Goal: Task Accomplishment & Management: Manage account settings

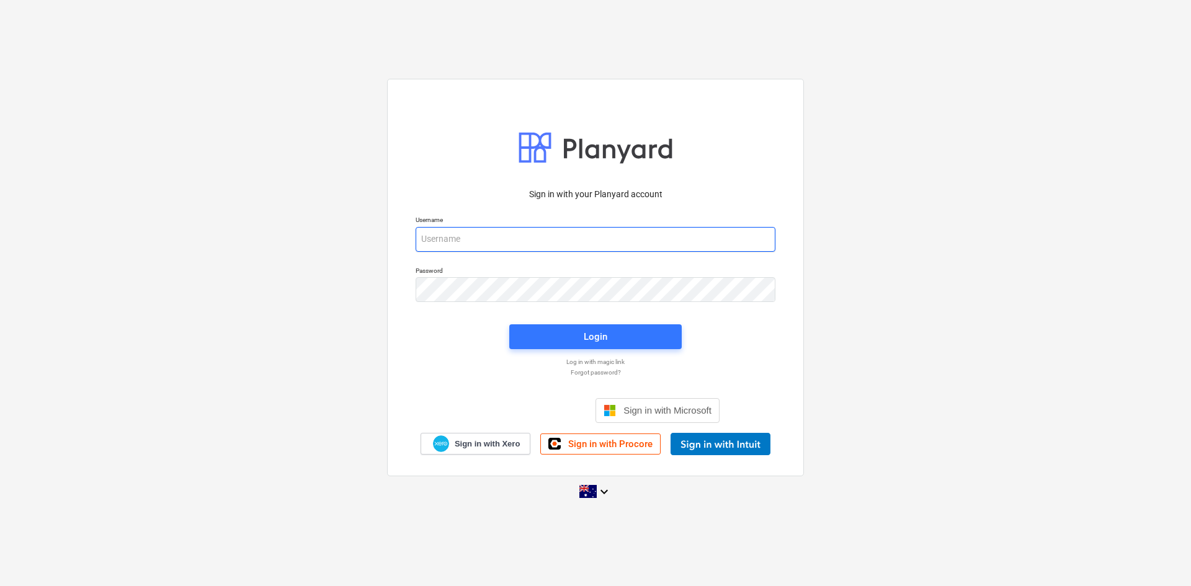
type input "[EMAIL_ADDRESS][DOMAIN_NAME]"
click at [553, 311] on div at bounding box center [595, 312] width 375 height 7
click at [545, 341] on span "Login" at bounding box center [595, 337] width 143 height 16
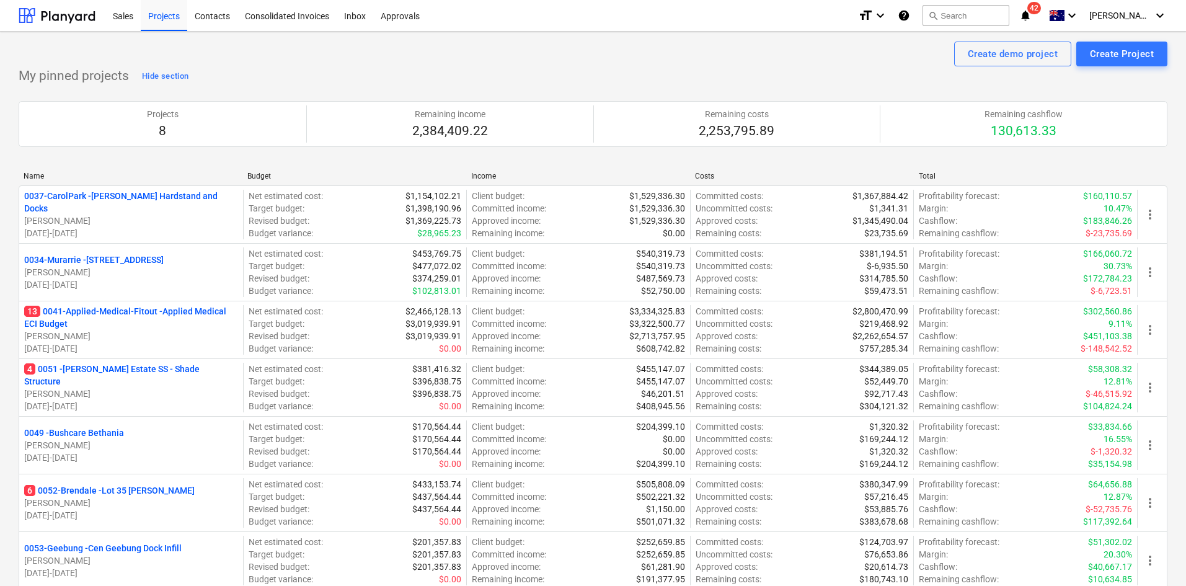
click at [117, 309] on p "13 0041-Applied-Medical-Fitout - Applied Medical ECI Budget" at bounding box center [131, 317] width 214 height 25
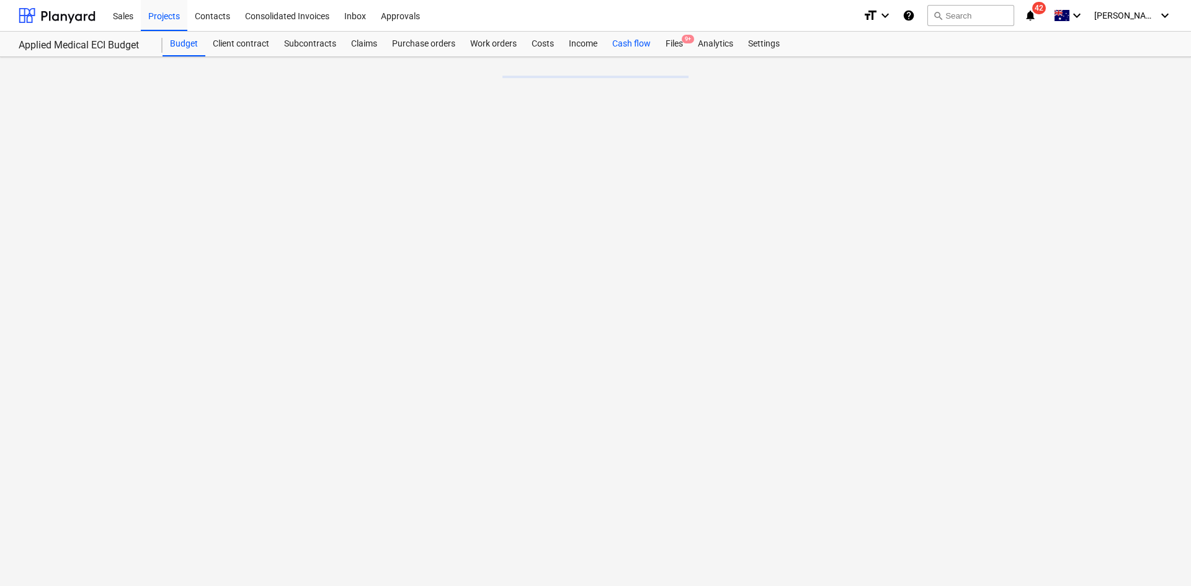
click at [631, 43] on div "Cash flow" at bounding box center [631, 44] width 53 height 25
click at [675, 34] on div "Files 9+" at bounding box center [674, 44] width 32 height 25
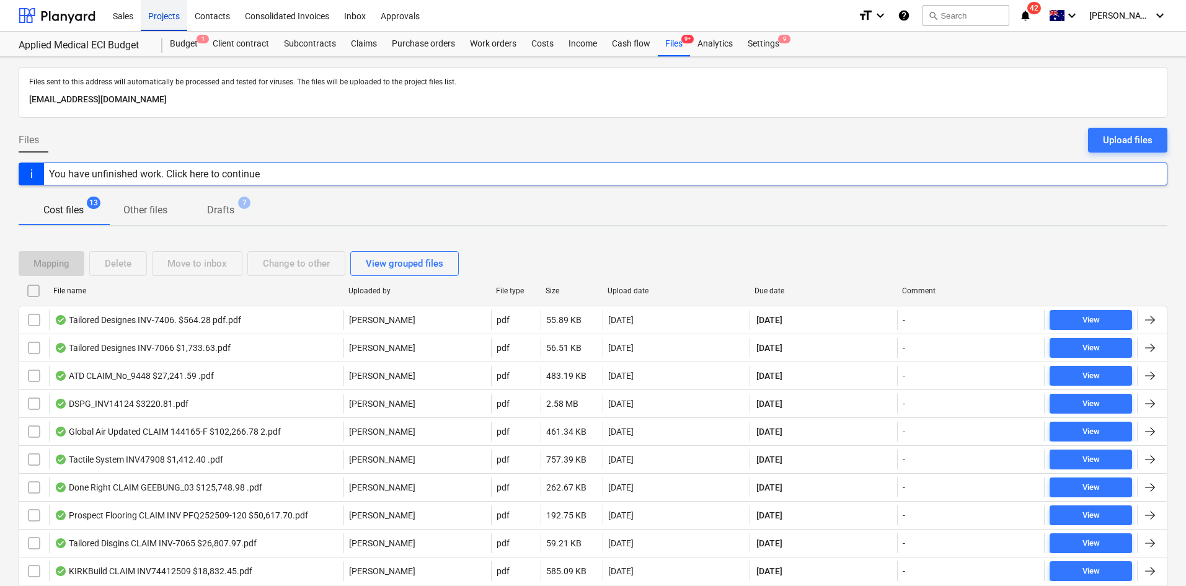
click at [179, 22] on div "Projects" at bounding box center [164, 15] width 47 height 32
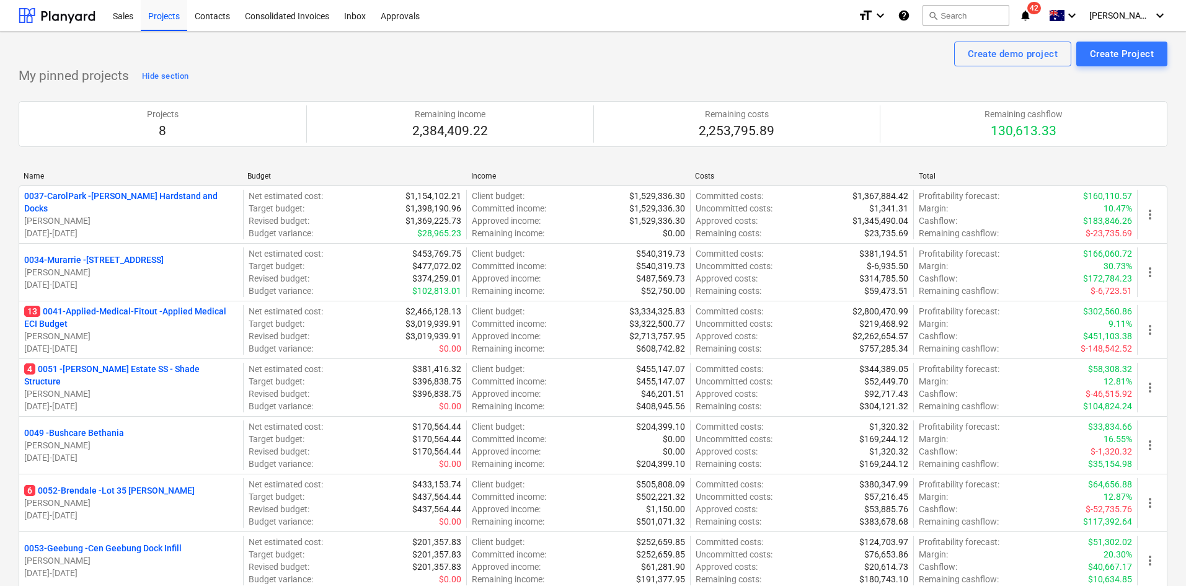
click at [401, 59] on div "Create demo project Create Project" at bounding box center [593, 54] width 1149 height 25
click at [290, 62] on div "Create demo project Create Project" at bounding box center [593, 54] width 1149 height 25
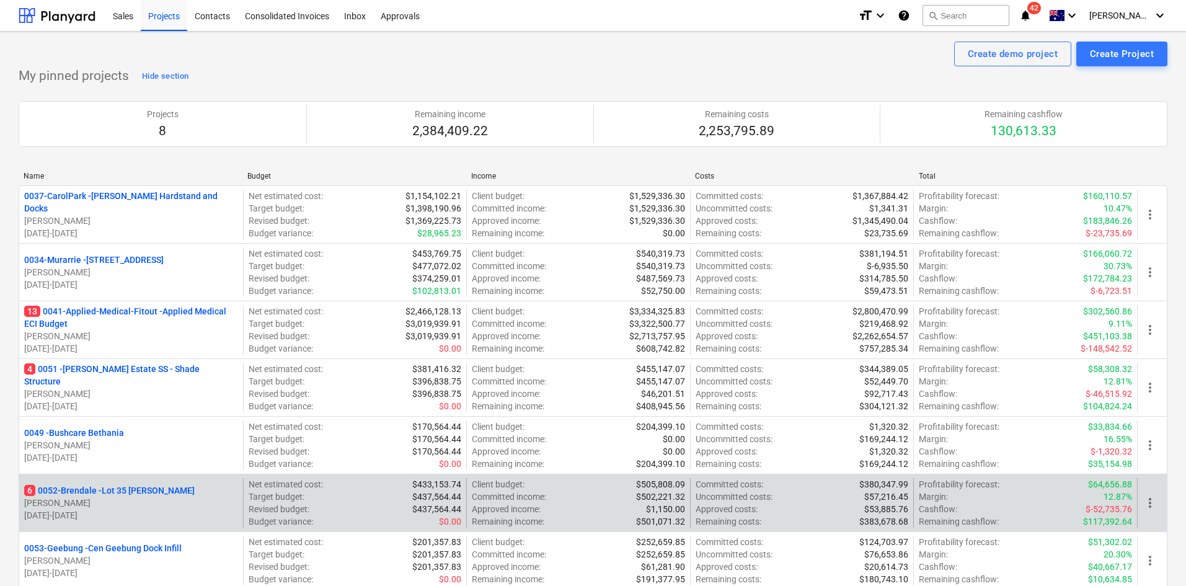
click at [126, 490] on p "6 0052-Brendale - Lot 35 [PERSON_NAME]" at bounding box center [109, 490] width 171 height 12
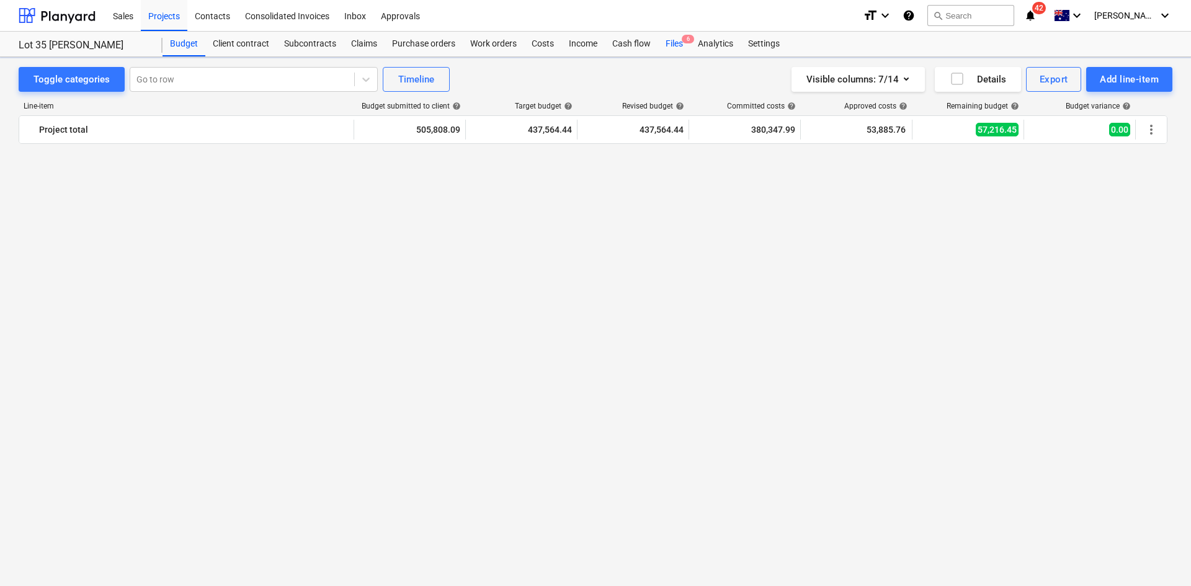
click at [687, 33] on div "Files 6" at bounding box center [674, 44] width 32 height 25
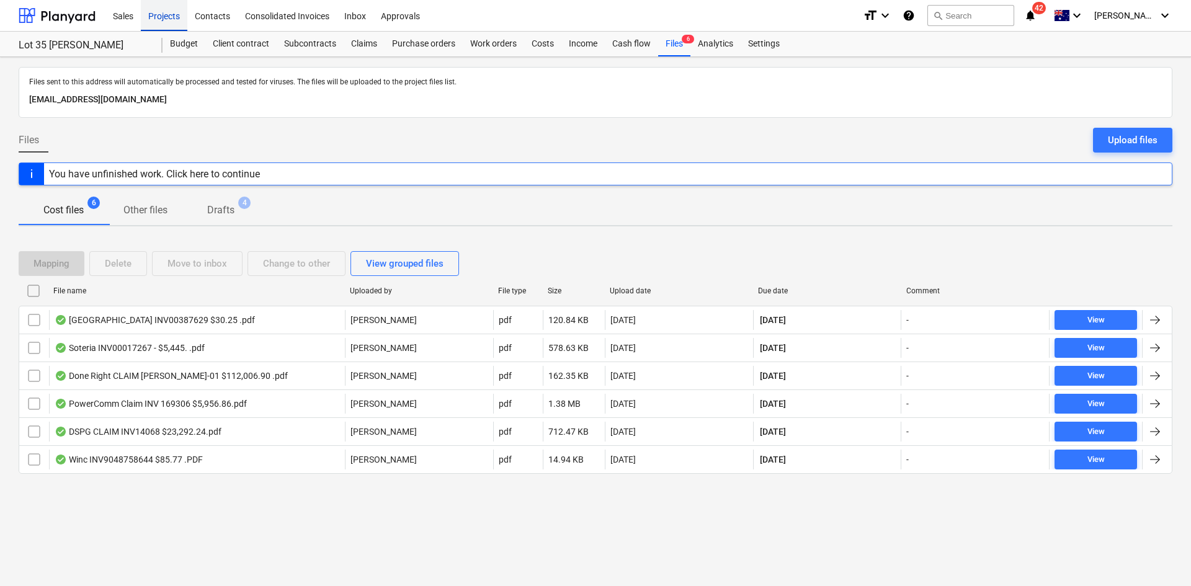
click at [173, 19] on div "Projects" at bounding box center [164, 15] width 47 height 32
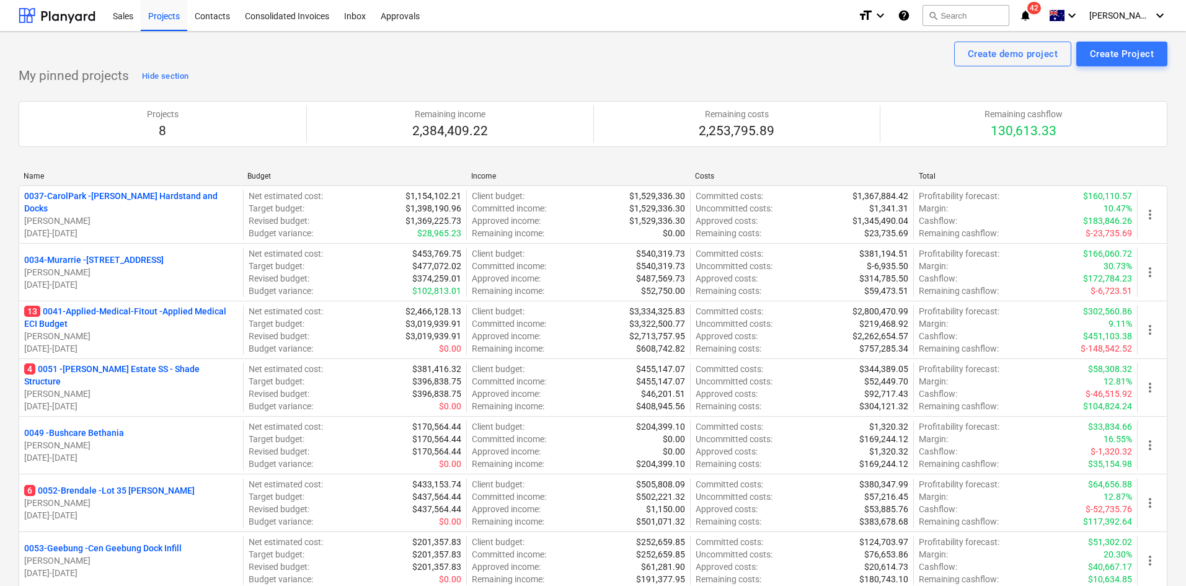
click at [169, 52] on div "Create demo project Create Project" at bounding box center [593, 54] width 1149 height 25
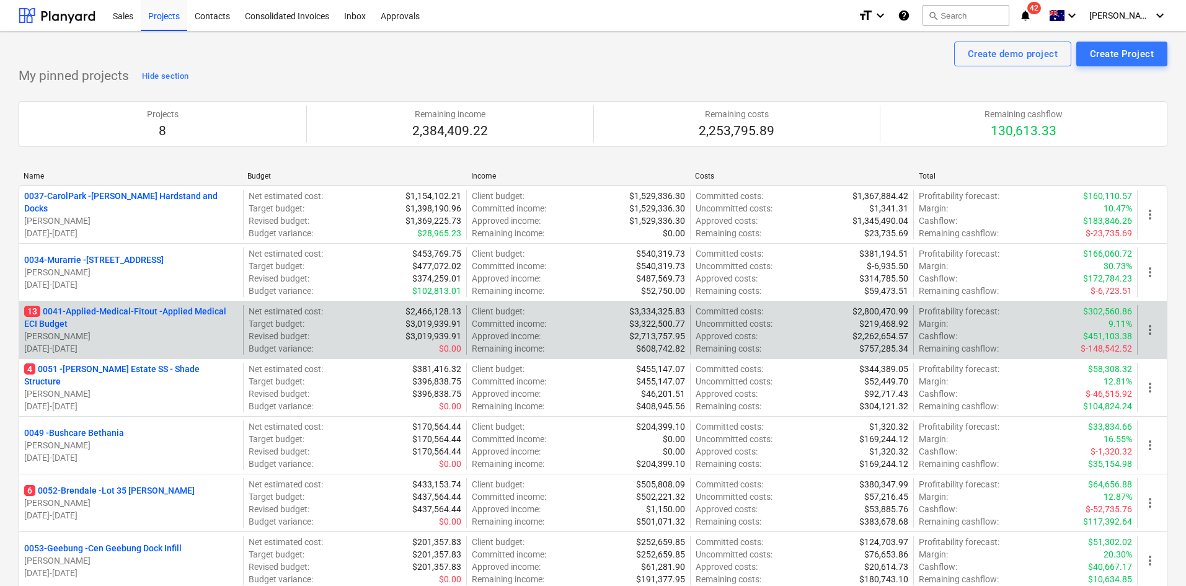
click at [137, 311] on p "13 0041-Applied-Medical-Fitout - Applied Medical ECI Budget" at bounding box center [131, 317] width 214 height 25
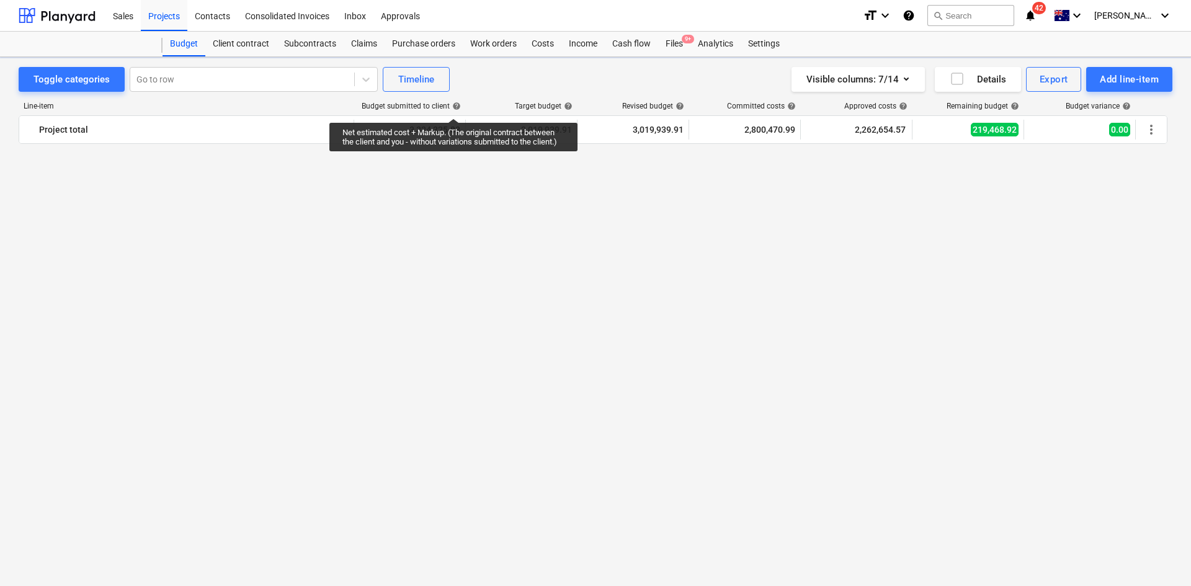
scroll to position [1364, 0]
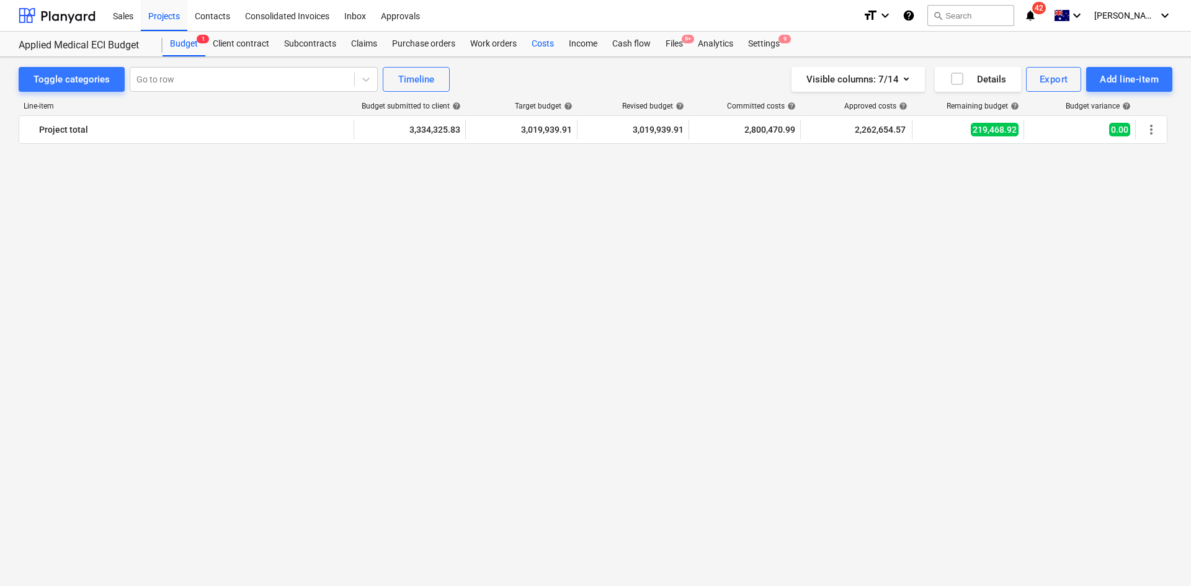
click at [548, 42] on div "Costs" at bounding box center [542, 44] width 37 height 25
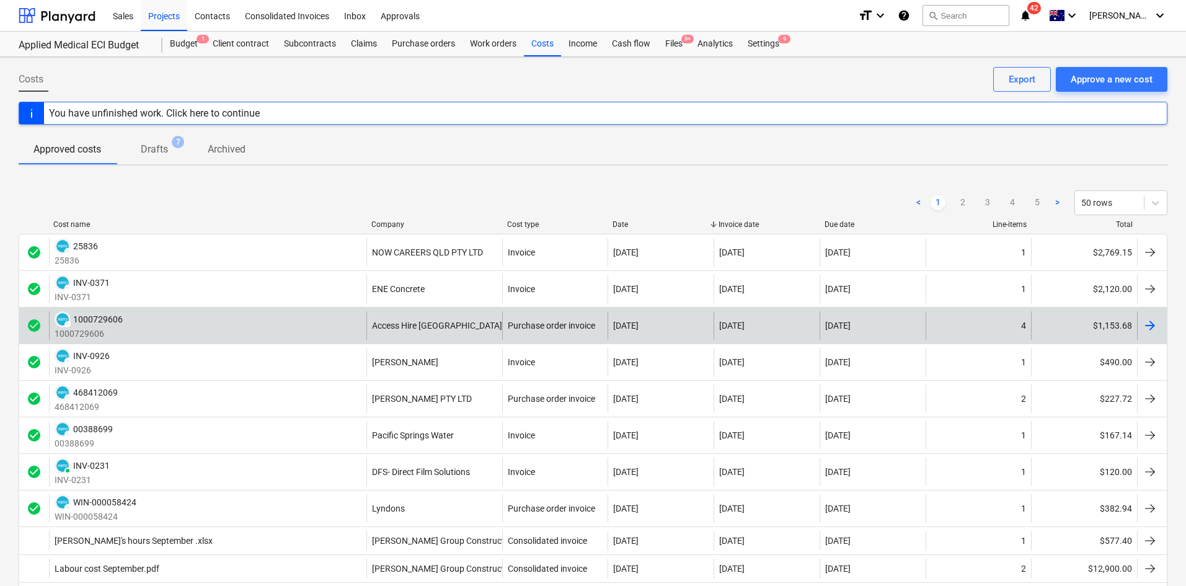
click at [361, 328] on div "DRAFT 1000729606 1000729606" at bounding box center [208, 325] width 318 height 29
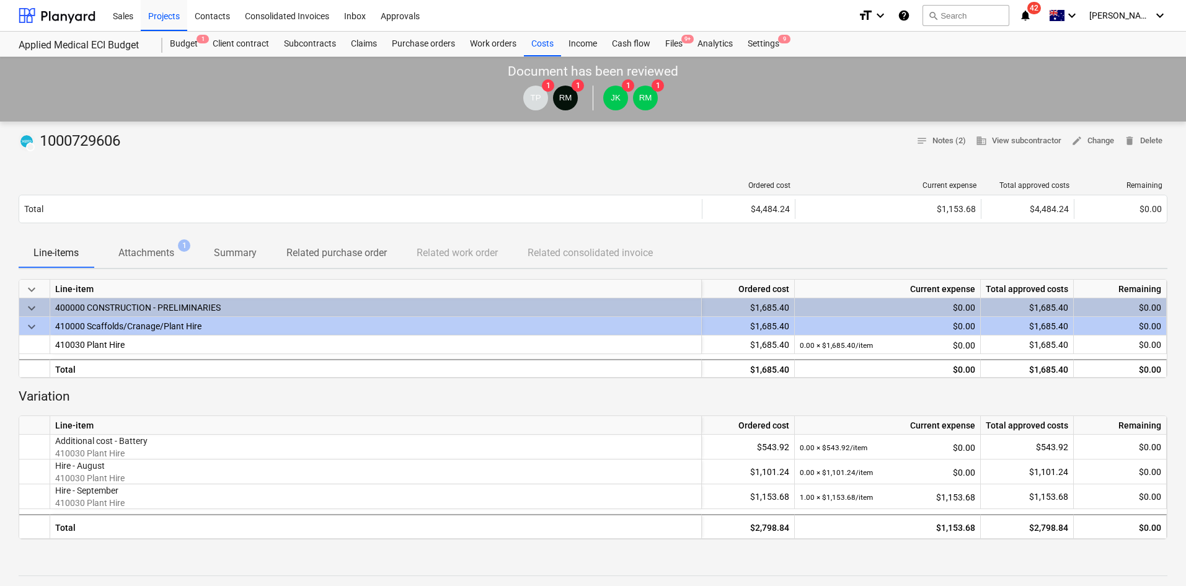
click at [158, 256] on p "Attachments" at bounding box center [146, 253] width 56 height 15
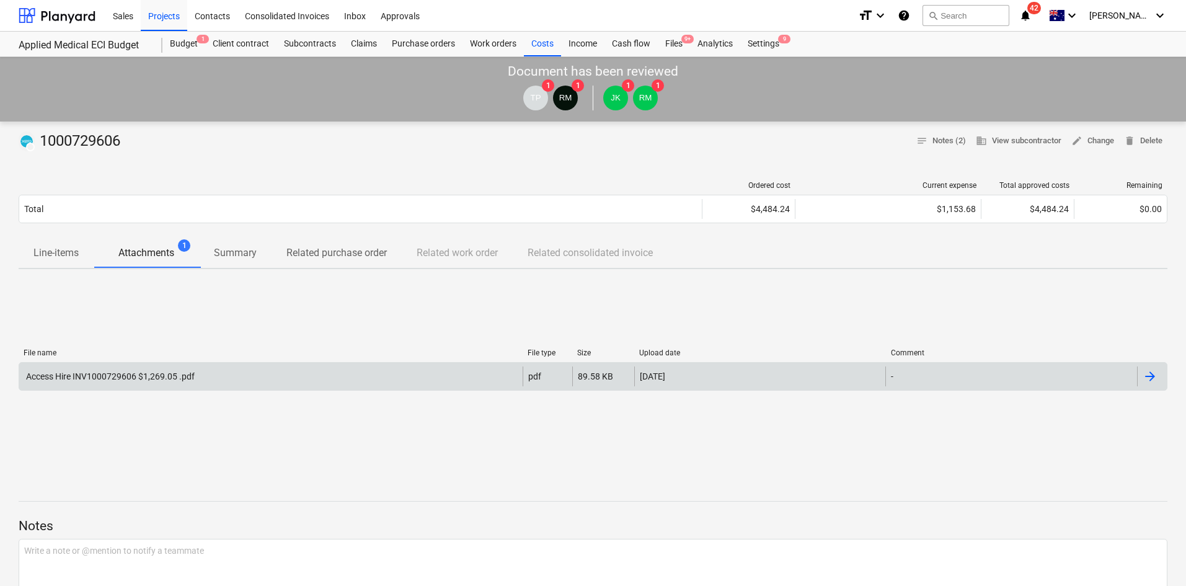
click at [196, 383] on div "Access Hire INV1000729606 $1,269.05 .pdf" at bounding box center [271, 377] width 504 height 20
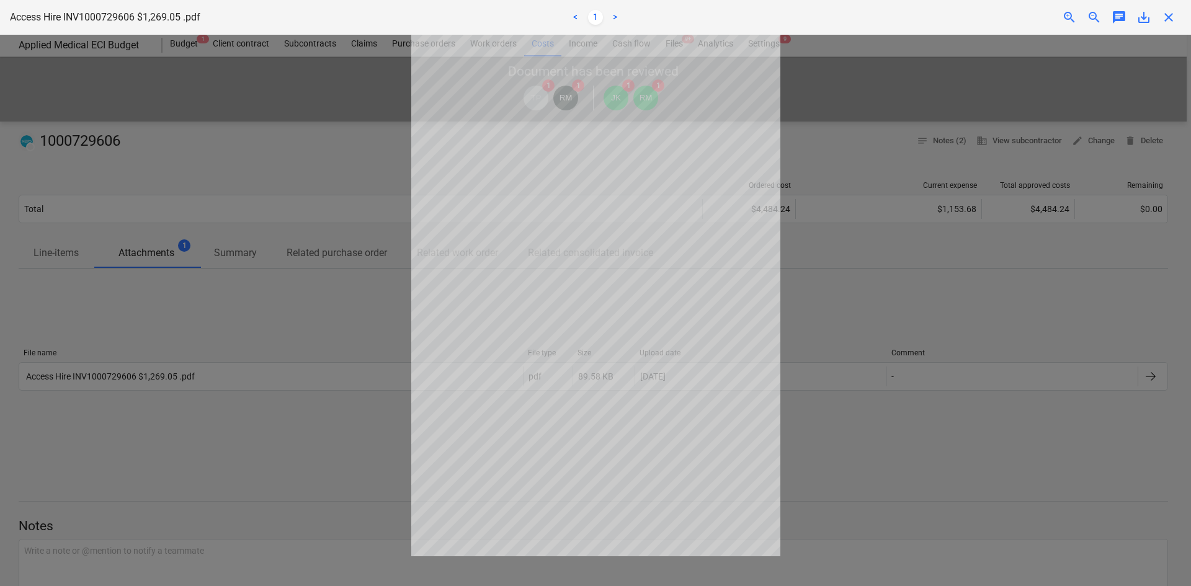
click at [1171, 17] on span "close" at bounding box center [1168, 17] width 15 height 15
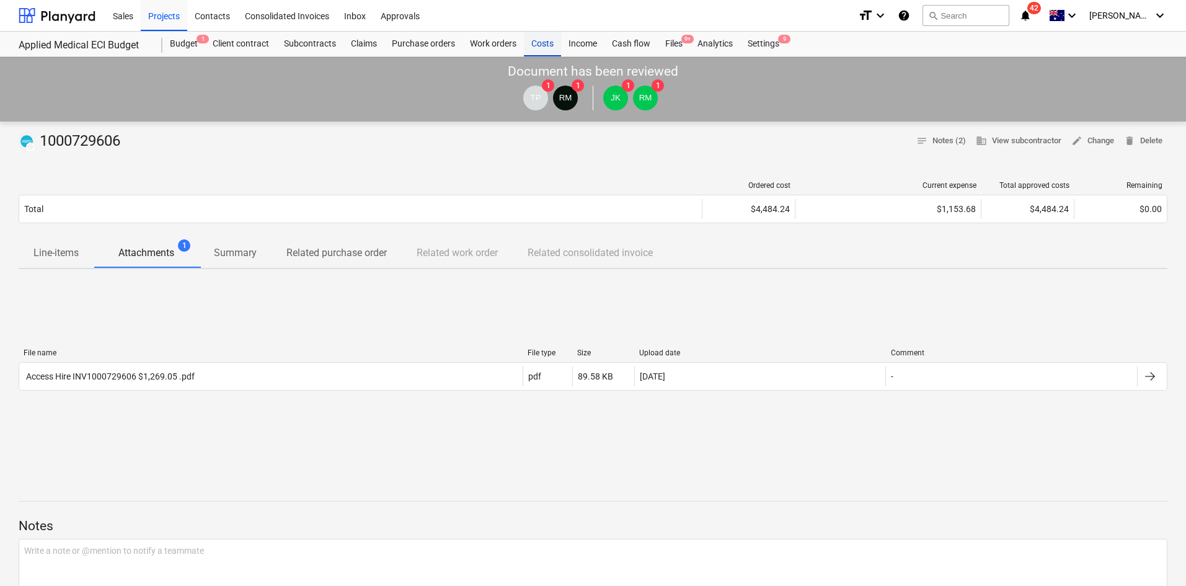
click at [541, 40] on div "Costs" at bounding box center [542, 44] width 37 height 25
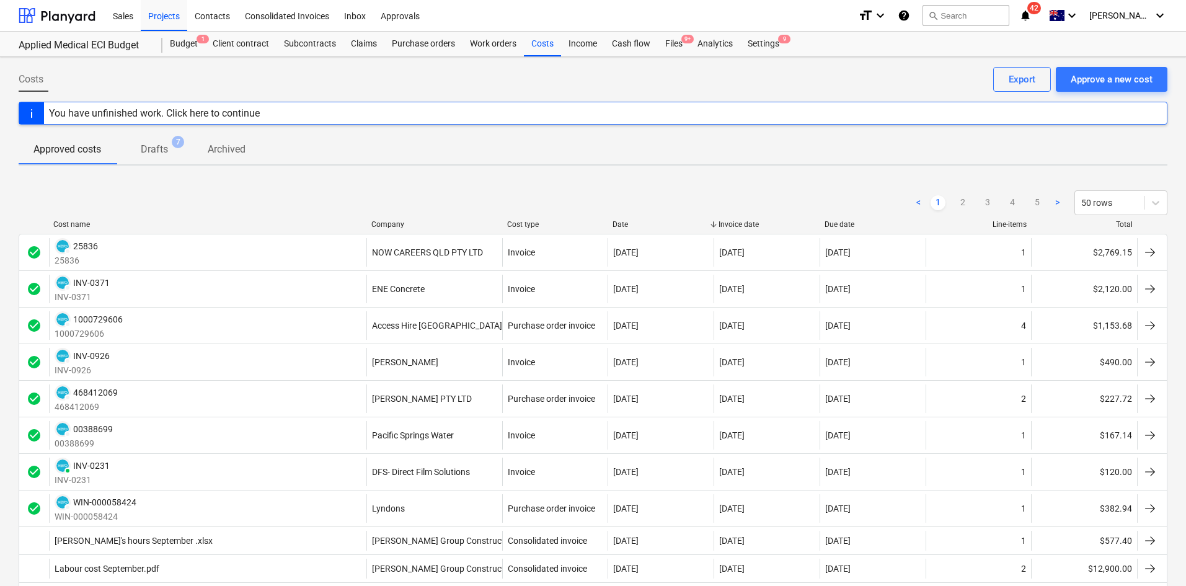
click at [392, 221] on div "Company" at bounding box center [434, 224] width 126 height 9
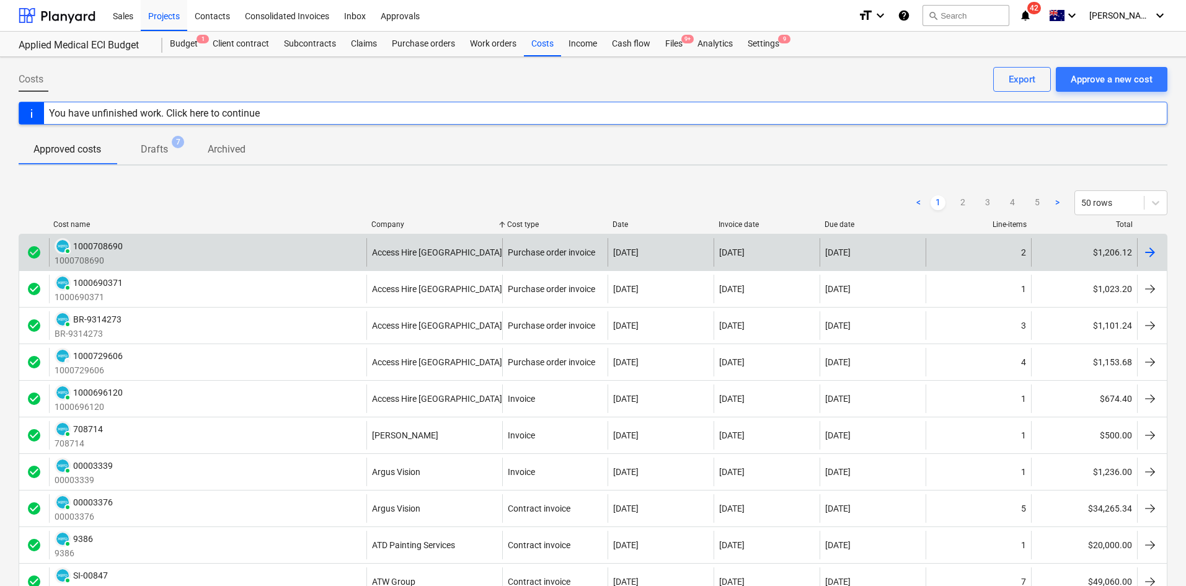
click at [336, 254] on div "PAID 1000708690 1000708690" at bounding box center [208, 252] width 318 height 29
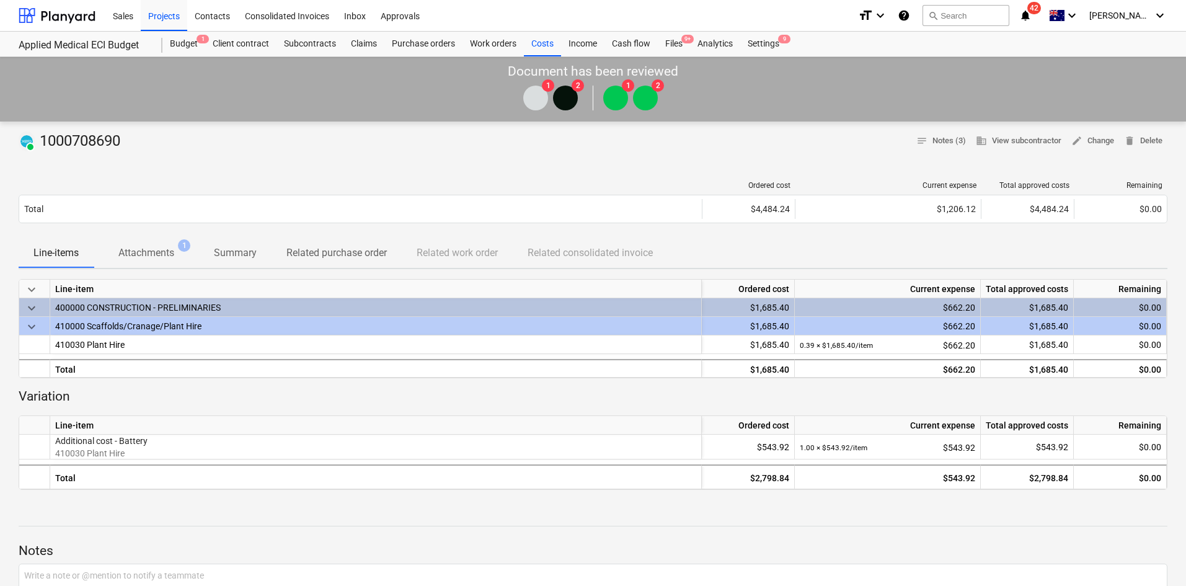
click at [162, 186] on div at bounding box center [361, 185] width 684 height 9
click at [153, 256] on p "Attachments" at bounding box center [146, 253] width 56 height 15
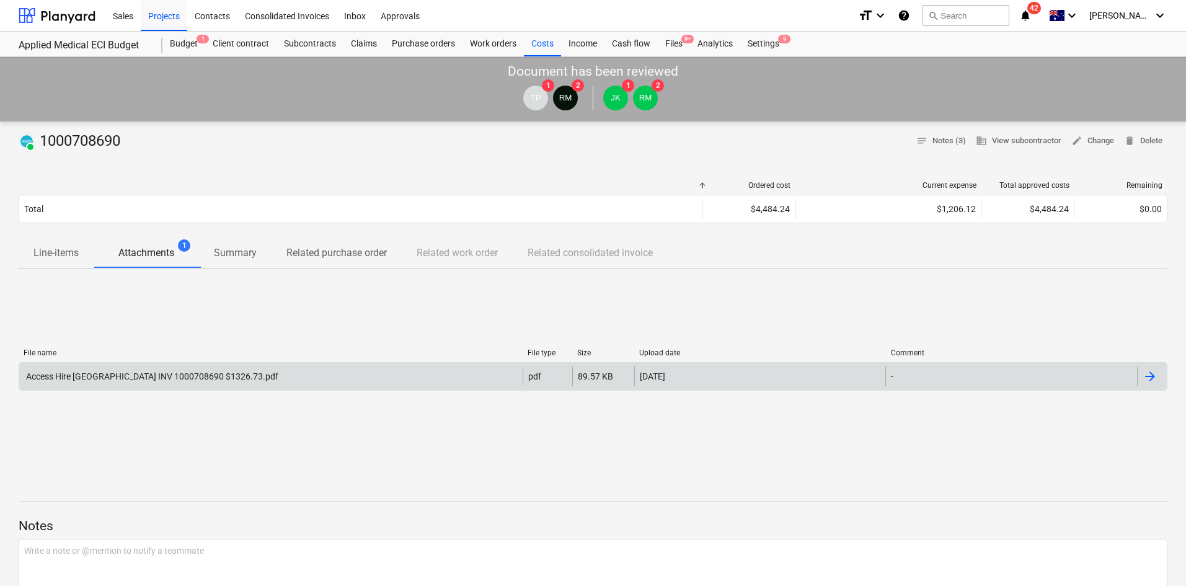
click at [165, 377] on div "Access Hire Australia INV 1000708690 $1326.73.pdf" at bounding box center [151, 376] width 254 height 10
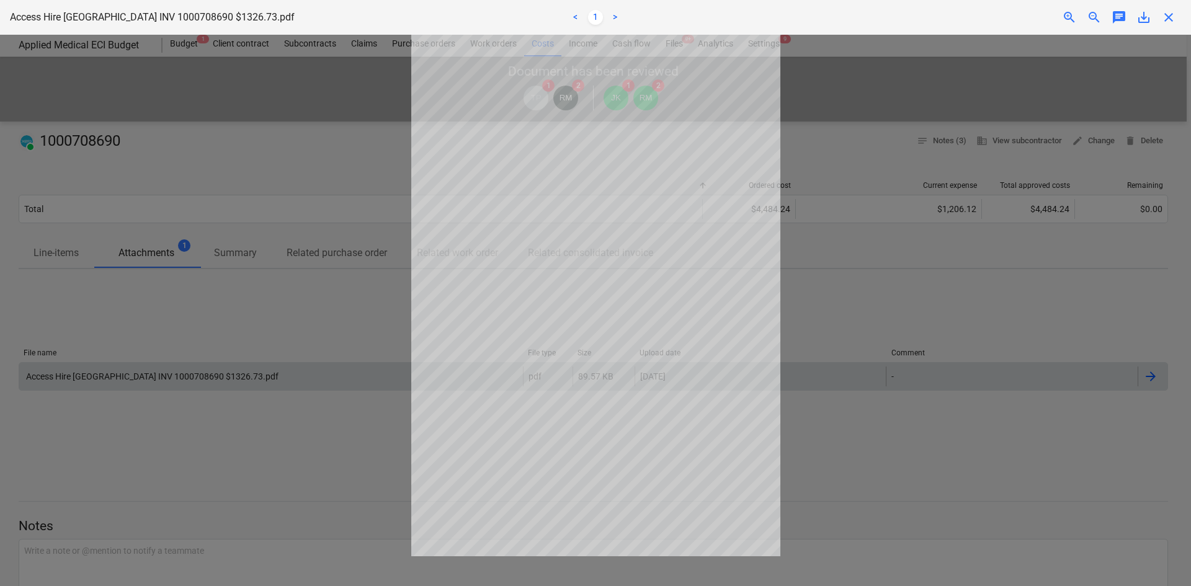
click at [1171, 18] on span "close" at bounding box center [1168, 17] width 15 height 15
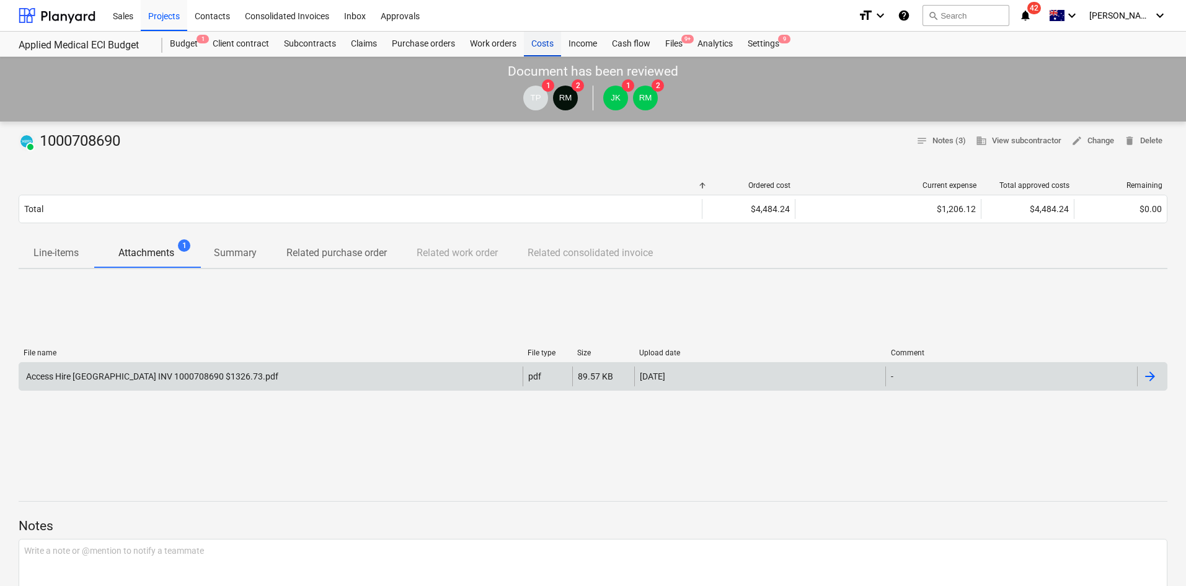
click at [540, 40] on div "Costs" at bounding box center [542, 44] width 37 height 25
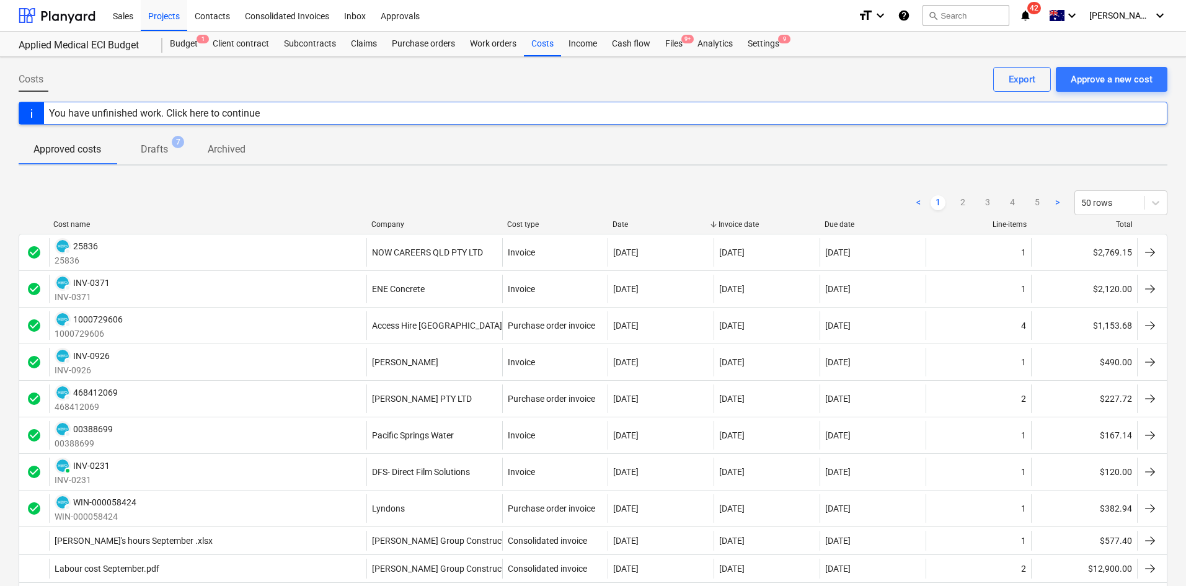
click at [414, 225] on div "Company" at bounding box center [434, 224] width 126 height 9
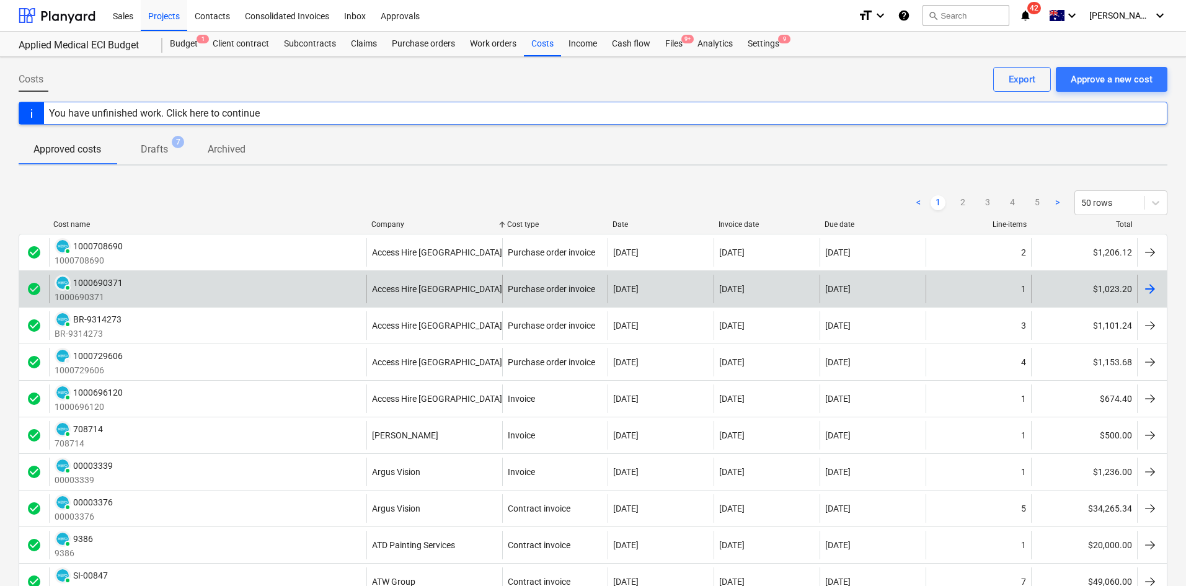
click at [305, 288] on div "PAID 1000690371 1000690371" at bounding box center [208, 289] width 318 height 29
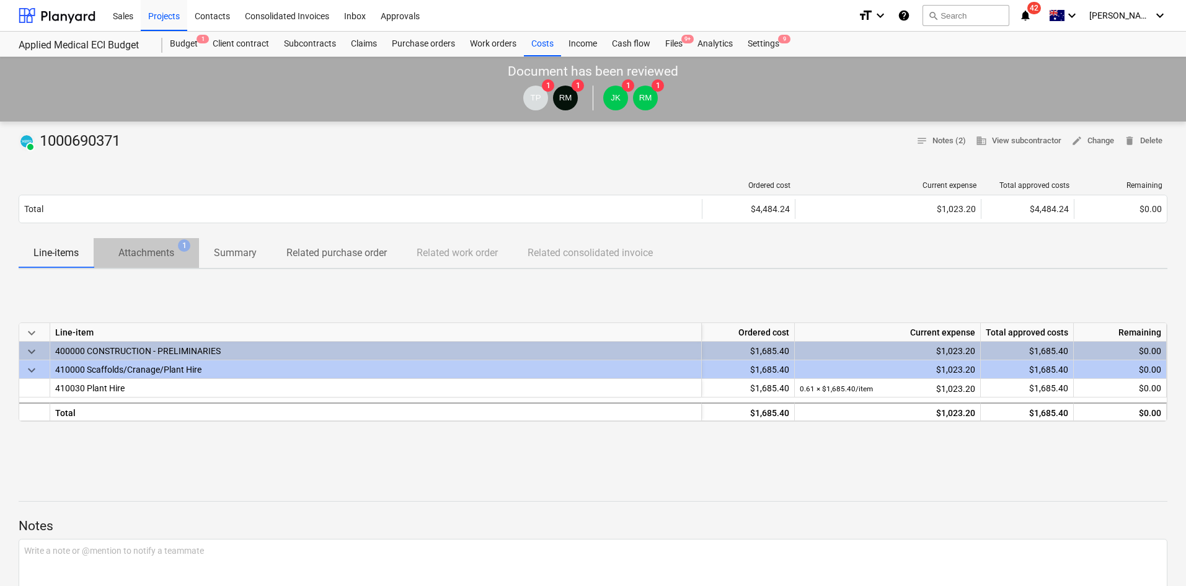
click at [159, 251] on p "Attachments" at bounding box center [146, 253] width 56 height 15
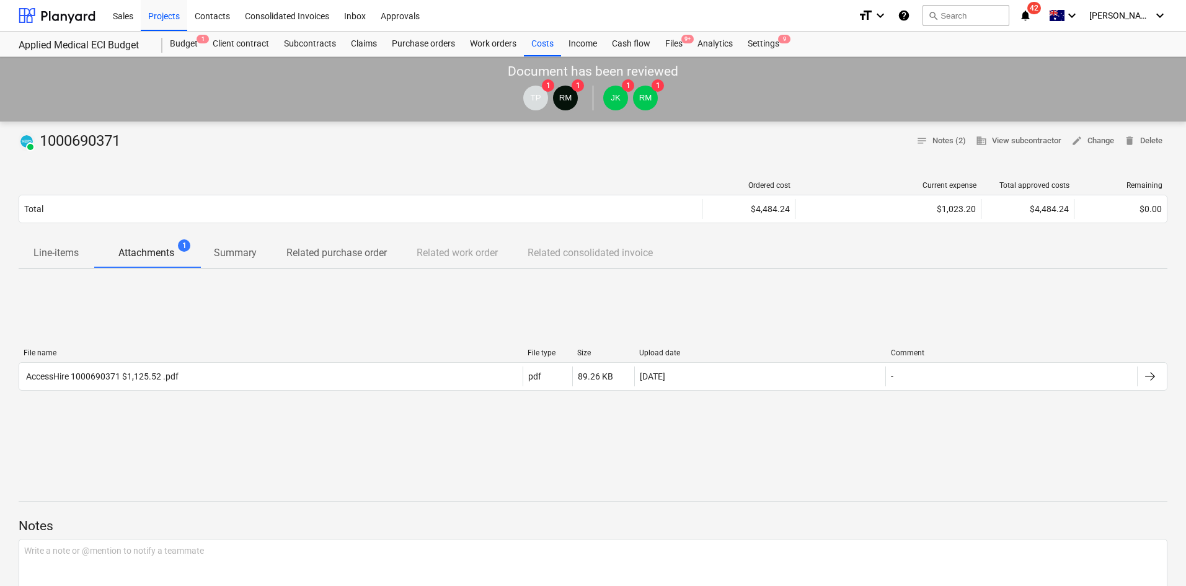
click at [163, 359] on div "File name File type Size Upload date Comment" at bounding box center [593, 356] width 1149 height 14
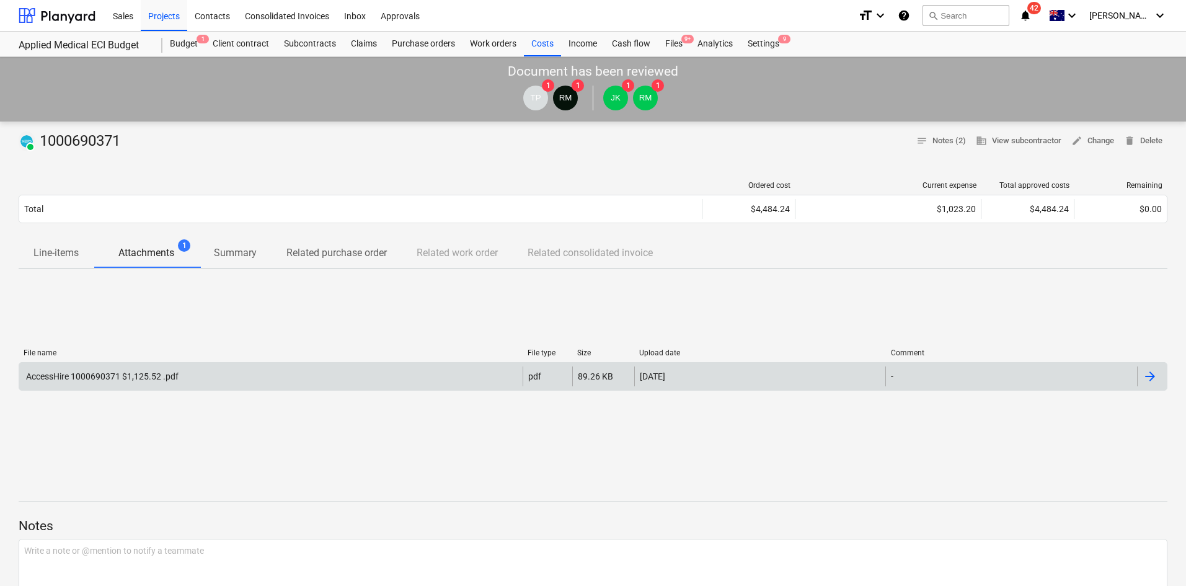
click at [159, 370] on div "AccessHire 1000690371 $1,125.52 .pdf" at bounding box center [271, 377] width 504 height 20
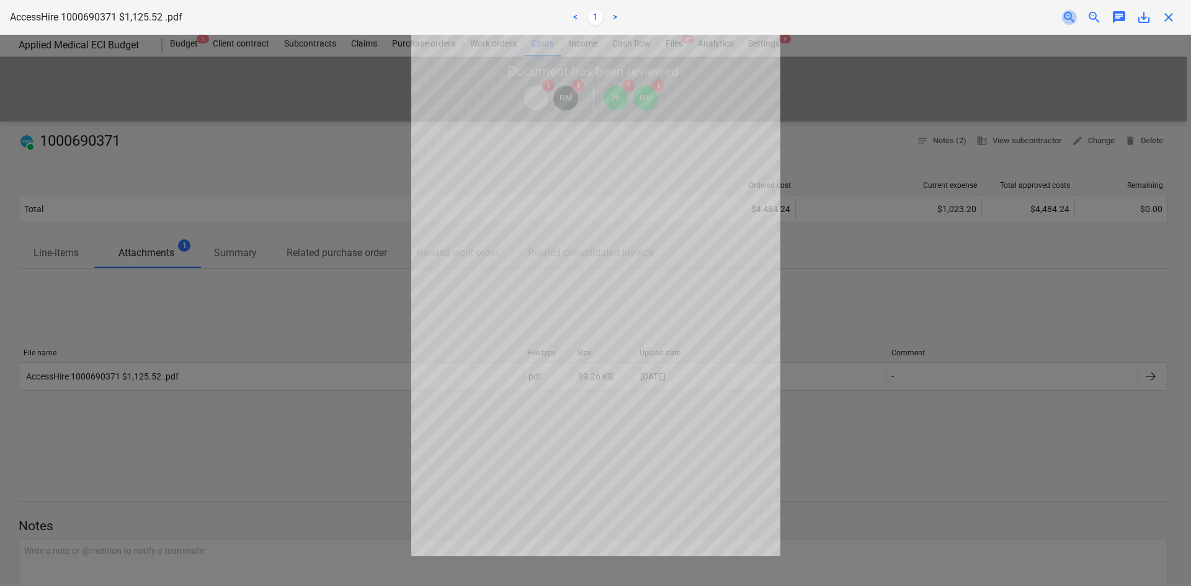
click at [1064, 17] on span "zoom_in" at bounding box center [1069, 17] width 15 height 15
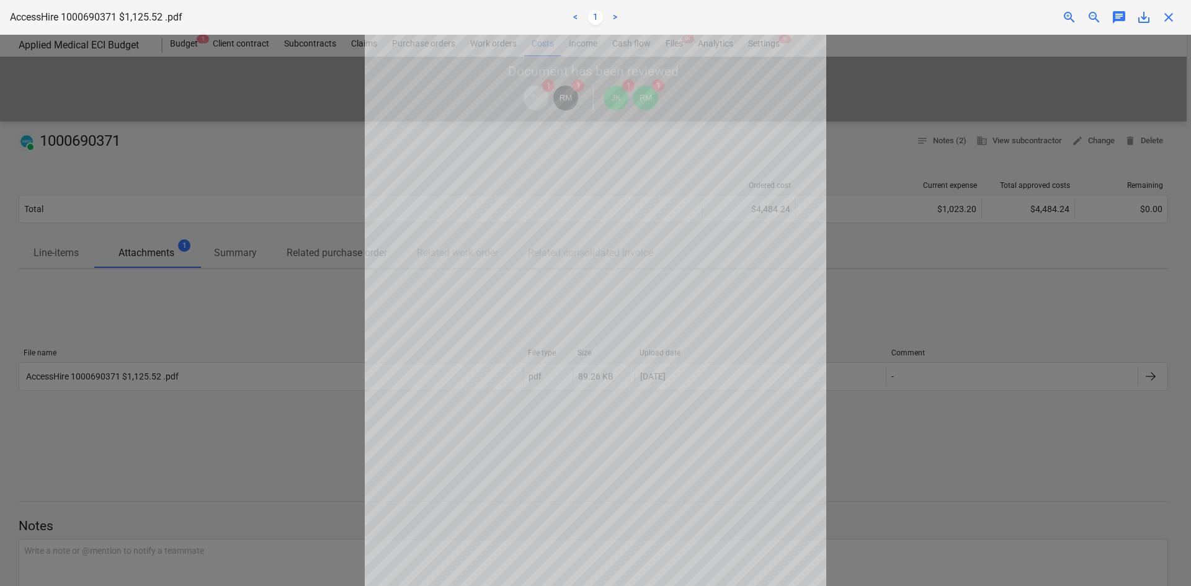
click at [1064, 17] on span "zoom_in" at bounding box center [1069, 17] width 15 height 15
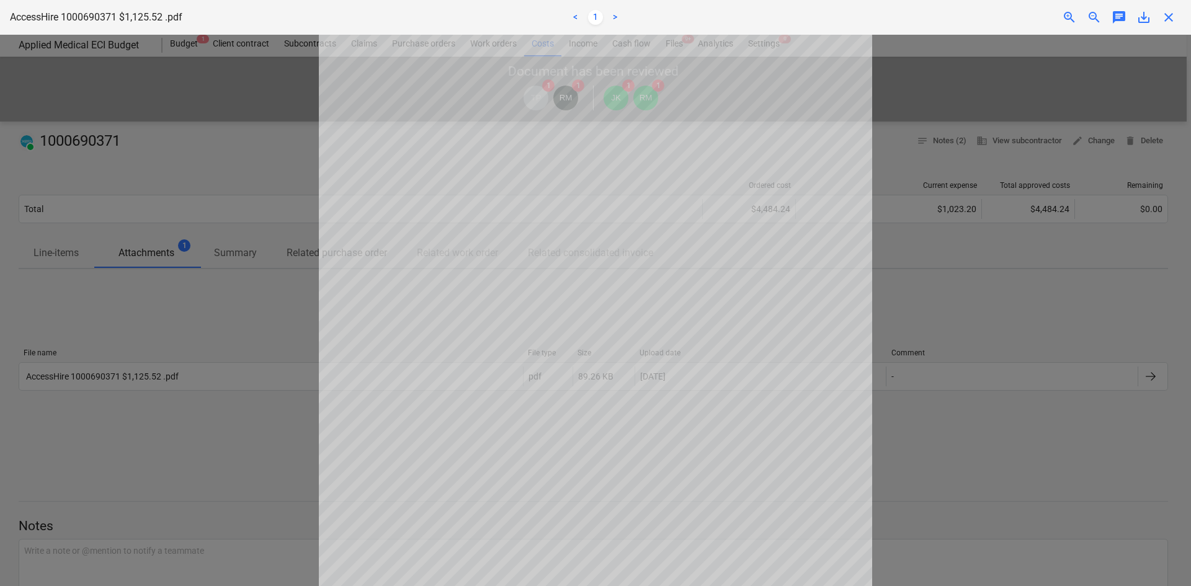
click at [1172, 25] on div "AccessHire 1000690371 $1,125.52 .pdf < 1 > zoom_in zoom_out chat 0 save_alt clo…" at bounding box center [595, 17] width 1191 height 35
click at [1170, 16] on span "close" at bounding box center [1168, 17] width 15 height 15
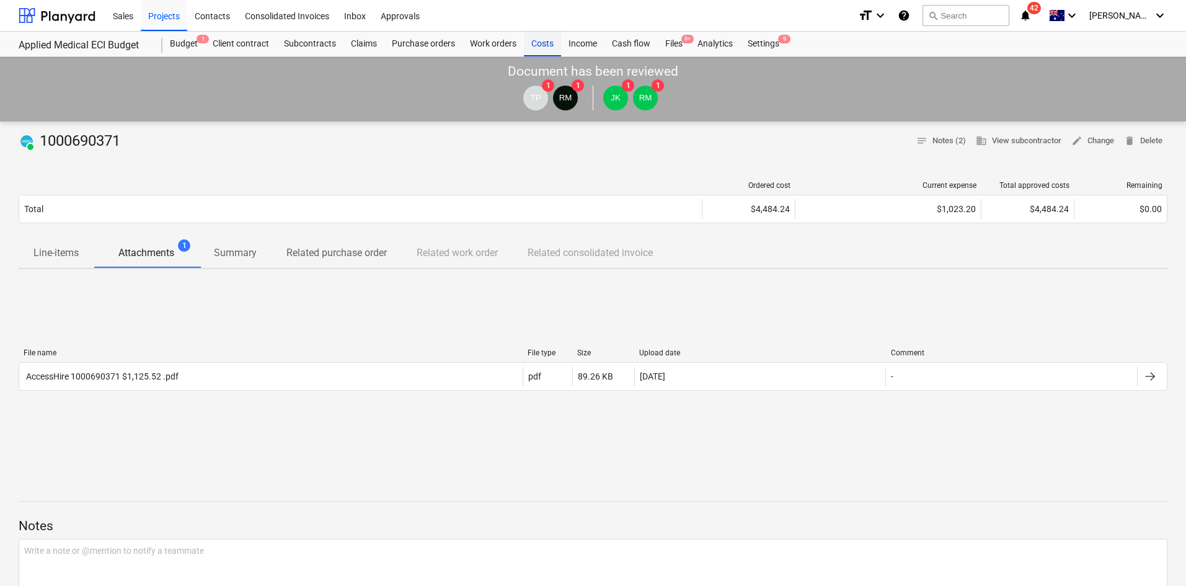
click at [552, 44] on div "Costs" at bounding box center [542, 44] width 37 height 25
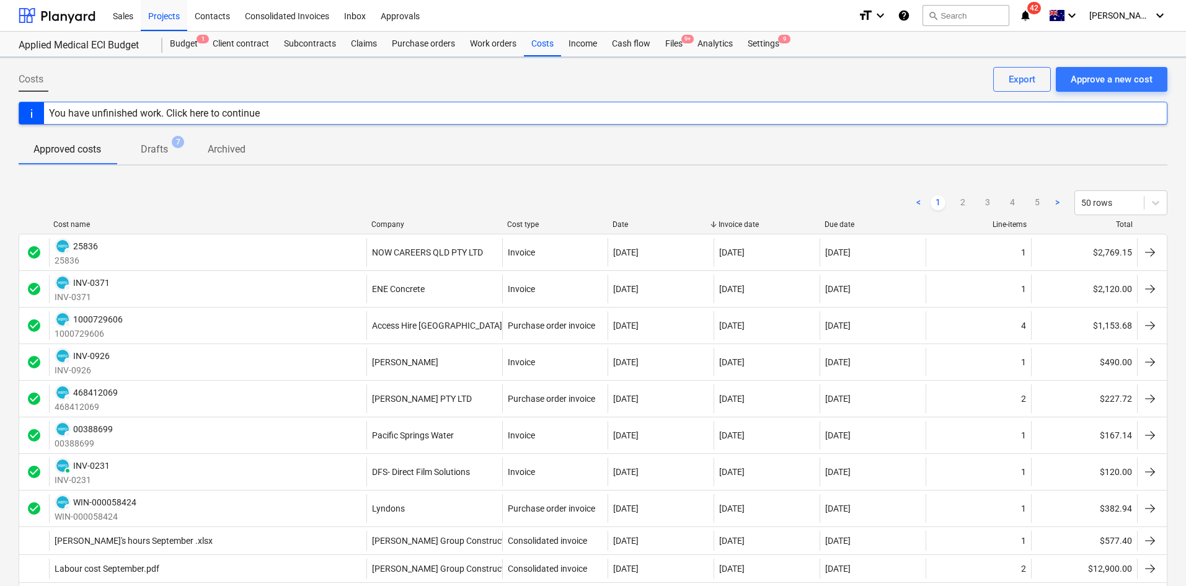
click at [396, 223] on div "Company" at bounding box center [434, 224] width 126 height 9
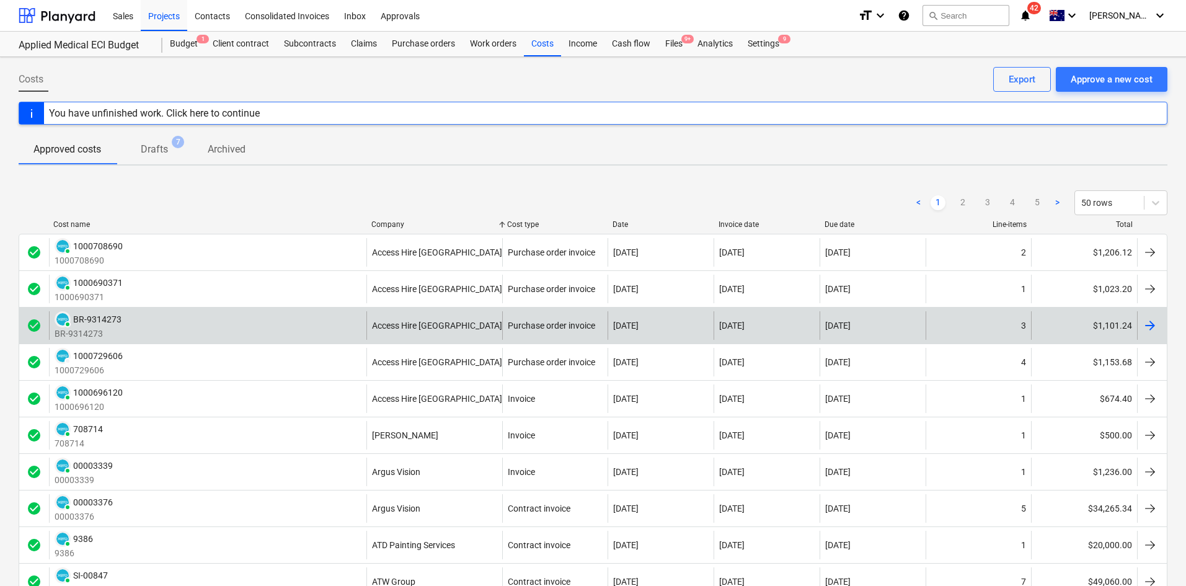
click at [324, 328] on div "PAID BR-9314273 BR-9314273" at bounding box center [208, 325] width 318 height 29
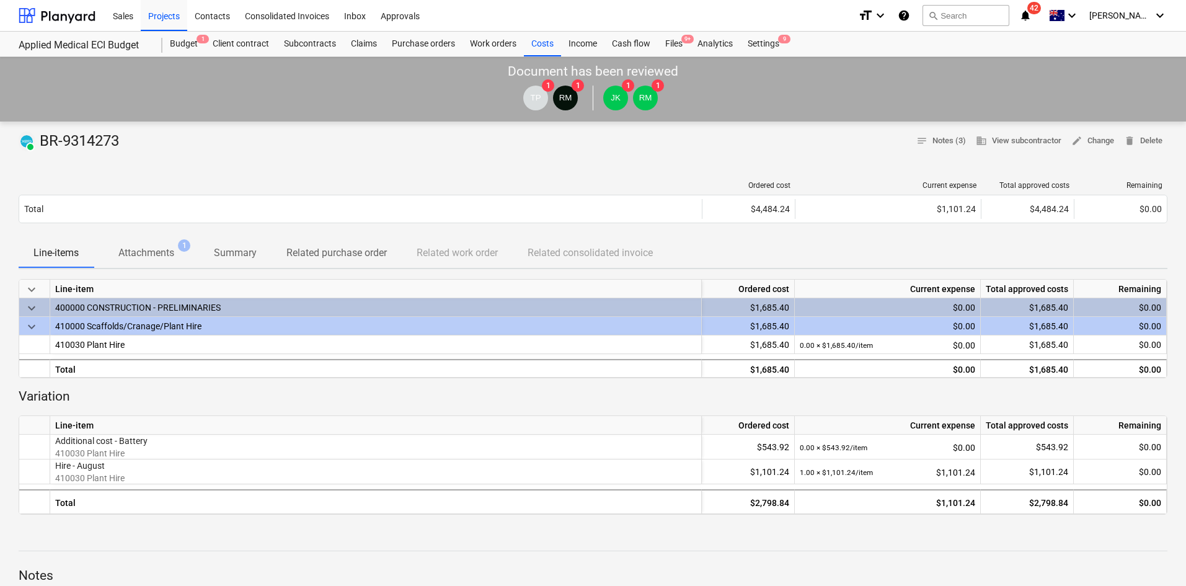
click at [128, 264] on span "Attachments 1" at bounding box center [146, 252] width 105 height 23
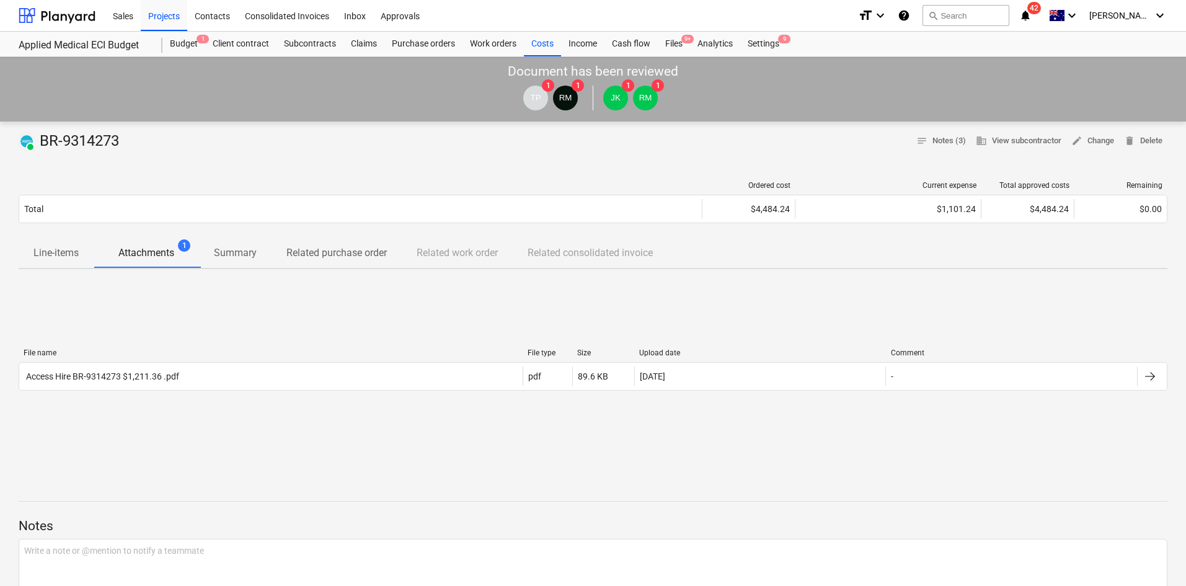
click at [122, 349] on div "File name" at bounding box center [271, 353] width 494 height 9
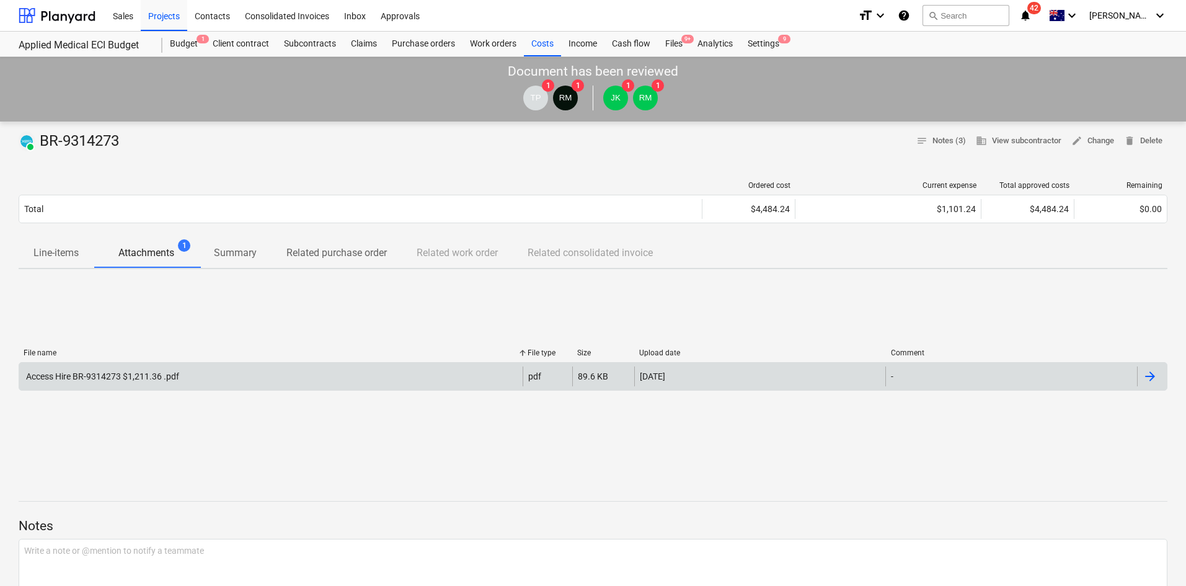
click at [128, 378] on div "Access Hire BR-9314273 $1,211.36 .pdf" at bounding box center [101, 376] width 155 height 10
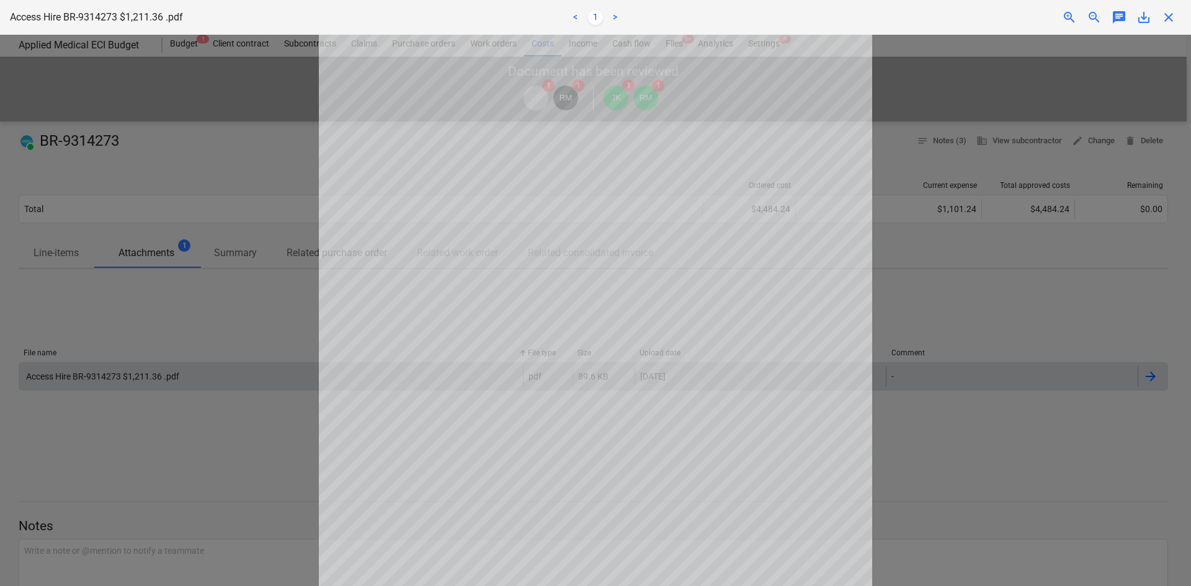
click at [1170, 21] on span "close" at bounding box center [1168, 17] width 15 height 15
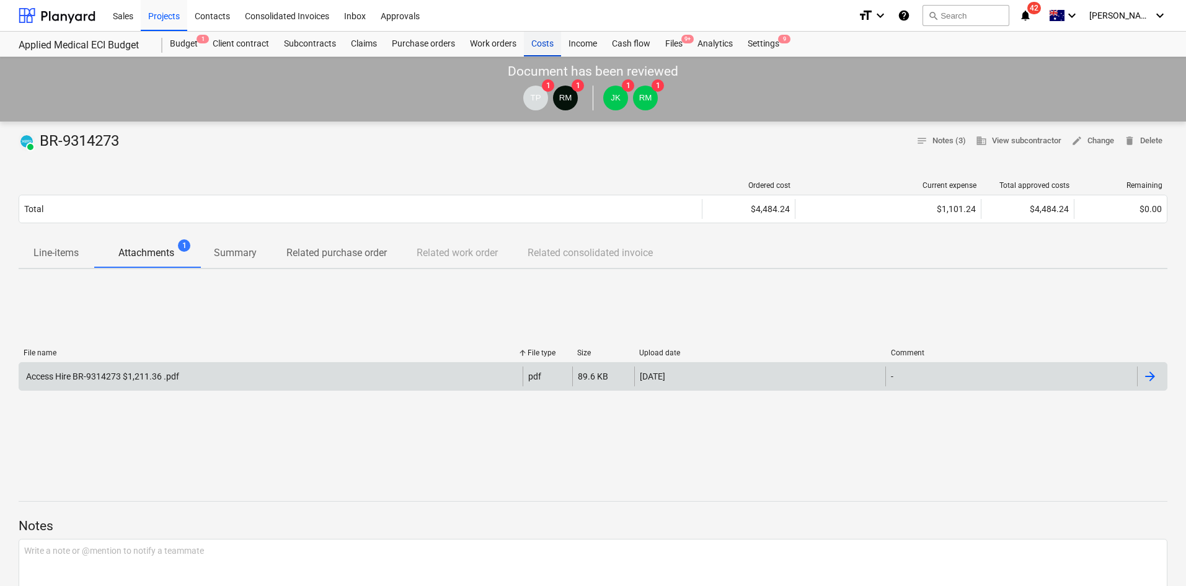
click at [540, 51] on div "Costs" at bounding box center [542, 44] width 37 height 25
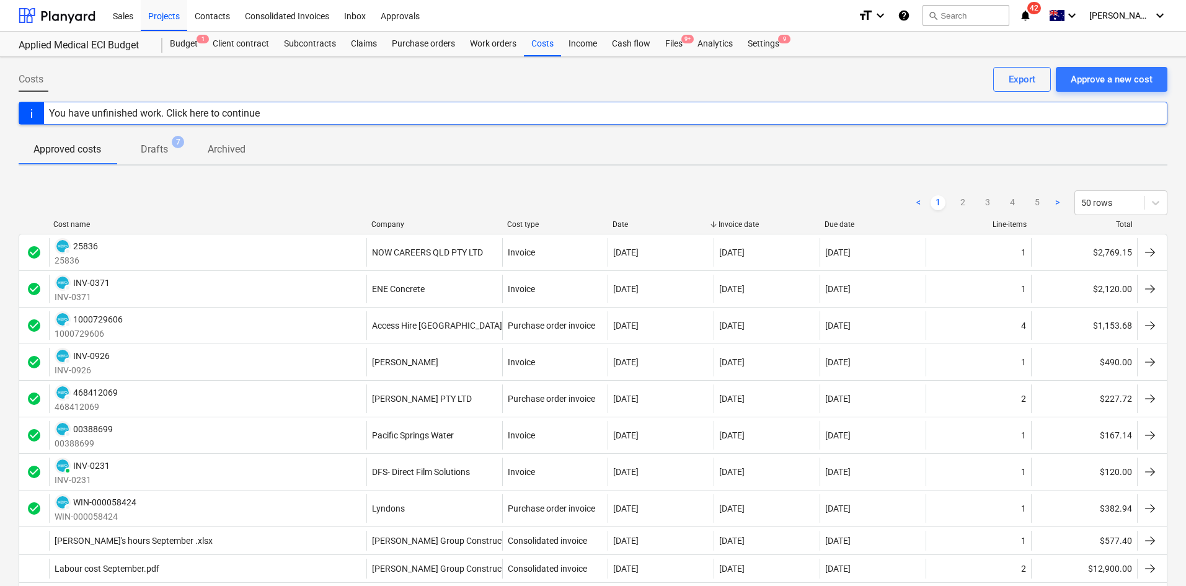
click at [389, 223] on div "Company" at bounding box center [434, 224] width 126 height 9
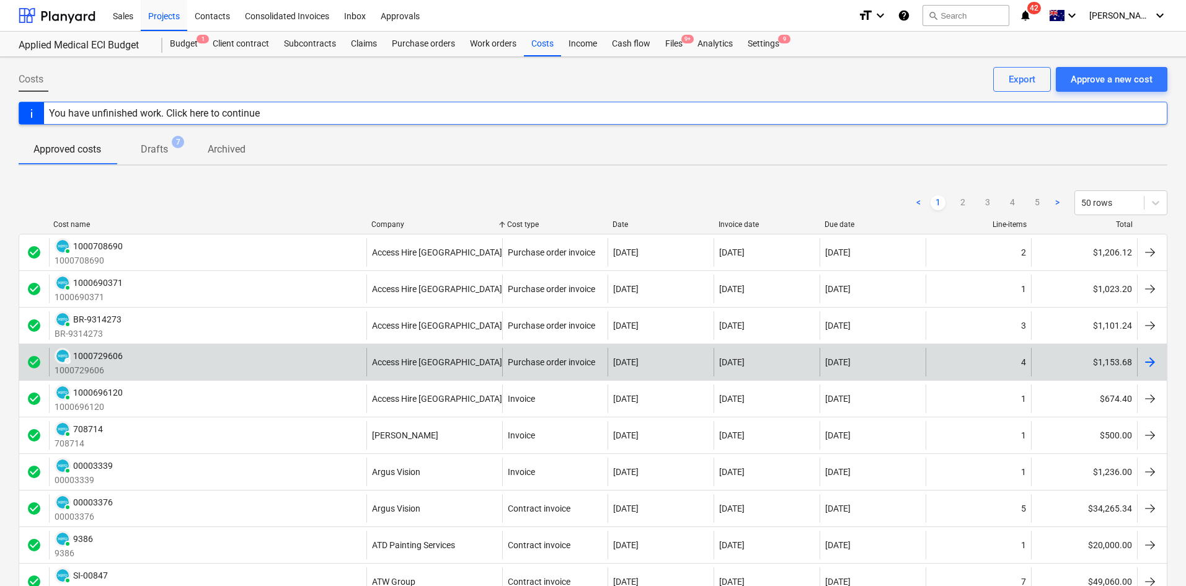
click at [300, 364] on div "DRAFT 1000729606 1000729606" at bounding box center [208, 362] width 318 height 29
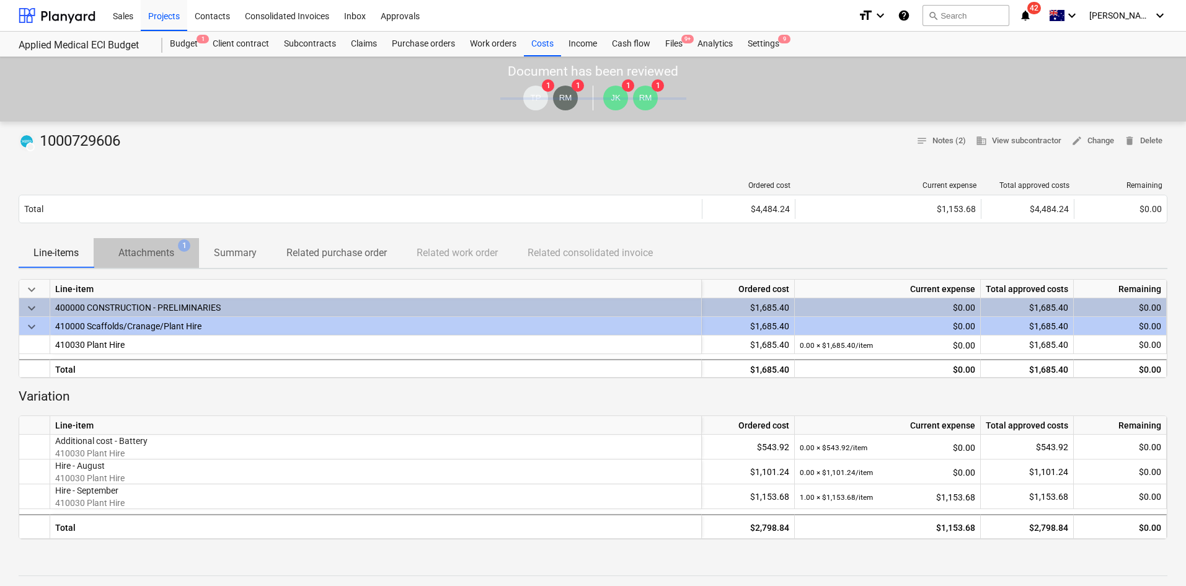
click at [133, 254] on p "Attachments" at bounding box center [146, 253] width 56 height 15
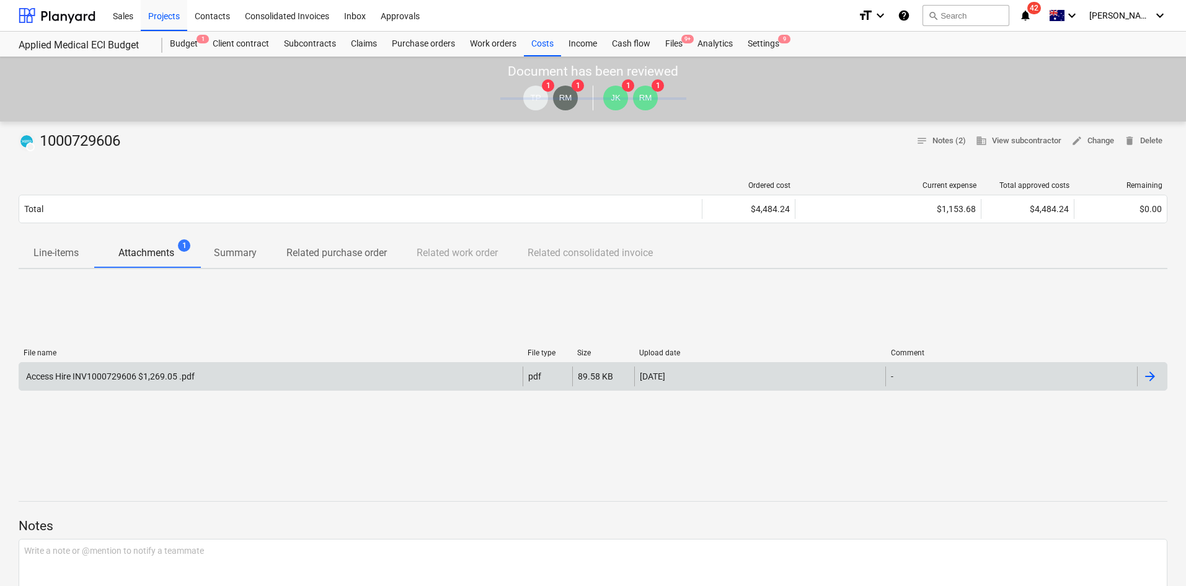
click at [174, 376] on div "Access Hire INV1000729606 $1,269.05 .pdf" at bounding box center [109, 376] width 171 height 10
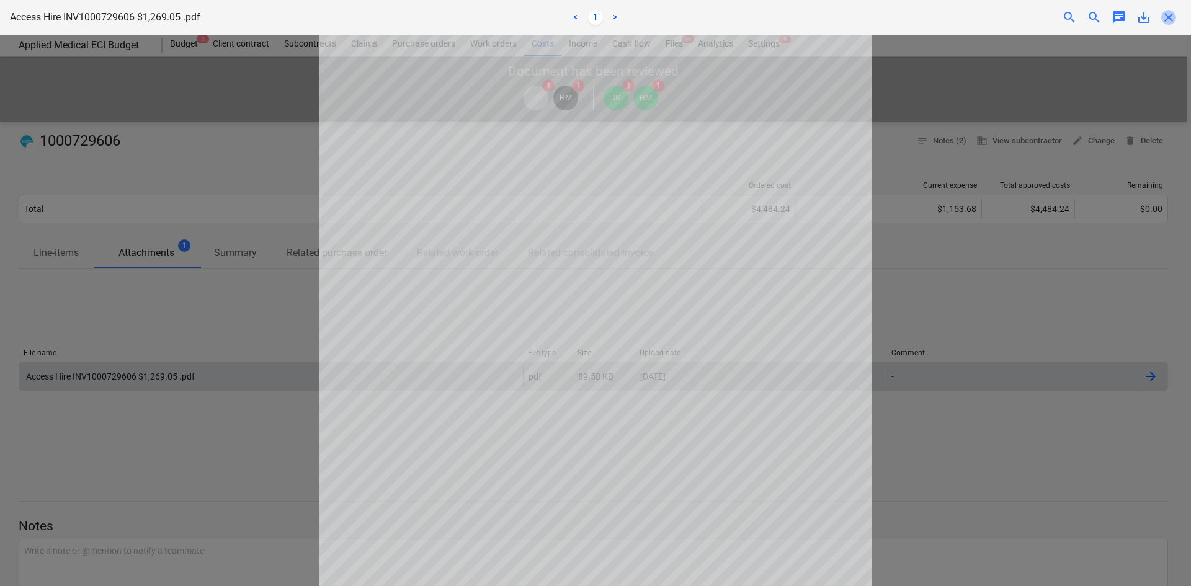
click at [1164, 17] on span "close" at bounding box center [1168, 17] width 15 height 15
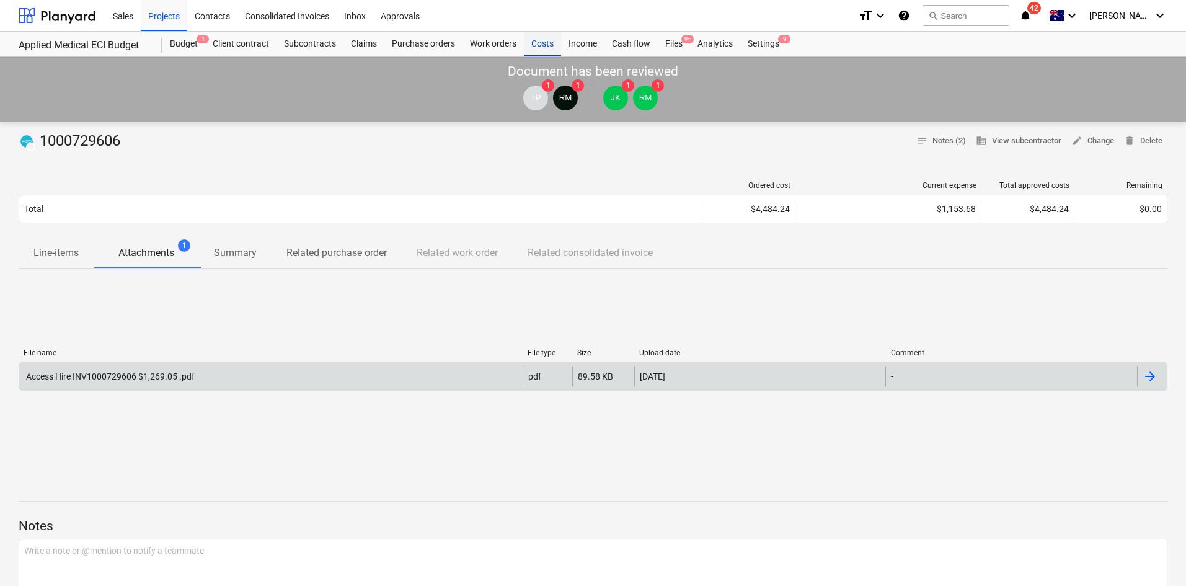
click at [551, 41] on div "Costs" at bounding box center [542, 44] width 37 height 25
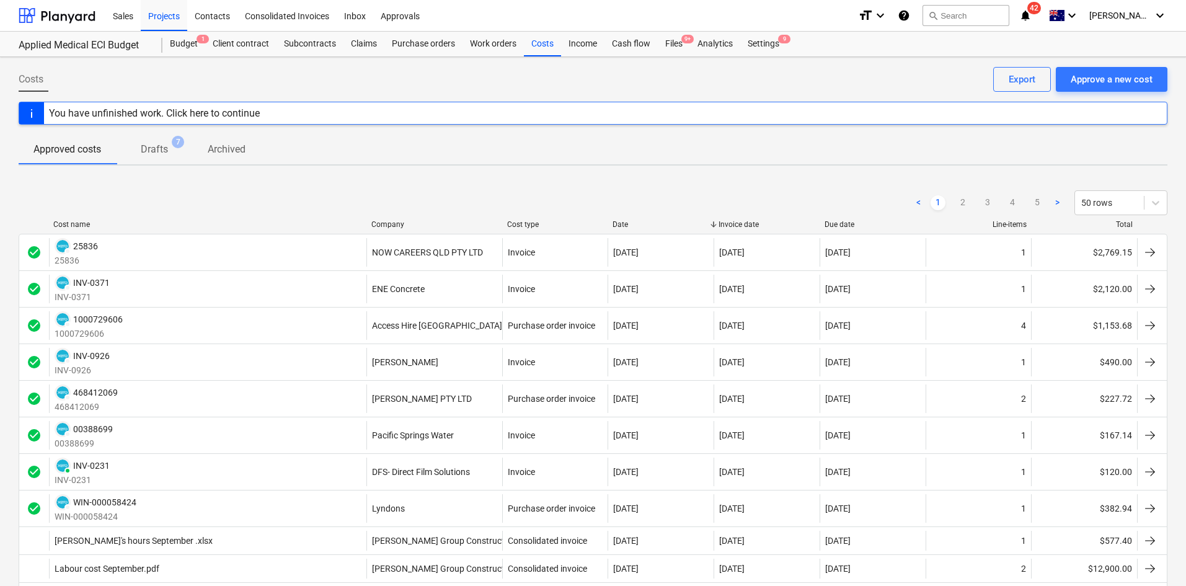
click at [393, 218] on div "< 1 2 3 4 5 > 50 rows" at bounding box center [593, 202] width 1149 height 35
click at [391, 221] on div "Company" at bounding box center [434, 224] width 126 height 9
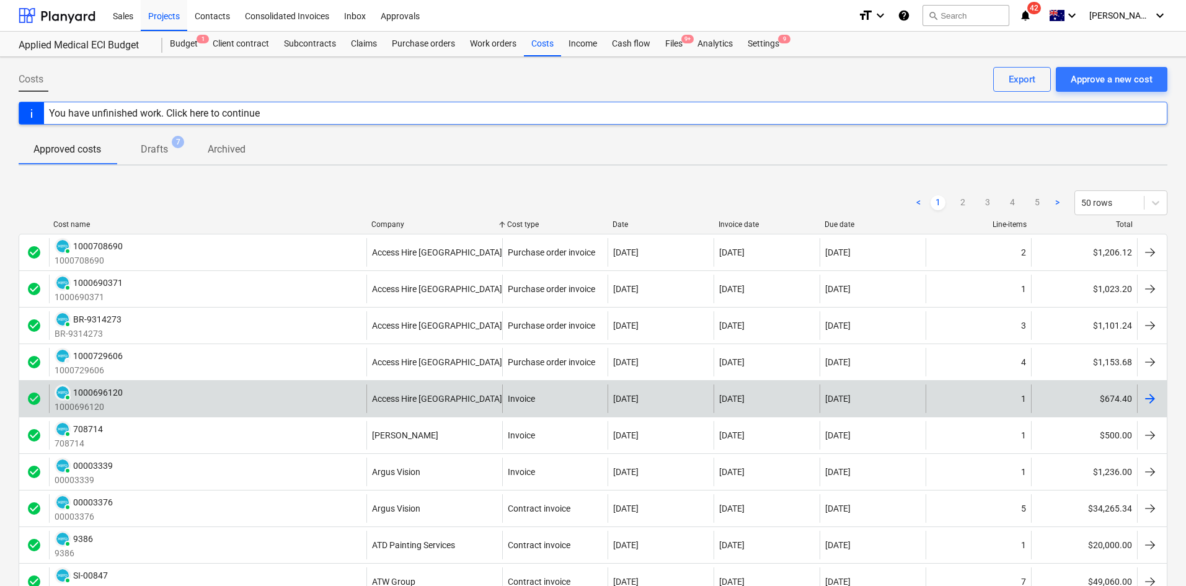
click at [285, 398] on div "PAID 1000696120 1000696120" at bounding box center [208, 399] width 318 height 29
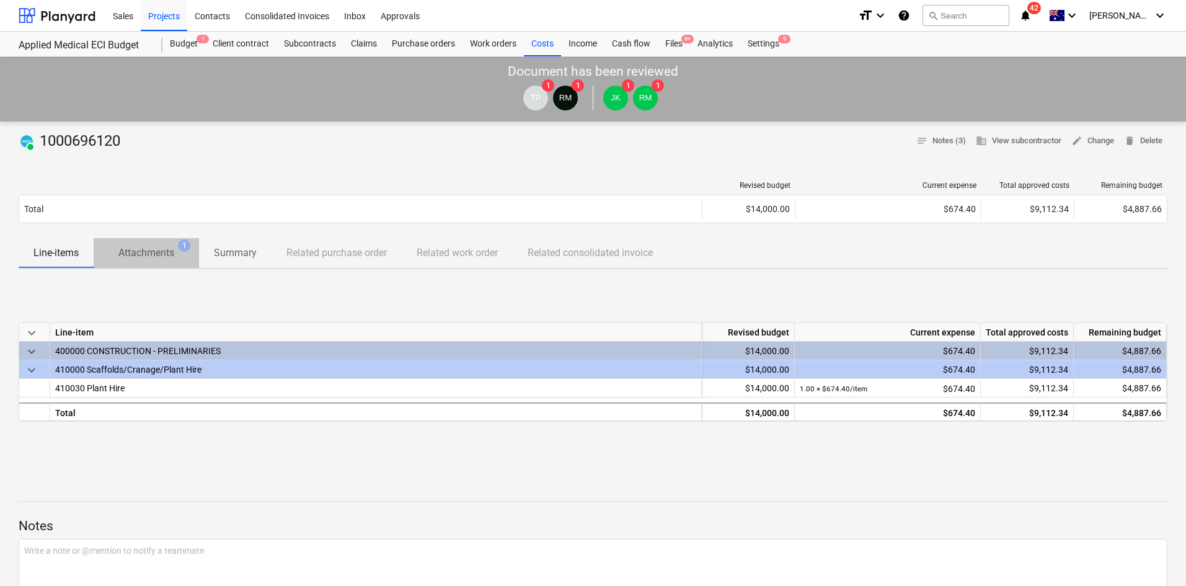
click at [133, 259] on p "Attachments" at bounding box center [146, 253] width 56 height 15
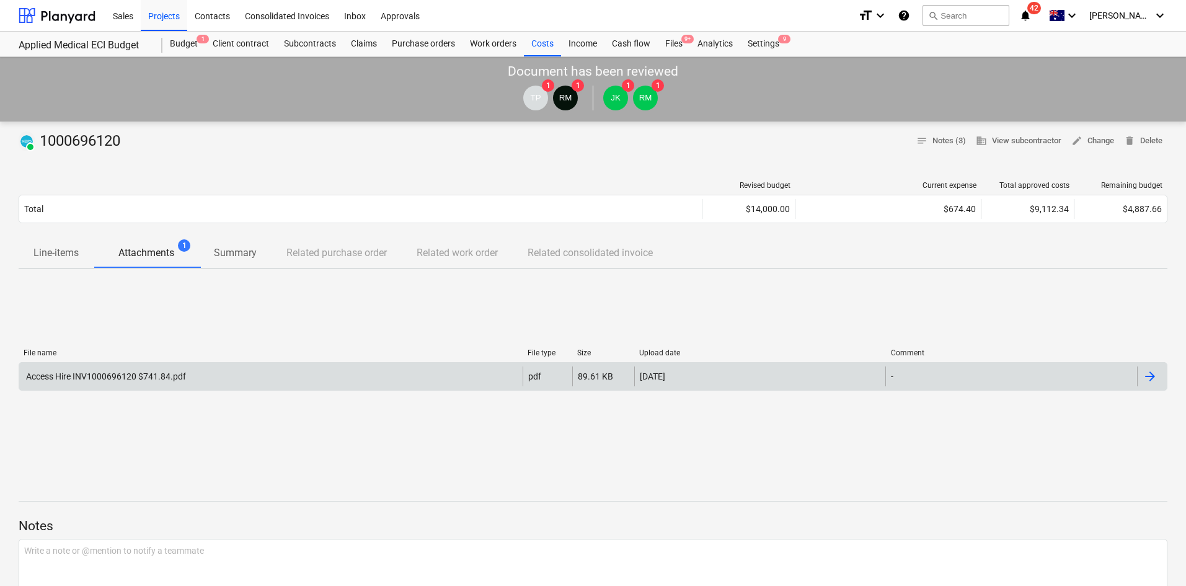
click at [110, 381] on div "Access Hire INV1000696120 $741.84.pdf" at bounding box center [105, 376] width 162 height 10
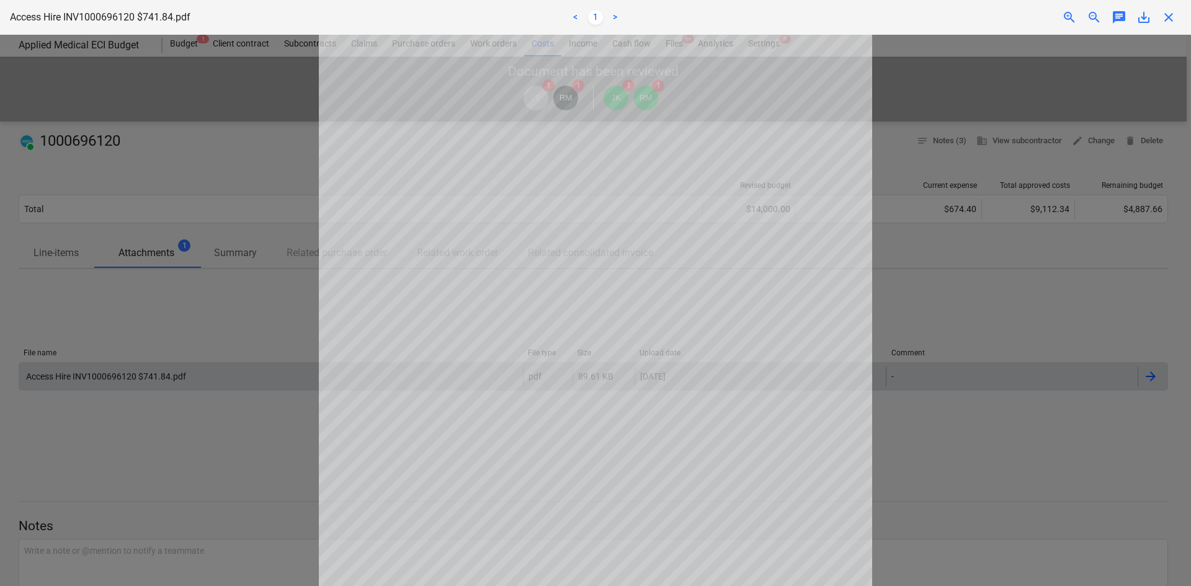
click at [1167, 11] on span "close" at bounding box center [1168, 17] width 15 height 15
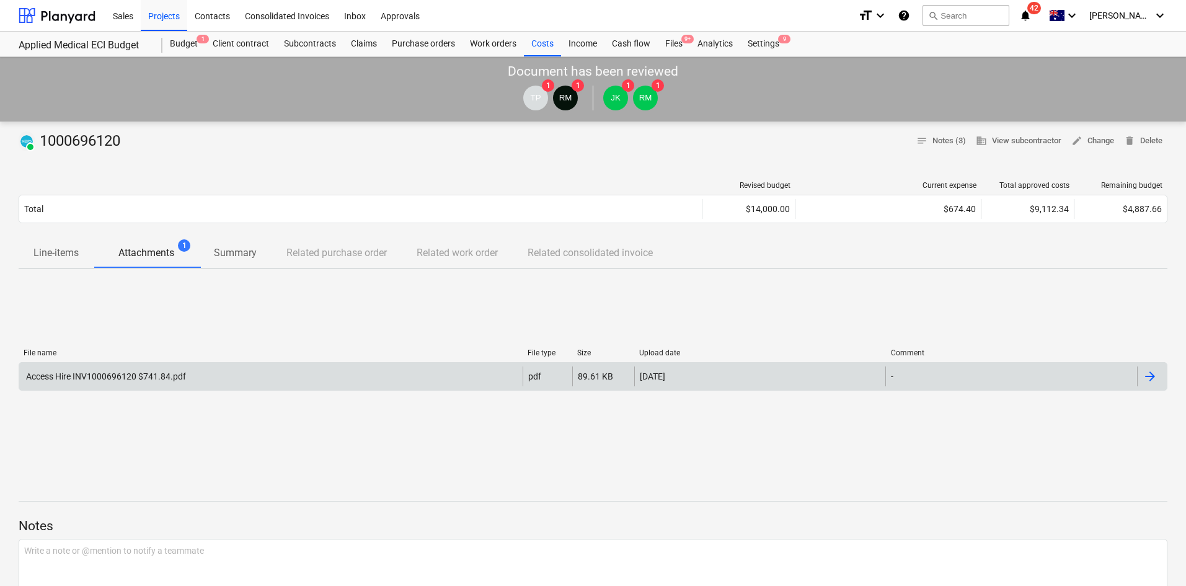
click at [520, 133] on div "PAID 1000696120 notes Notes (3) business View subcontractor edit Change delete …" at bounding box center [593, 141] width 1149 height 20
click at [252, 170] on div "PAID 1000696120 notes Notes (3) business View subcontractor edit Change delete …" at bounding box center [593, 569] width 1186 height 894
click at [182, 20] on div "Projects" at bounding box center [164, 15] width 47 height 32
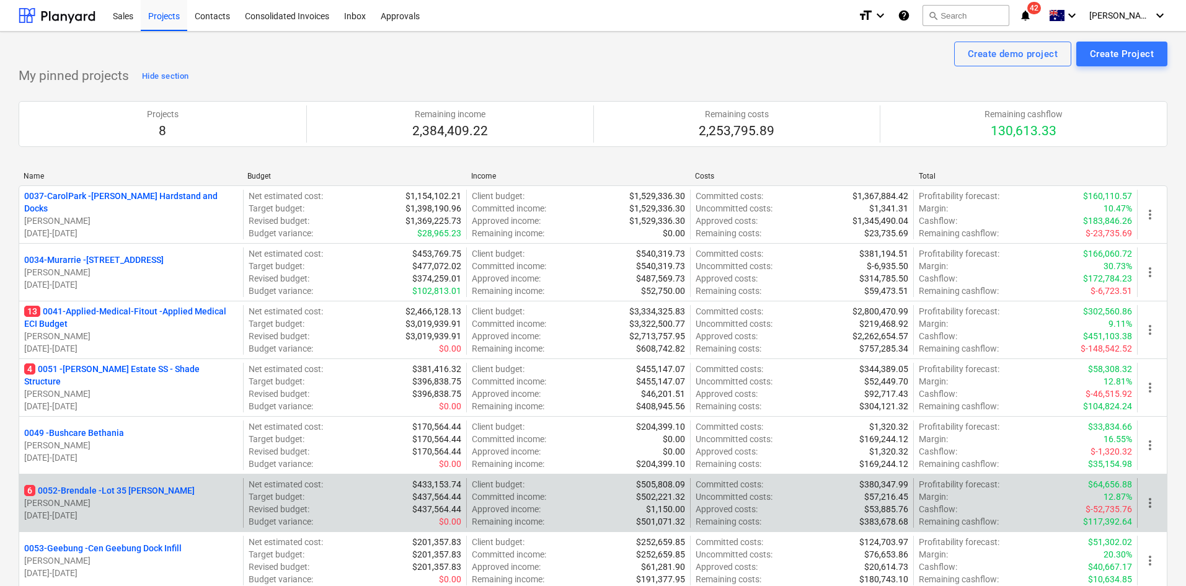
click at [102, 492] on p "6 0052-Brendale - Lot 35 [PERSON_NAME]" at bounding box center [109, 490] width 171 height 12
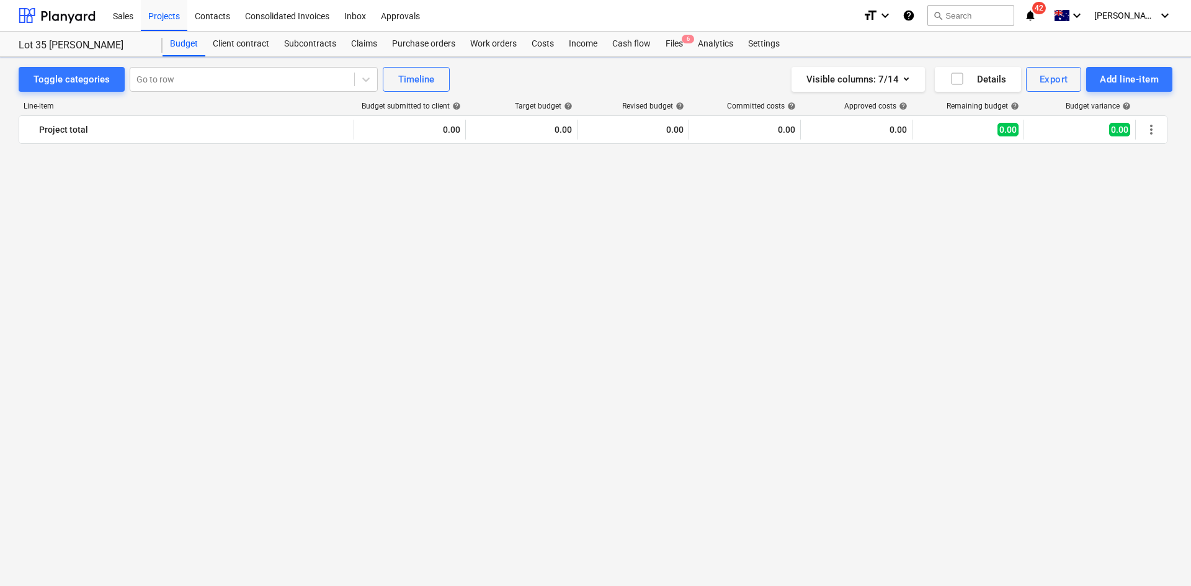
scroll to position [1364, 0]
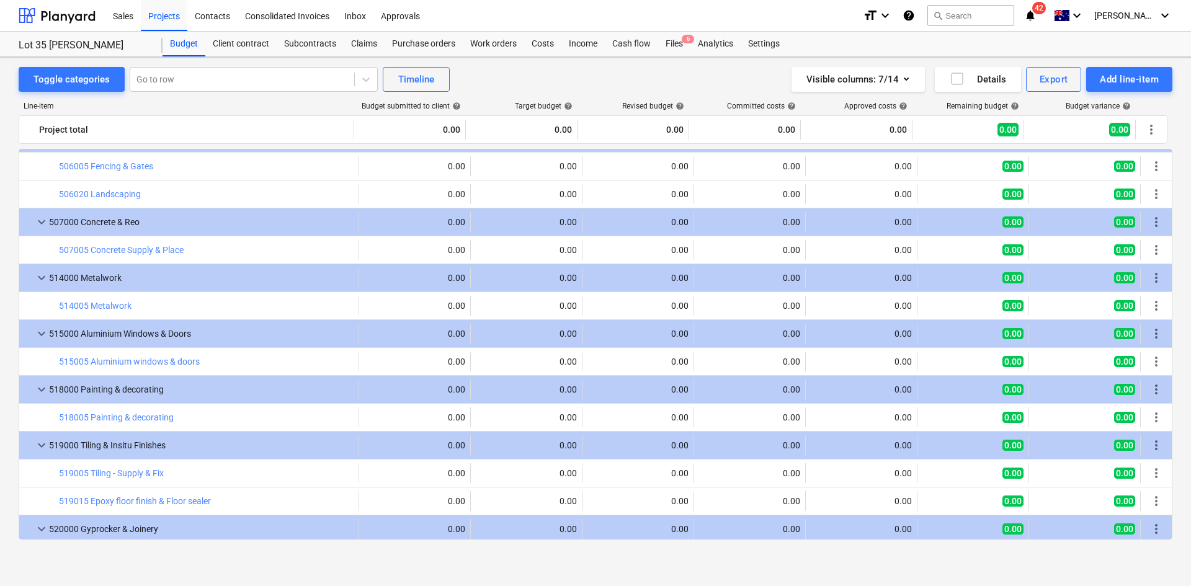
click at [415, 56] on div "Lot 35 Griffin, Brendale Budget Client contract Subcontracts Claims Purchase or…" at bounding box center [595, 44] width 1191 height 25
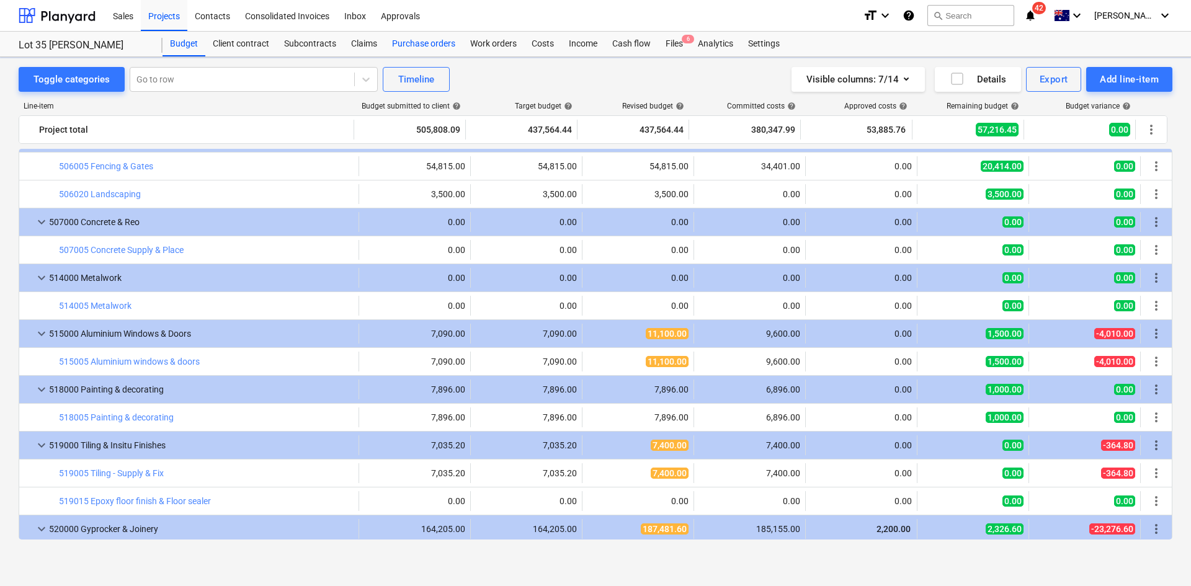
click at [416, 48] on div "Purchase orders" at bounding box center [424, 44] width 78 height 25
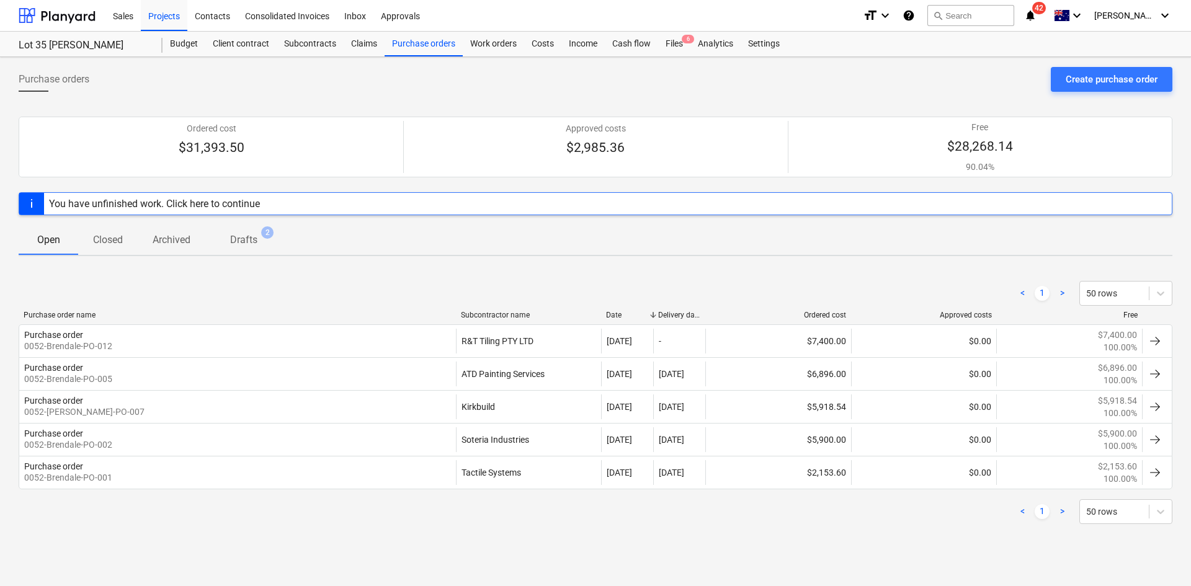
click at [117, 239] on p "Closed" at bounding box center [108, 240] width 30 height 15
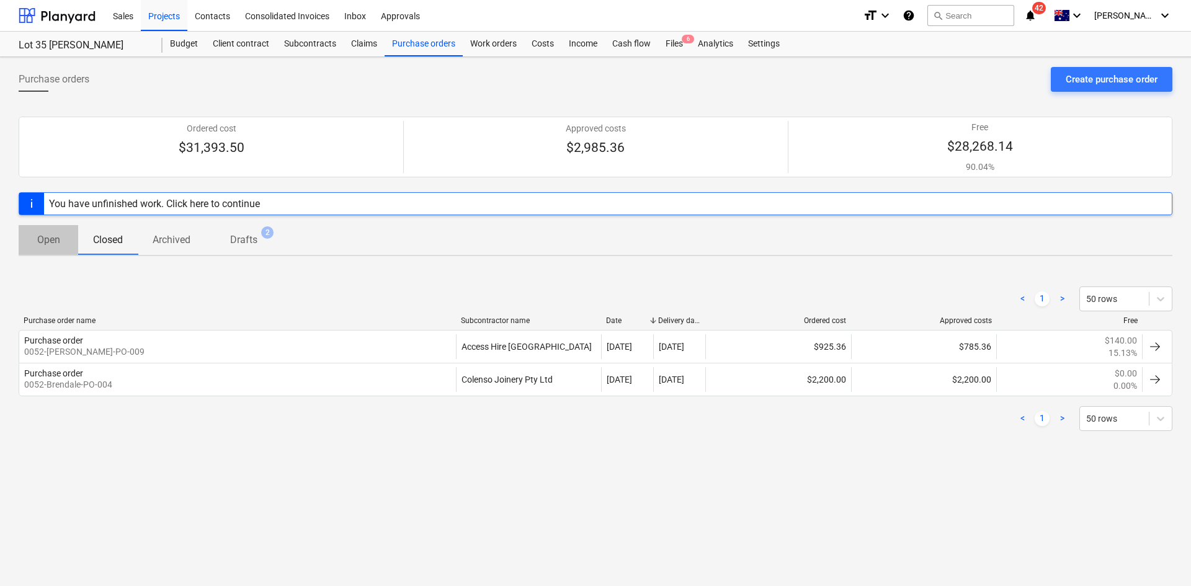
click at [51, 237] on p "Open" at bounding box center [48, 240] width 30 height 15
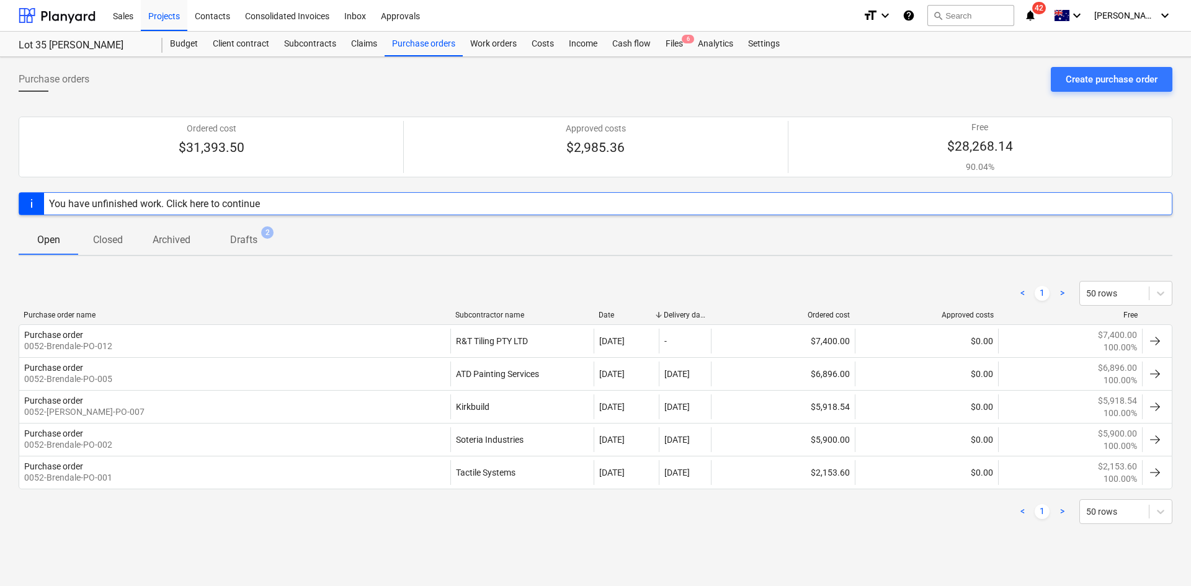
drag, startPoint x: 654, startPoint y: 319, endPoint x: 673, endPoint y: 316, distance: 19.4
click at [673, 316] on div "Purchase order name Subcontractor name Date Delivery date Ordered cost Approved…" at bounding box center [596, 315] width 1154 height 9
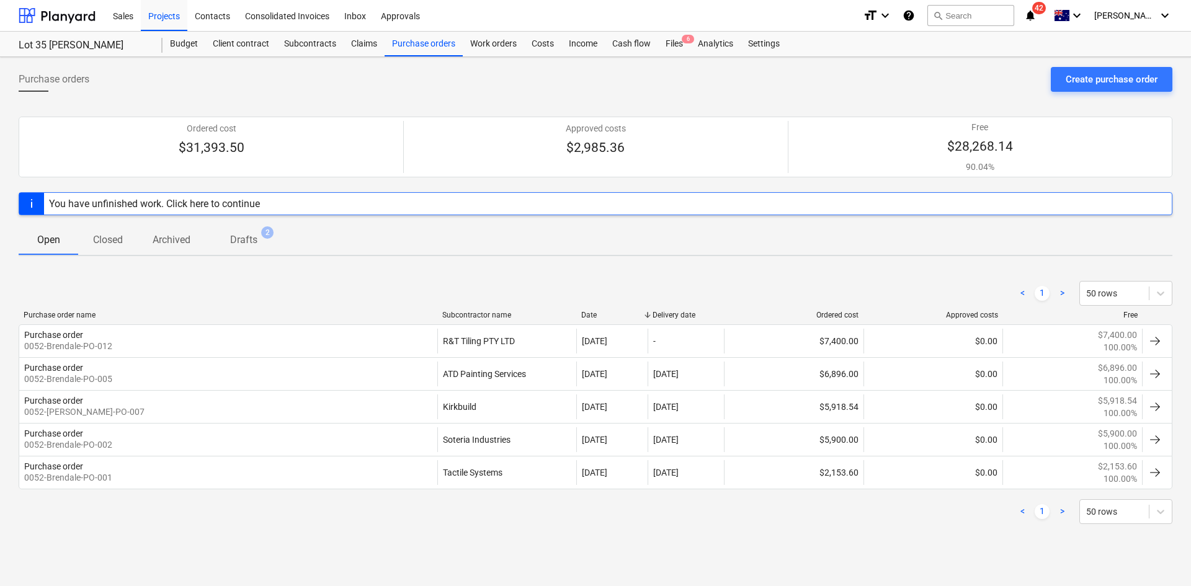
drag, startPoint x: 711, startPoint y: 313, endPoint x: 735, endPoint y: 311, distance: 24.2
click at [735, 311] on div at bounding box center [724, 315] width 22 height 9
drag, startPoint x: 726, startPoint y: 313, endPoint x: 718, endPoint y: 309, distance: 8.6
click at [718, 309] on div "< 1 > 50 rows Purchase order name Subcontractor name Date Delivery date Ordered…" at bounding box center [596, 402] width 1154 height 273
drag, startPoint x: 651, startPoint y: 312, endPoint x: 644, endPoint y: 307, distance: 8.4
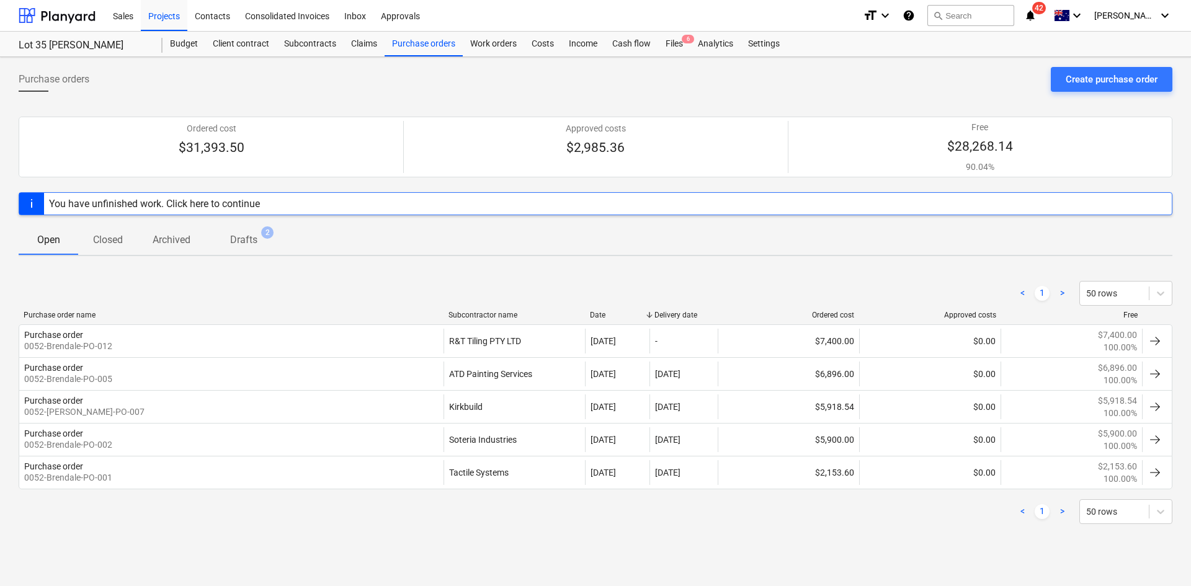
click at [644, 307] on div "< 1 > 50 rows Purchase order name Subcontractor name Date Delivery date Ordered…" at bounding box center [596, 402] width 1154 height 273
click at [656, 283] on div "< 1 > 50 rows" at bounding box center [596, 293] width 1154 height 25
click at [253, 239] on p "Drafts" at bounding box center [243, 240] width 27 height 15
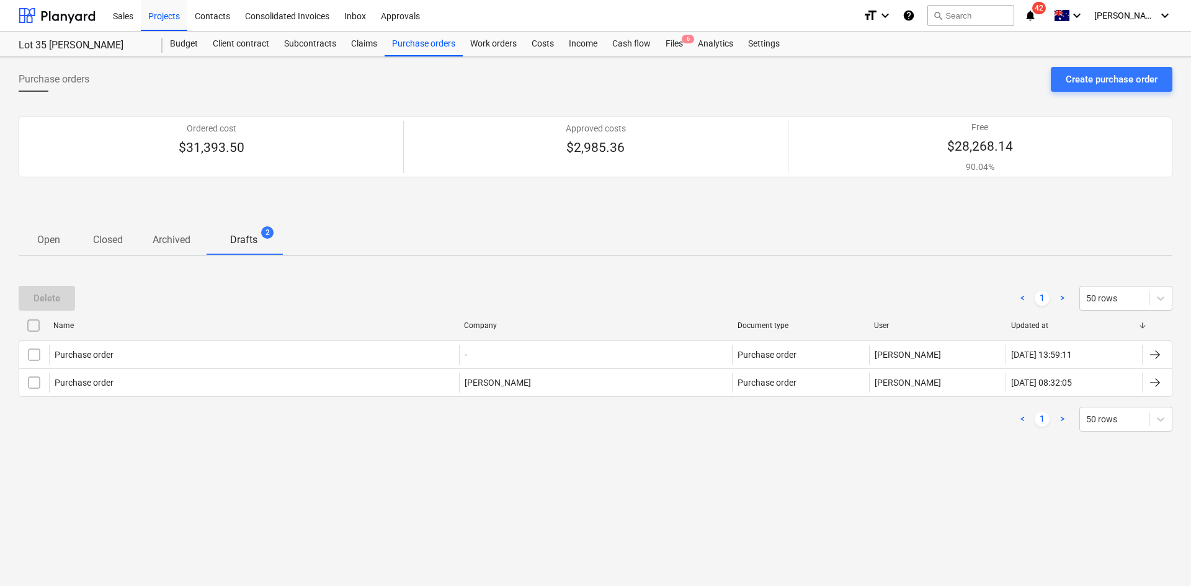
click at [96, 241] on p "Closed" at bounding box center [108, 240] width 30 height 15
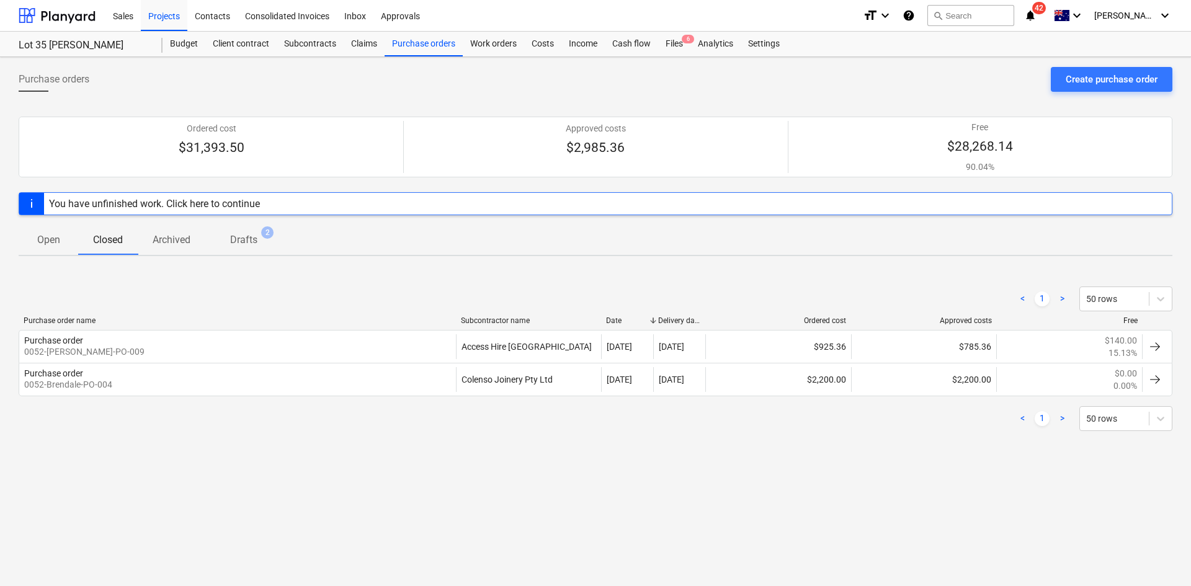
click at [66, 240] on span "Open" at bounding box center [49, 240] width 60 height 22
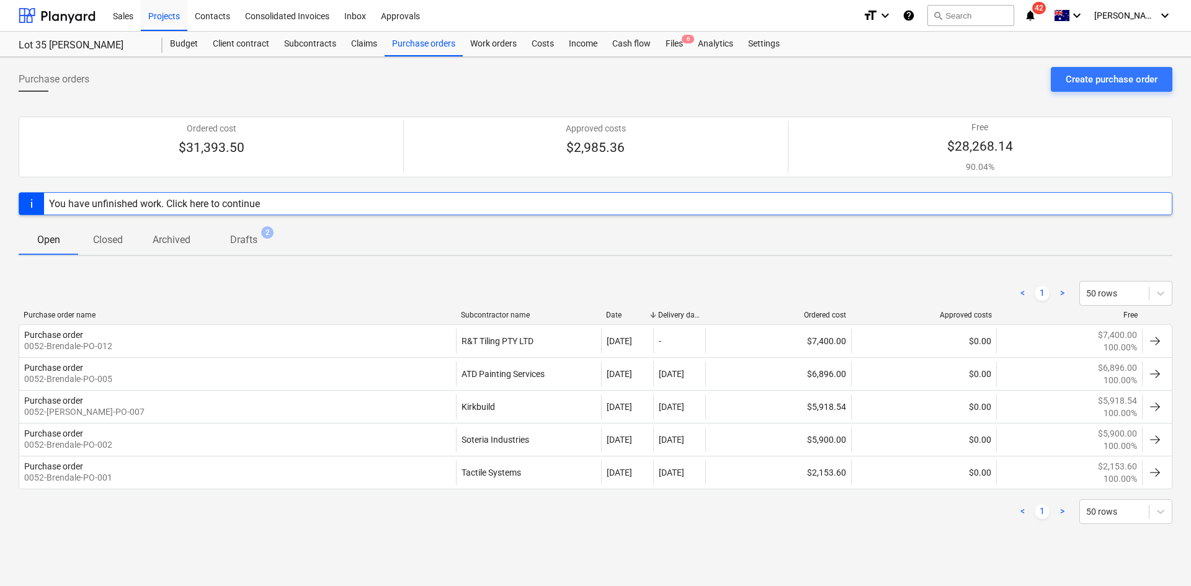
click at [118, 243] on p "Closed" at bounding box center [108, 240] width 30 height 15
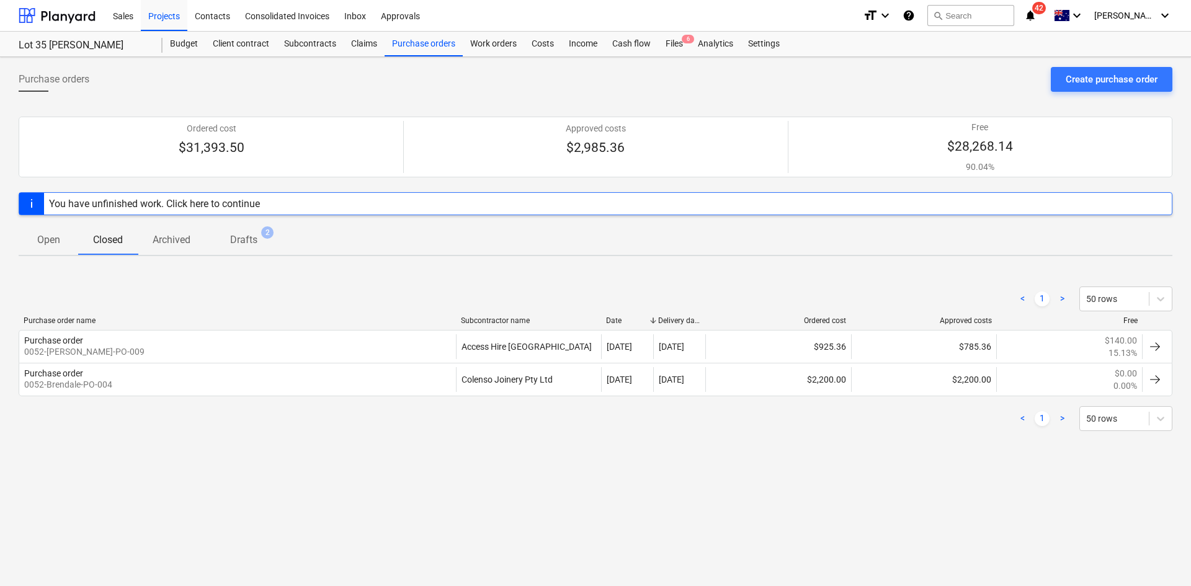
click at [176, 240] on p "Archived" at bounding box center [172, 240] width 38 height 15
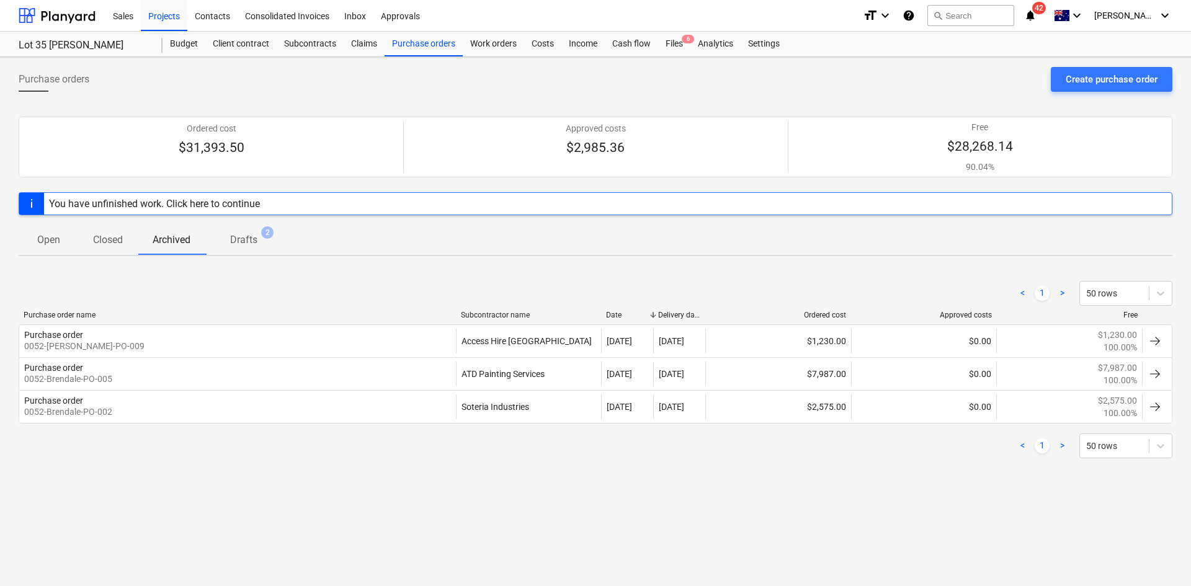
click at [119, 242] on p "Closed" at bounding box center [108, 240] width 30 height 15
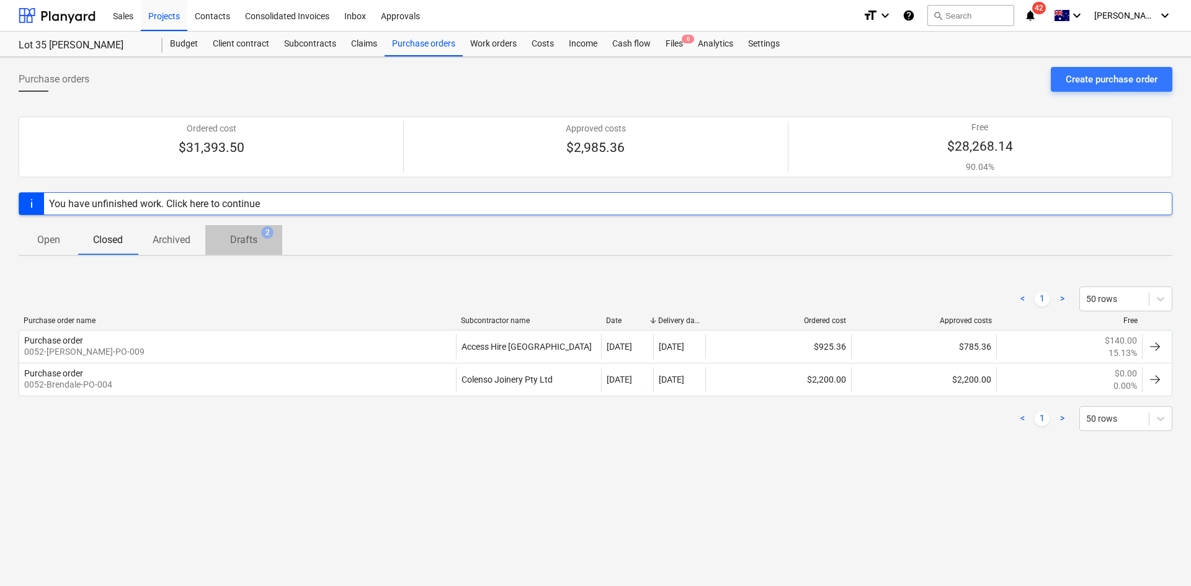
drag, startPoint x: 227, startPoint y: 238, endPoint x: 242, endPoint y: 239, distance: 14.9
click at [230, 238] on span "Drafts 2" at bounding box center [243, 240] width 47 height 15
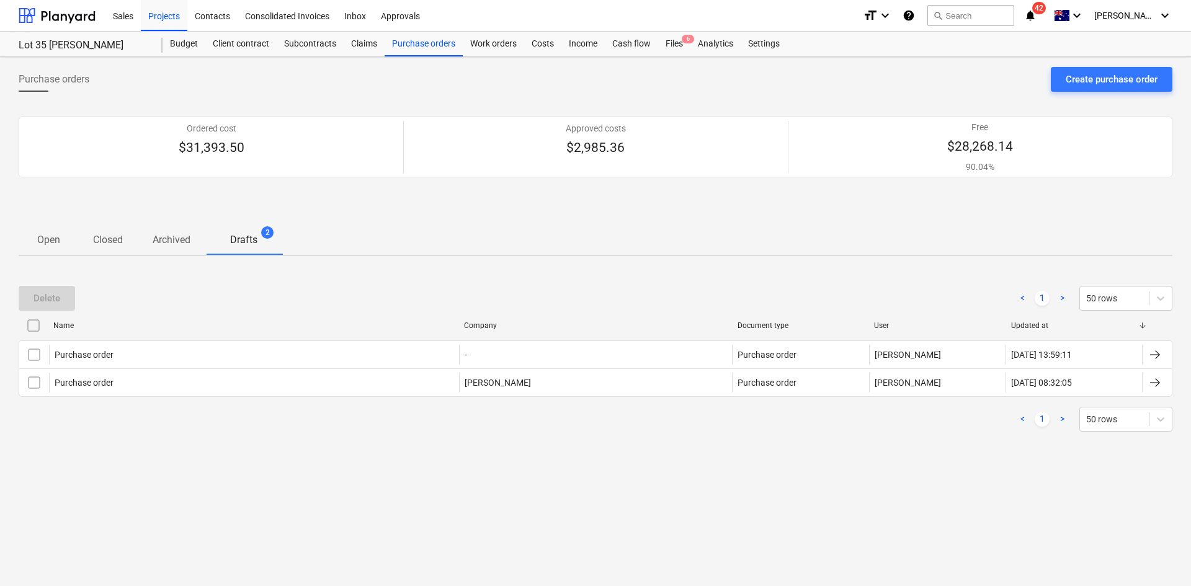
click at [56, 239] on p "Open" at bounding box center [48, 240] width 30 height 15
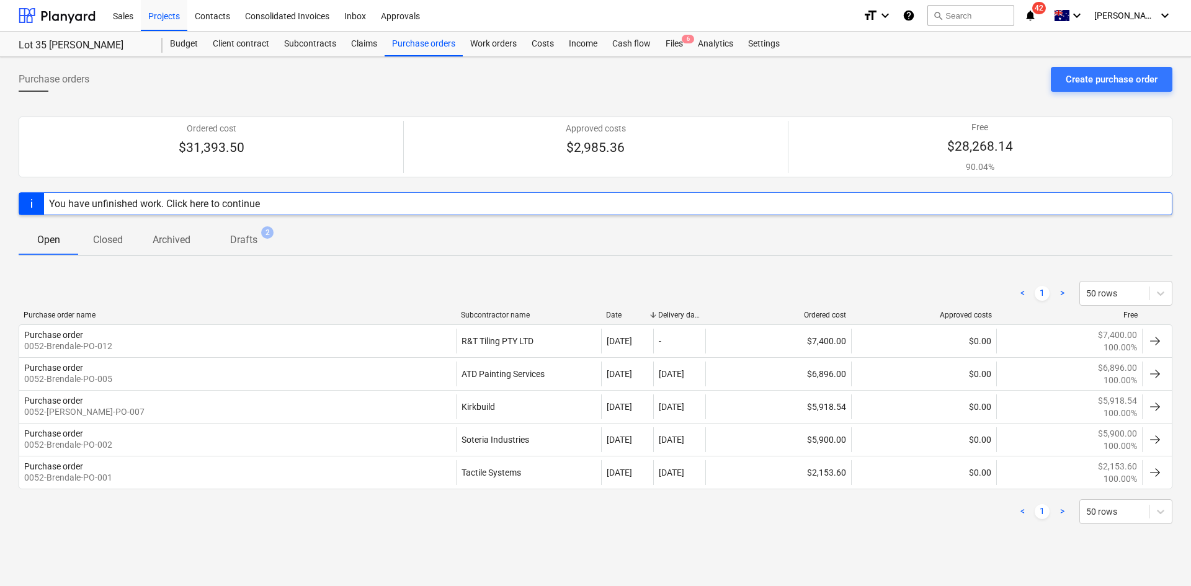
click at [405, 281] on div "< 1 > 50 rows" at bounding box center [596, 293] width 1154 height 25
click at [673, 42] on div "Files 6" at bounding box center [674, 44] width 32 height 25
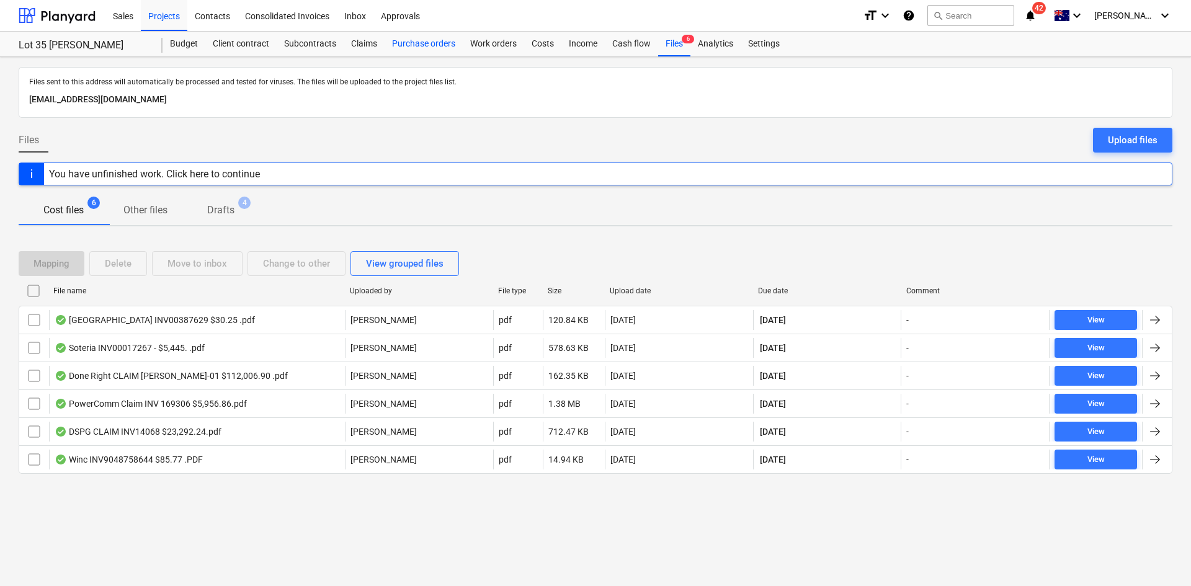
click at [411, 47] on div "Purchase orders" at bounding box center [424, 44] width 78 height 25
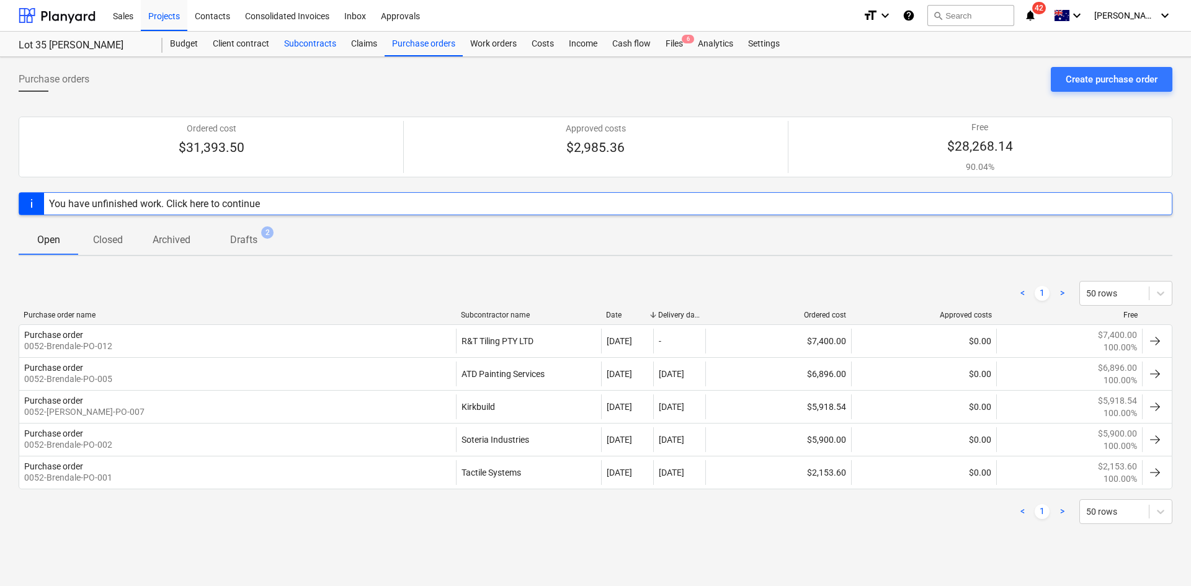
click at [319, 39] on div "Subcontracts" at bounding box center [310, 44] width 67 height 25
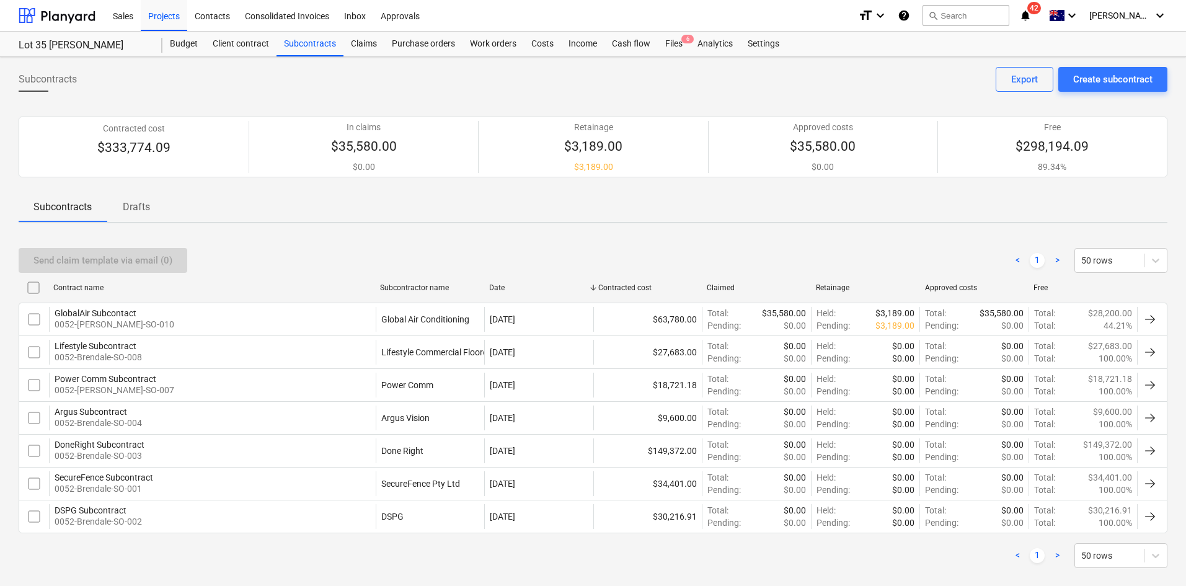
click at [359, 229] on div "Subcontracts Create subcontract Export Contracted cost $333,774.09 In claims $3…" at bounding box center [593, 330] width 1186 height 546
click at [179, 9] on div "Projects" at bounding box center [164, 15] width 47 height 32
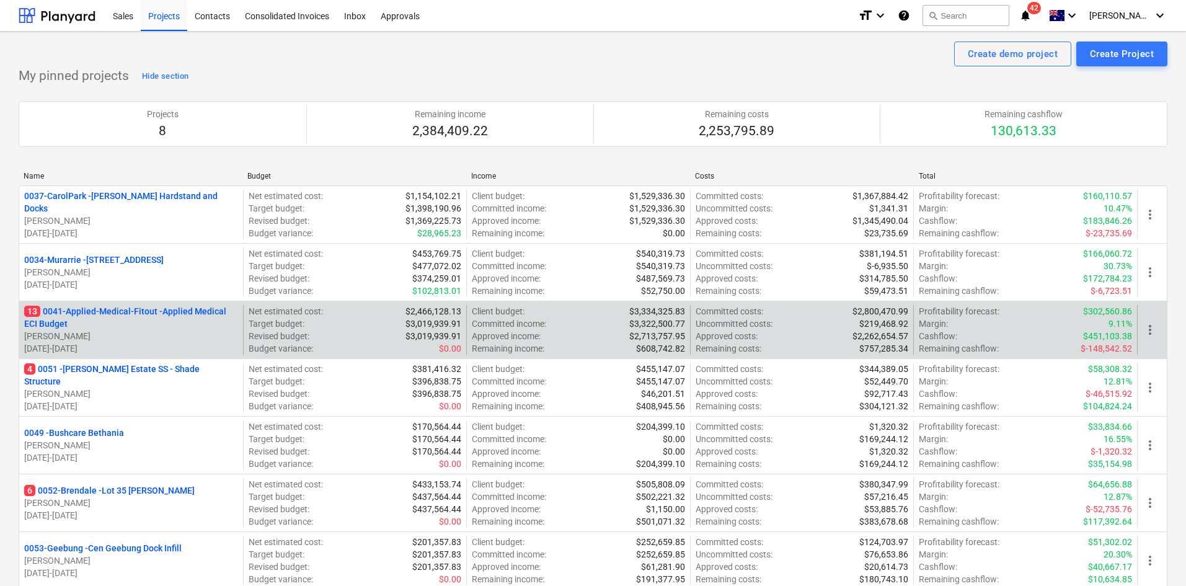
click at [109, 309] on p "13 0041-Applied-Medical-Fitout - Applied Medical ECI Budget" at bounding box center [131, 317] width 214 height 25
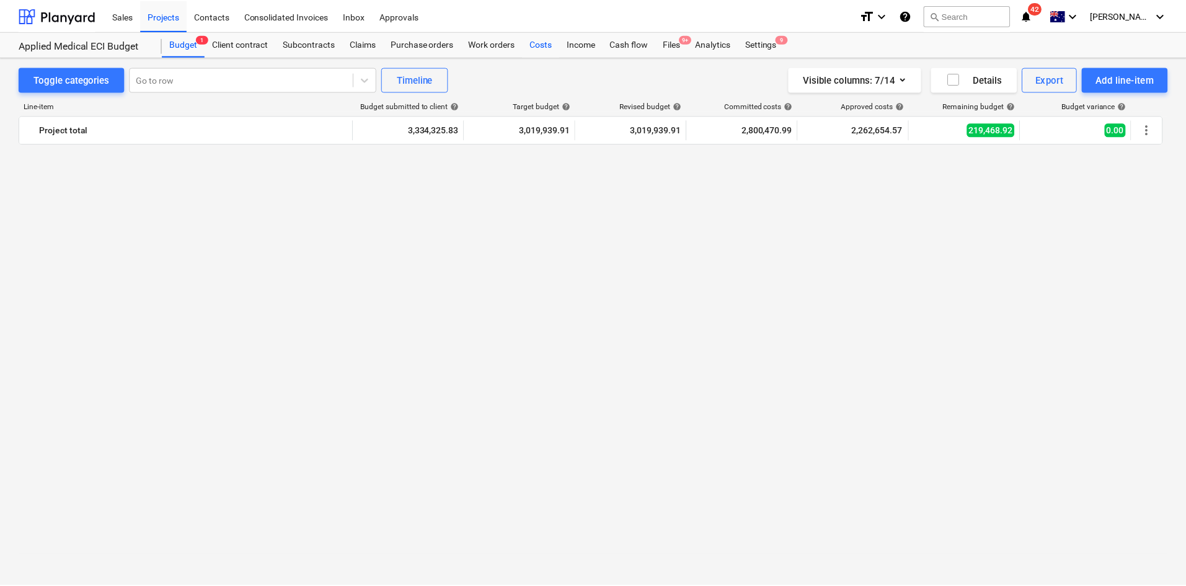
scroll to position [2630, 0]
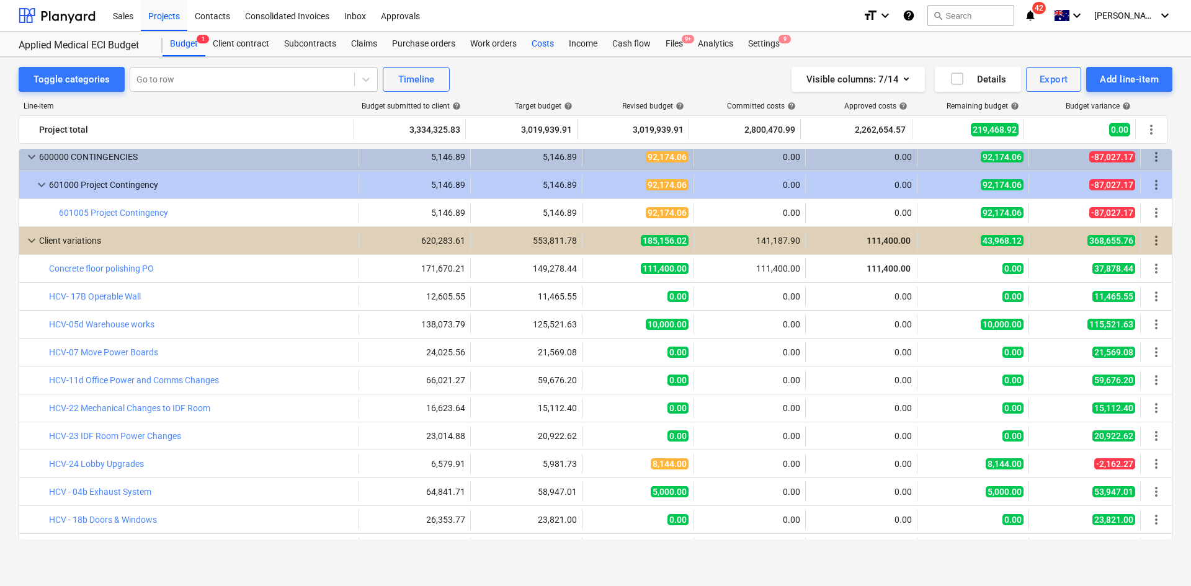
click at [551, 45] on div "Costs" at bounding box center [542, 44] width 37 height 25
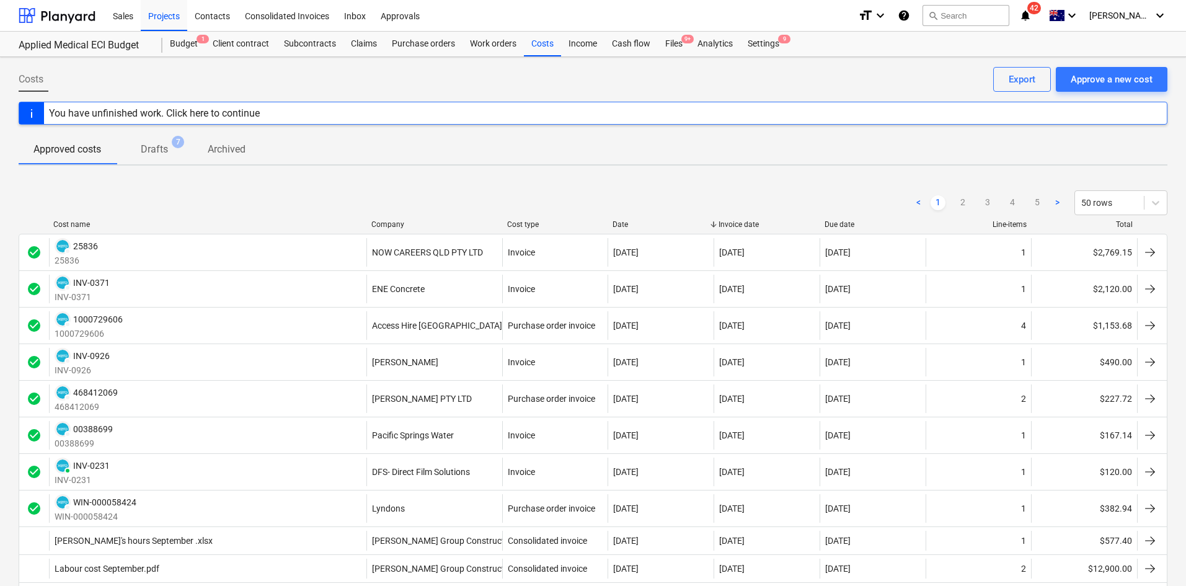
click at [397, 221] on div "Company" at bounding box center [434, 224] width 126 height 9
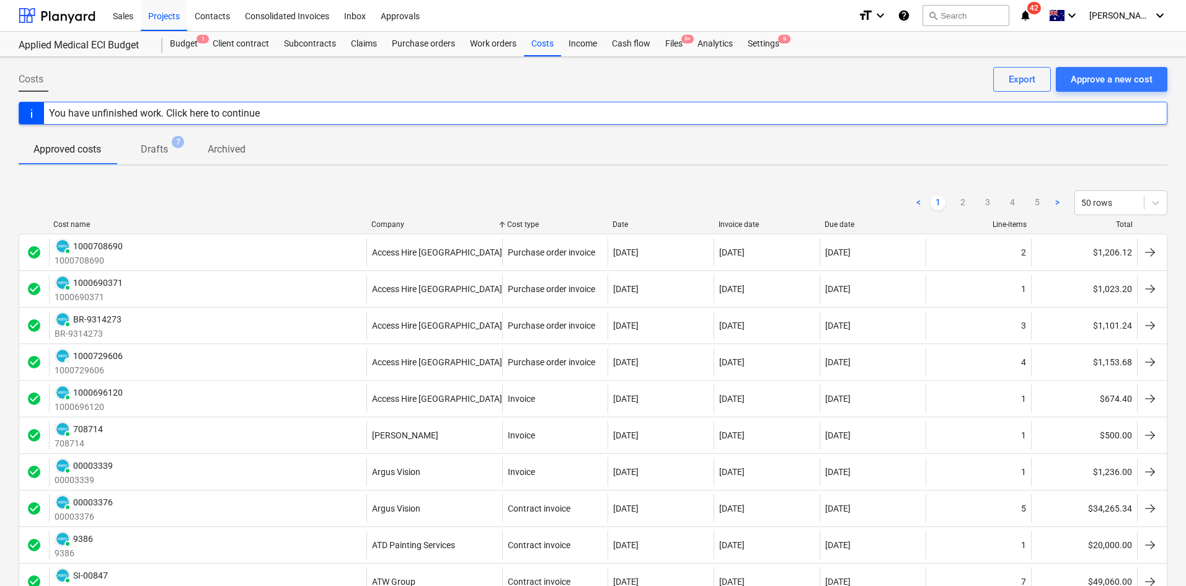
scroll to position [62, 0]
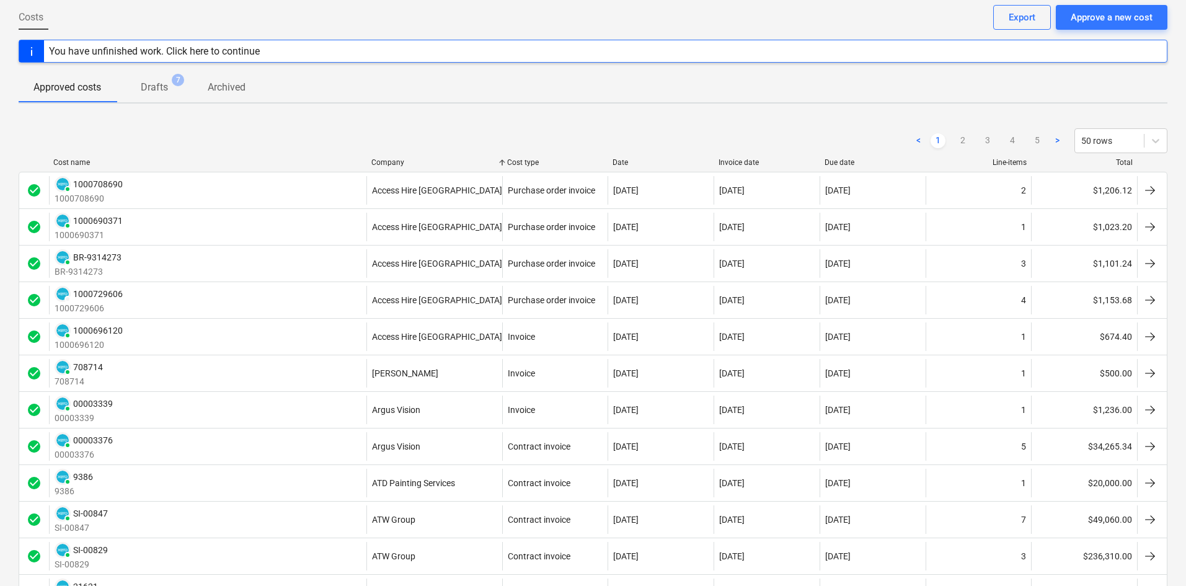
click at [385, 162] on div "Company" at bounding box center [434, 162] width 126 height 9
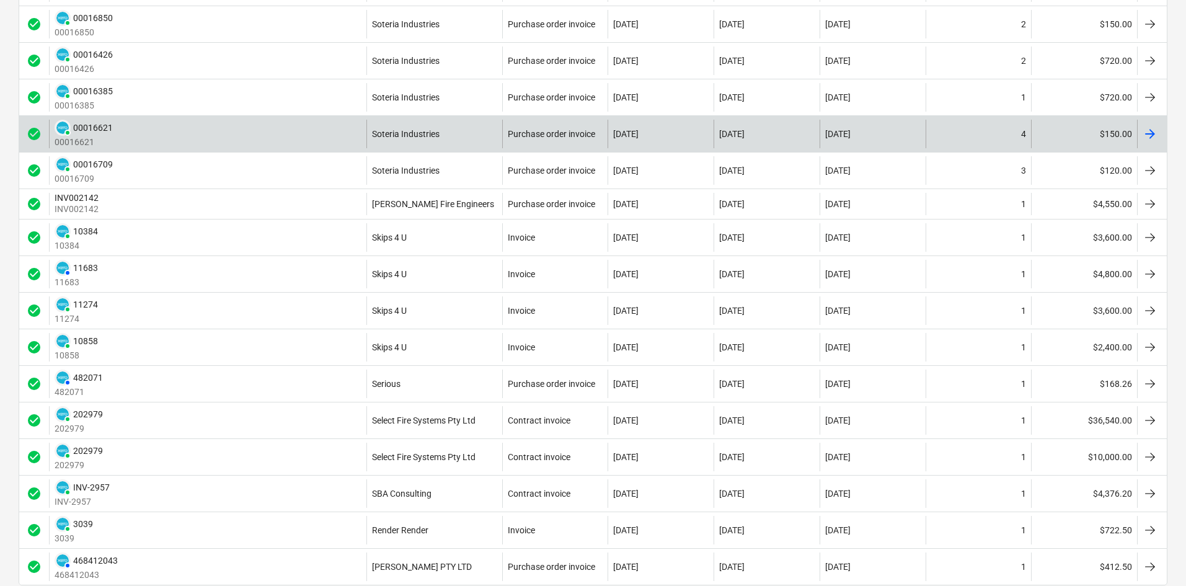
scroll to position [1526, 0]
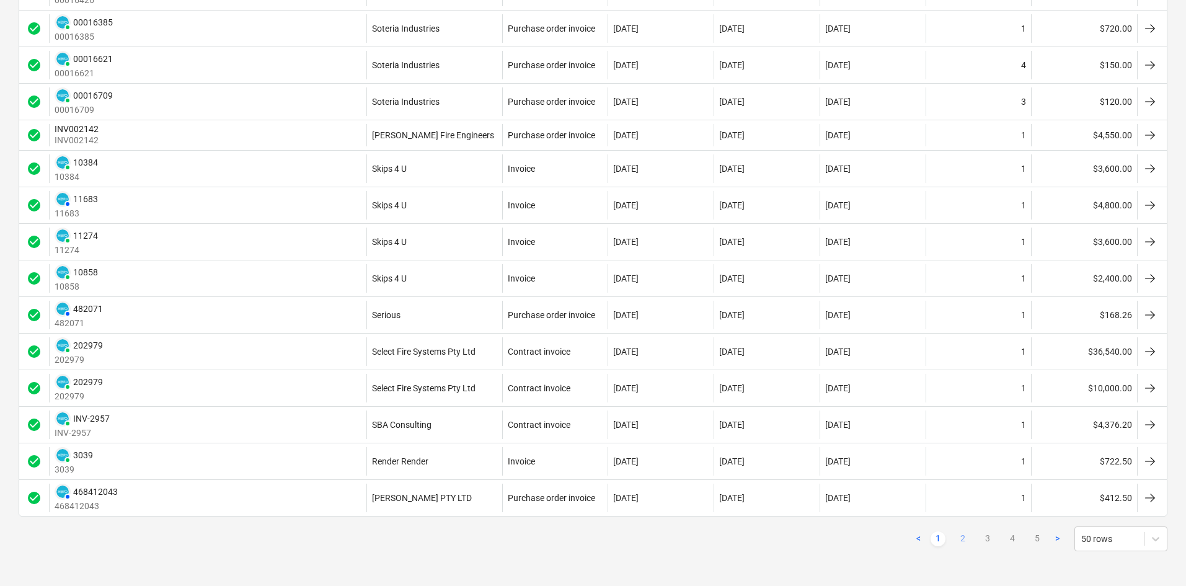
click at [962, 536] on link "2" at bounding box center [963, 538] width 15 height 15
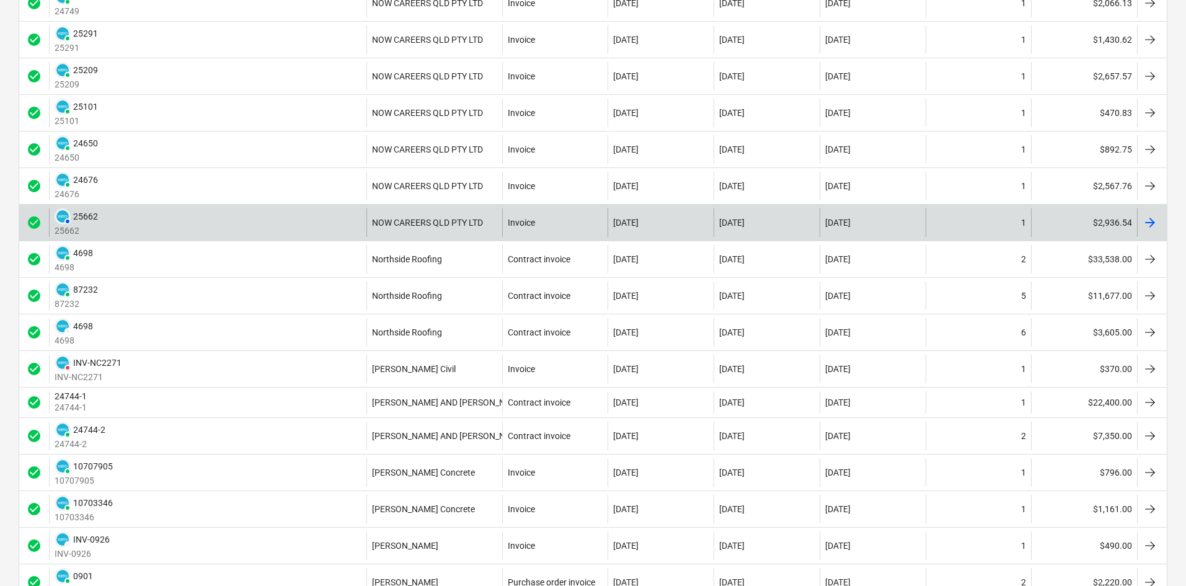
scroll to position [1520, 0]
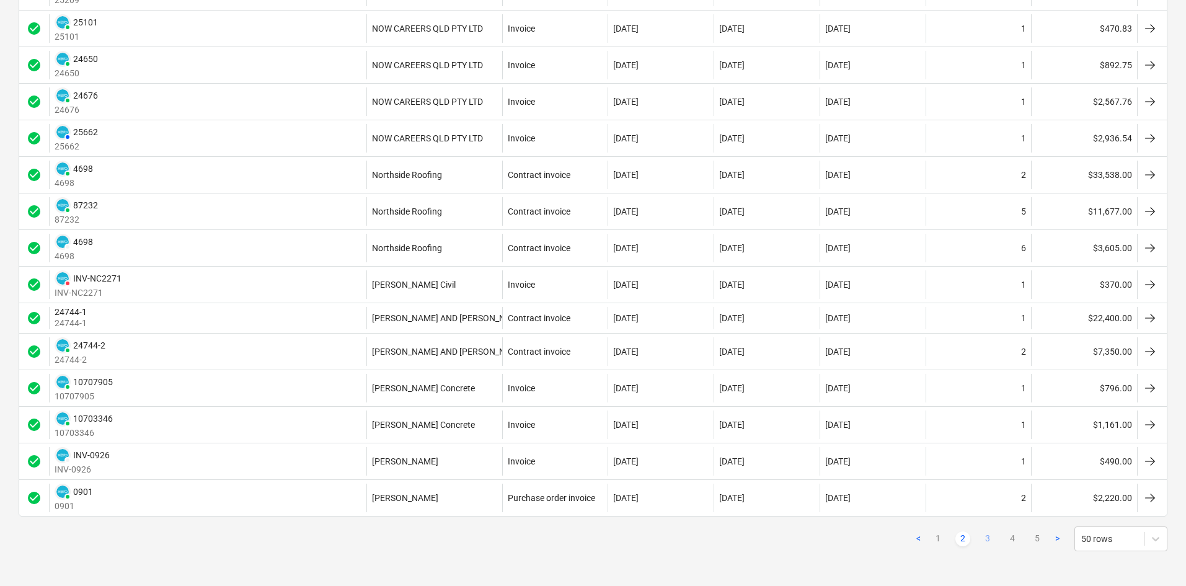
click at [984, 536] on link "3" at bounding box center [987, 538] width 15 height 15
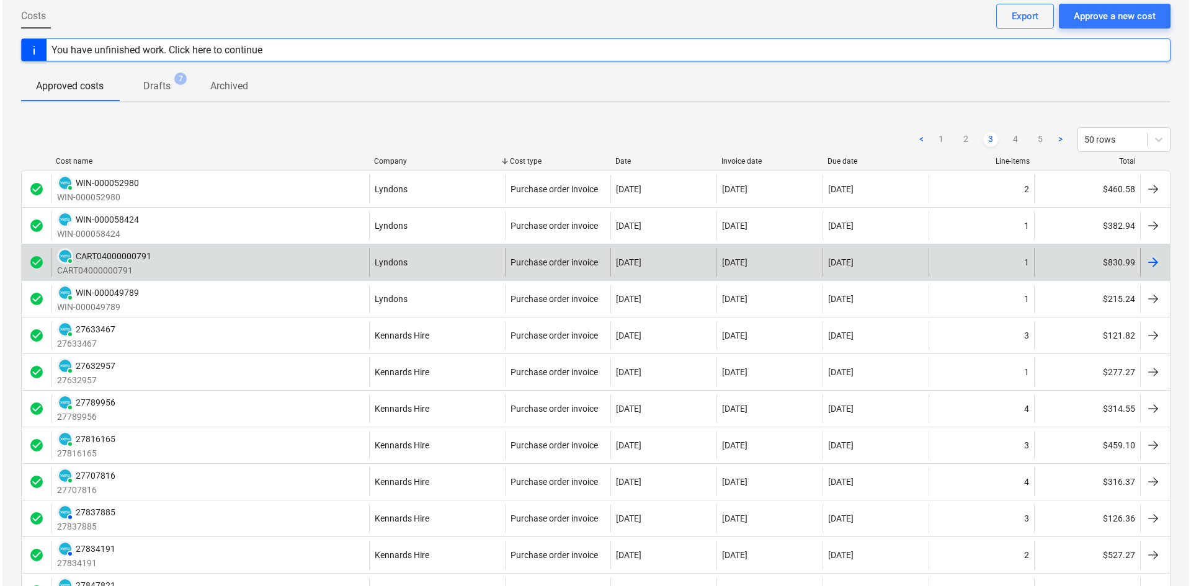
scroll to position [0, 0]
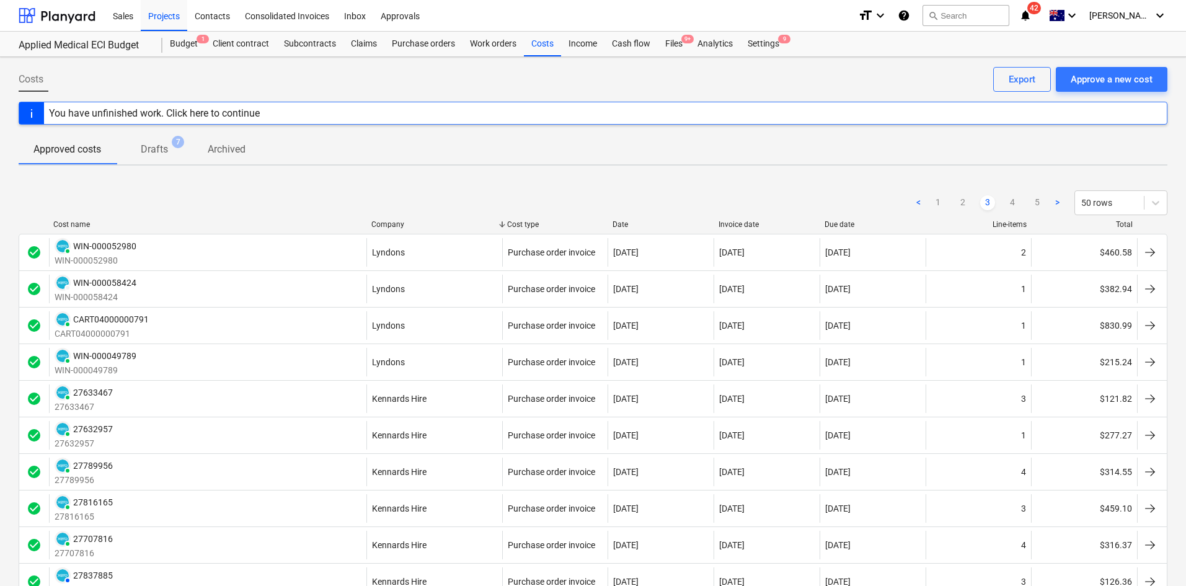
click at [174, 20] on div "Projects" at bounding box center [164, 15] width 47 height 32
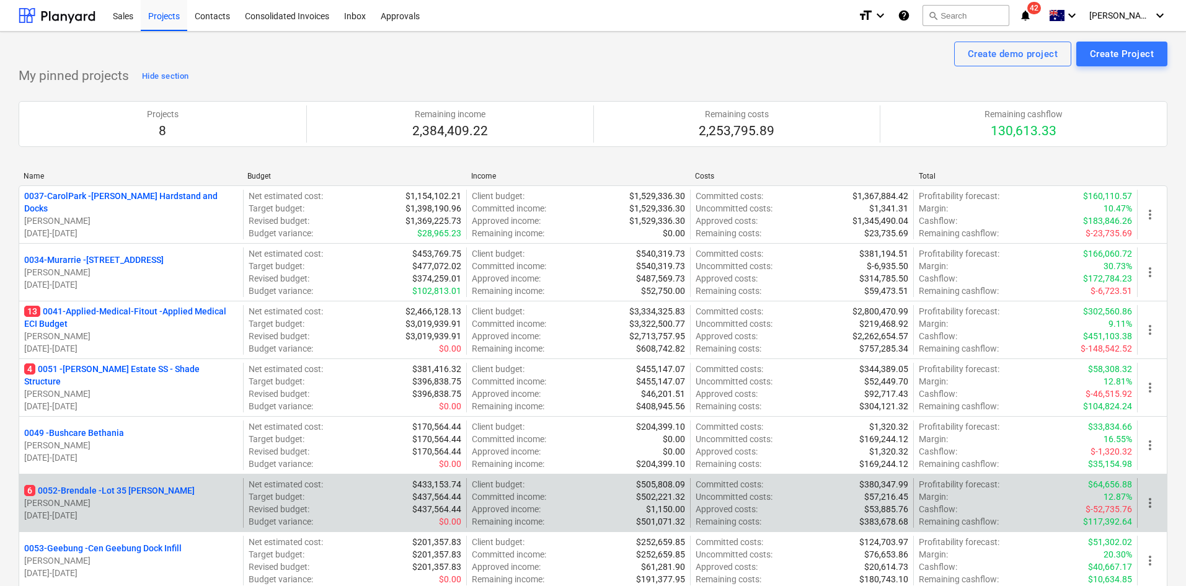
click at [121, 489] on p "6 0052-Brendale - Lot 35 [PERSON_NAME]" at bounding box center [109, 490] width 171 height 12
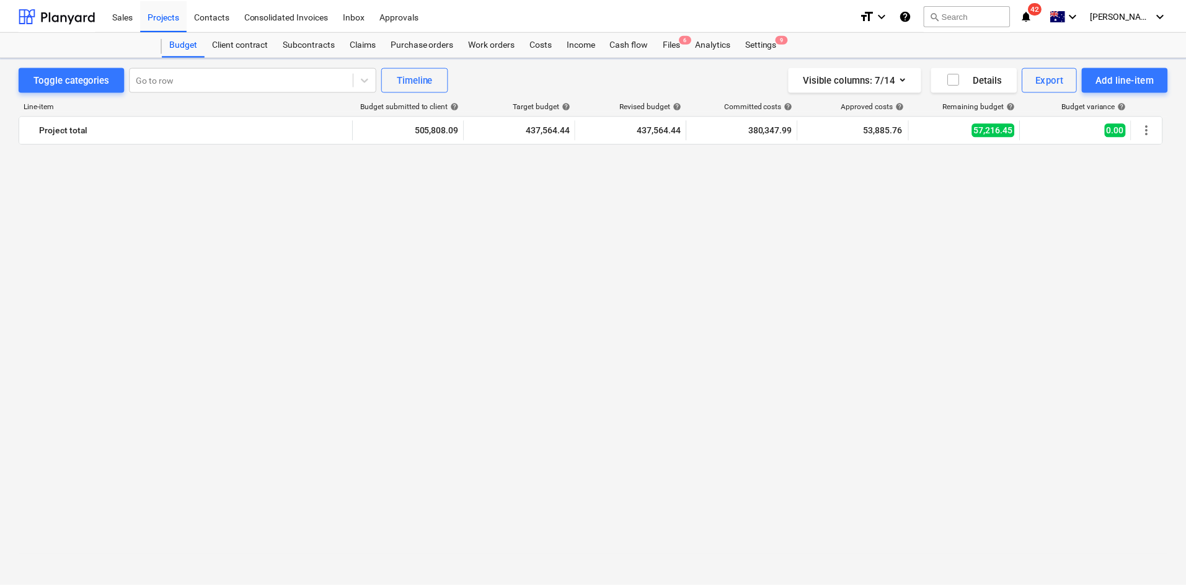
scroll to position [2630, 0]
click at [164, 17] on div "Projects" at bounding box center [164, 15] width 47 height 32
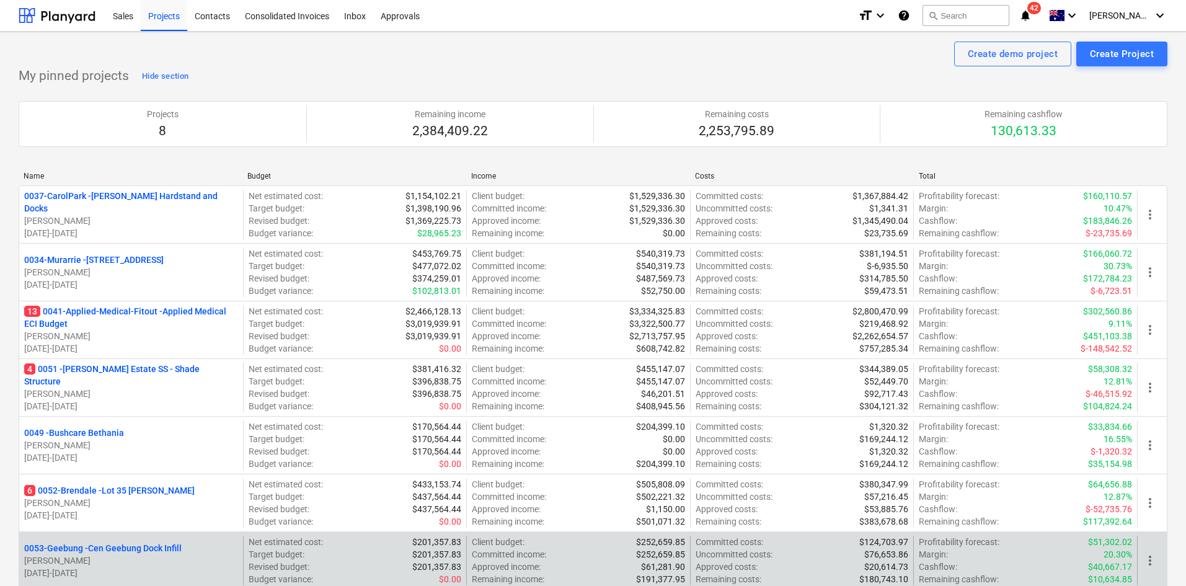
click at [125, 549] on p "0053-Geebung - Cen Geebung Dock Infill" at bounding box center [103, 548] width 158 height 12
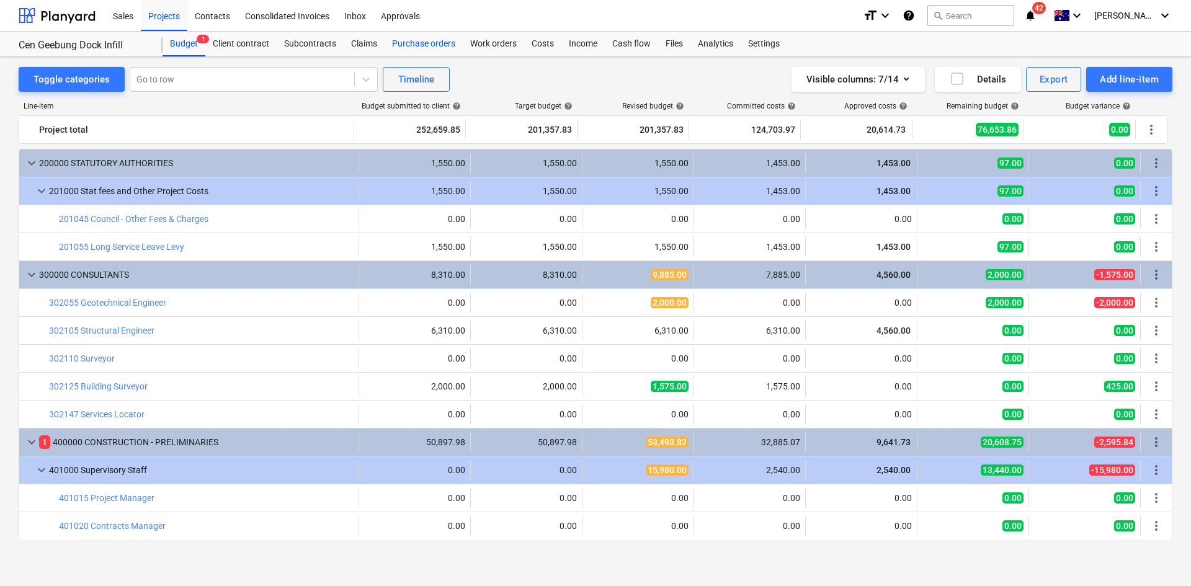
click at [412, 43] on div "Purchase orders" at bounding box center [424, 44] width 78 height 25
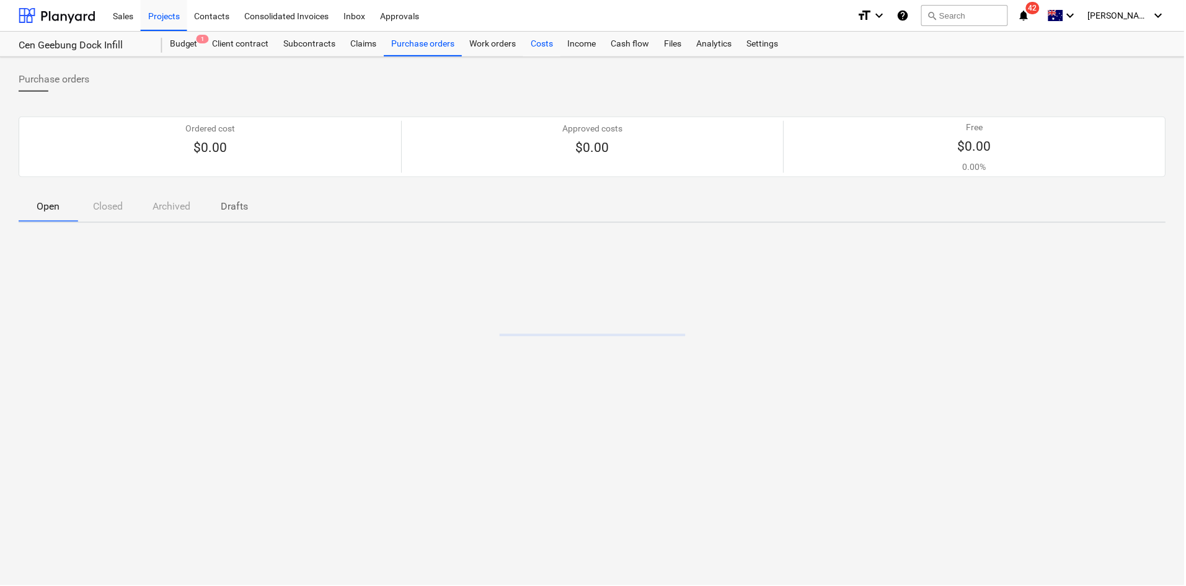
click at [549, 46] on div "Costs" at bounding box center [542, 44] width 37 height 25
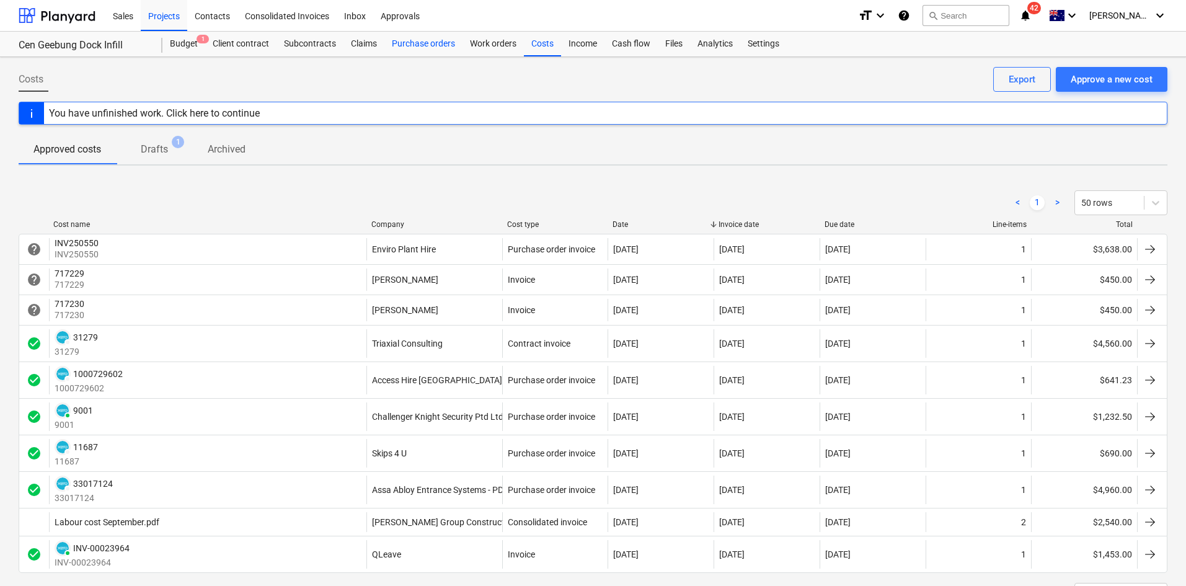
click at [401, 42] on div "Purchase orders" at bounding box center [424, 44] width 78 height 25
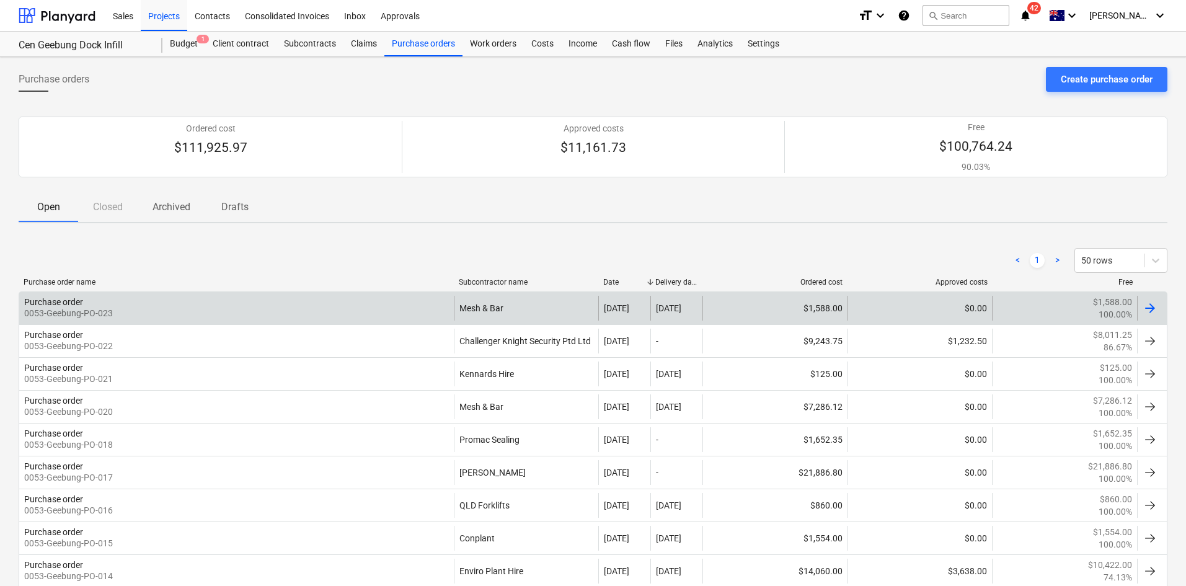
click at [376, 313] on div "Purchase order 0053-Geebung-PO-023" at bounding box center [236, 308] width 435 height 25
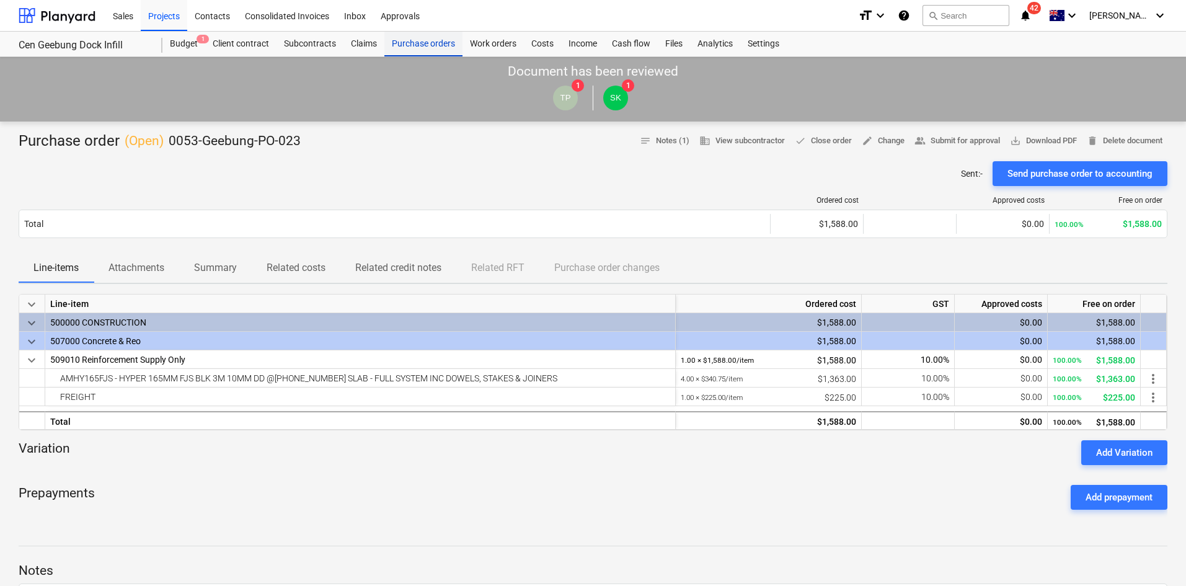
click at [411, 38] on div "Purchase orders" at bounding box center [424, 44] width 78 height 25
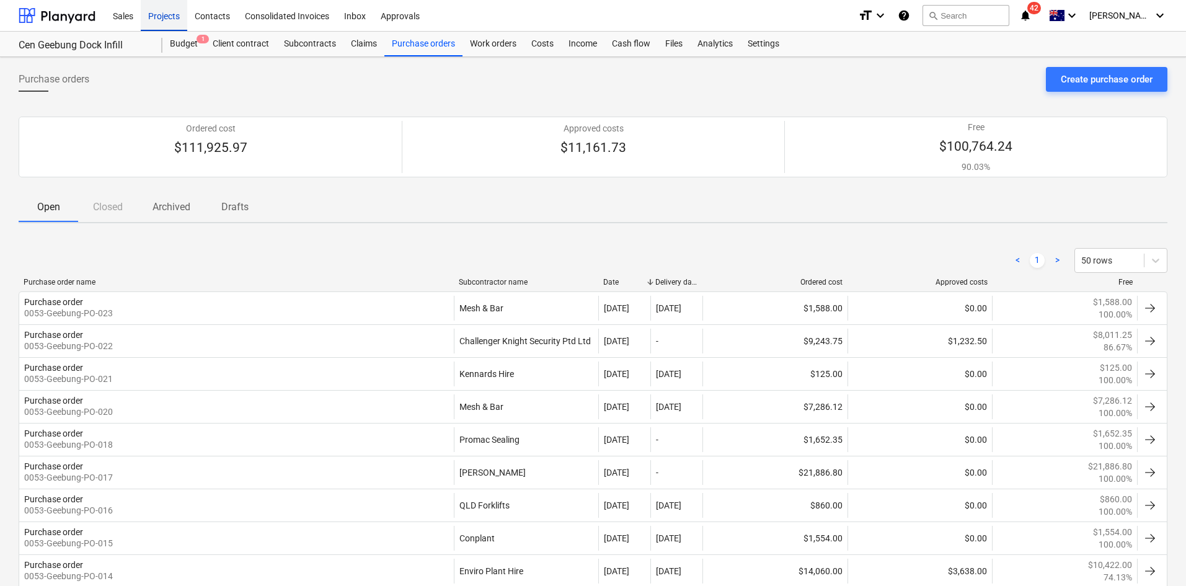
click at [159, 12] on div "Projects" at bounding box center [164, 15] width 47 height 32
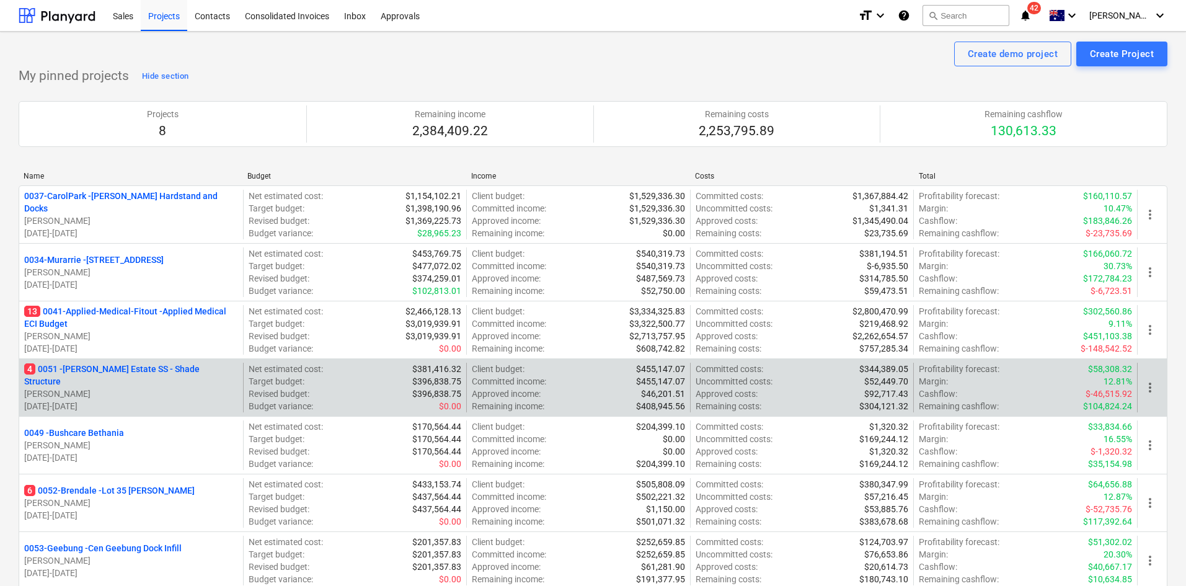
click at [124, 380] on p "4 0051 - Patrick Estate SS - Shade Structure" at bounding box center [131, 375] width 214 height 25
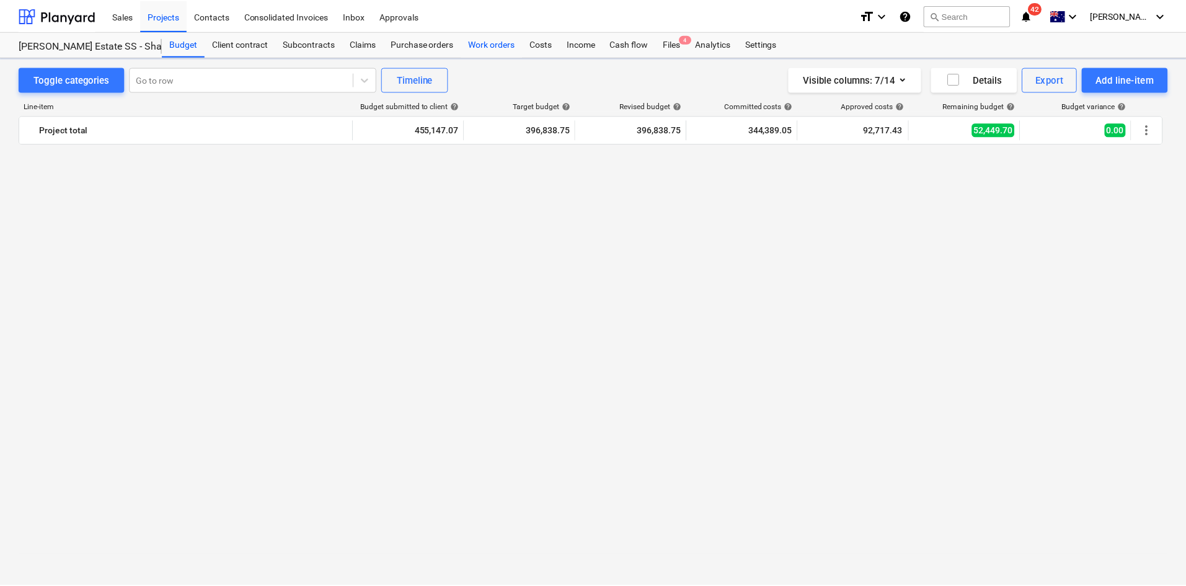
scroll to position [1715, 0]
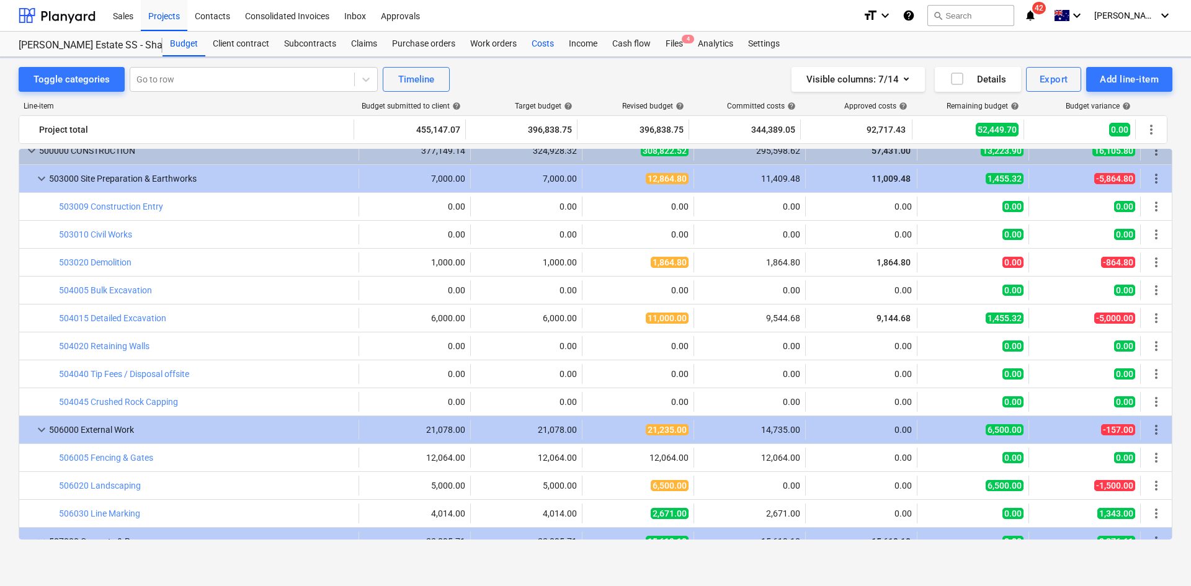
click at [558, 44] on div "Costs" at bounding box center [542, 44] width 37 height 25
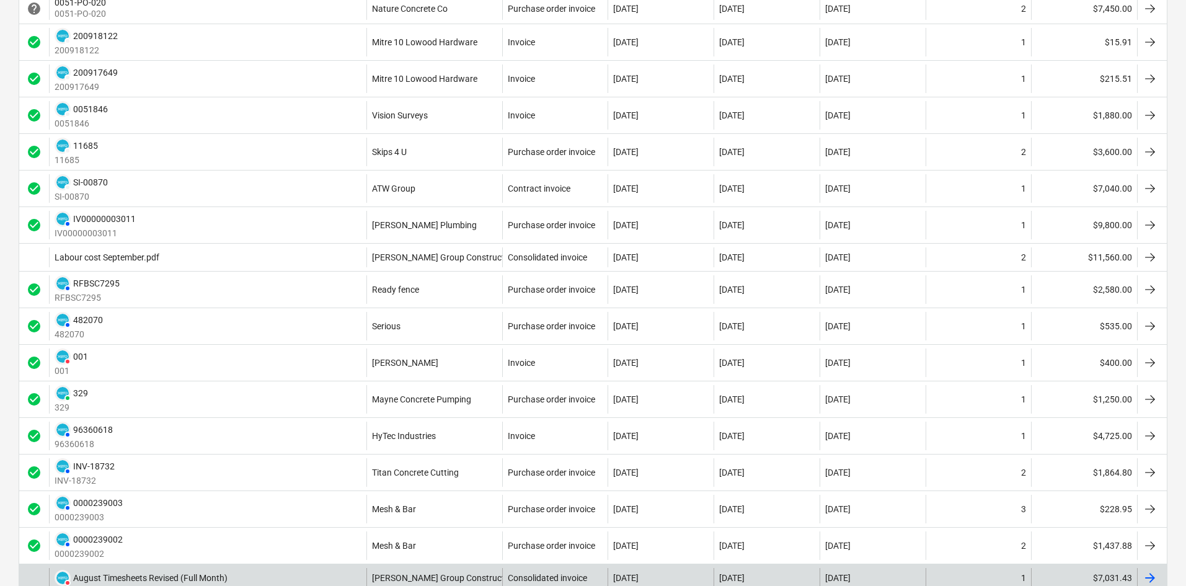
scroll to position [434, 0]
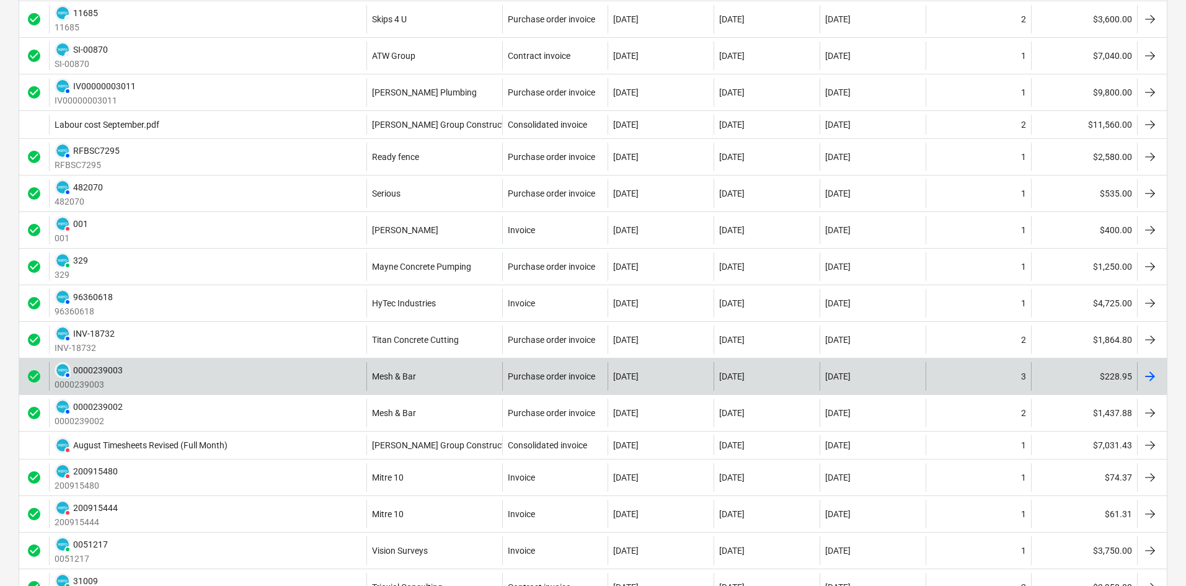
click at [314, 381] on div "AUTHORISED 0000239003 0000239003" at bounding box center [208, 376] width 318 height 29
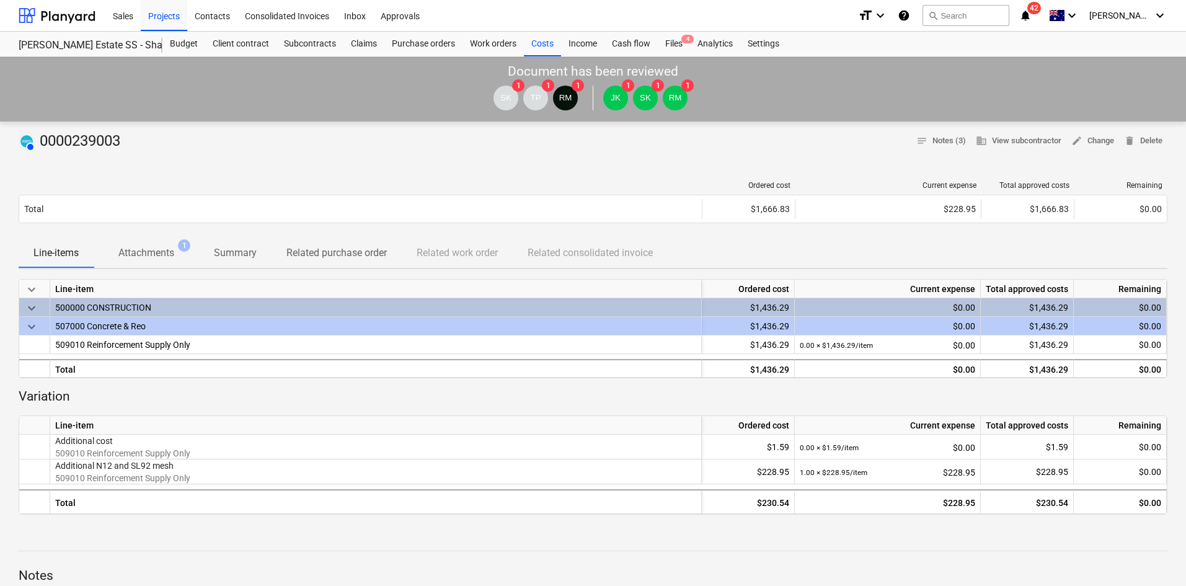
click at [161, 258] on p "Attachments" at bounding box center [146, 253] width 56 height 15
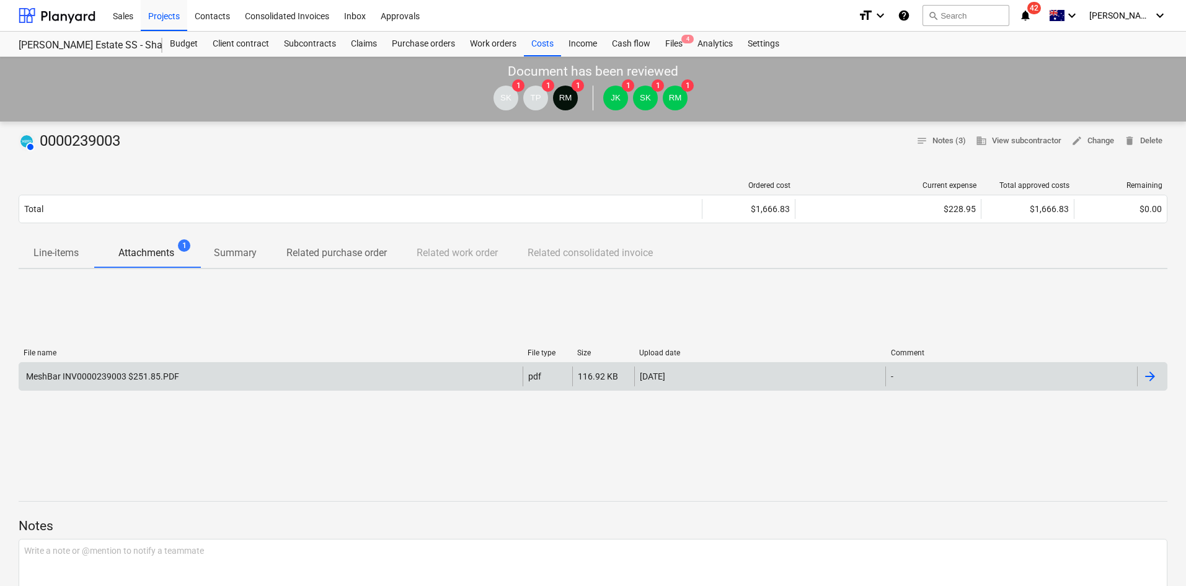
click at [162, 374] on div "MeshBar INV0000239003 $251.85.PDF" at bounding box center [101, 376] width 155 height 10
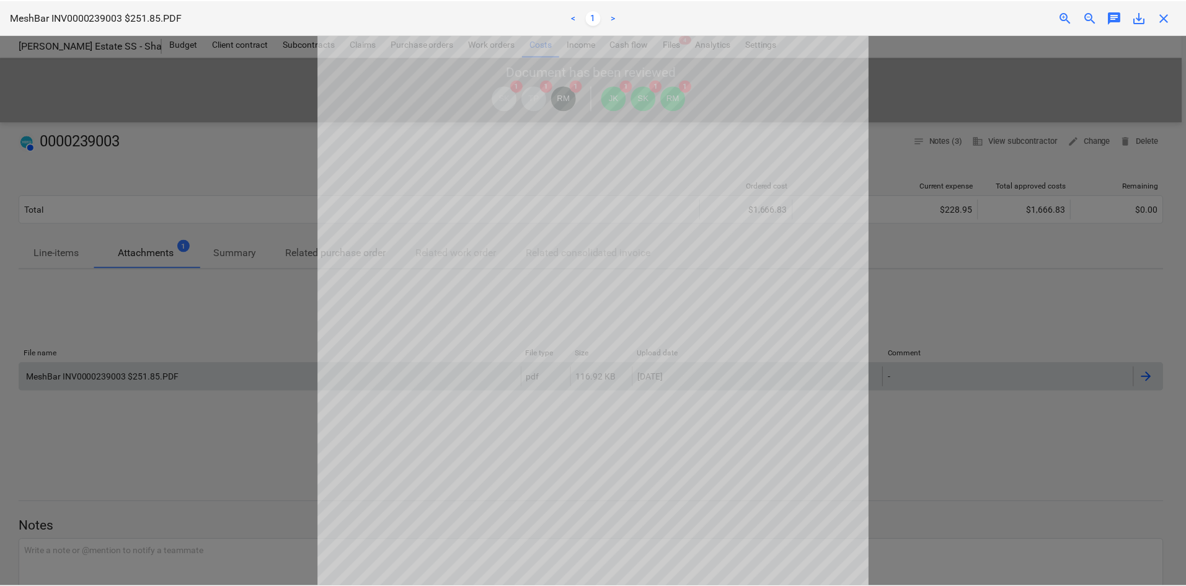
scroll to position [234, 0]
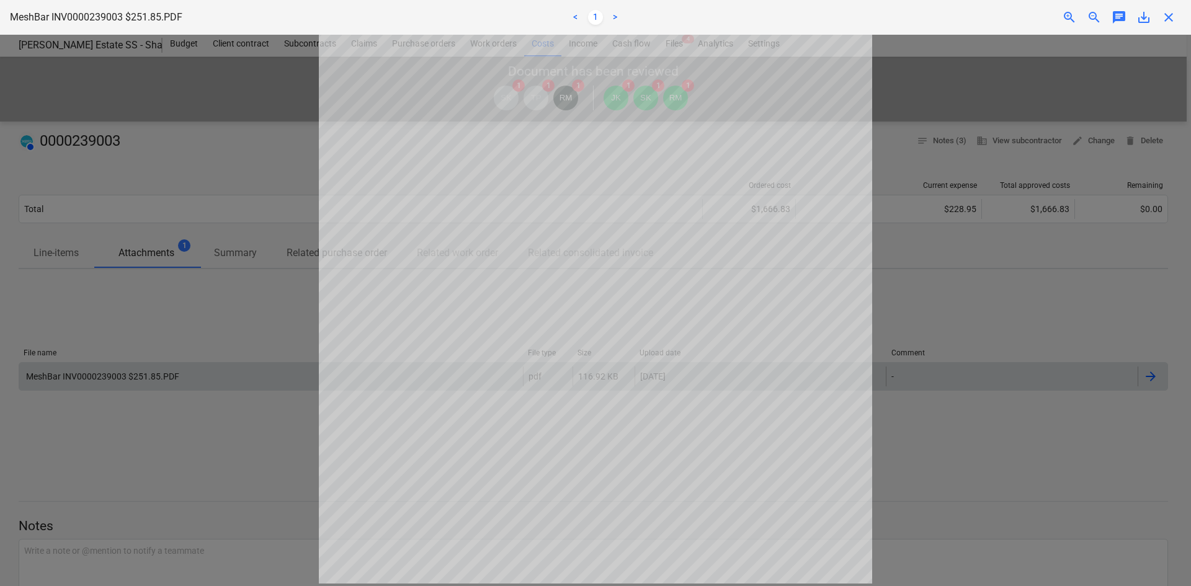
click at [930, 200] on div at bounding box center [595, 310] width 1191 height 551
click at [1169, 22] on span "close" at bounding box center [1168, 17] width 15 height 15
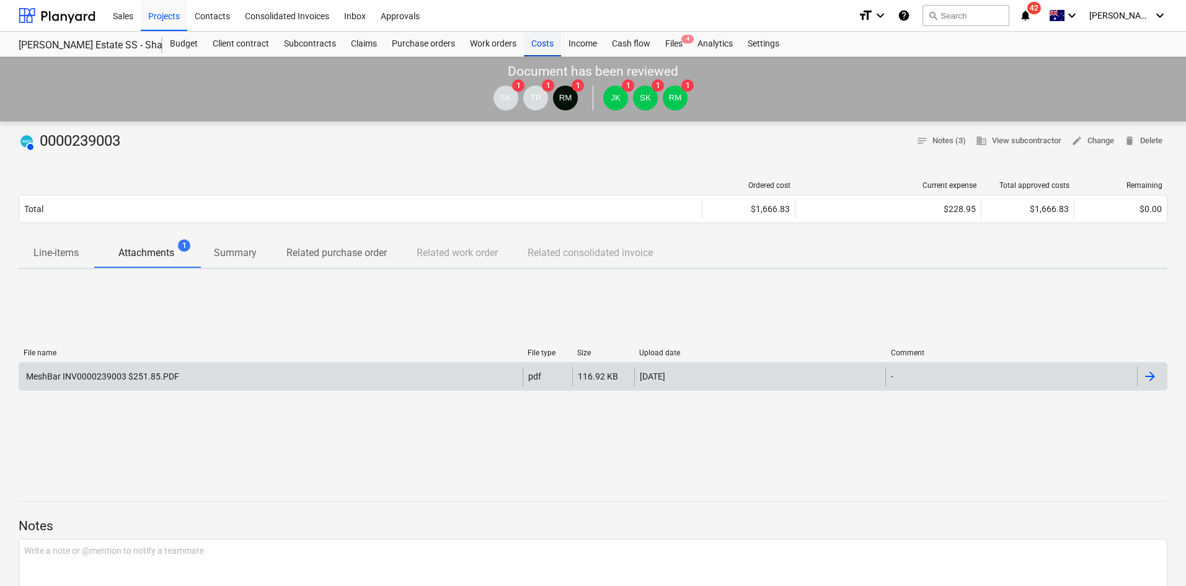
click at [528, 47] on div "Costs" at bounding box center [542, 44] width 37 height 25
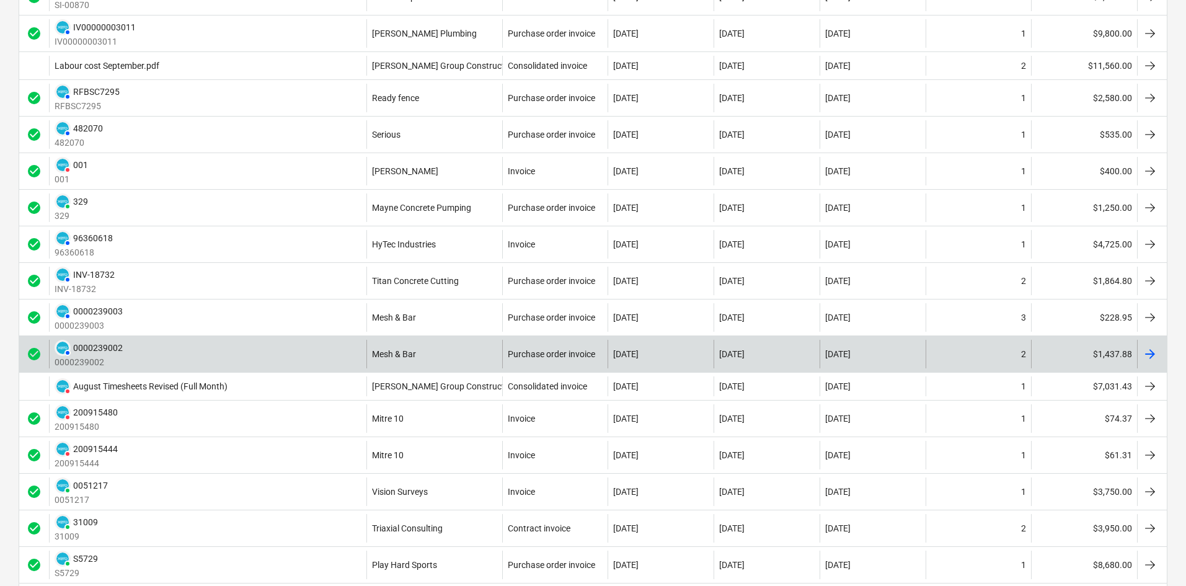
scroll to position [496, 0]
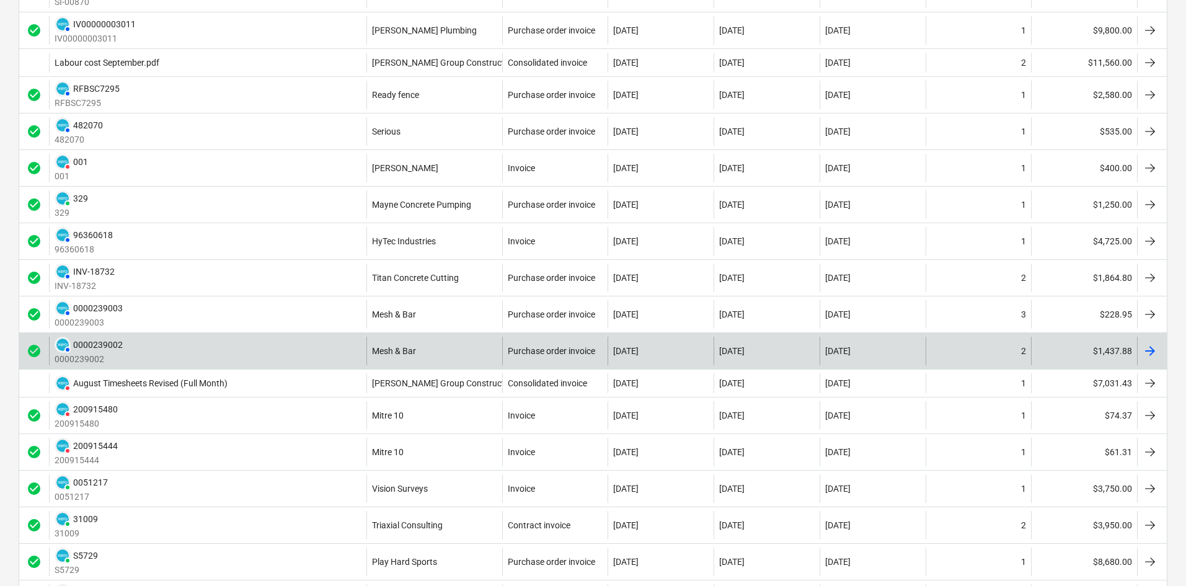
click at [278, 352] on div "AUTHORISED 0000239002 0000239002" at bounding box center [208, 351] width 318 height 29
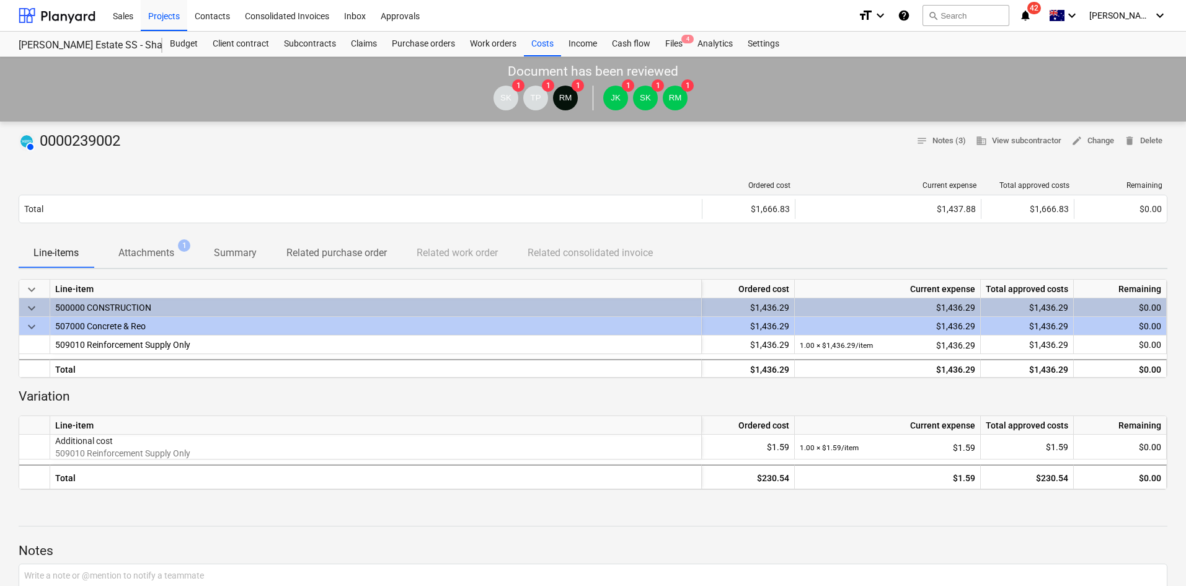
click at [162, 268] on div "Line-items Attachments 1 Summary Related purchase order Related work order Rela…" at bounding box center [593, 253] width 1149 height 31
click at [154, 281] on div "Line-item" at bounding box center [376, 289] width 652 height 19
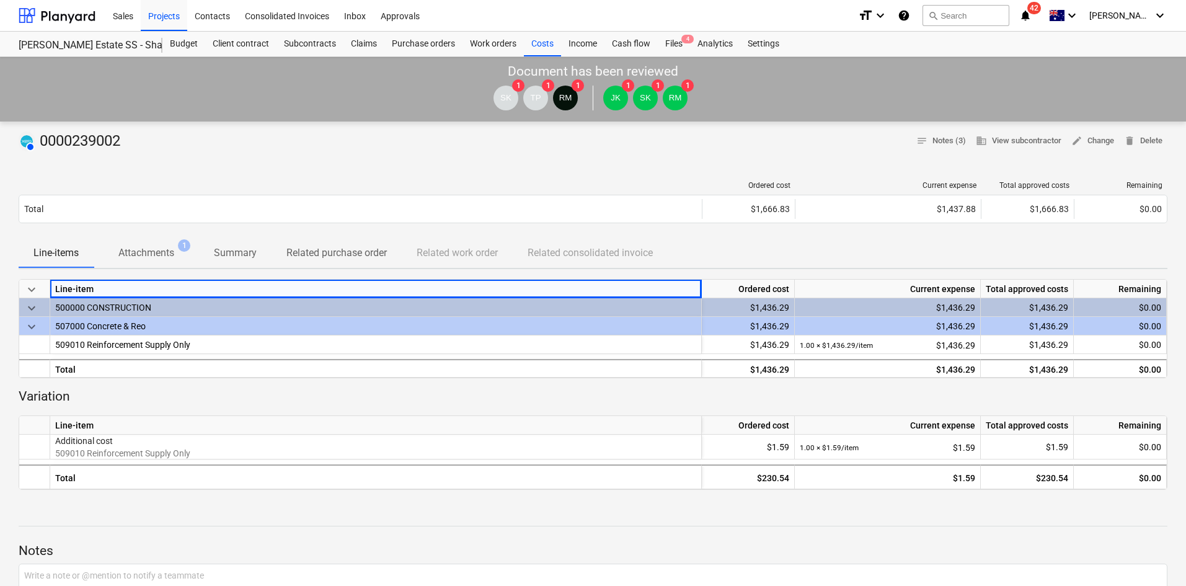
click at [164, 247] on p "Attachments" at bounding box center [146, 253] width 56 height 15
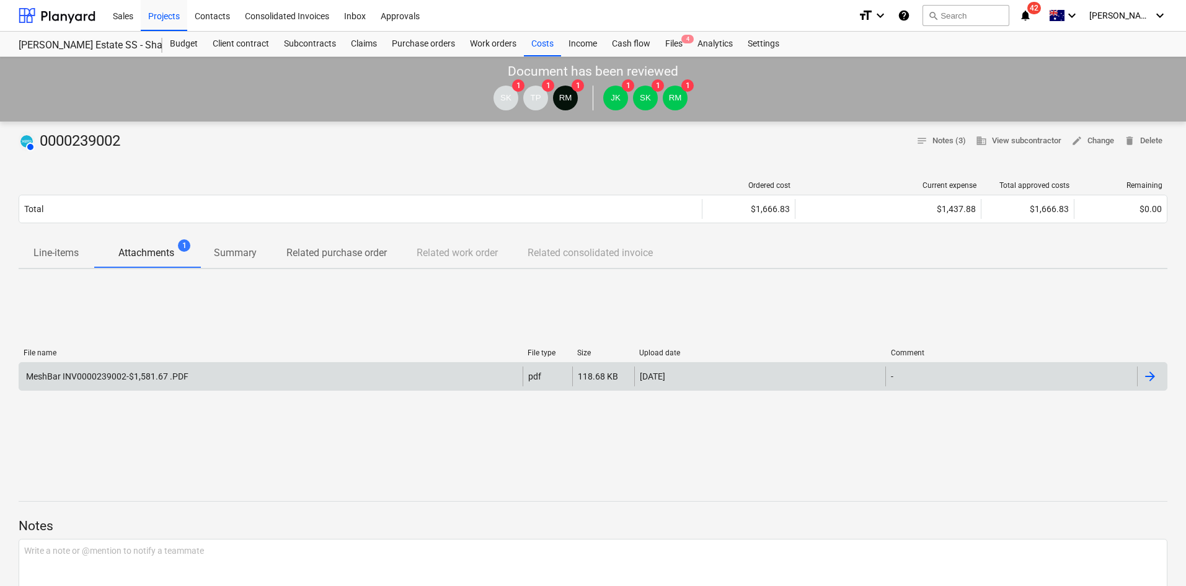
click at [180, 382] on div "MeshBar INV0000239002-$1,581.67 .PDF" at bounding box center [271, 377] width 504 height 20
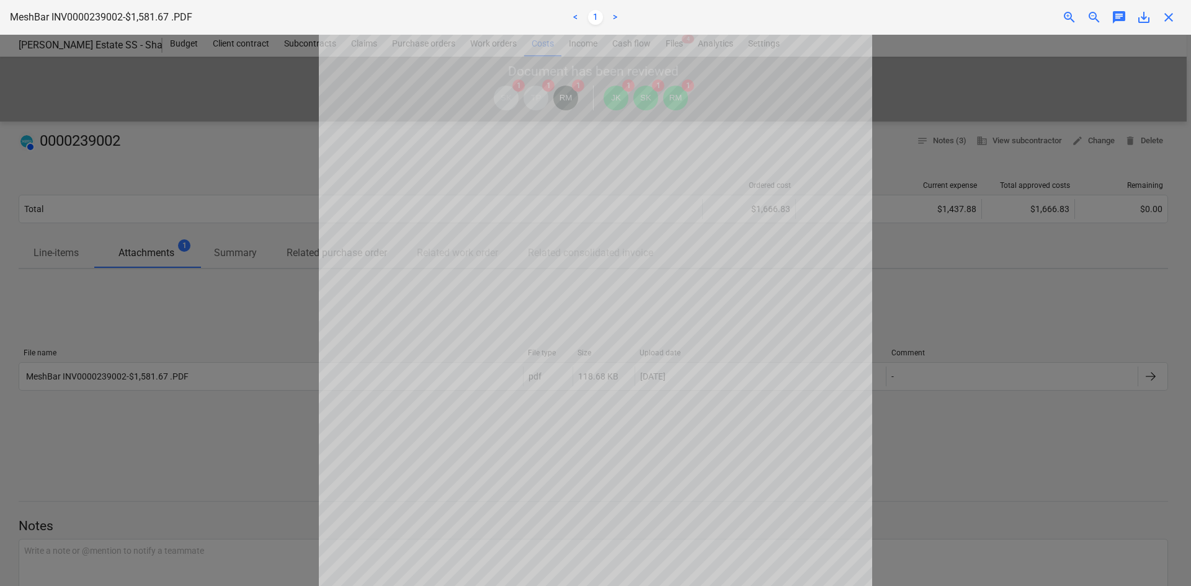
scroll to position [234, 0]
click at [1167, 17] on span "close" at bounding box center [1168, 17] width 15 height 15
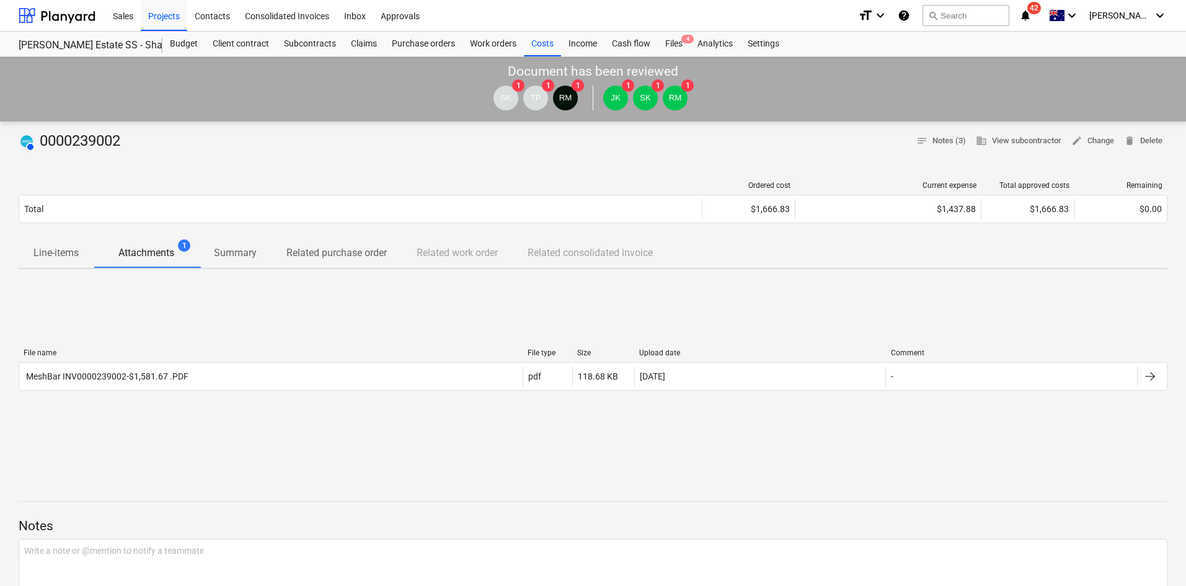
click at [518, 273] on div "AUTHORISED 0000239002 notes Notes (3) business View subcontractor edit Change d…" at bounding box center [593, 581] width 1186 height 918
click at [161, 20] on div "Projects" at bounding box center [164, 15] width 47 height 32
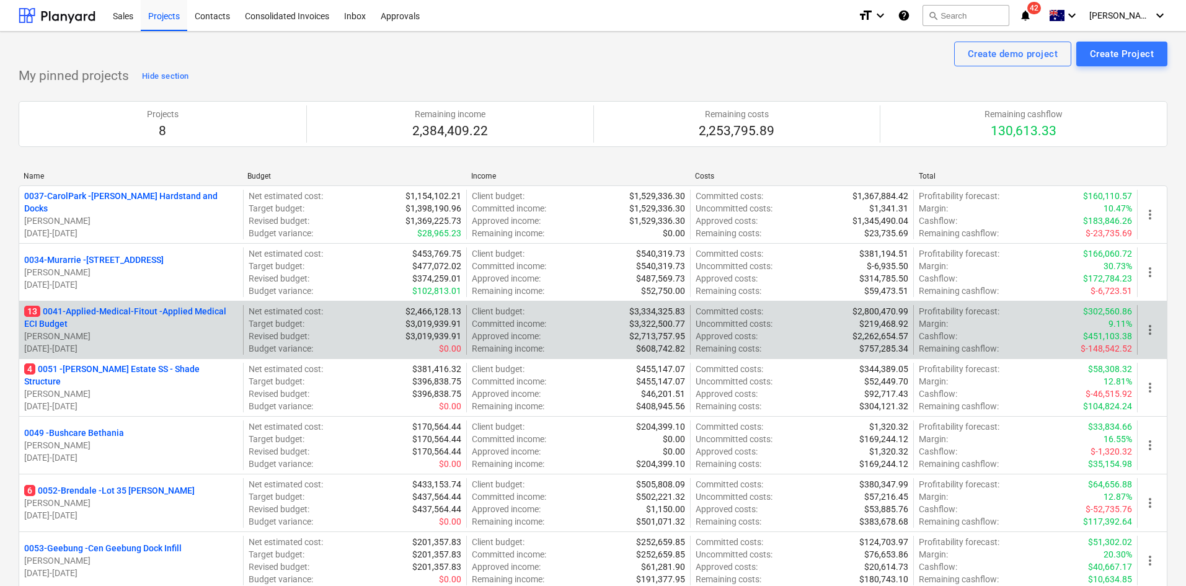
click at [151, 310] on p "13 0041-Applied-Medical-Fitout - Applied Medical ECI Budget" at bounding box center [131, 317] width 214 height 25
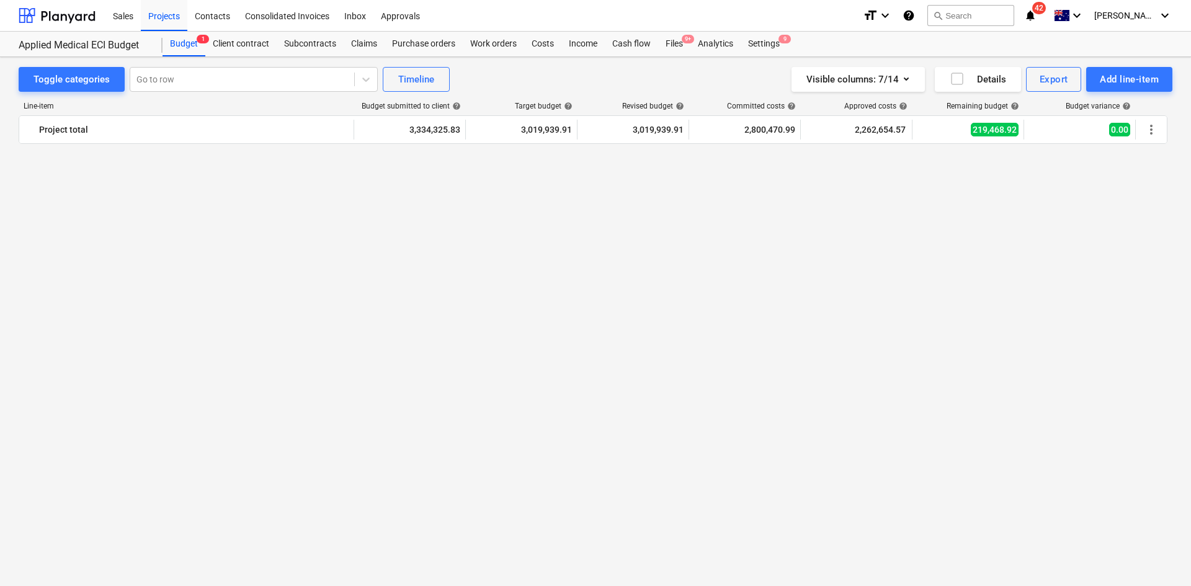
scroll to position [3126, 0]
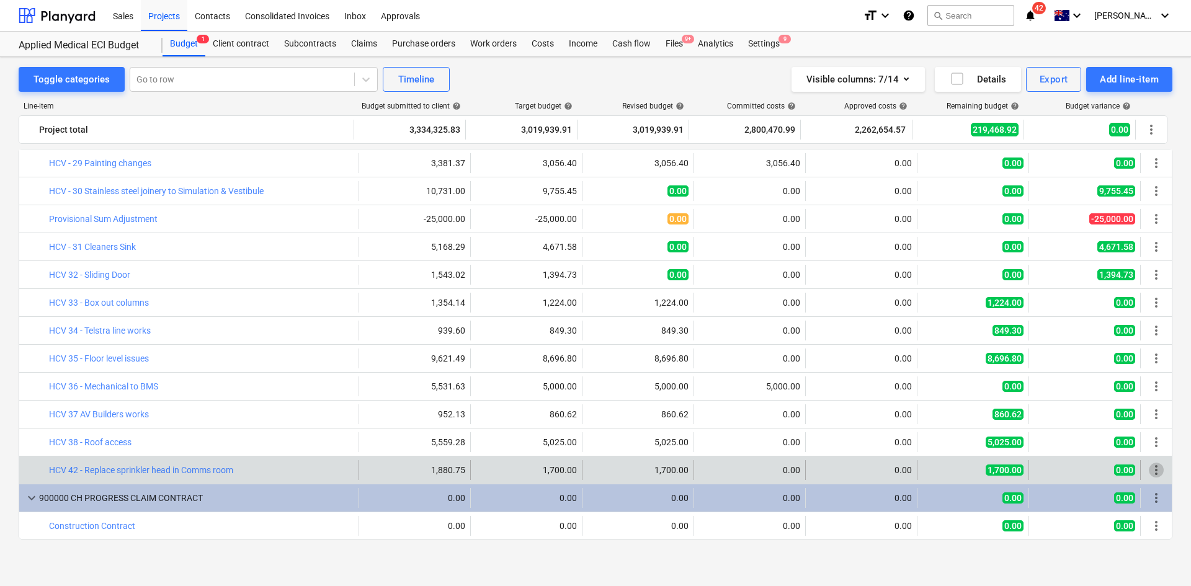
click at [1152, 469] on span "more_vert" at bounding box center [1156, 470] width 15 height 15
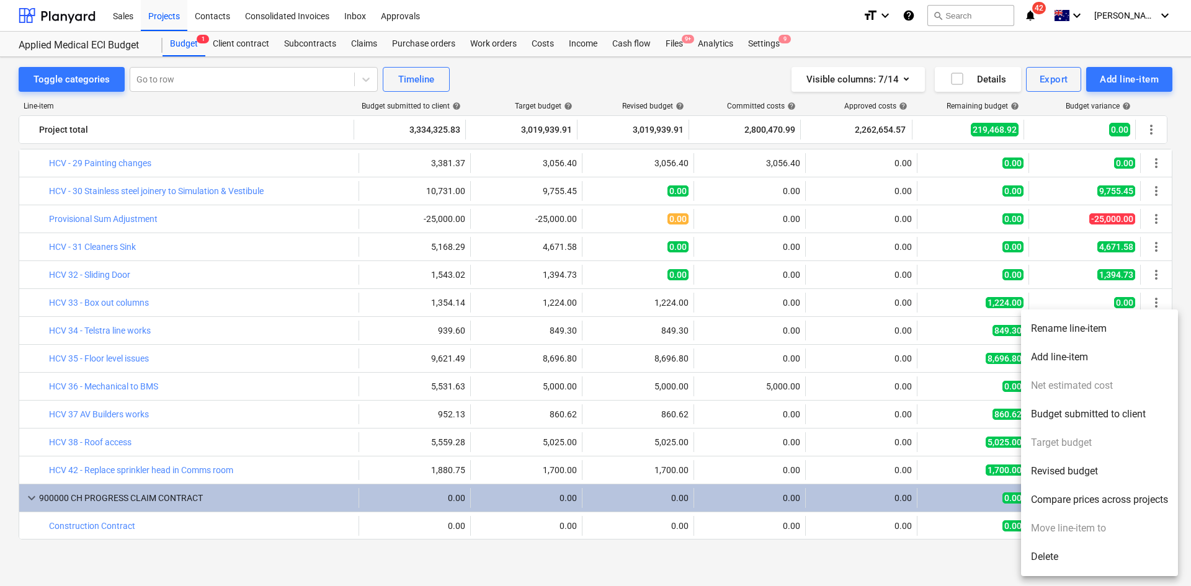
click at [341, 499] on div at bounding box center [595, 293] width 1191 height 586
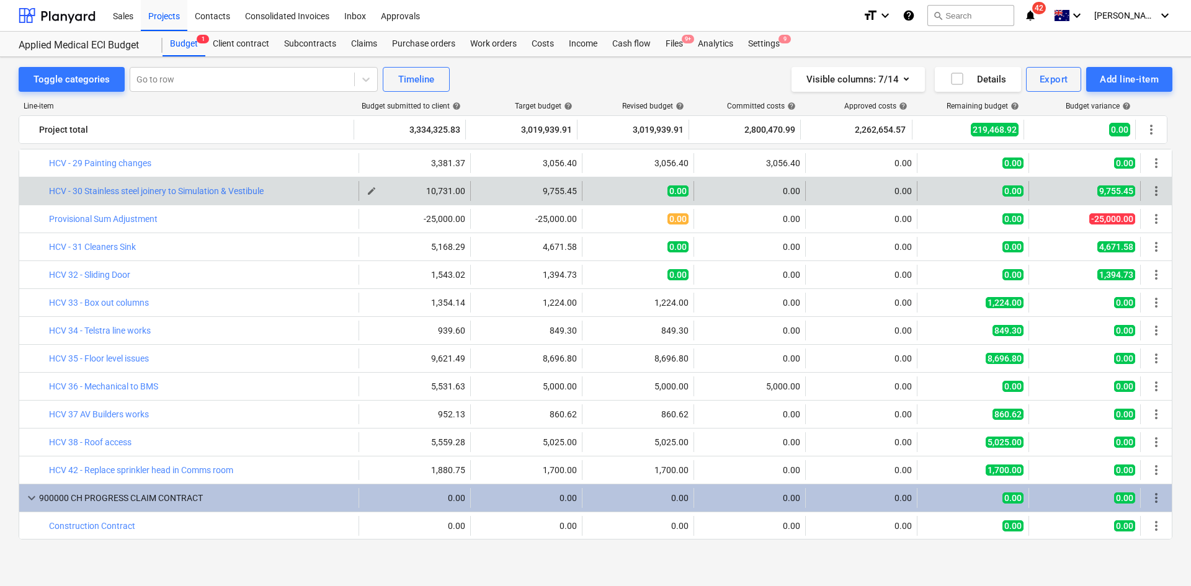
click at [367, 192] on span "edit" at bounding box center [372, 191] width 10 height 10
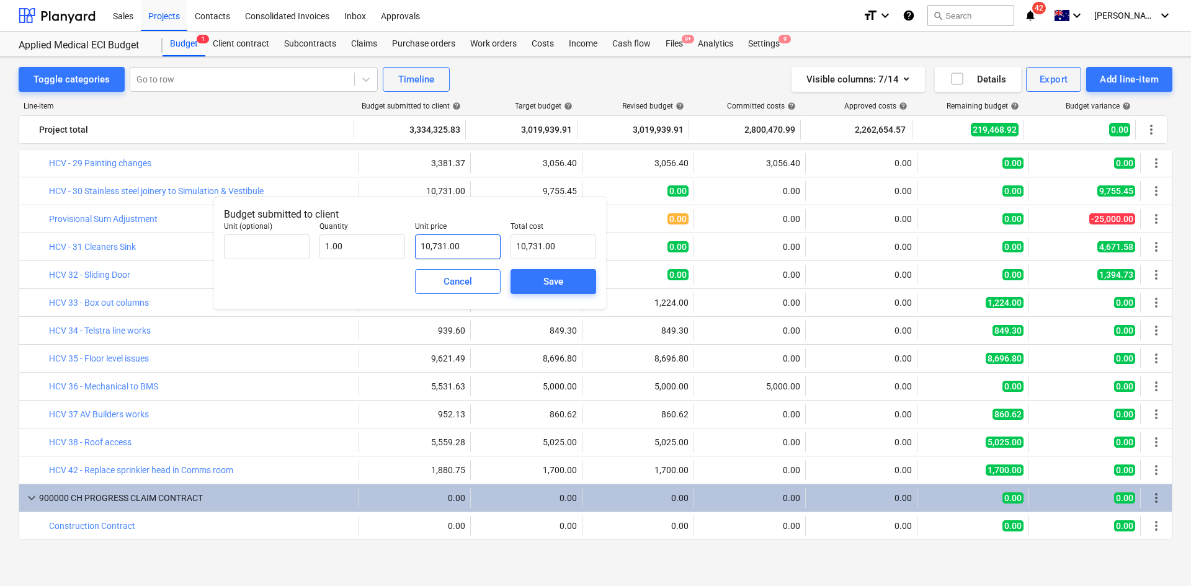
type input "10731"
drag, startPoint x: 473, startPoint y: 247, endPoint x: 388, endPoint y: 248, distance: 85.0
click at [388, 248] on div "Unit (optional) Quantity 1.00 Unit price 10731 Total cost 10,731.00" at bounding box center [410, 240] width 382 height 47
click at [460, 247] on input "10731" at bounding box center [458, 246] width 86 height 25
drag, startPoint x: 461, startPoint y: 247, endPoint x: 393, endPoint y: 254, distance: 68.6
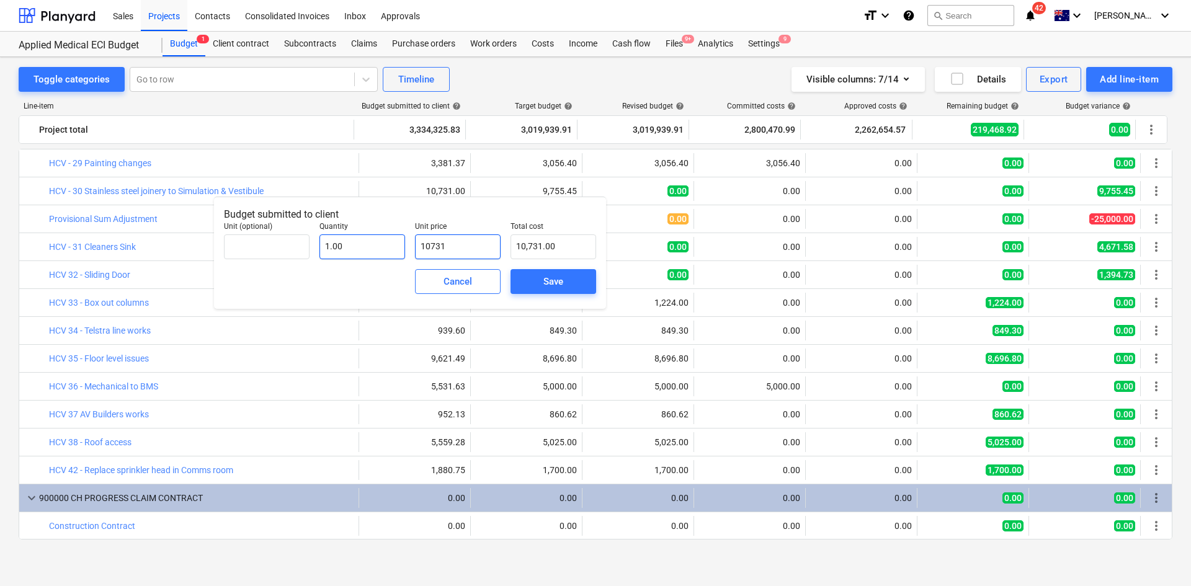
click at [393, 254] on div "Unit (optional) Quantity 1.00 Unit price 10731 Total cost 10,731.00" at bounding box center [410, 240] width 382 height 47
type input "1"
type input "1.00"
type input "13"
type input "13.00"
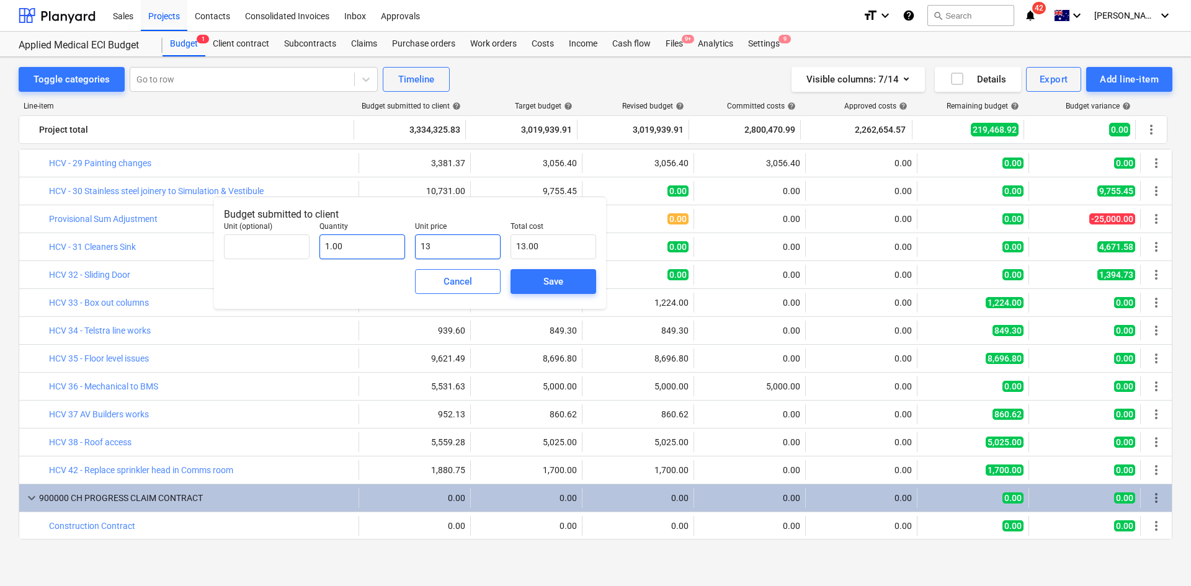
type input "134"
type input "134.00"
type input "1340"
type input "1,340.00"
type input "13408"
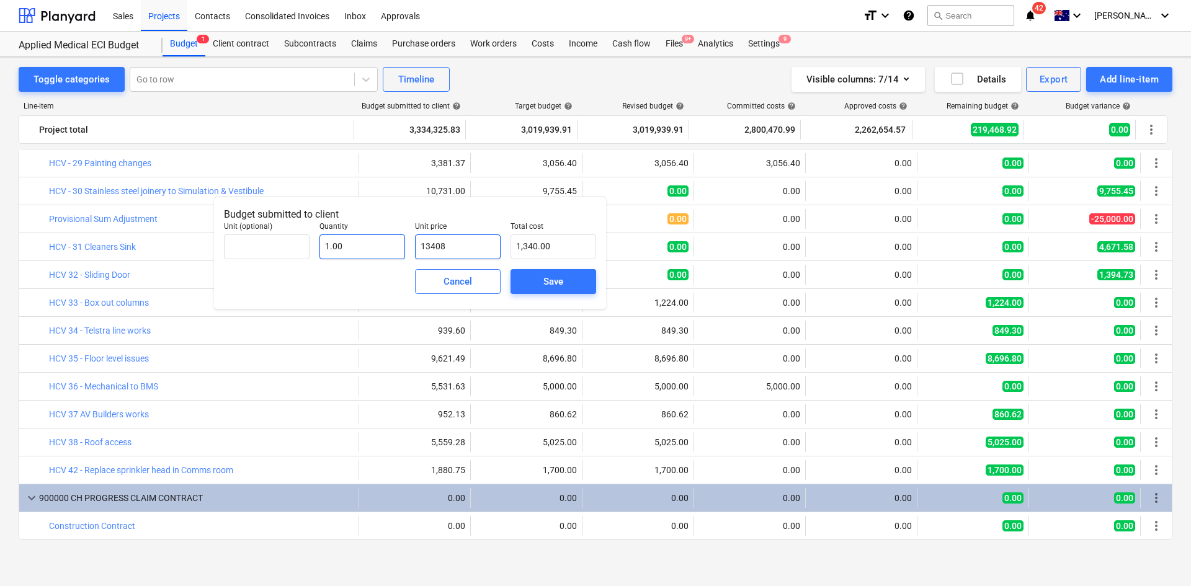
type input "13,408.00"
type input "13408.6"
type input "13,408.60"
type input "13408.66"
type input "13,408.66"
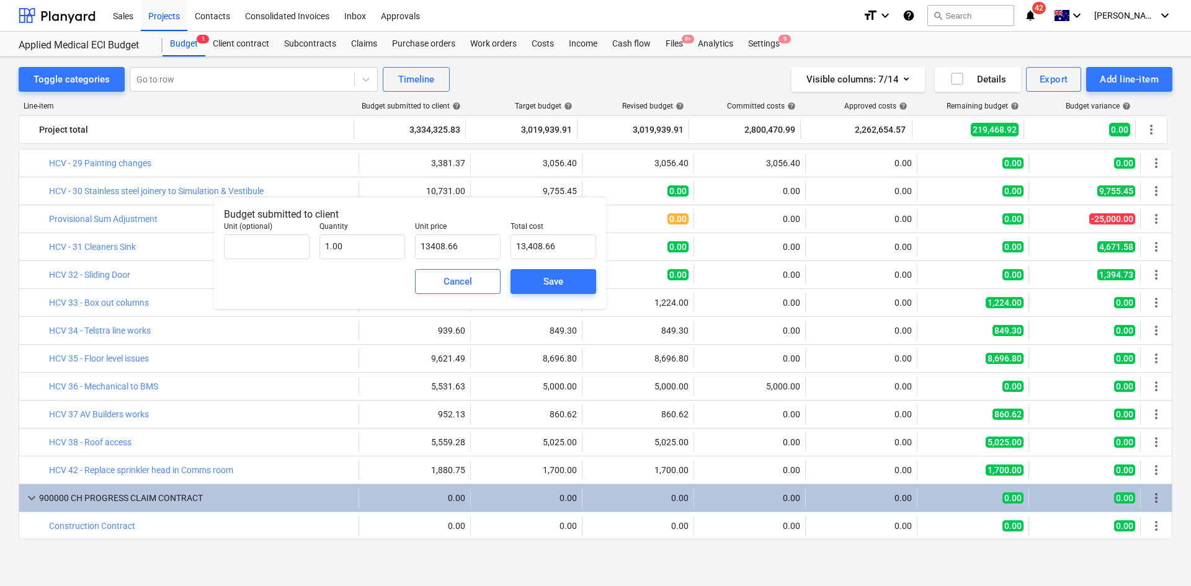
type input "13,408.66"
click at [393, 271] on div "Cancel Save" at bounding box center [410, 281] width 382 height 45
click at [552, 277] on div "Save" at bounding box center [553, 281] width 20 height 16
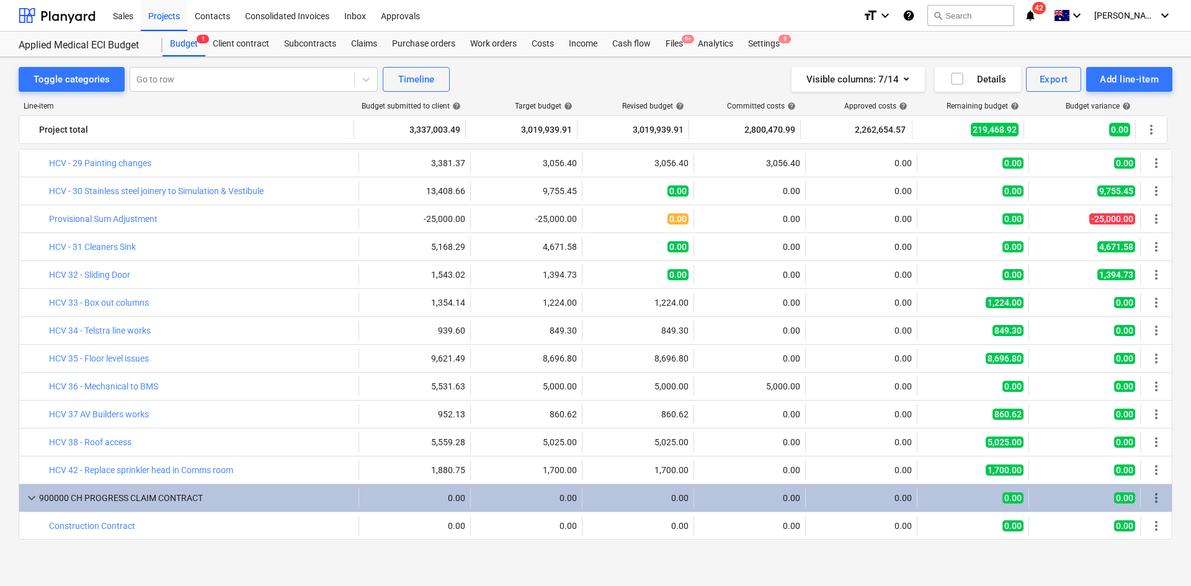
type input "1.00"
type input "13,408.66"
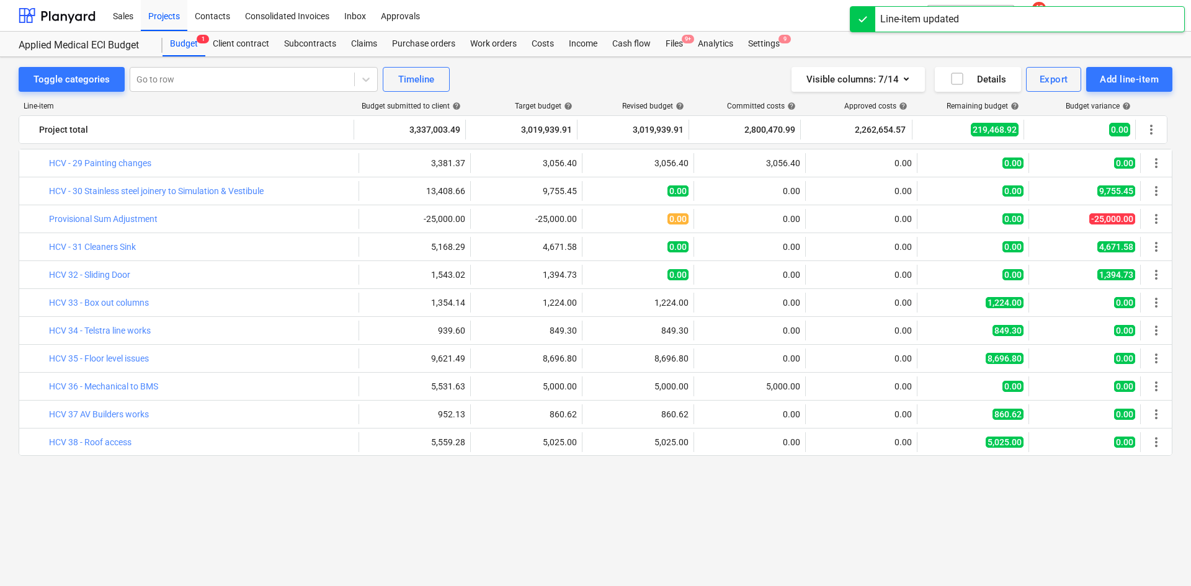
scroll to position [3002, 0]
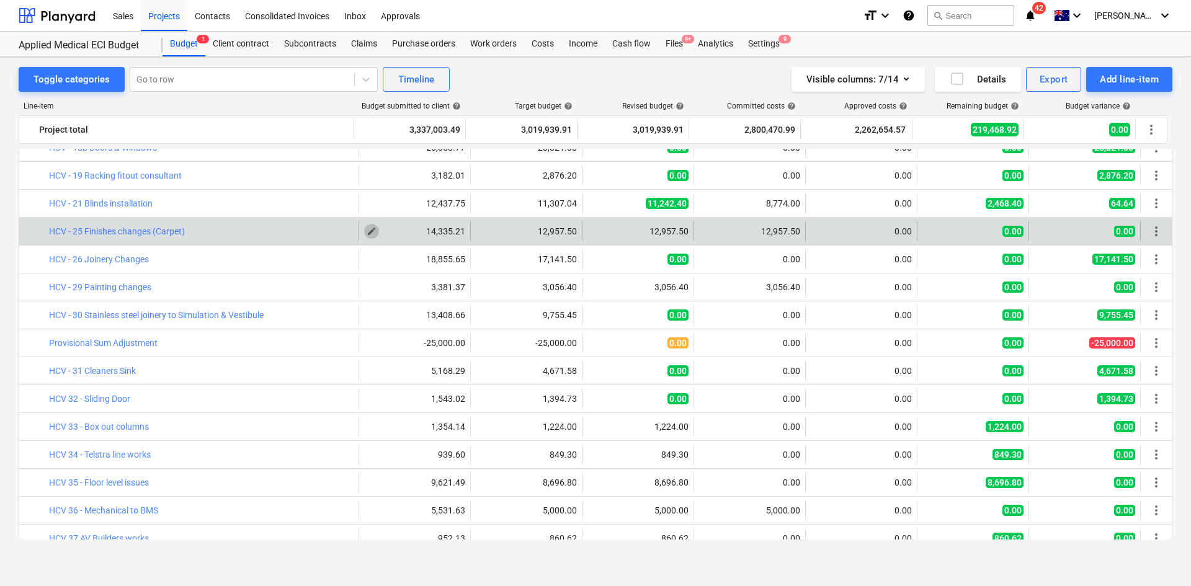
click at [370, 234] on span "edit" at bounding box center [372, 231] width 10 height 10
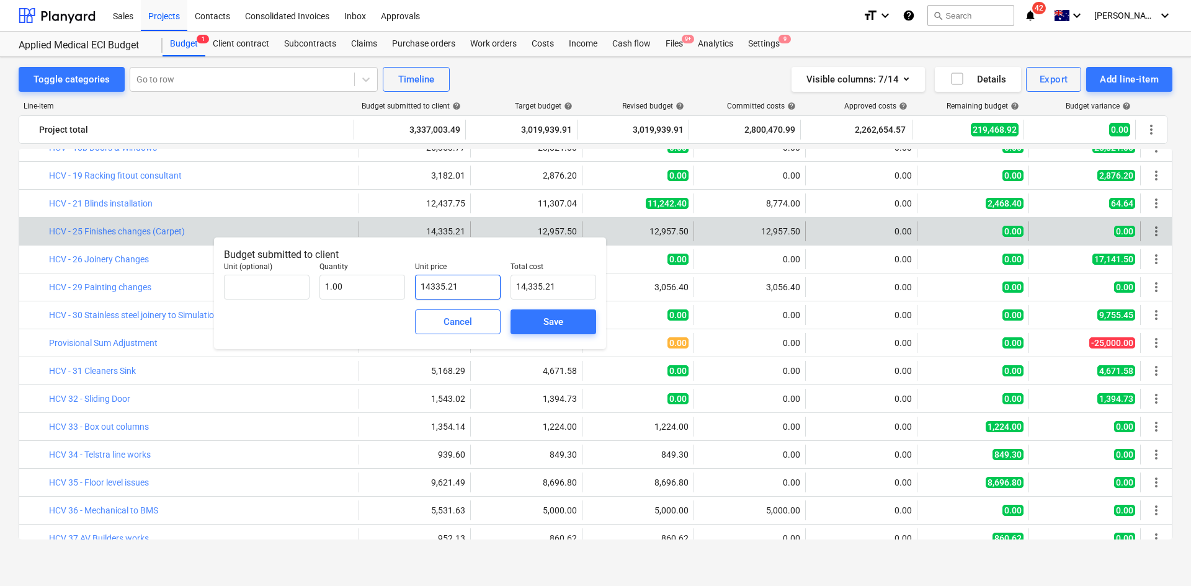
click at [441, 285] on input "14335.21" at bounding box center [458, 287] width 86 height 25
drag, startPoint x: 473, startPoint y: 285, endPoint x: 385, endPoint y: 284, distance: 88.7
click at [385, 284] on div "Unit (optional) Quantity 1.00 Unit price 14335.21 Total cost 14,335.21" at bounding box center [410, 280] width 382 height 47
type input "1"
type input "1.00"
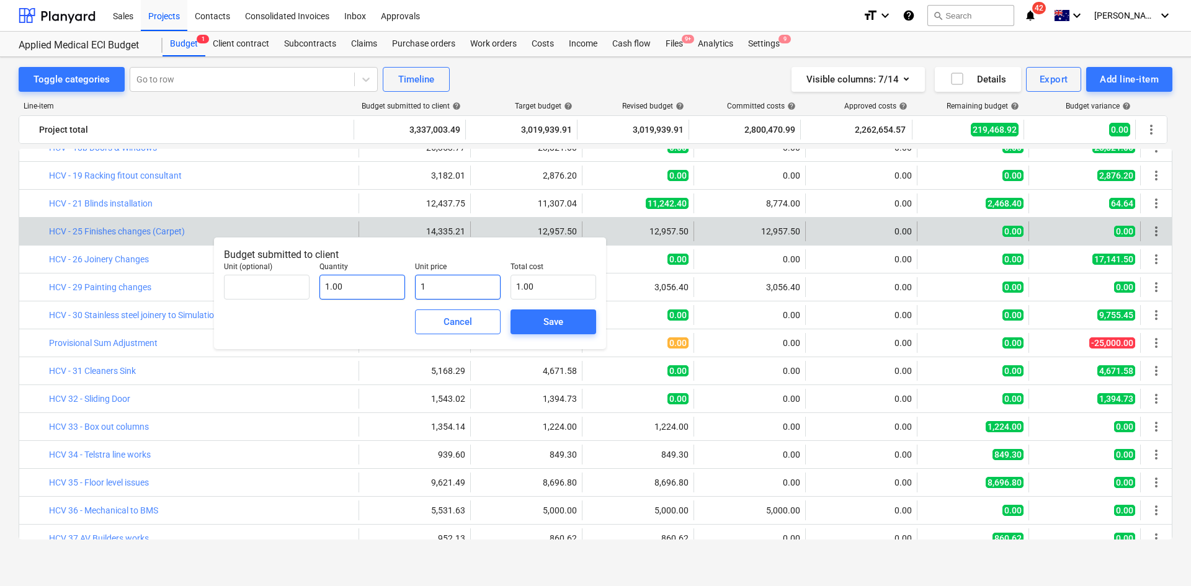
type input "14"
type input "14.00"
type input "148"
type input "148.00"
type input "1483"
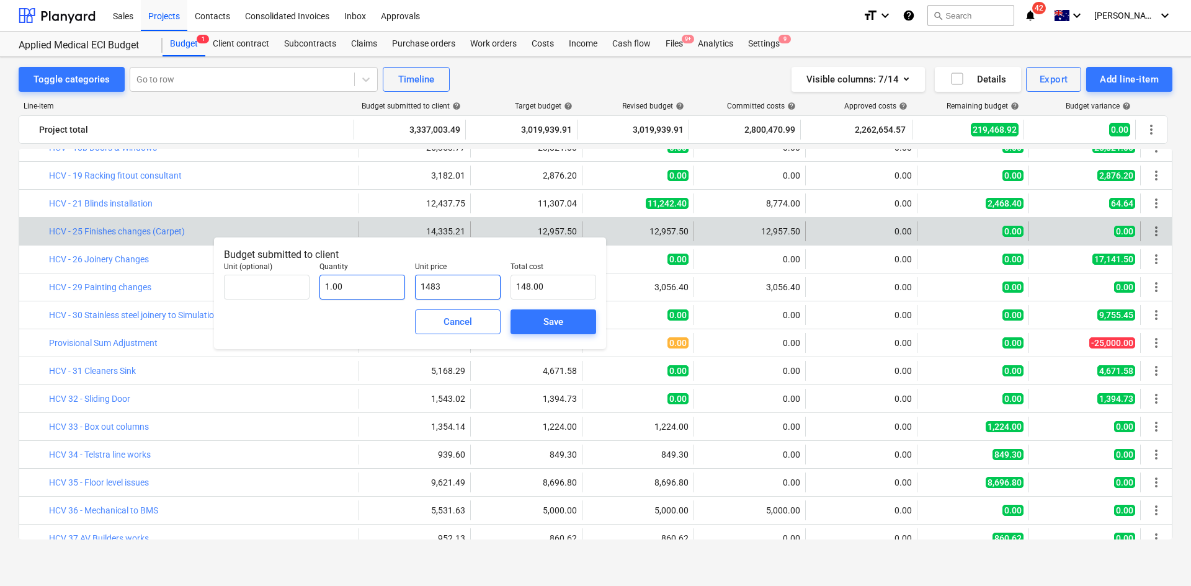
type input "1,483.00"
type input "14833"
type input "14,833.00"
type input "14833.05"
type input "14,833.05"
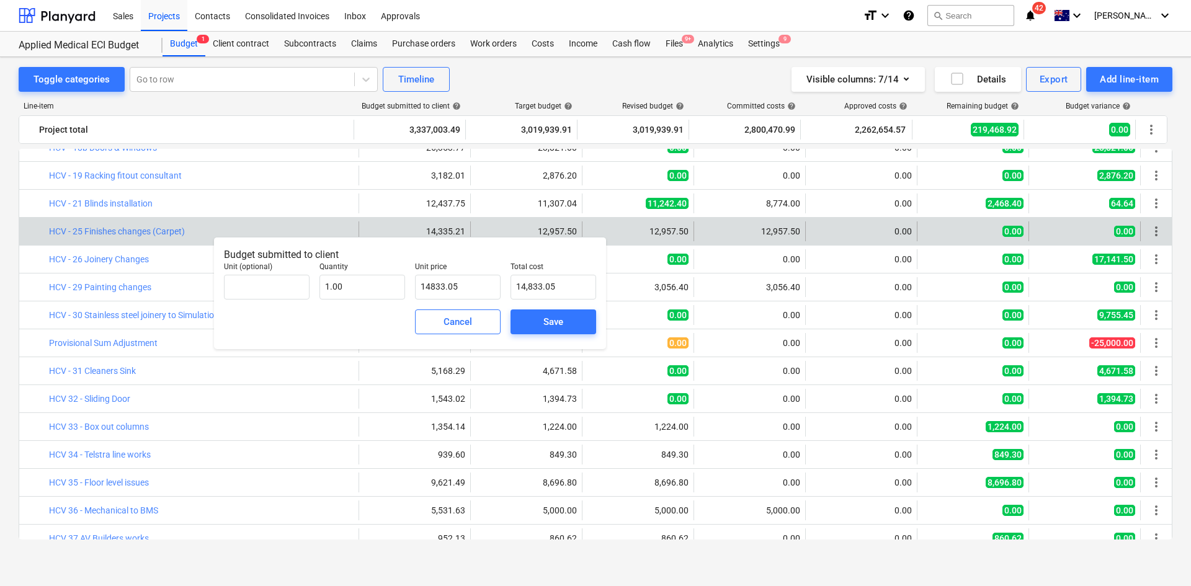
type input "14,833.05"
click at [395, 322] on div "Cancel Save" at bounding box center [410, 322] width 382 height 45
click at [536, 319] on span "Save" at bounding box center [553, 322] width 56 height 16
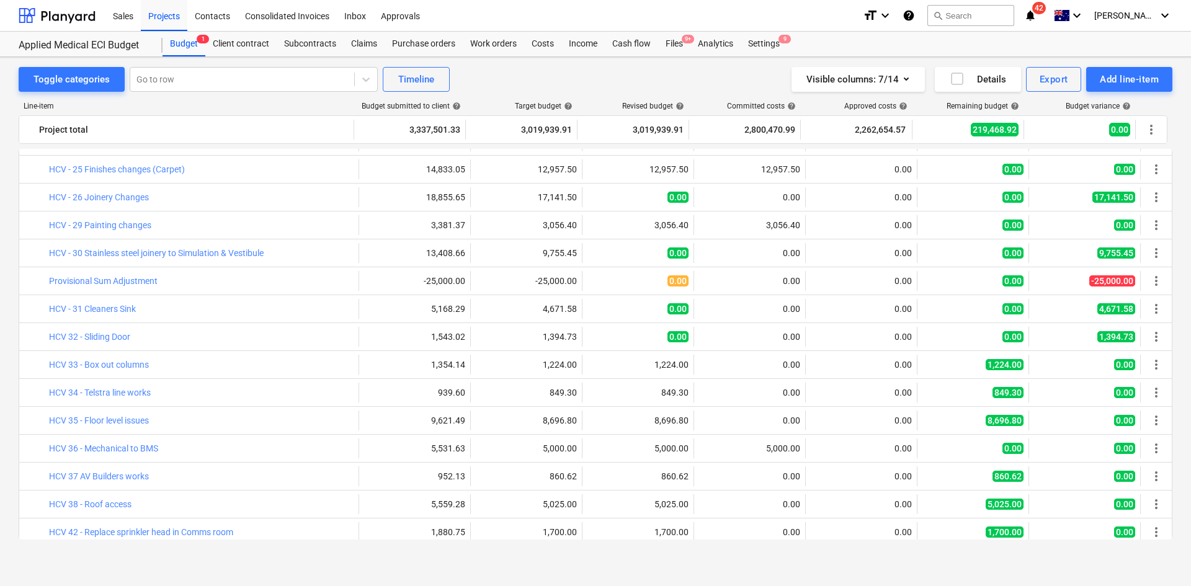
scroll to position [3126, 0]
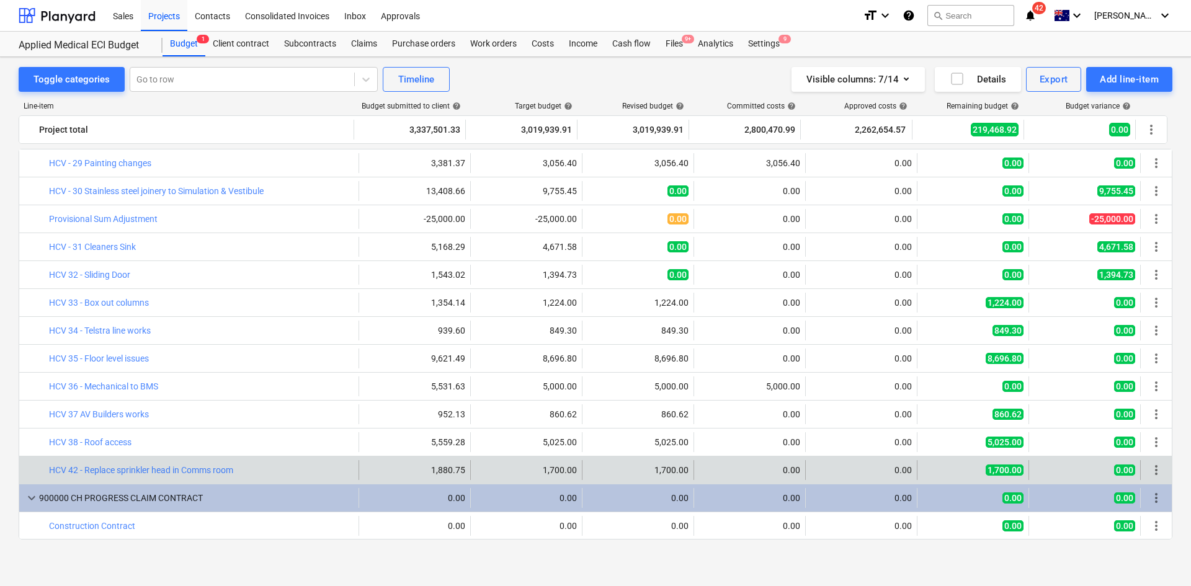
click at [1157, 469] on span "more_vert" at bounding box center [1156, 470] width 15 height 15
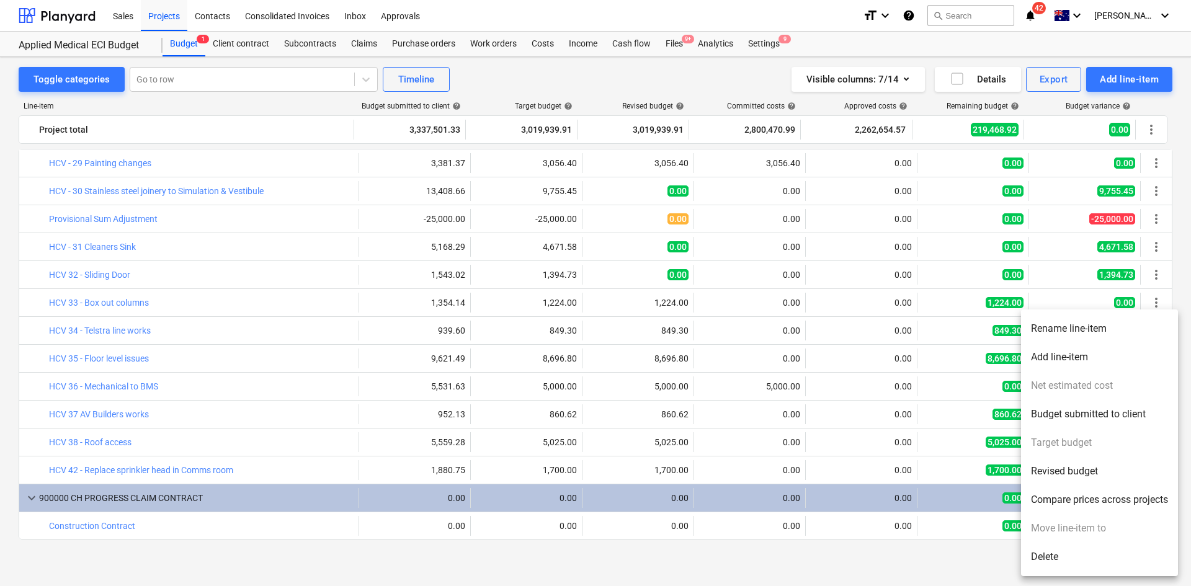
click at [306, 558] on div "Toggle categories Go to row Timeline Visible columns : 7/14 Details Export Add …" at bounding box center [595, 310] width 1191 height 507
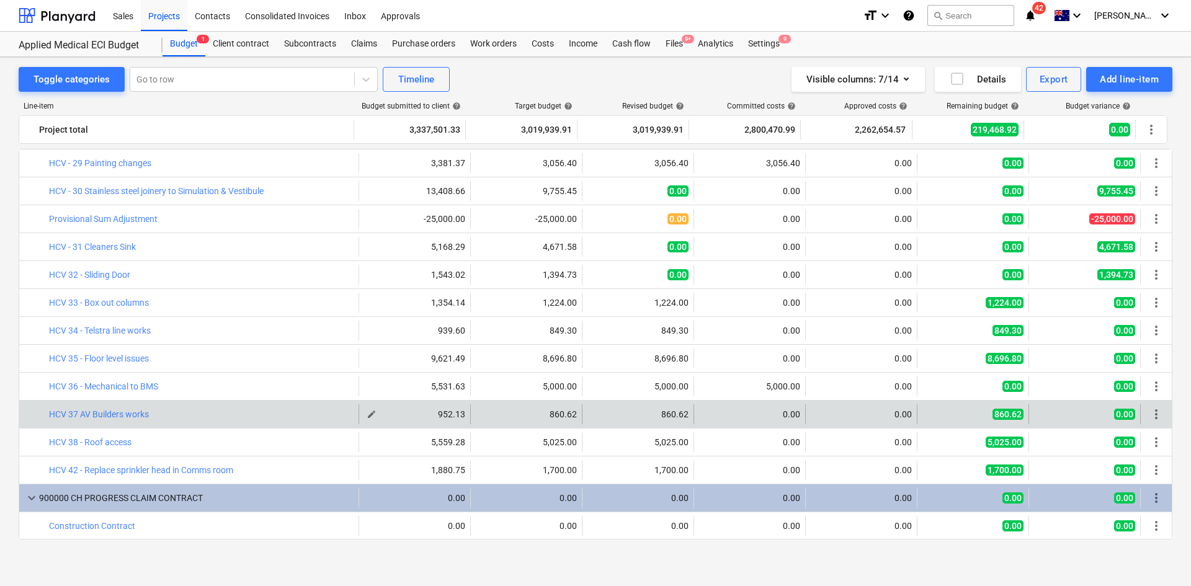
click at [367, 413] on span "edit" at bounding box center [372, 414] width 10 height 10
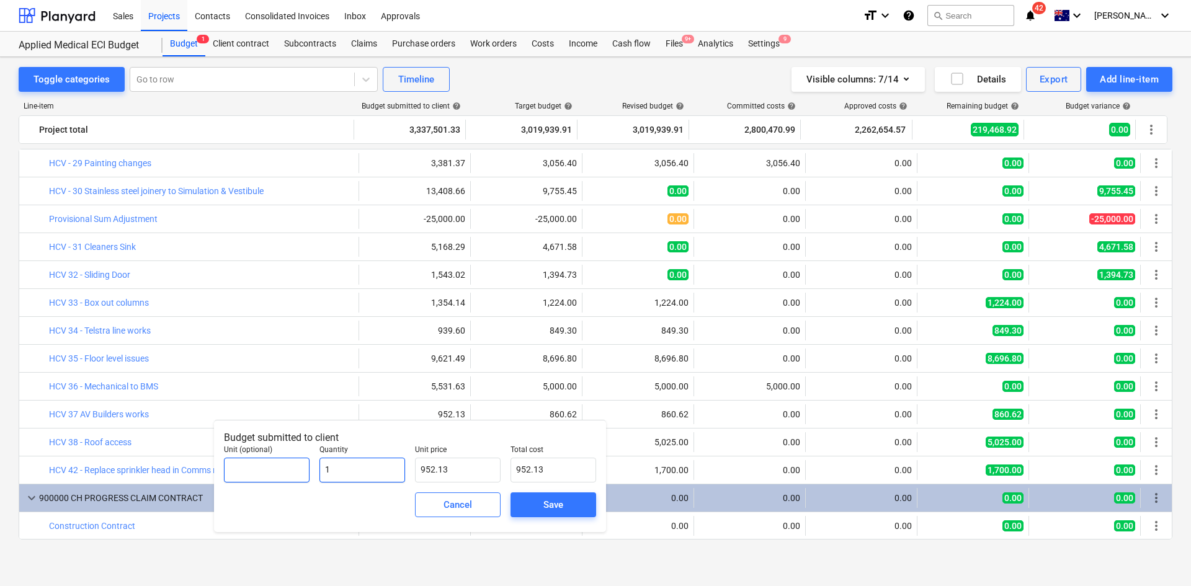
drag, startPoint x: 351, startPoint y: 471, endPoint x: 292, endPoint y: 474, distance: 59.0
click at [293, 474] on div "Unit (optional) Quantity 1 Unit price 952.13 Total cost 952.13" at bounding box center [410, 463] width 382 height 47
type input "0"
type input "0.00"
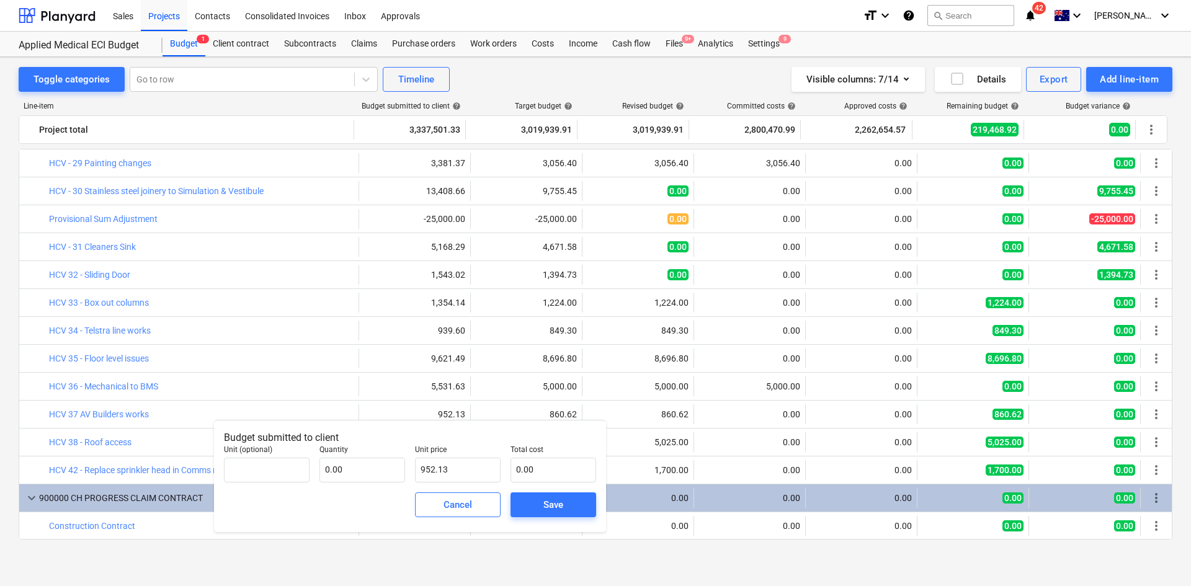
click at [384, 497] on div "Cancel Save" at bounding box center [410, 504] width 382 height 45
click at [536, 500] on span "Save" at bounding box center [553, 505] width 56 height 16
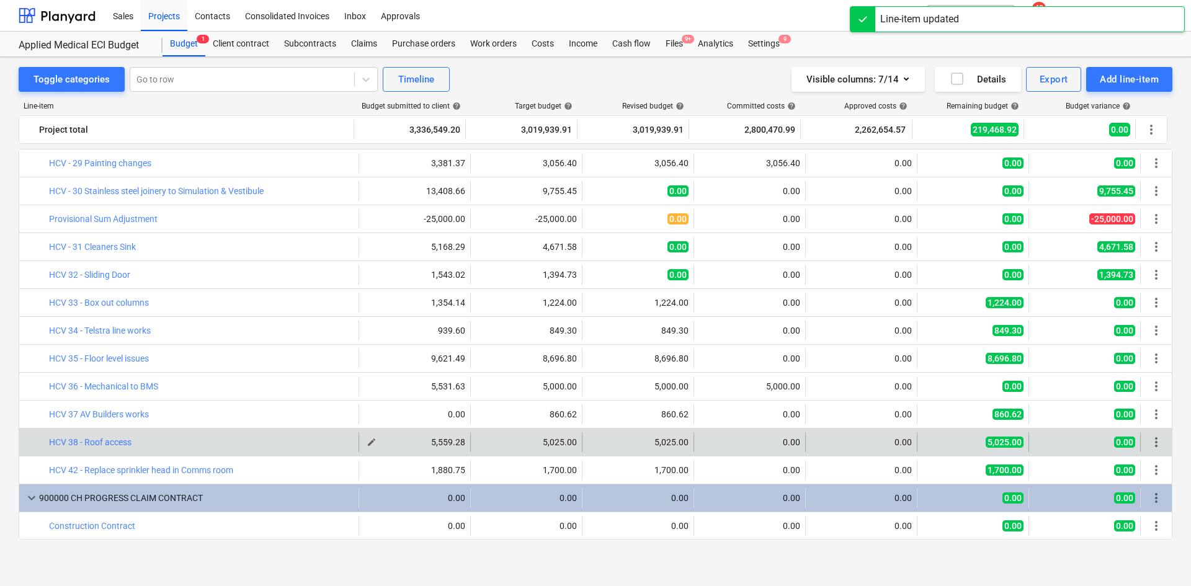
click at [369, 440] on span "edit" at bounding box center [372, 442] width 10 height 10
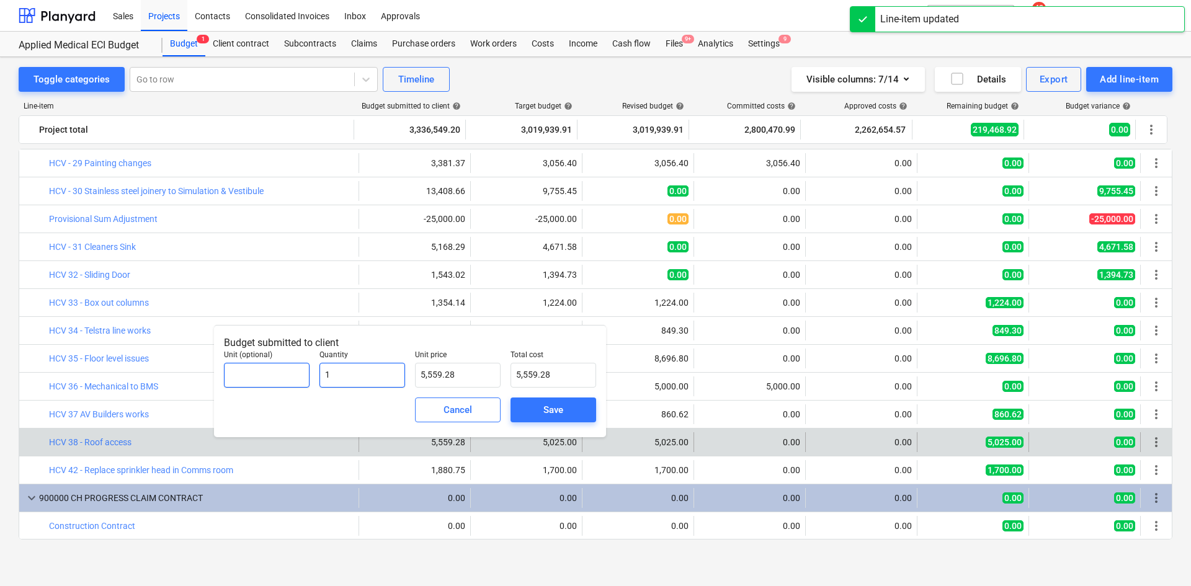
drag, startPoint x: 367, startPoint y: 370, endPoint x: 269, endPoint y: 383, distance: 98.8
click at [269, 383] on div "Unit (optional) Quantity 1 Unit price 5,559.28 Total cost 5,559.28" at bounding box center [410, 368] width 382 height 47
type input "0"
type input "0.00"
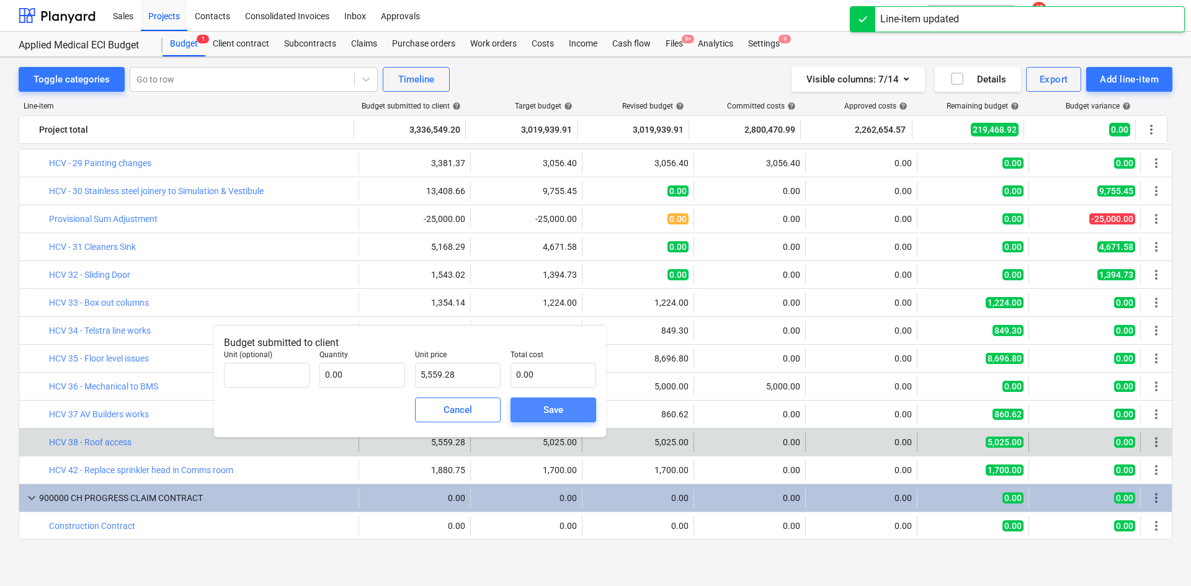
click at [526, 411] on button "Save" at bounding box center [553, 410] width 86 height 25
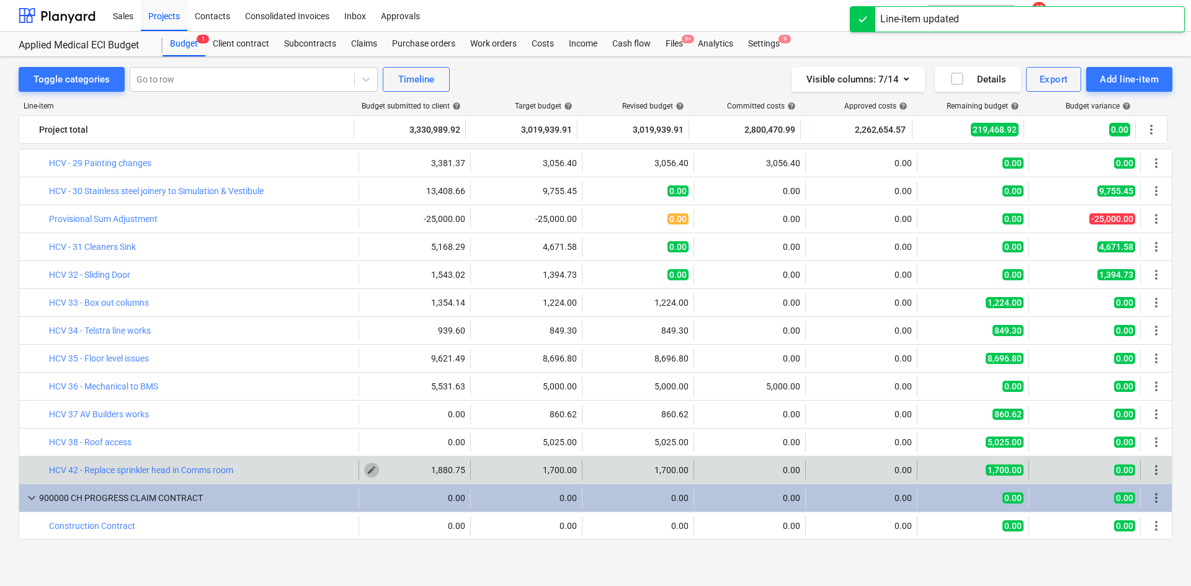
click at [364, 476] on button "edit" at bounding box center [371, 470] width 15 height 15
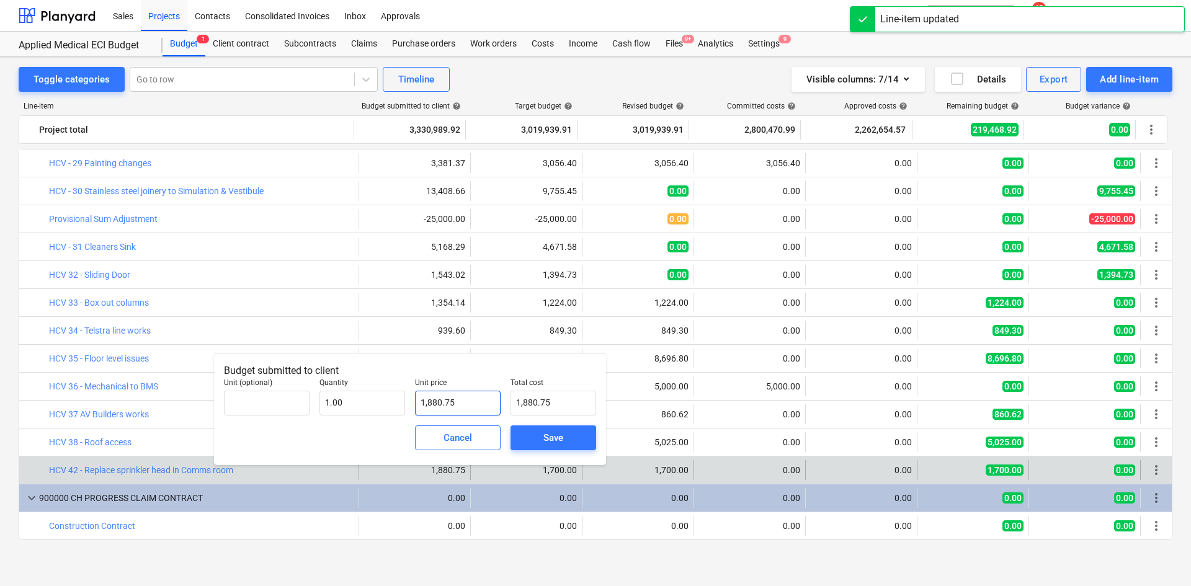
type input "1880.75"
drag, startPoint x: 463, startPoint y: 400, endPoint x: 450, endPoint y: 400, distance: 13.6
click at [450, 400] on input "1880.75" at bounding box center [458, 403] width 86 height 25
type input "1"
type input "1,880.75"
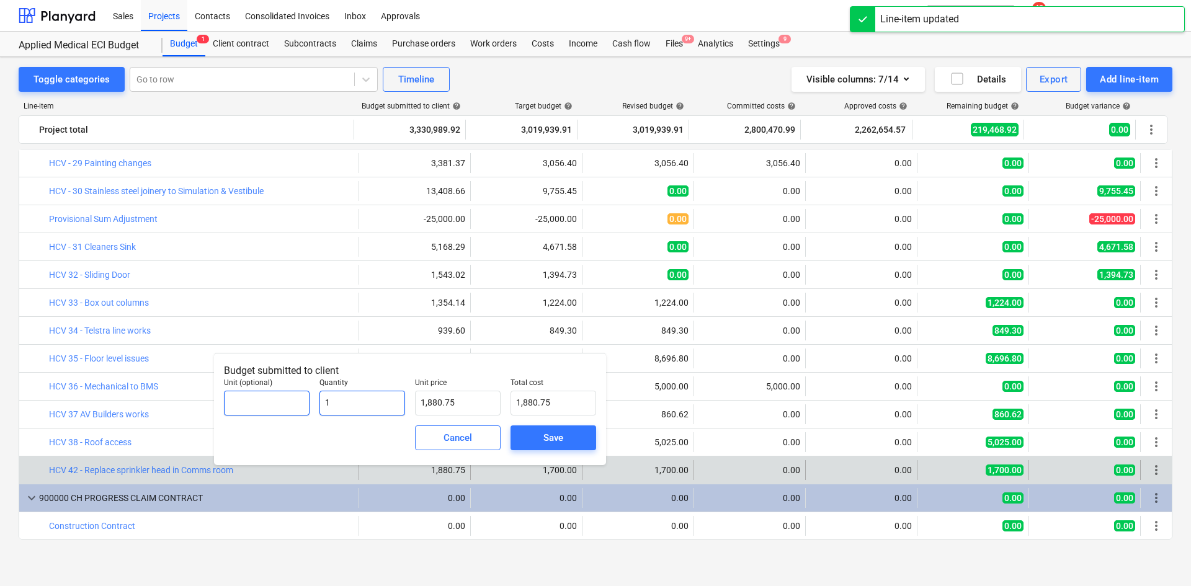
drag, startPoint x: 355, startPoint y: 399, endPoint x: 247, endPoint y: 399, distance: 107.3
click at [247, 399] on div "Unit (optional) Quantity 1 Unit price 1,880.75 Total cost 1,880.75" at bounding box center [410, 396] width 382 height 47
type input "0"
type input "0.00"
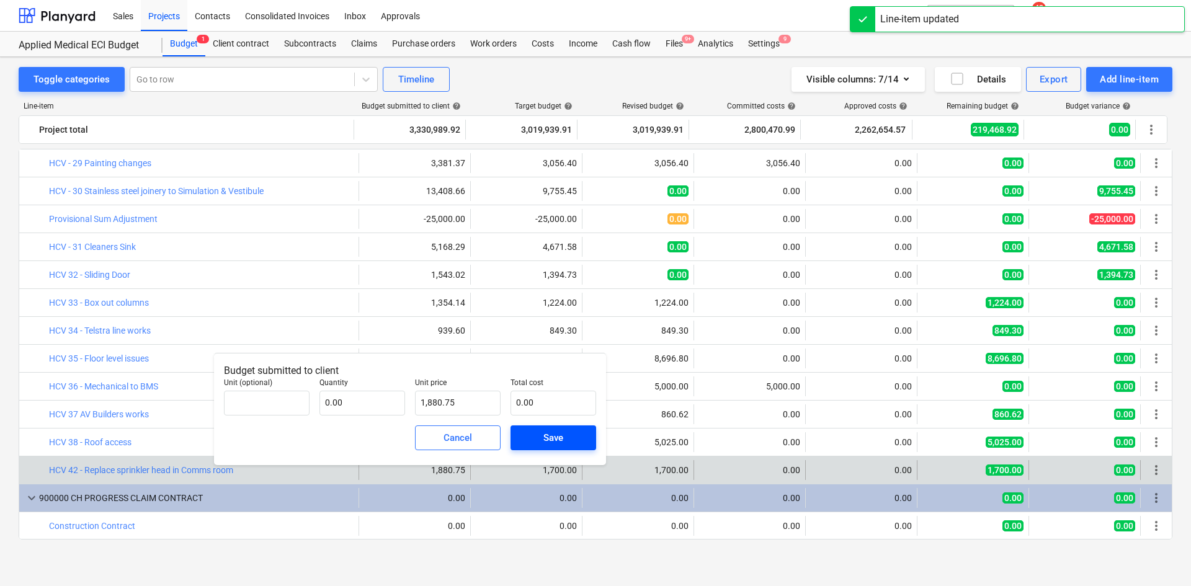
click at [538, 430] on span "Save" at bounding box center [553, 438] width 56 height 16
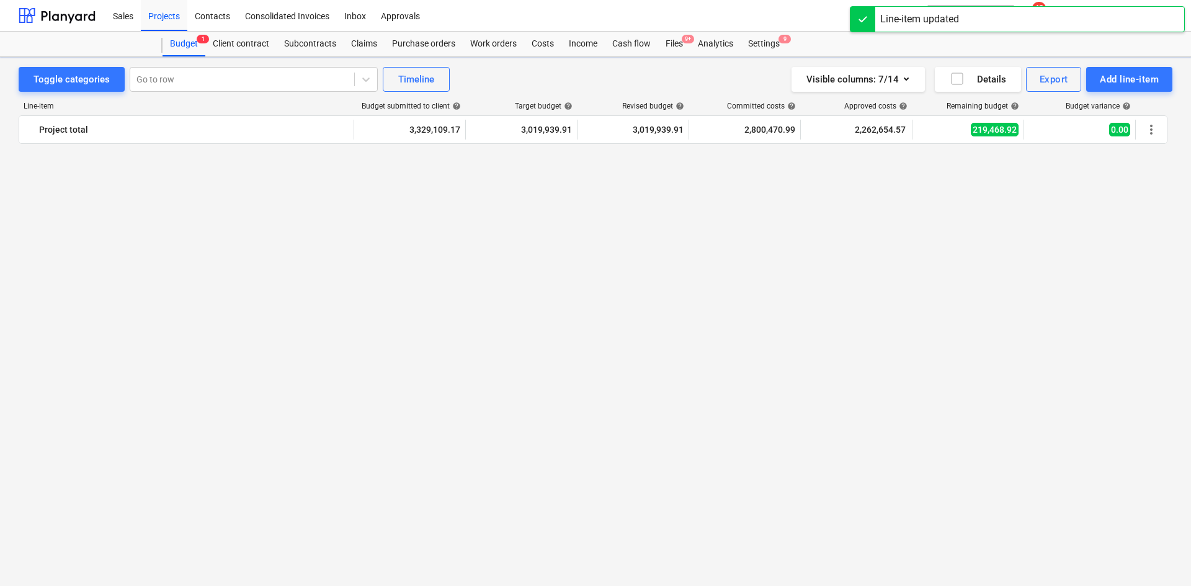
scroll to position [3126, 0]
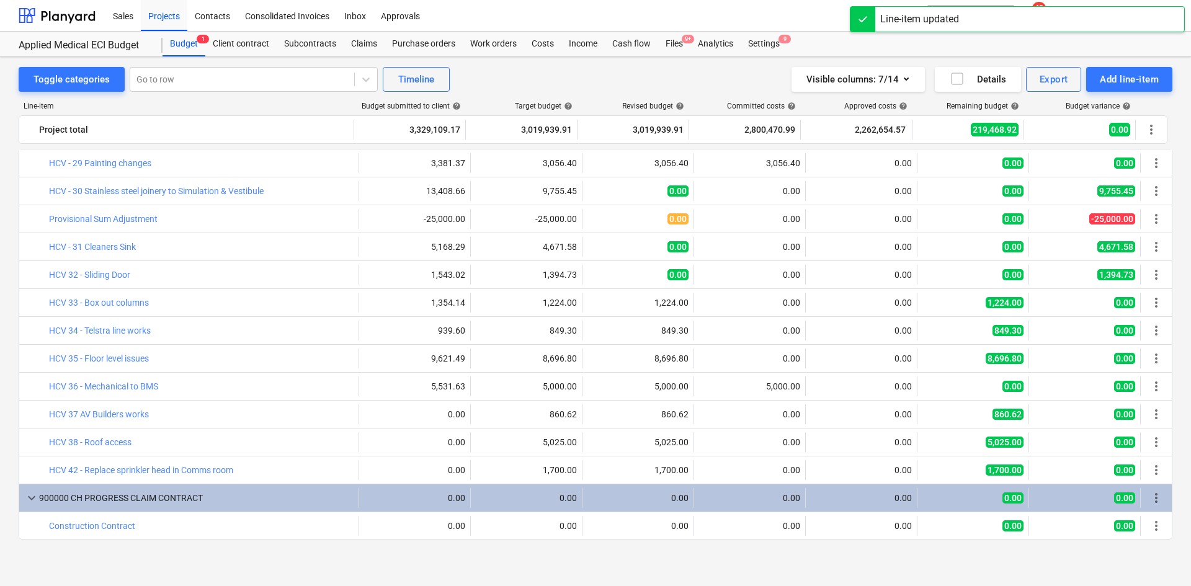
click at [251, 547] on div "Line-item Budget submitted to client help Target budget help Revised budget hel…" at bounding box center [596, 323] width 1154 height 463
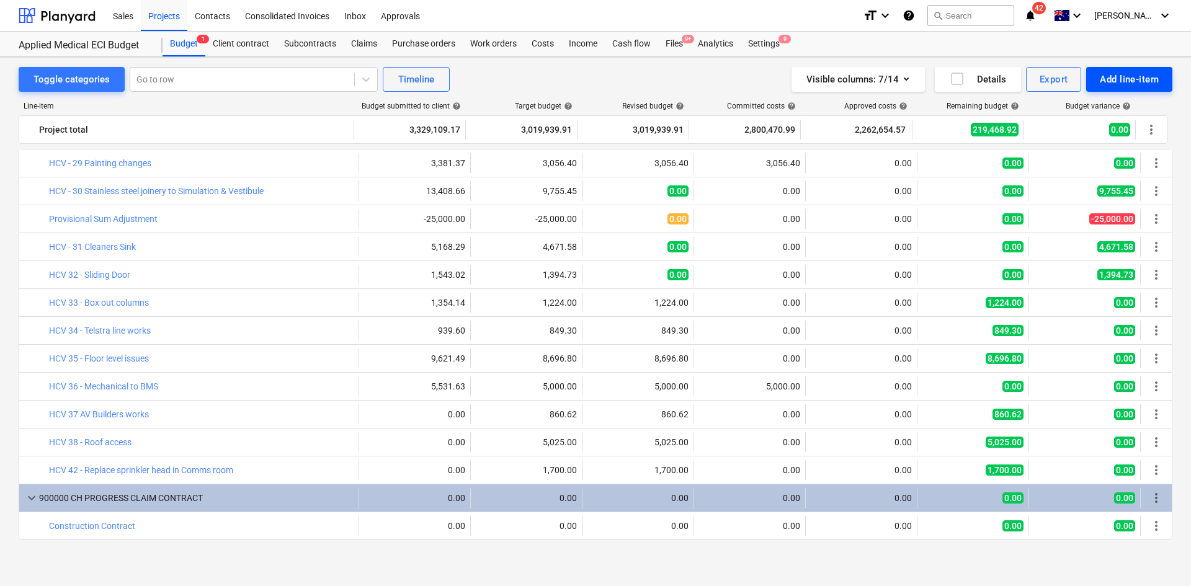
click at [1116, 79] on div "Add line-item" at bounding box center [1129, 79] width 59 height 16
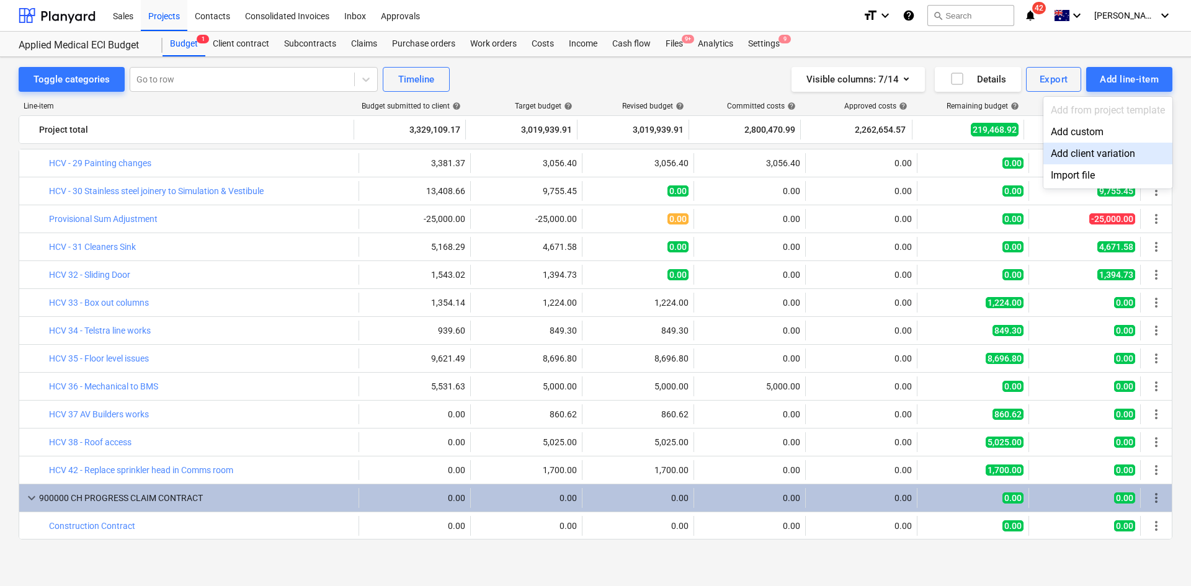
click at [1122, 153] on div "Add client variation" at bounding box center [1107, 154] width 129 height 22
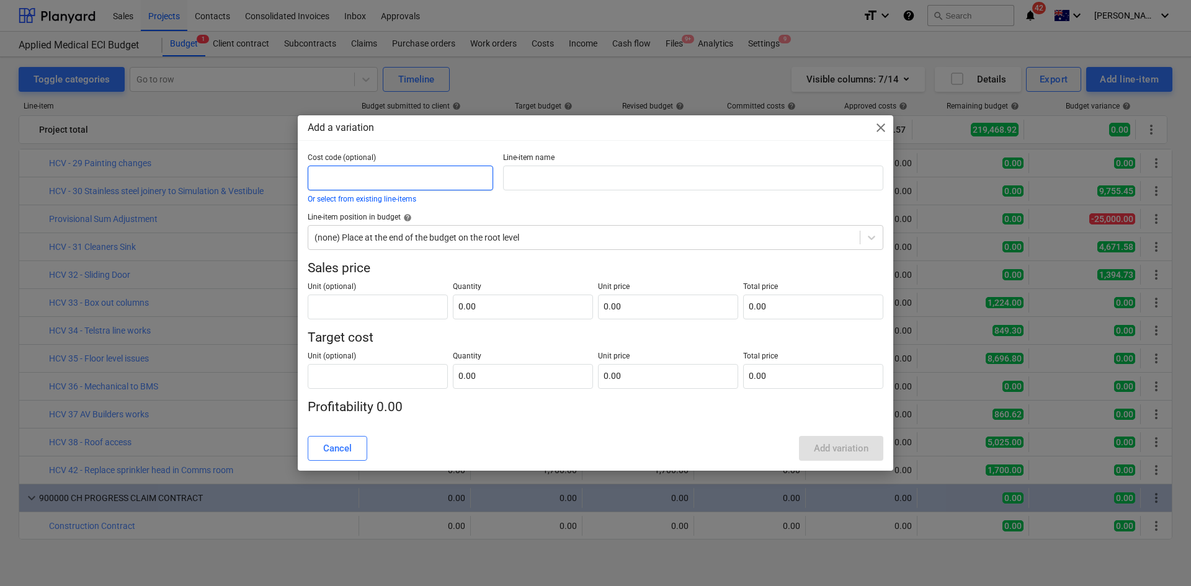
click at [377, 179] on input "text" at bounding box center [400, 178] width 185 height 25
click at [380, 200] on button "Or select from existing line-items" at bounding box center [362, 198] width 109 height 7
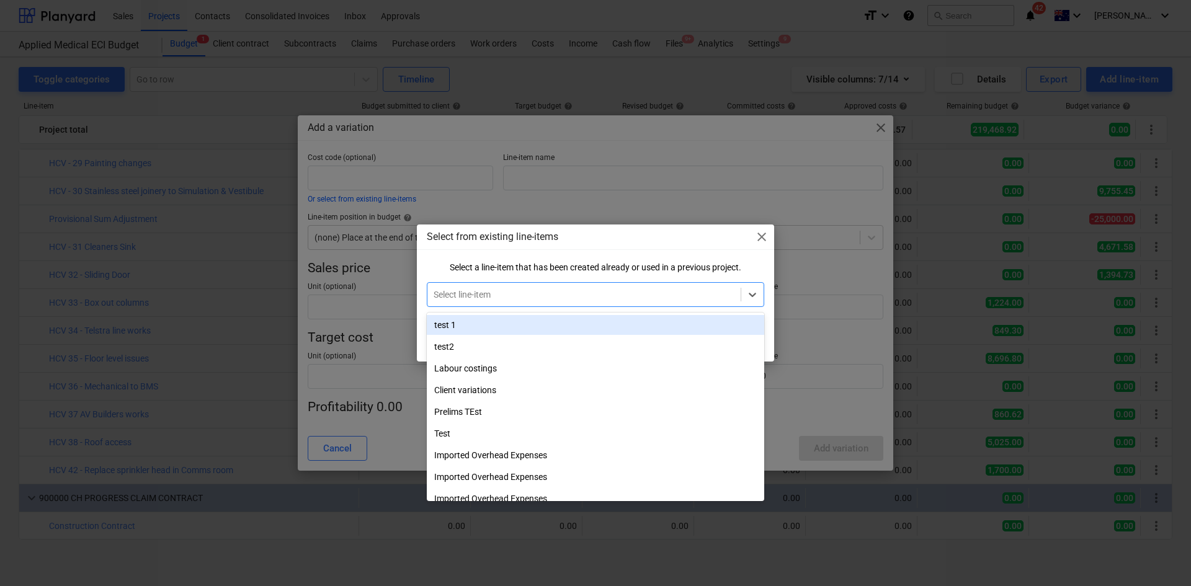
click at [538, 288] on div at bounding box center [584, 294] width 301 height 12
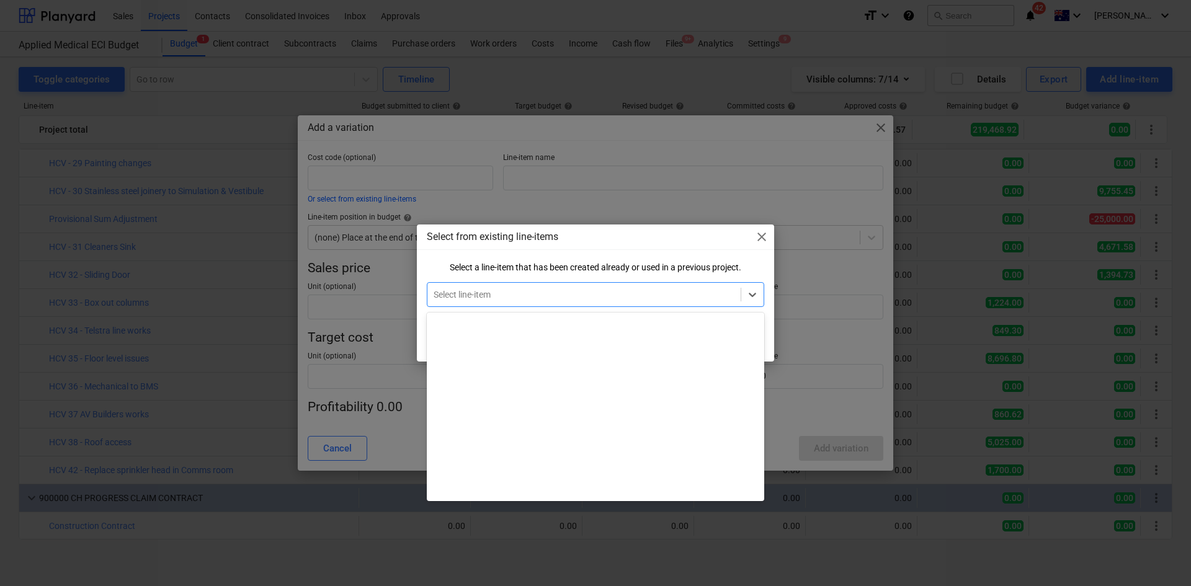
scroll to position [7318, 0]
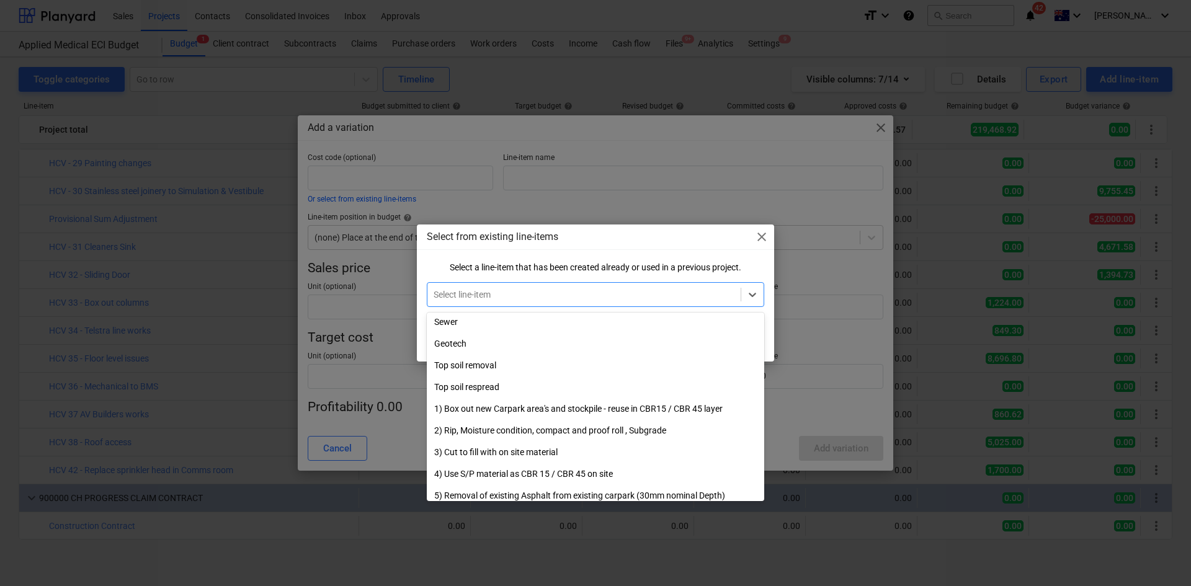
click at [808, 411] on div "Select from existing line-items close Select a line-item that has been created …" at bounding box center [595, 293] width 1191 height 586
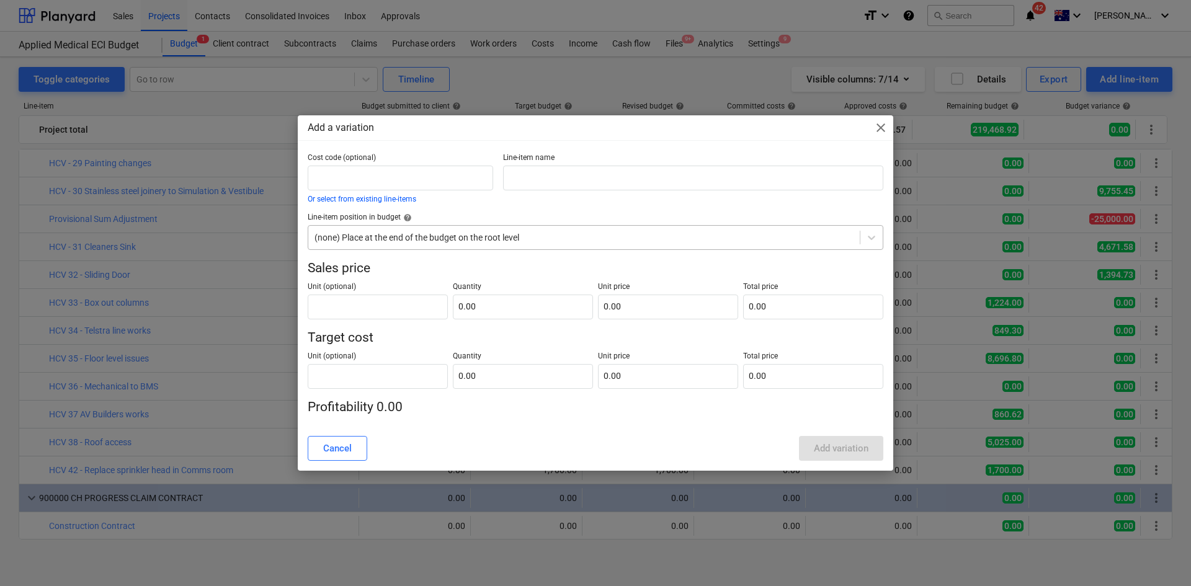
click at [440, 242] on div at bounding box center [583, 237] width 539 height 12
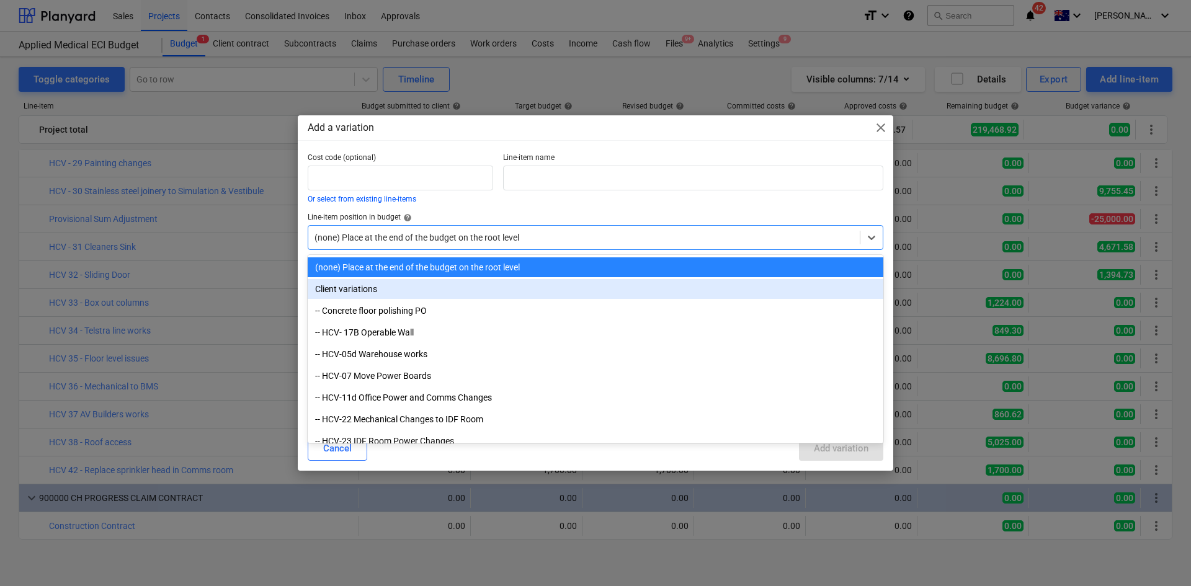
click at [398, 295] on div "Client variations" at bounding box center [596, 289] width 576 height 20
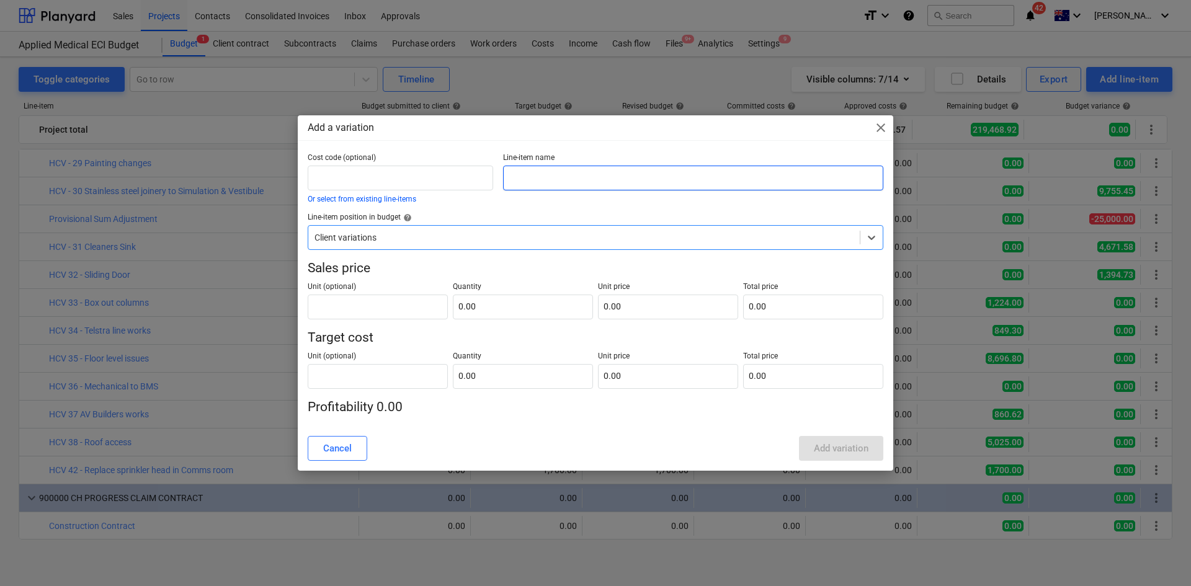
click at [550, 179] on input "text" at bounding box center [693, 178] width 380 height 25
type input "HCV - 28 Aluminum Door Changes"
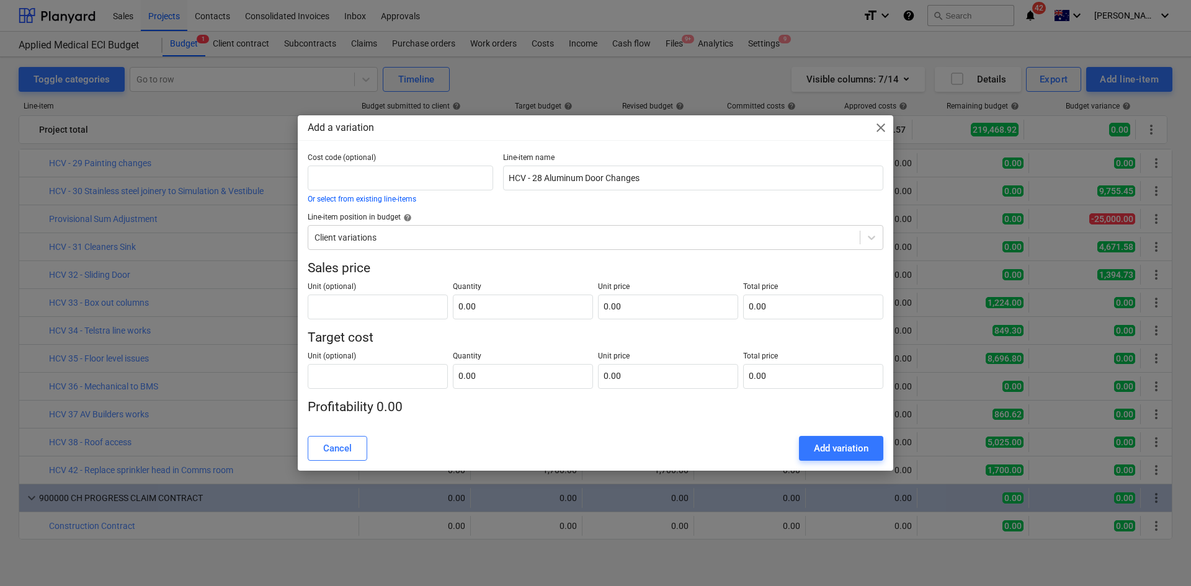
click at [540, 215] on div "Line-item position in budget help" at bounding box center [596, 218] width 576 height 10
click at [367, 313] on input "text" at bounding box center [378, 307] width 140 height 25
type input "item"
type input "1.00"
type input "4"
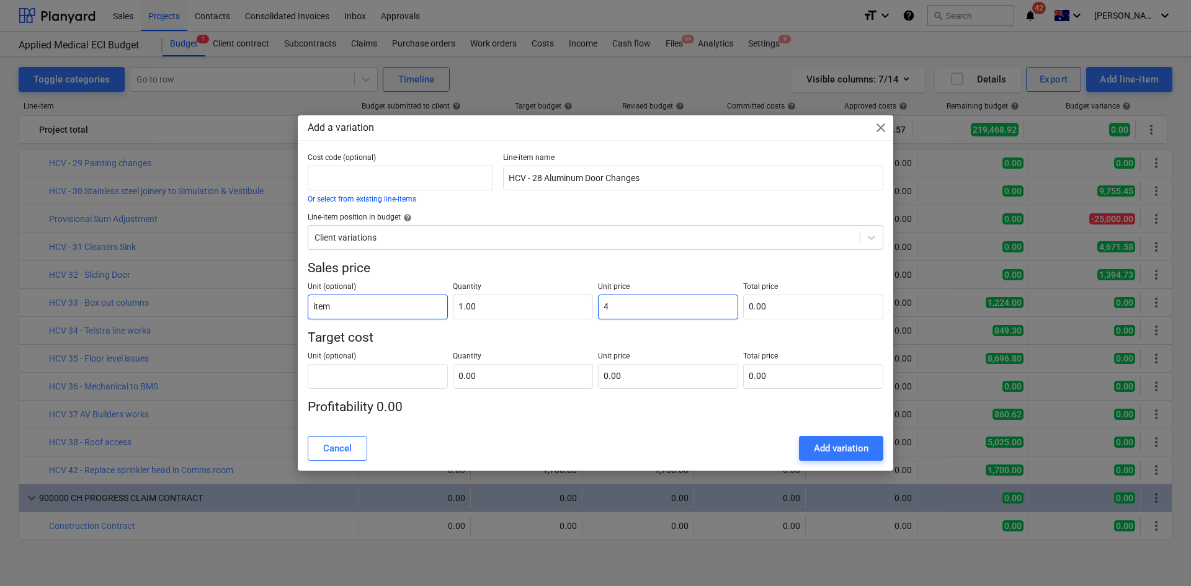
type input "4.00"
type input "44"
type input "44.00"
type input "440"
type input "440.00"
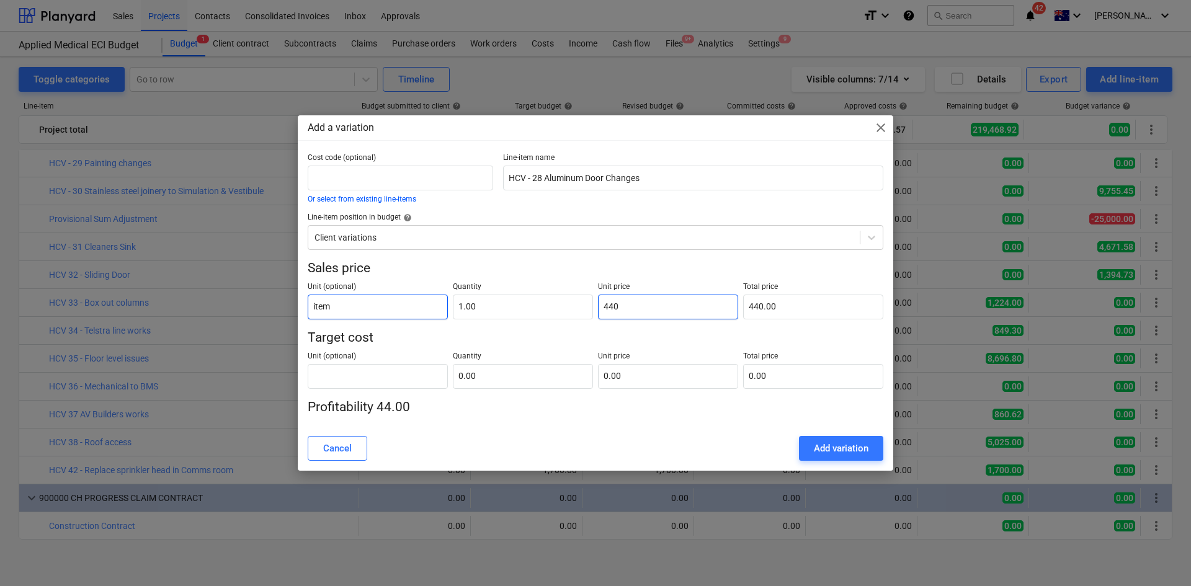
type input "4406"
type input "4,406.00"
type input "4406.4"
type input "4,406.40"
type input "4406.49"
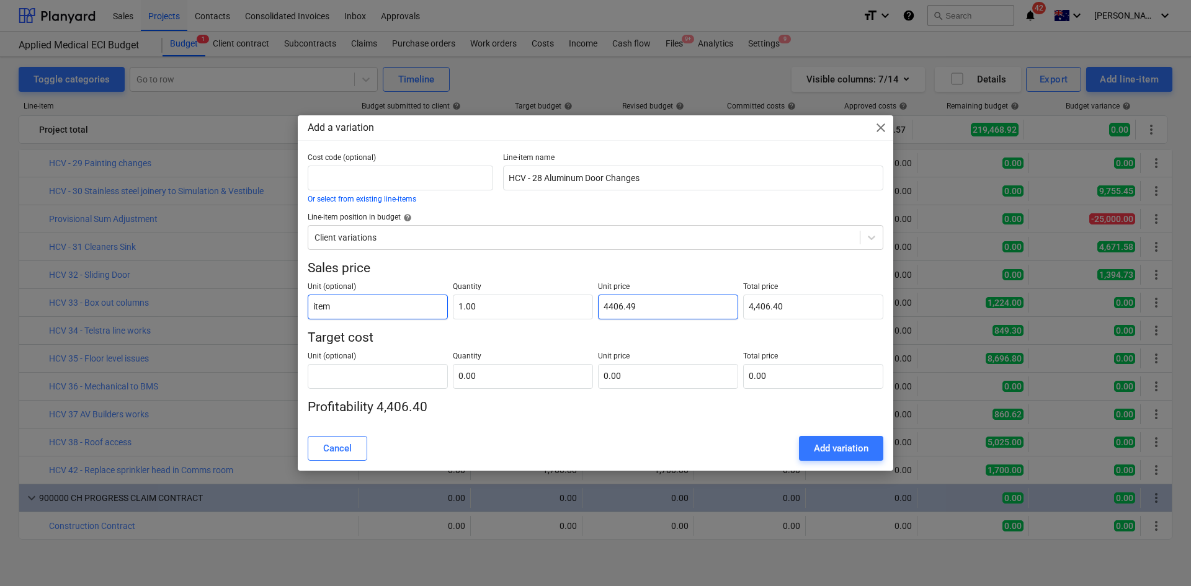
type input "4,406.49"
click at [399, 383] on input "text" at bounding box center [378, 376] width 140 height 25
type input "item"
type input "1.00"
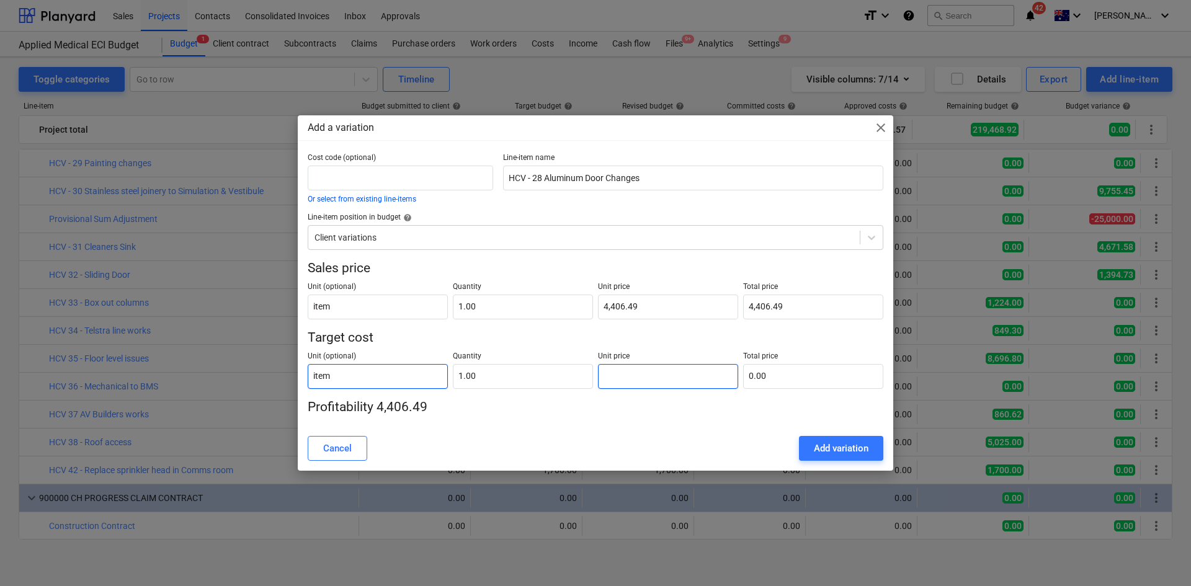
type input "3"
type input "3.00"
type input "39"
type input "39.00"
type input "398"
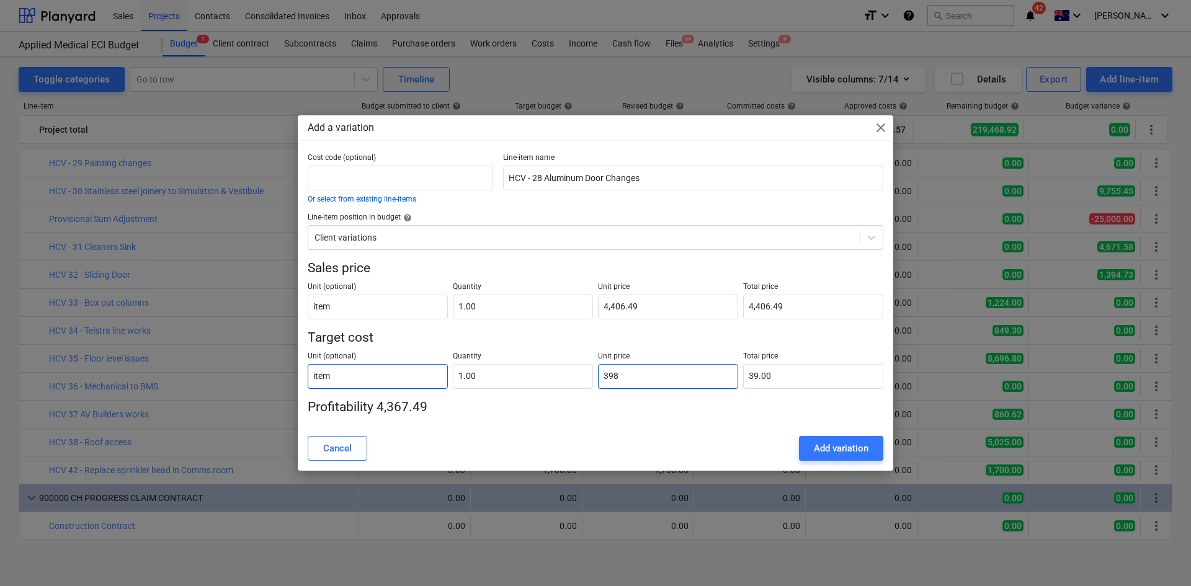
type input "398.00"
type input "3983"
type input "3,983.00"
click at [533, 416] on p "Profitability 423.49" at bounding box center [596, 407] width 576 height 17
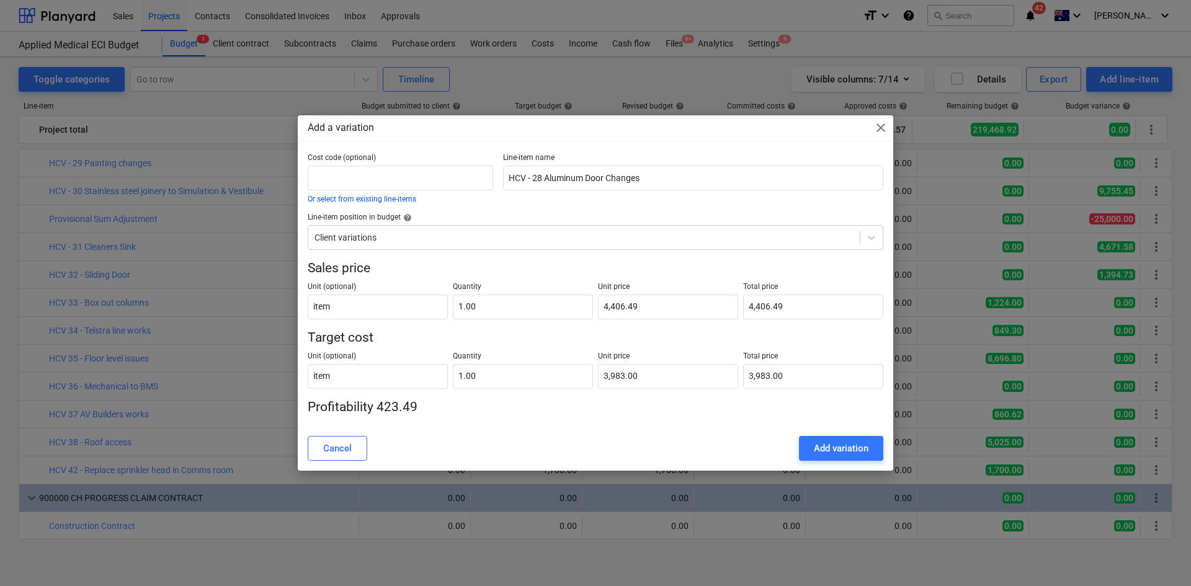
click at [705, 420] on div "Cost code (optional) Or select from existing line-items Line-item name HCV - 28…" at bounding box center [595, 289] width 595 height 273
click at [836, 448] on div "Add variation" at bounding box center [841, 448] width 55 height 16
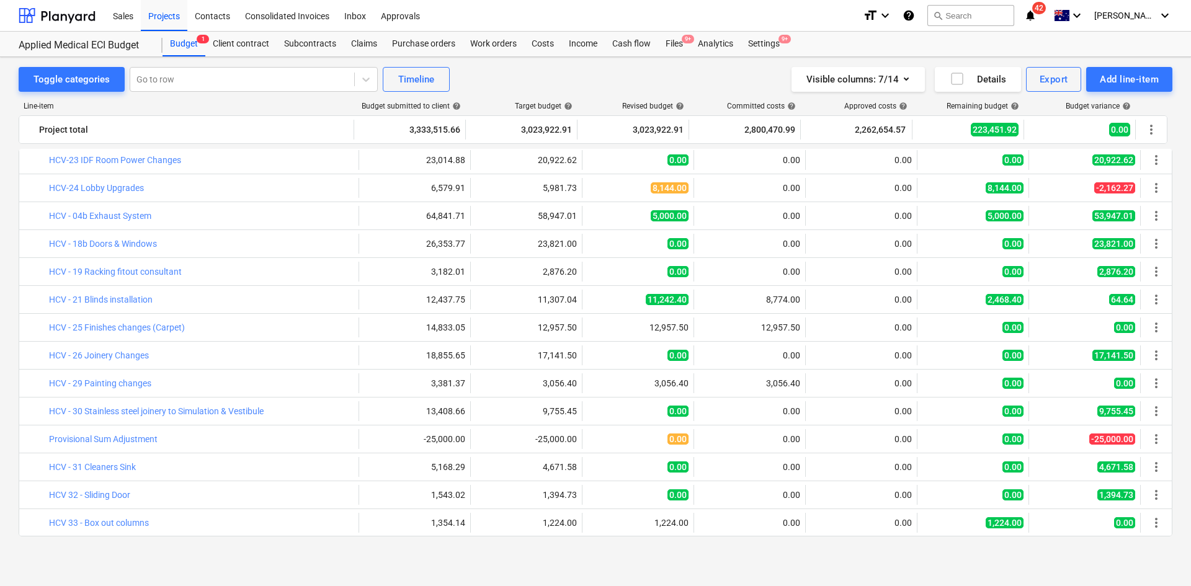
scroll to position [2781, 0]
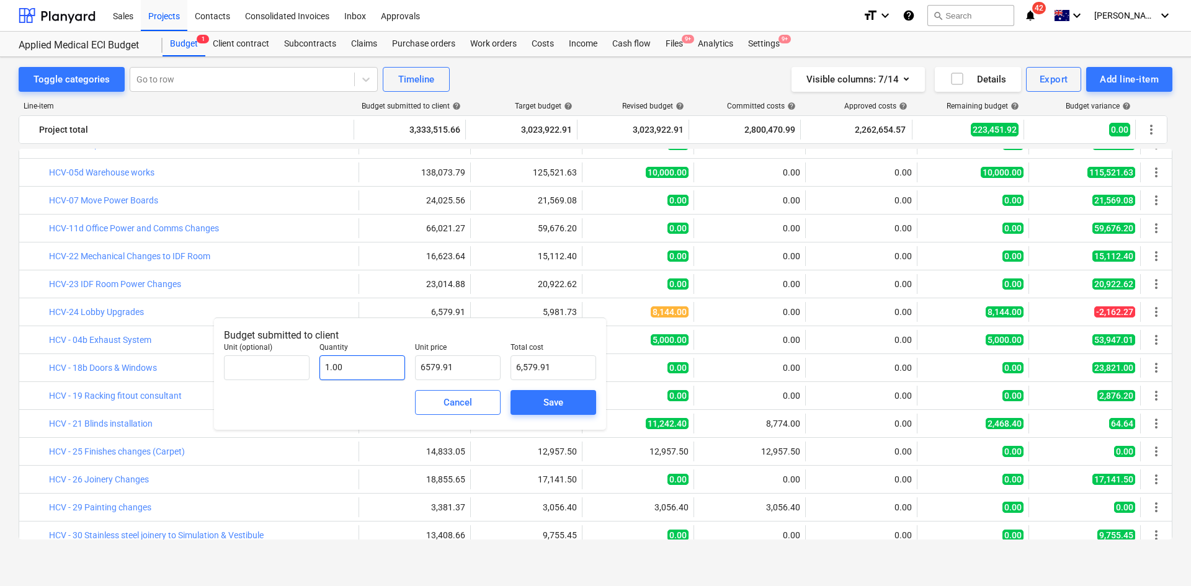
click at [396, 367] on div "Unit (optional) Quantity 1.00 Unit price 6579.91 Total cost 6,579.91" at bounding box center [410, 361] width 382 height 47
type input "7"
type input "7.00"
type input "73"
type input "73.00"
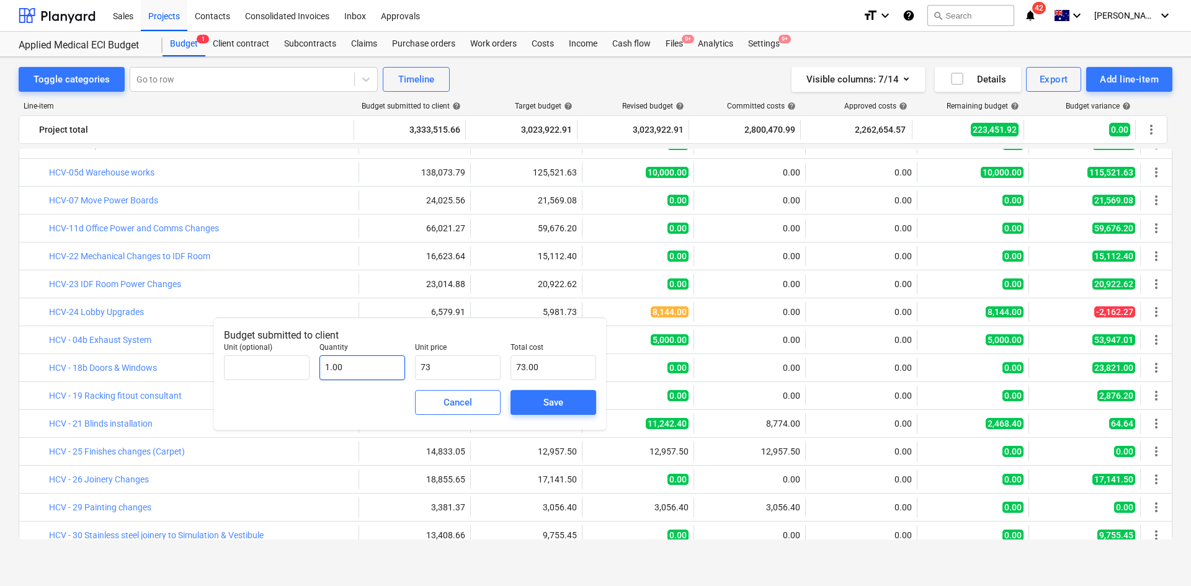
type input "738"
type input "738.00"
type input "7389"
type input "7,389.00"
type input "7389.1"
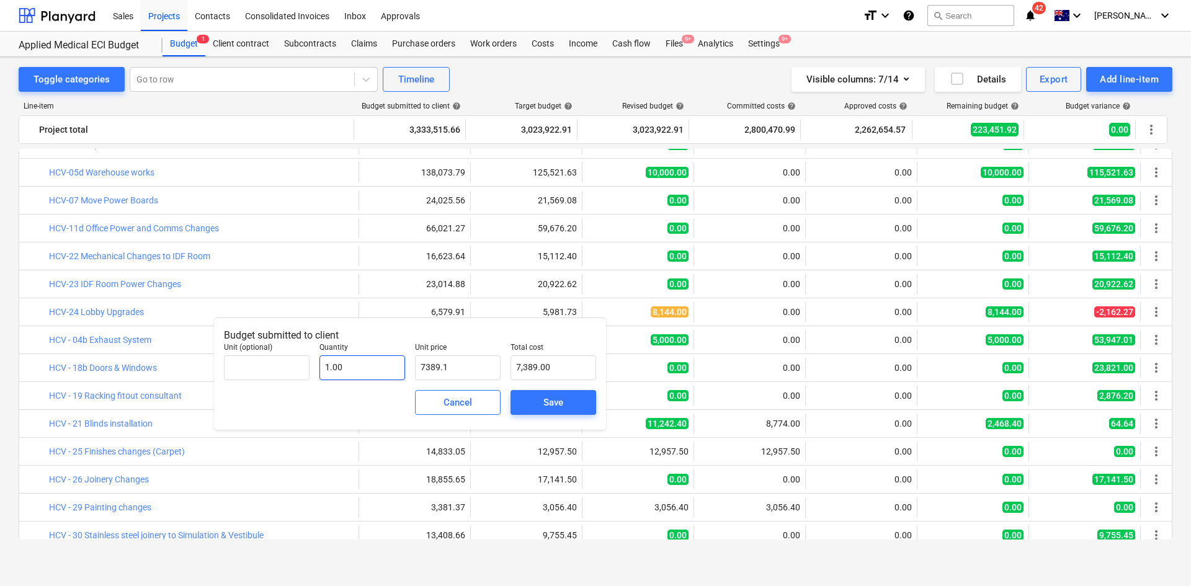
type input "7,389.10"
type input "7389.14"
type input "7,389.14"
click at [391, 409] on div "Cancel Save" at bounding box center [410, 402] width 382 height 45
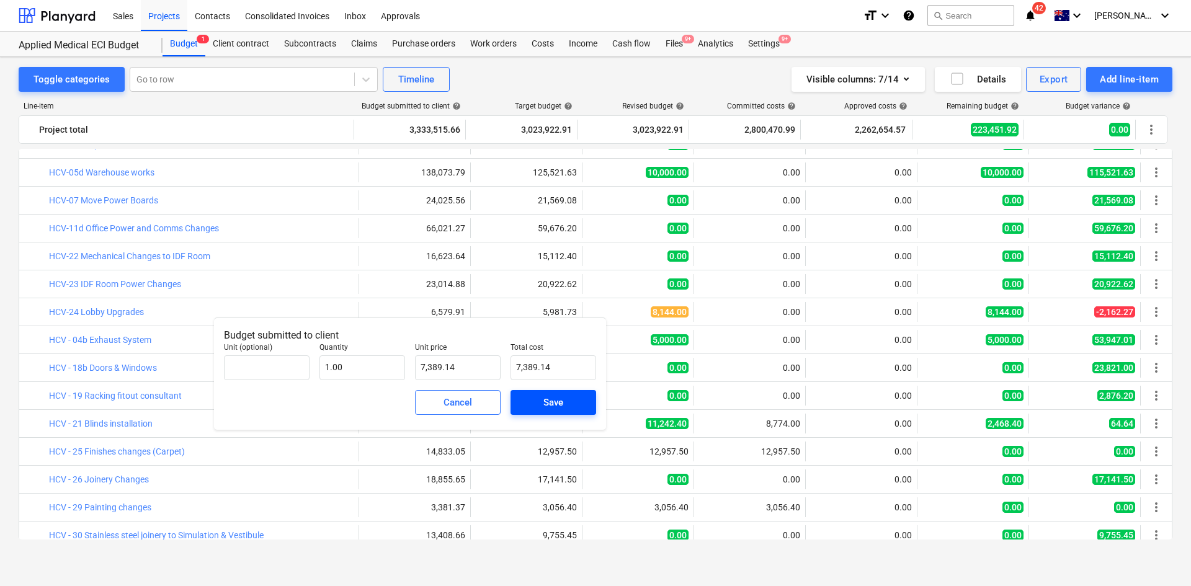
click at [549, 403] on div "Save" at bounding box center [553, 402] width 20 height 16
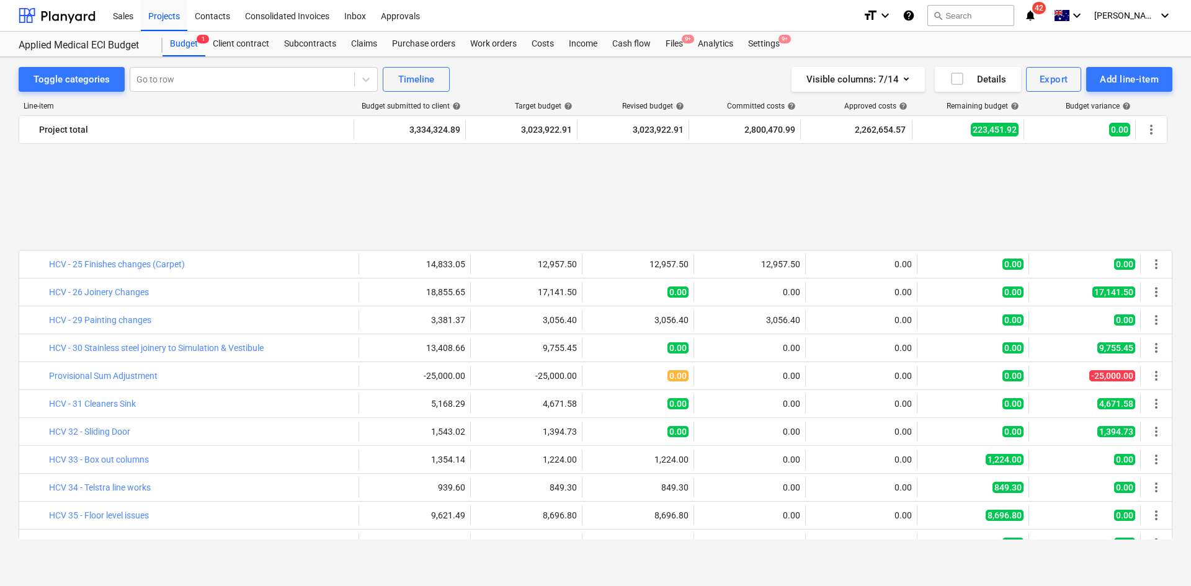
scroll to position [3154, 0]
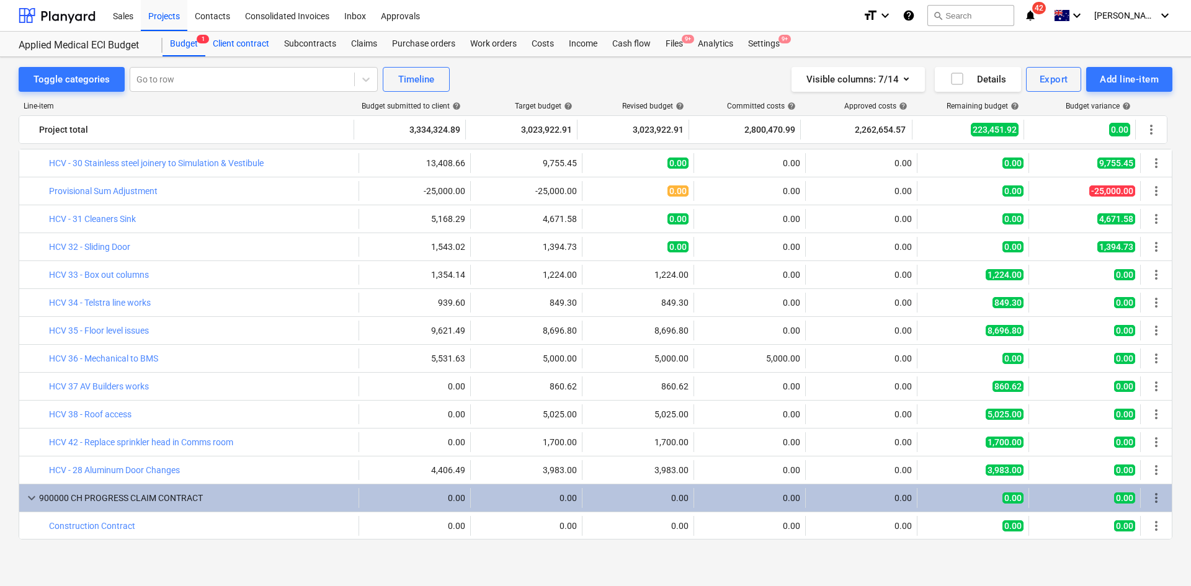
drag, startPoint x: 241, startPoint y: 45, endPoint x: 242, endPoint y: 37, distance: 8.2
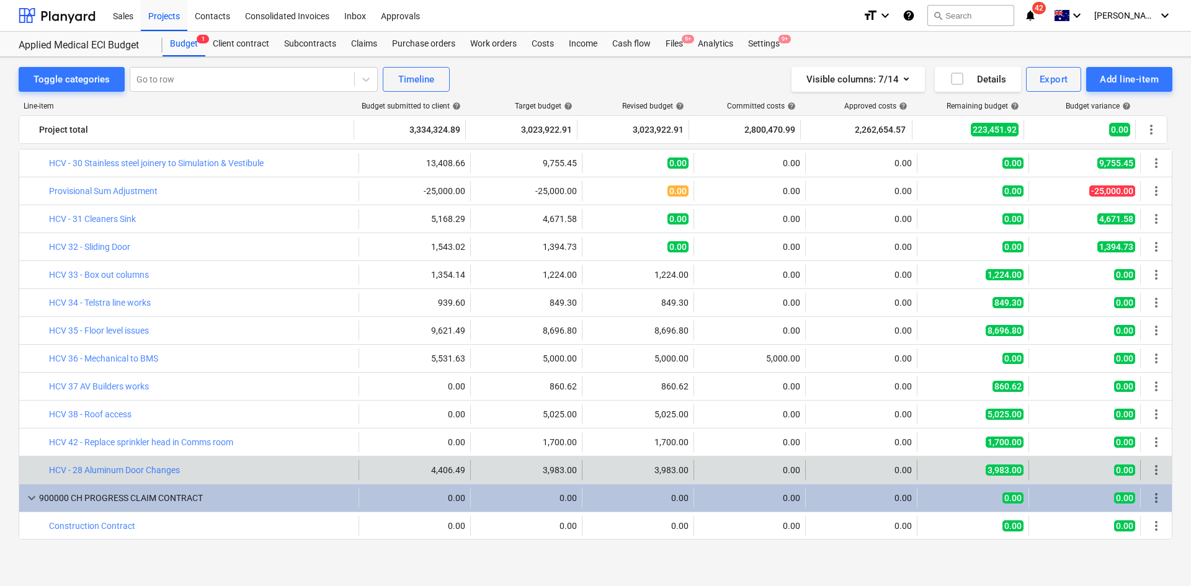
drag, startPoint x: 201, startPoint y: 466, endPoint x: 43, endPoint y: 474, distance: 157.7
drag, startPoint x: 45, startPoint y: 472, endPoint x: 183, endPoint y: 474, distance: 138.3
click at [183, 474] on div "bar_chart HCV - 28 Aluminum Door Changes" at bounding box center [189, 470] width 340 height 20
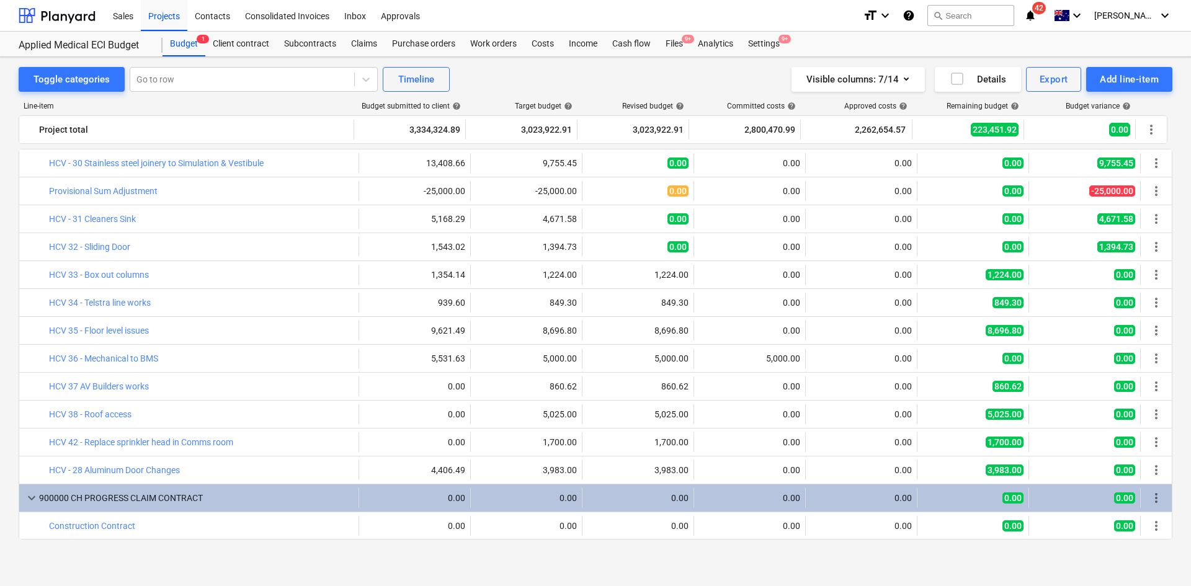
copy div "bar_chart HCV - 28 Aluminum Door Changes"
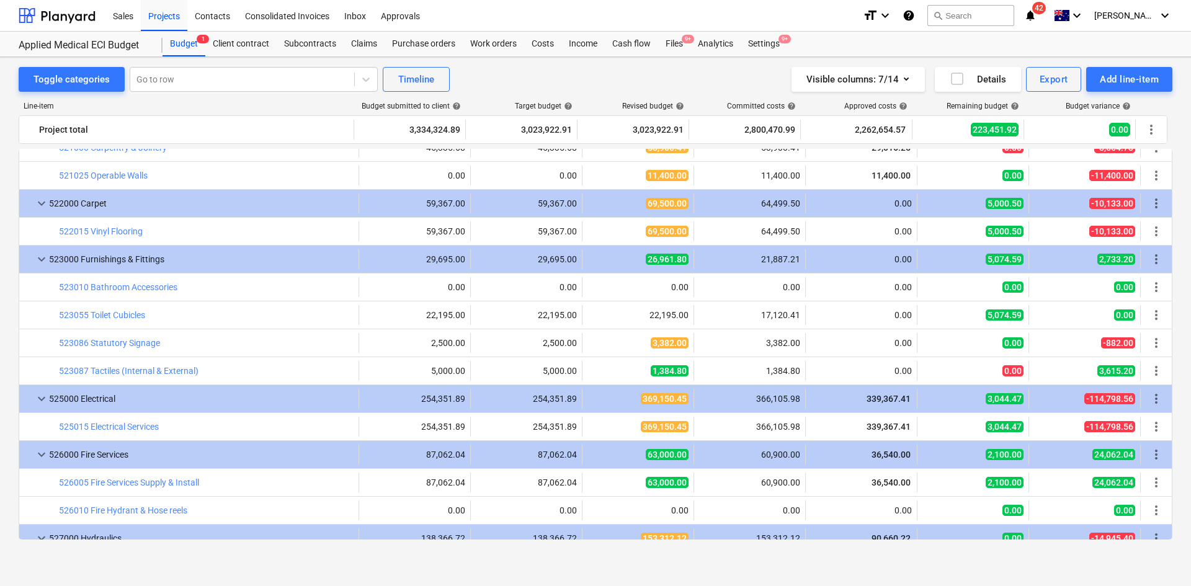
scroll to position [1169, 0]
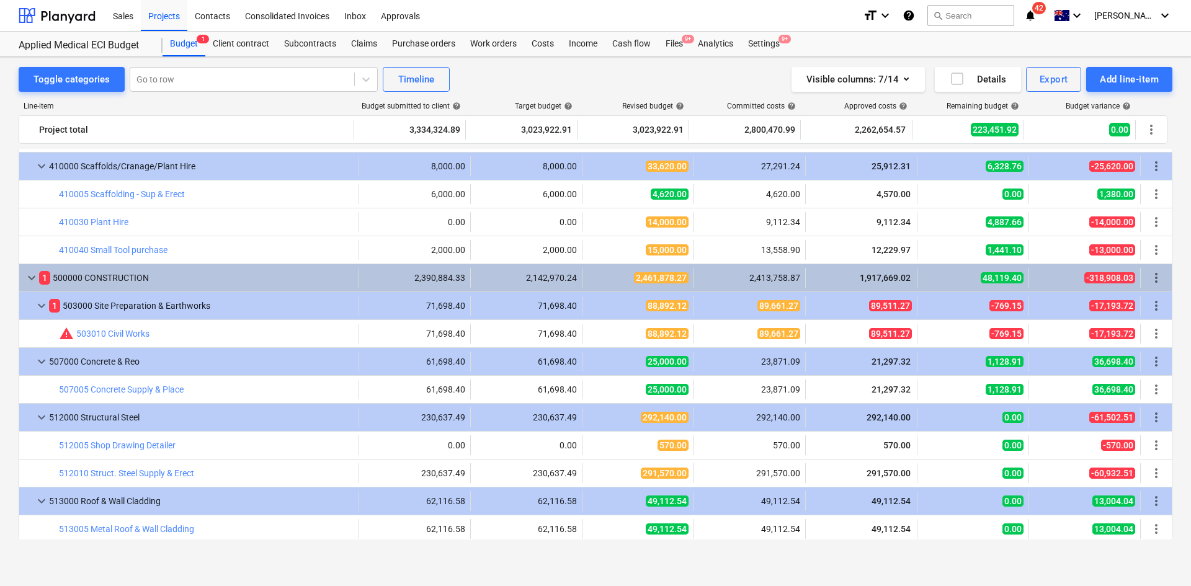
drag, startPoint x: 799, startPoint y: 573, endPoint x: 801, endPoint y: 564, distance: 9.4
click at [799, 573] on div "Toggle categories Go to row Timeline Visible columns : 7/14 Details Export Add …" at bounding box center [595, 321] width 1191 height 529
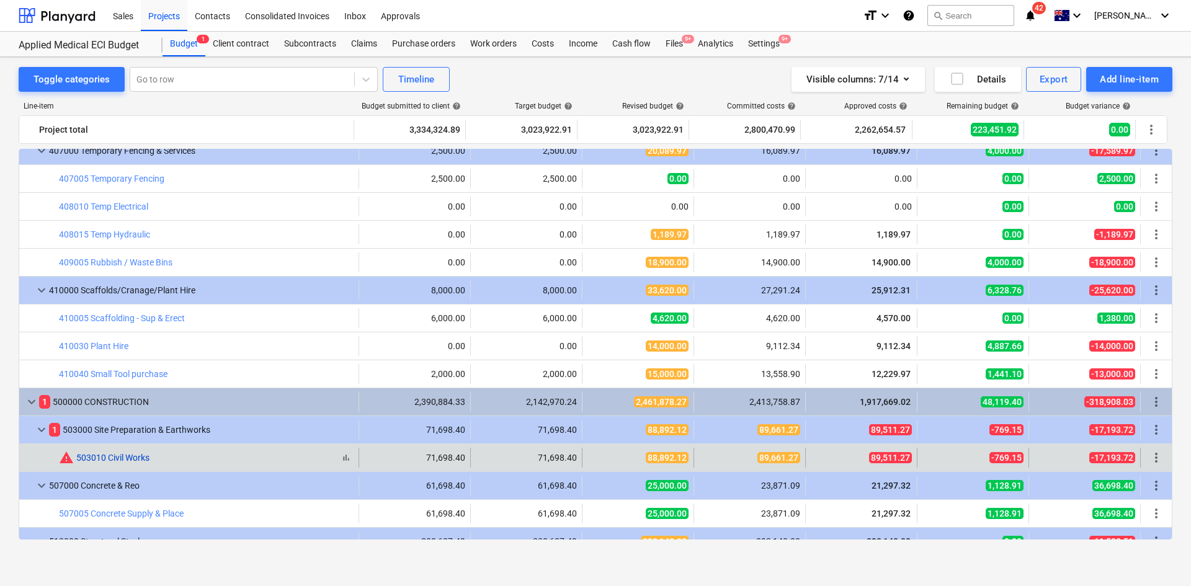
click at [137, 458] on link "503010 Civil Works" at bounding box center [112, 458] width 73 height 10
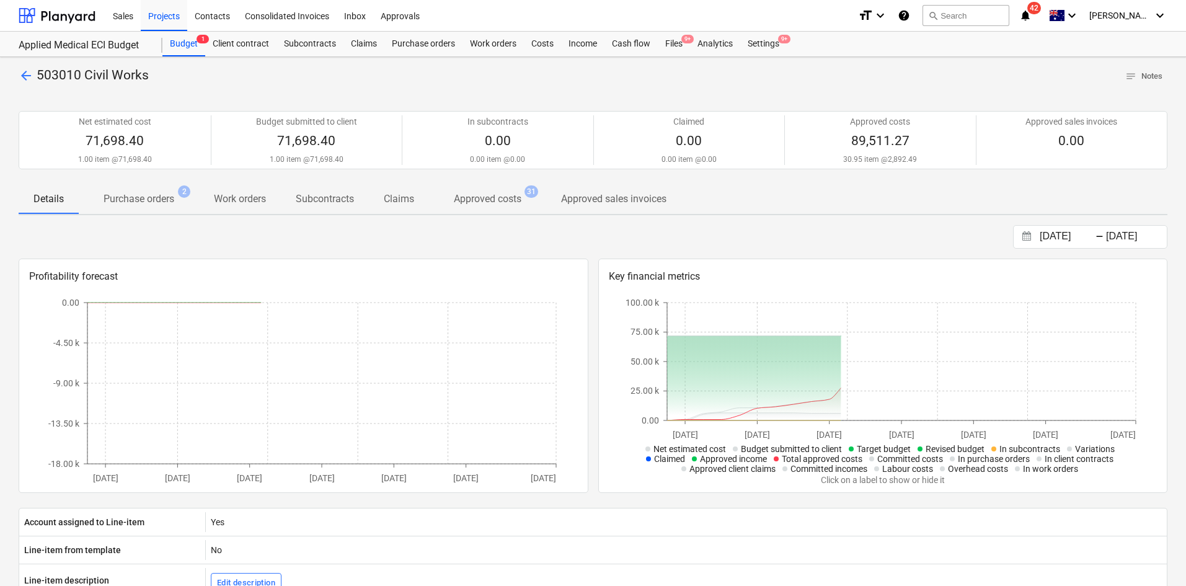
click at [138, 207] on p "Purchase orders" at bounding box center [139, 199] width 71 height 15
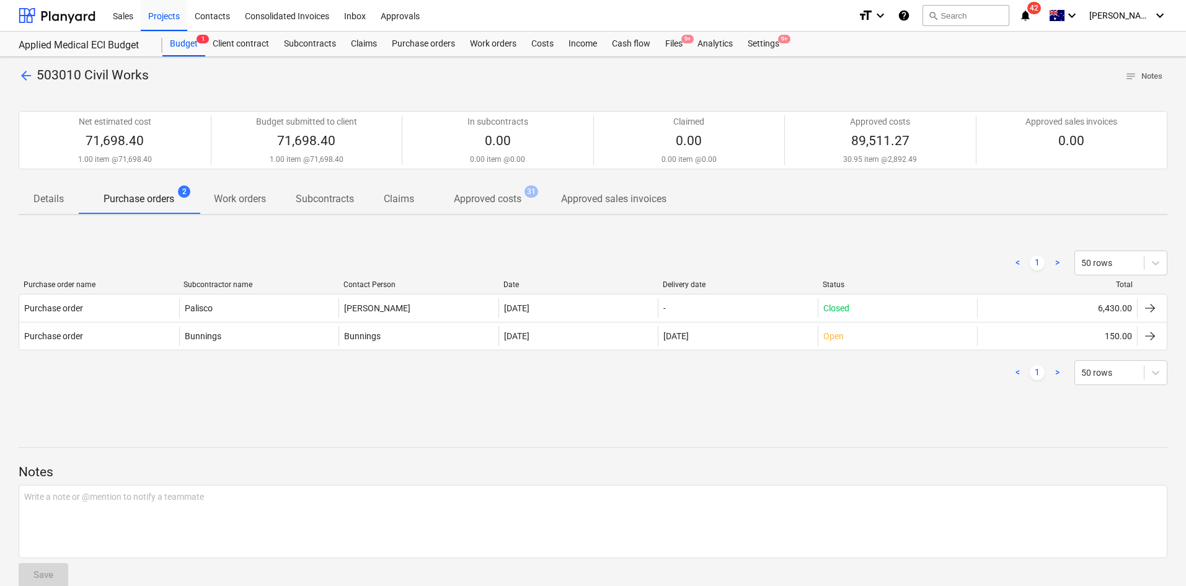
click at [365, 242] on div "< 1 > 50 rows Purchase order name Subcontractor name Contact Person Date Delive…" at bounding box center [593, 318] width 1149 height 164
click at [380, 433] on div at bounding box center [593, 436] width 1149 height 10
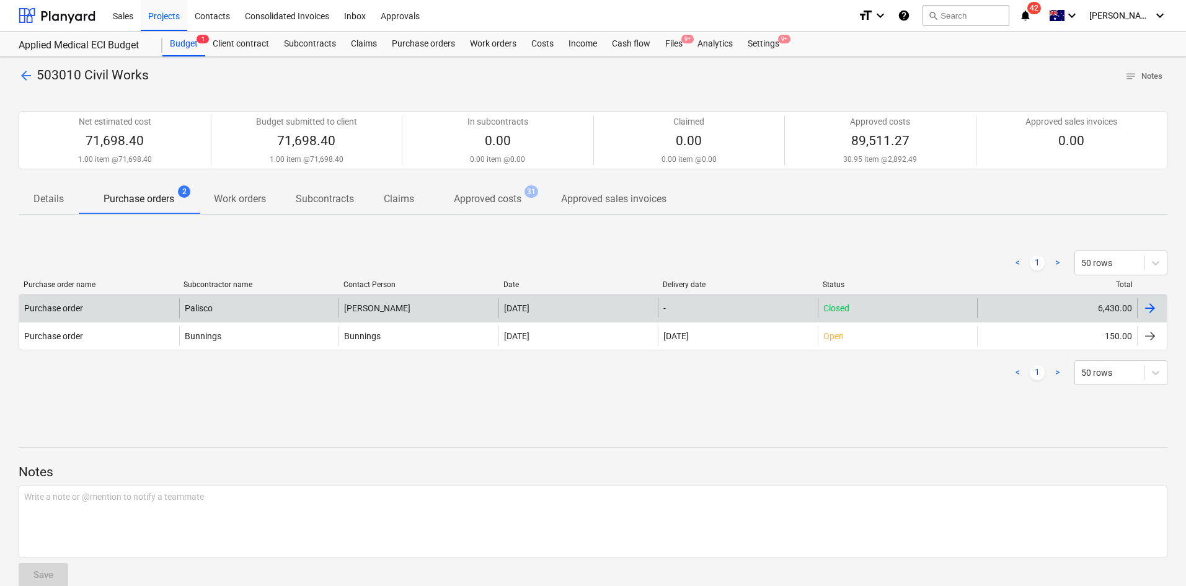
click at [116, 309] on div "Purchase order" at bounding box center [99, 308] width 160 height 20
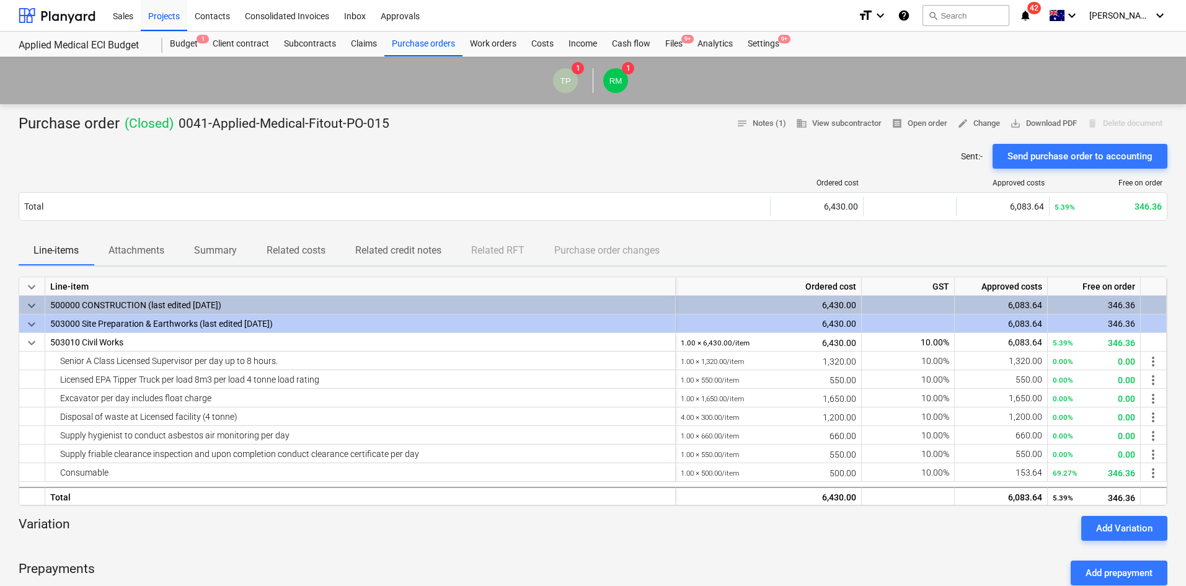
click at [127, 253] on p "Attachments" at bounding box center [137, 250] width 56 height 15
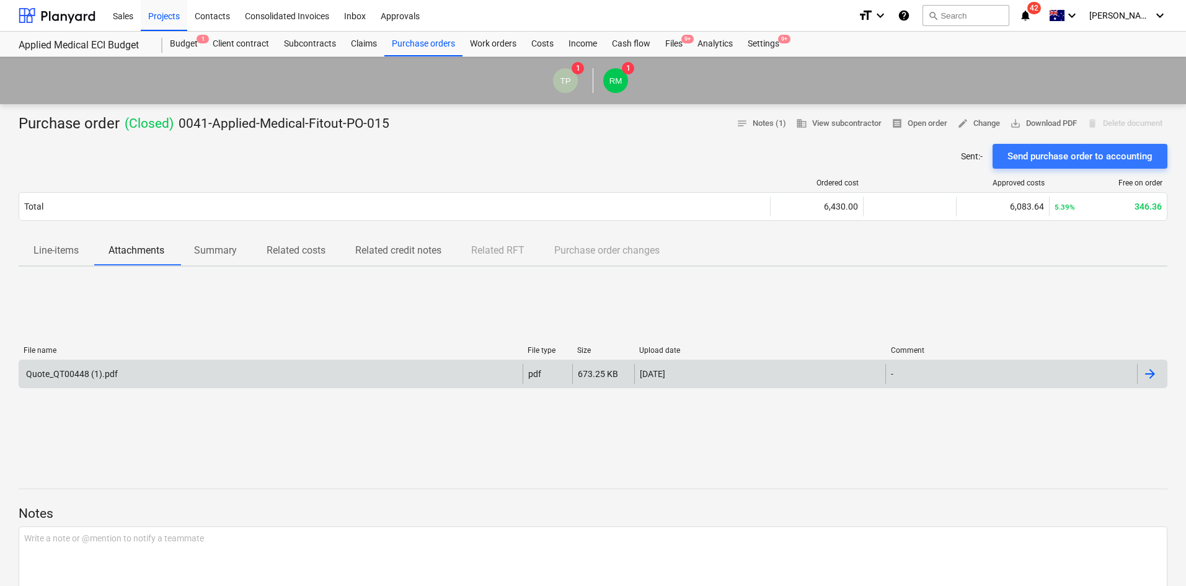
click at [115, 381] on div "Quote_QT00448 (1).pdf" at bounding box center [271, 374] width 504 height 20
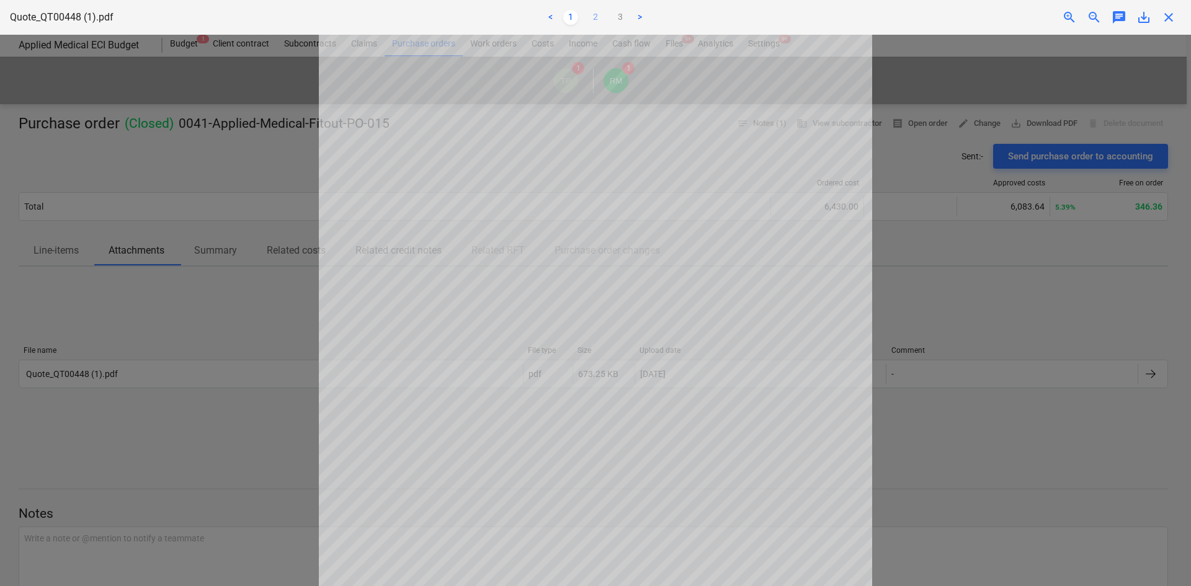
click at [599, 13] on link "2" at bounding box center [595, 17] width 15 height 15
click at [578, 16] on ul "< 1 2 3 >" at bounding box center [595, 17] width 390 height 15
click at [574, 17] on link "1" at bounding box center [570, 17] width 15 height 15
click at [1167, 17] on span "close" at bounding box center [1168, 17] width 15 height 15
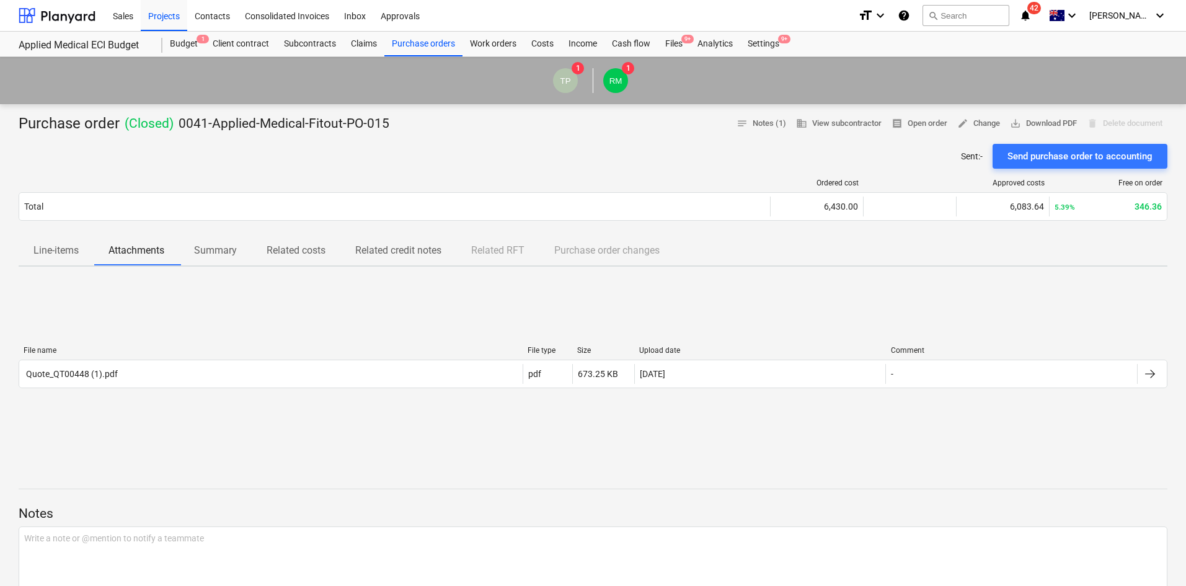
click at [232, 354] on div "File name" at bounding box center [271, 350] width 494 height 9
click at [142, 17] on div "Projects" at bounding box center [164, 15] width 47 height 32
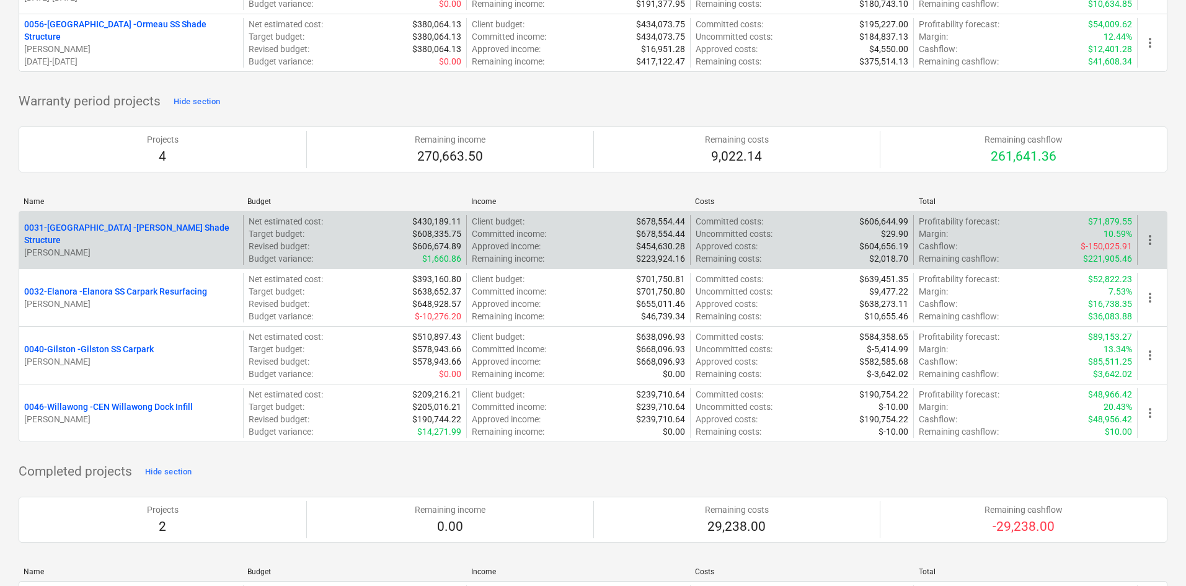
scroll to position [1302, 0]
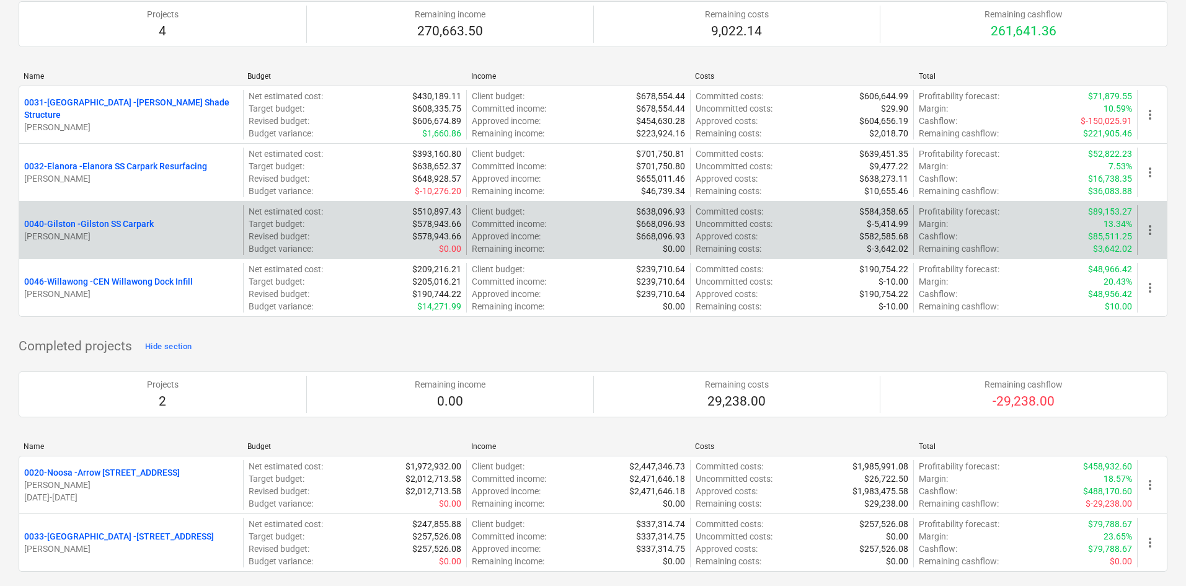
click at [138, 221] on p "0040-[GEOGRAPHIC_DATA][PERSON_NAME][GEOGRAPHIC_DATA]" at bounding box center [89, 224] width 130 height 12
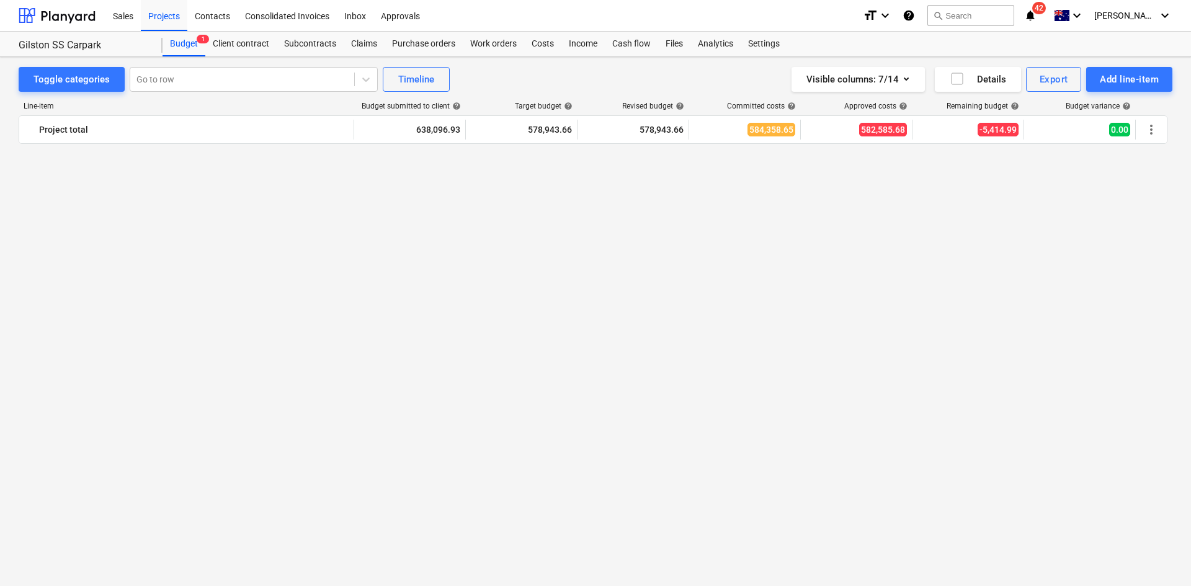
scroll to position [1975, 0]
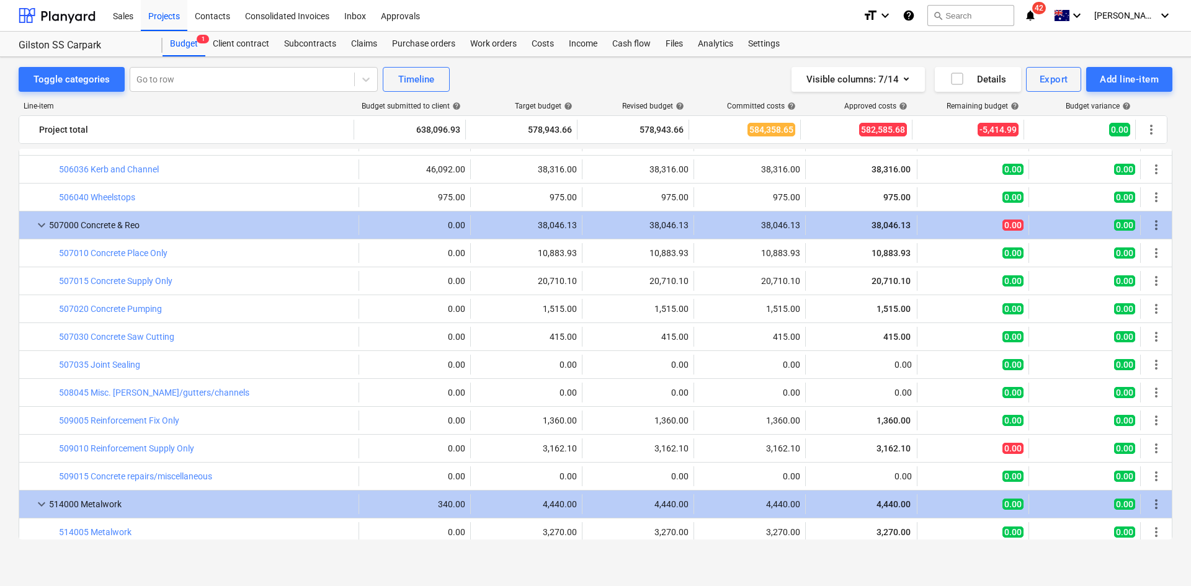
click at [708, 77] on div "Visible columns : 7/14 Details Export Add line-item" at bounding box center [897, 79] width 549 height 25
click at [622, 41] on div "Cash flow" at bounding box center [631, 44] width 53 height 25
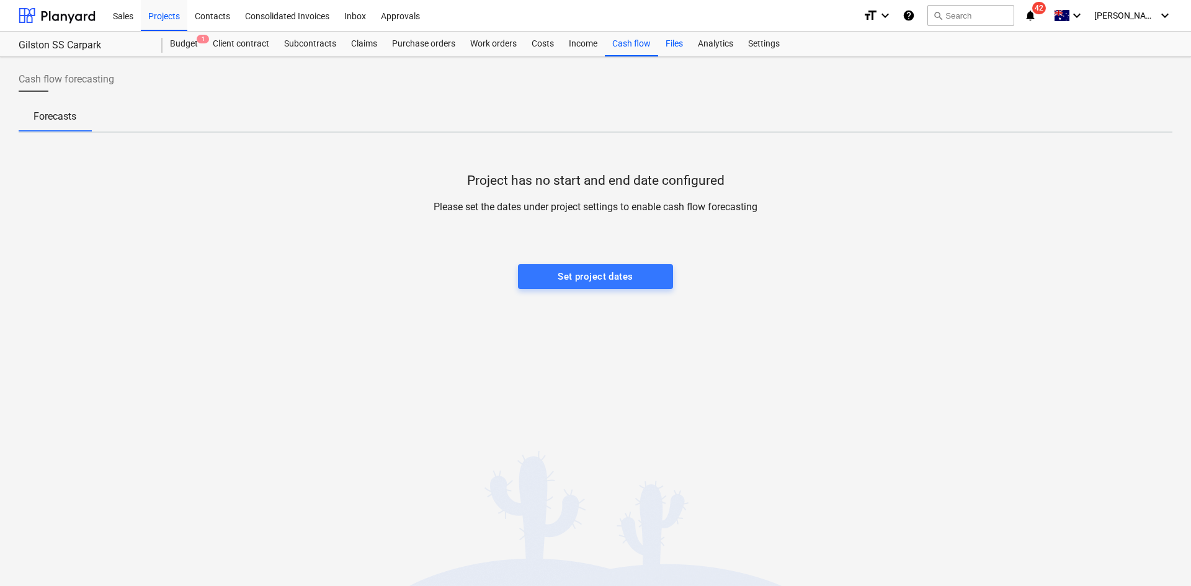
click at [673, 42] on div "Files" at bounding box center [674, 44] width 32 height 25
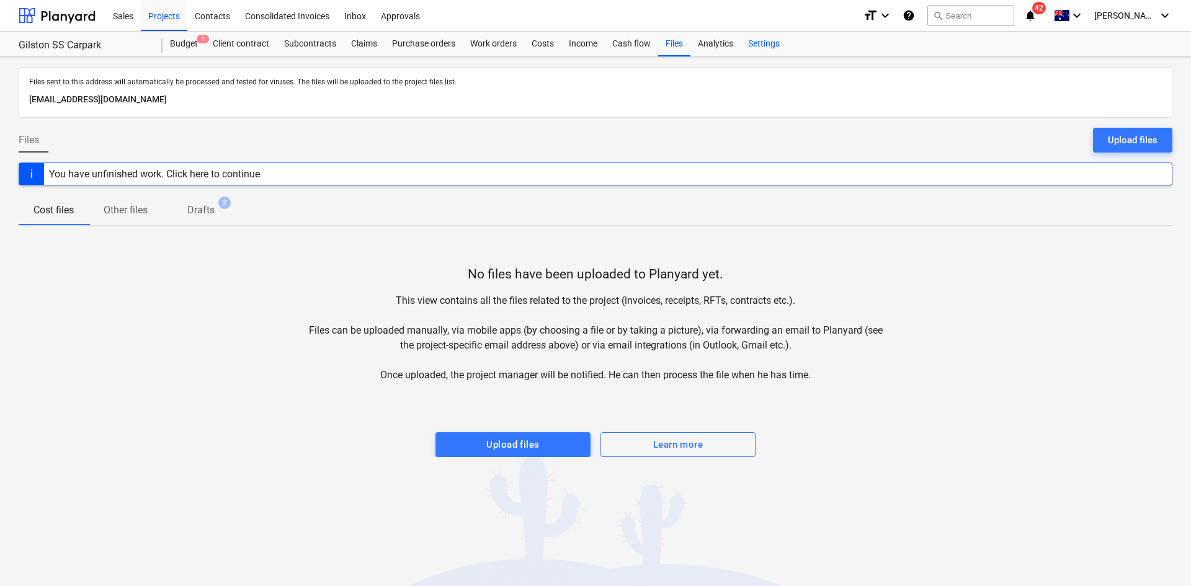
click at [752, 40] on div "Settings" at bounding box center [763, 44] width 47 height 25
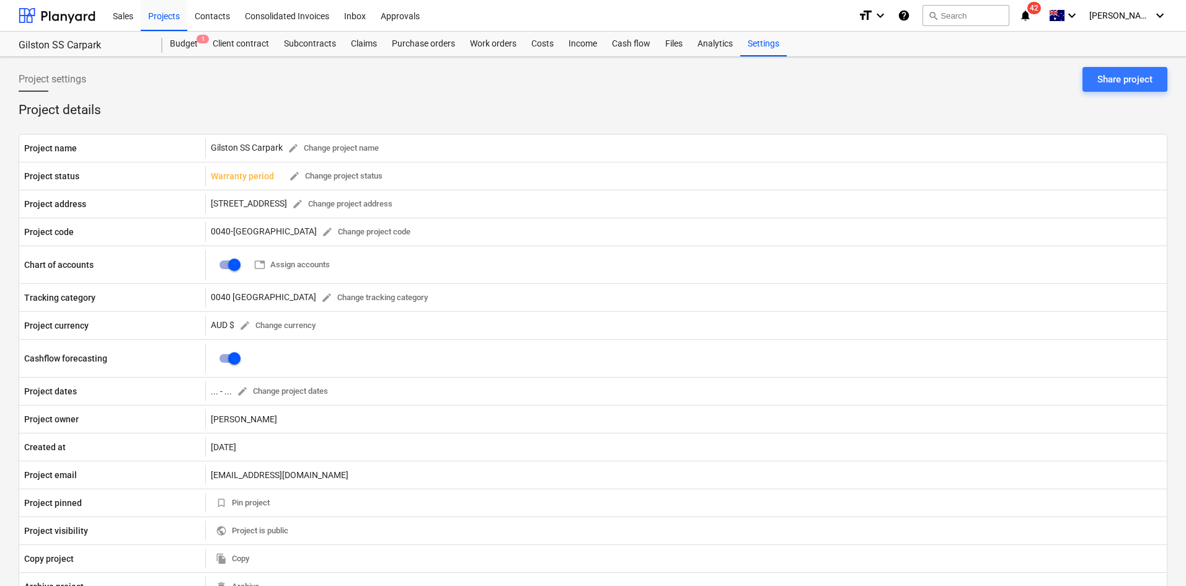
click at [279, 78] on div "Project settings Share project" at bounding box center [593, 84] width 1149 height 35
click at [170, 14] on div "Projects" at bounding box center [164, 15] width 47 height 32
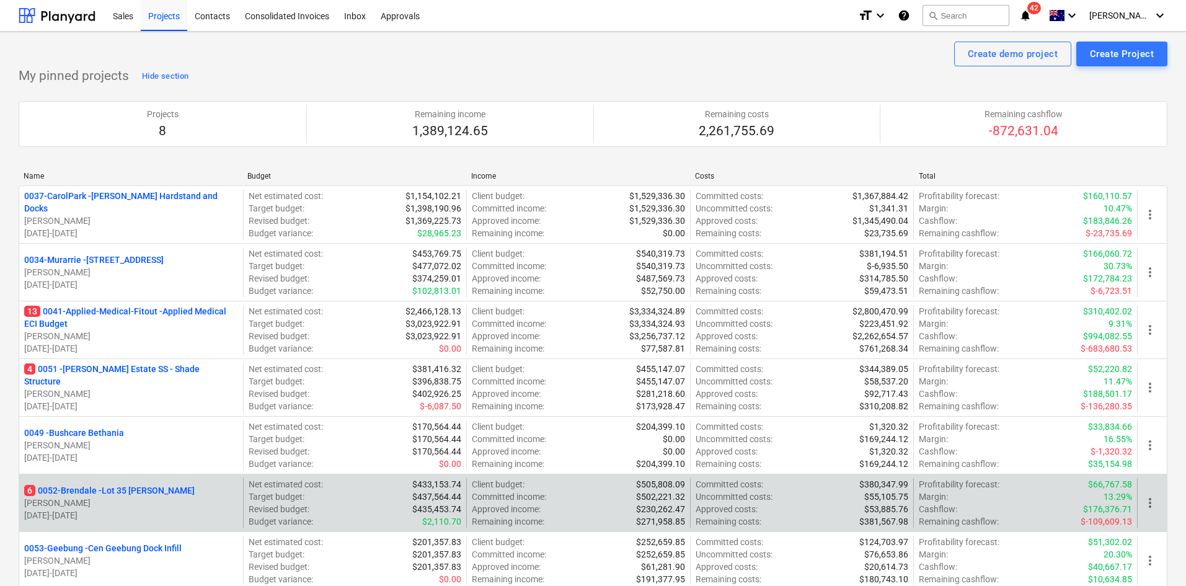
click at [148, 489] on p "6 0052-Brendale - Lot 35 [PERSON_NAME]" at bounding box center [109, 490] width 171 height 12
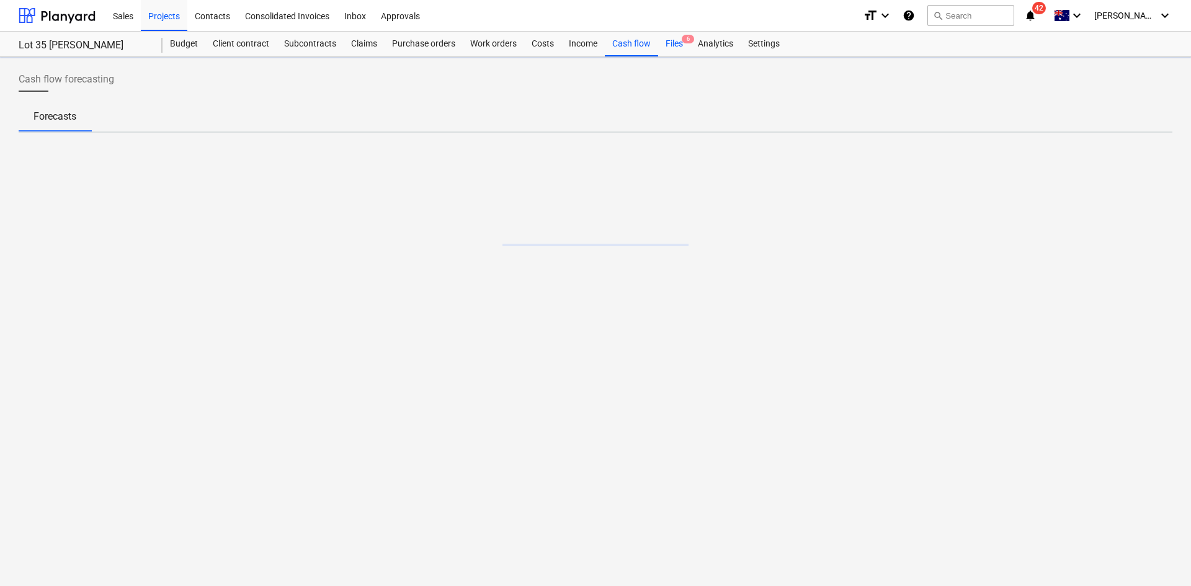
click at [679, 56] on div "Files 6" at bounding box center [674, 44] width 32 height 25
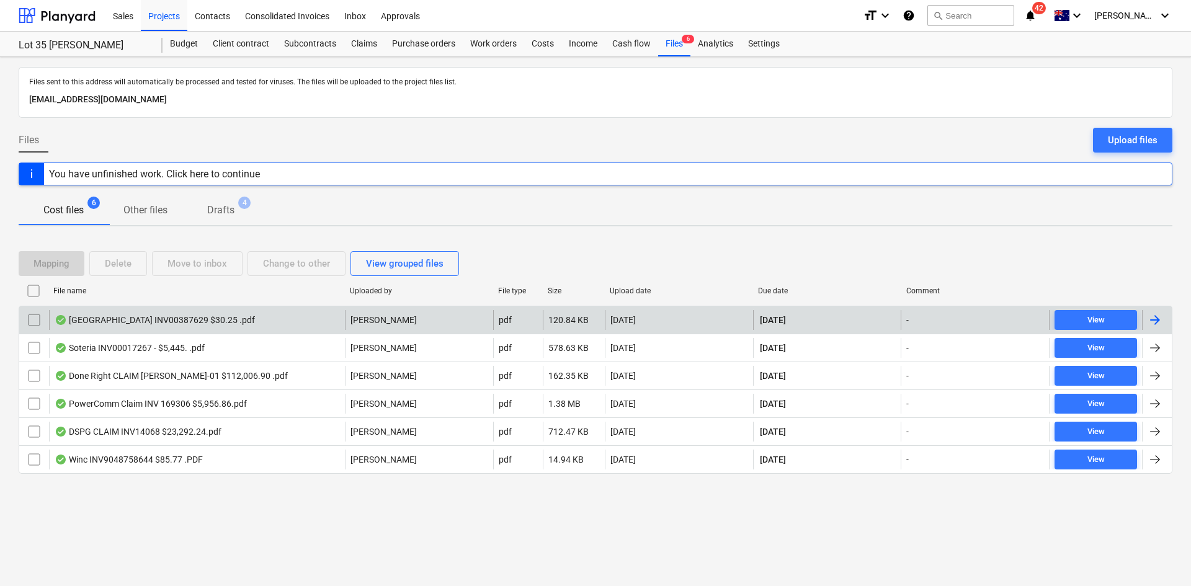
click at [194, 318] on div "[GEOGRAPHIC_DATA] INV00387629 $30.25 .pdf" at bounding box center [155, 320] width 200 height 10
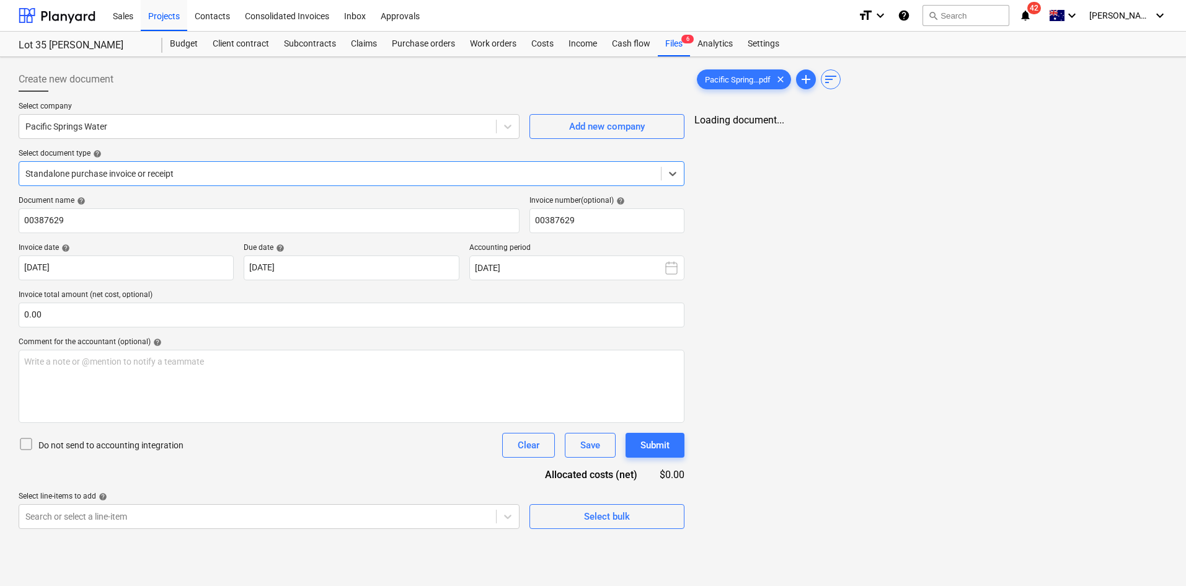
type input "00387629"
type input "[DATE]"
click at [678, 43] on div "Files 6" at bounding box center [674, 44] width 32 height 25
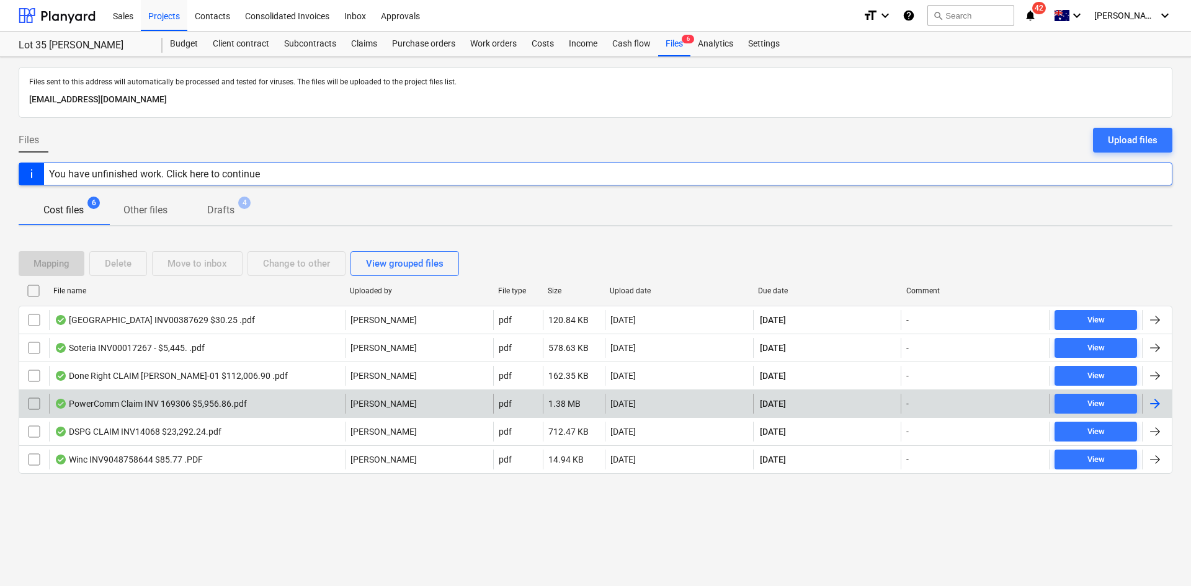
click at [155, 397] on div "PowerComm Claim INV 169306 $5,956.86.pdf" at bounding box center [197, 404] width 296 height 20
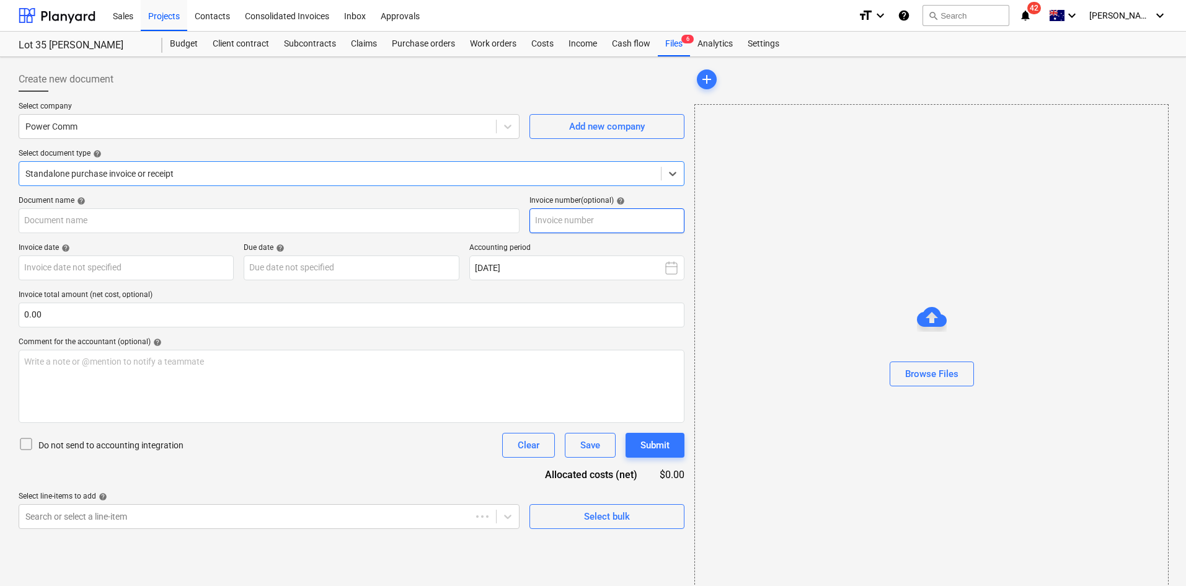
type input "169306"
type input "[DATE]"
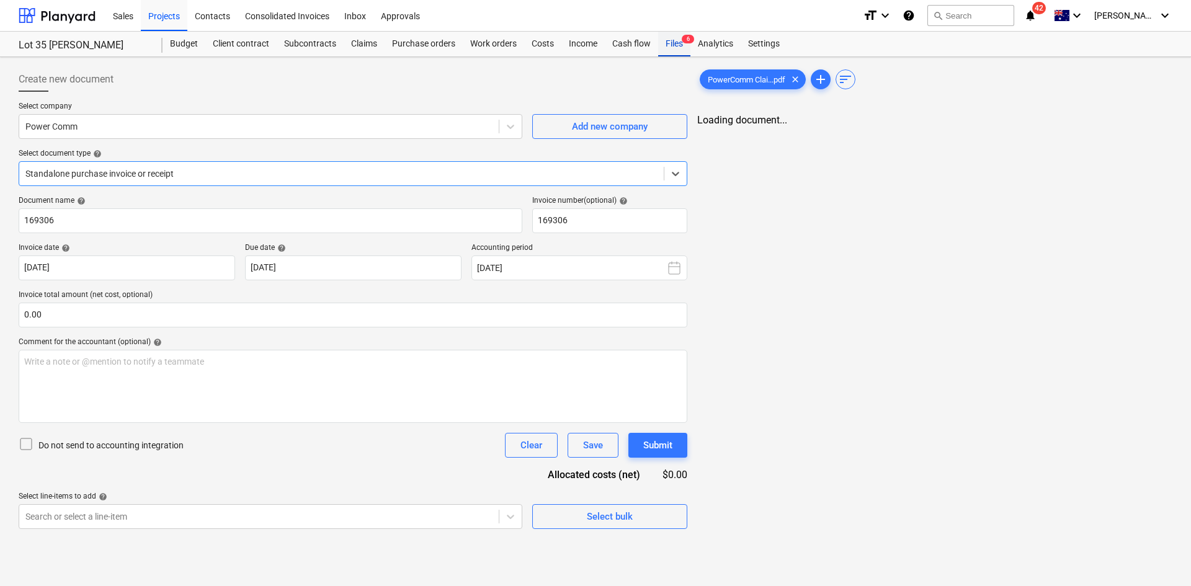
click at [675, 48] on div "Files 6" at bounding box center [674, 44] width 32 height 25
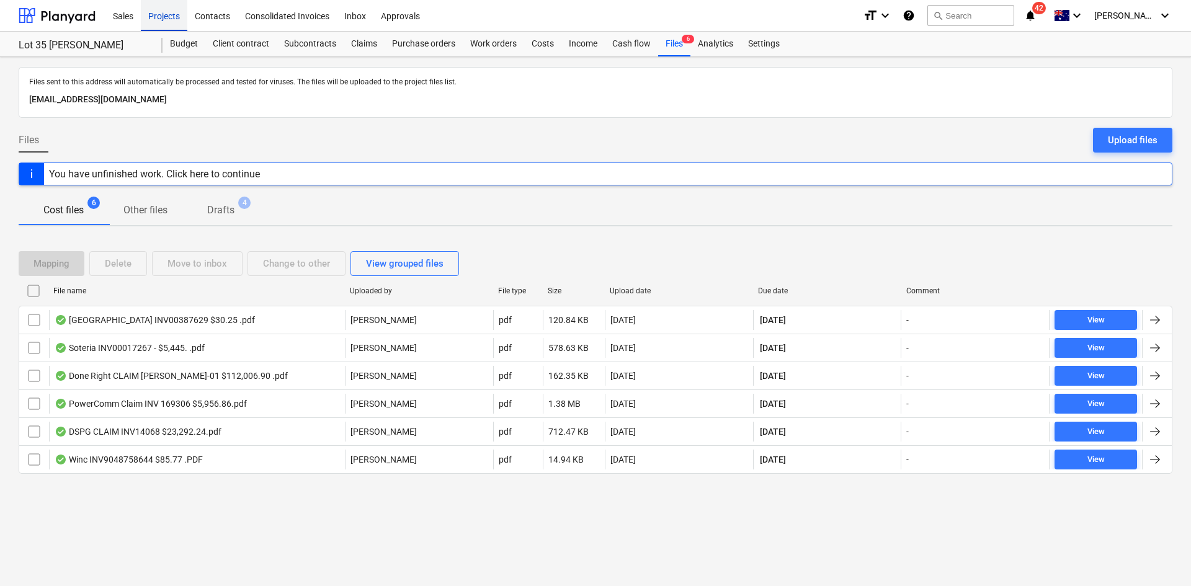
click at [179, 15] on div "Projects" at bounding box center [164, 15] width 47 height 32
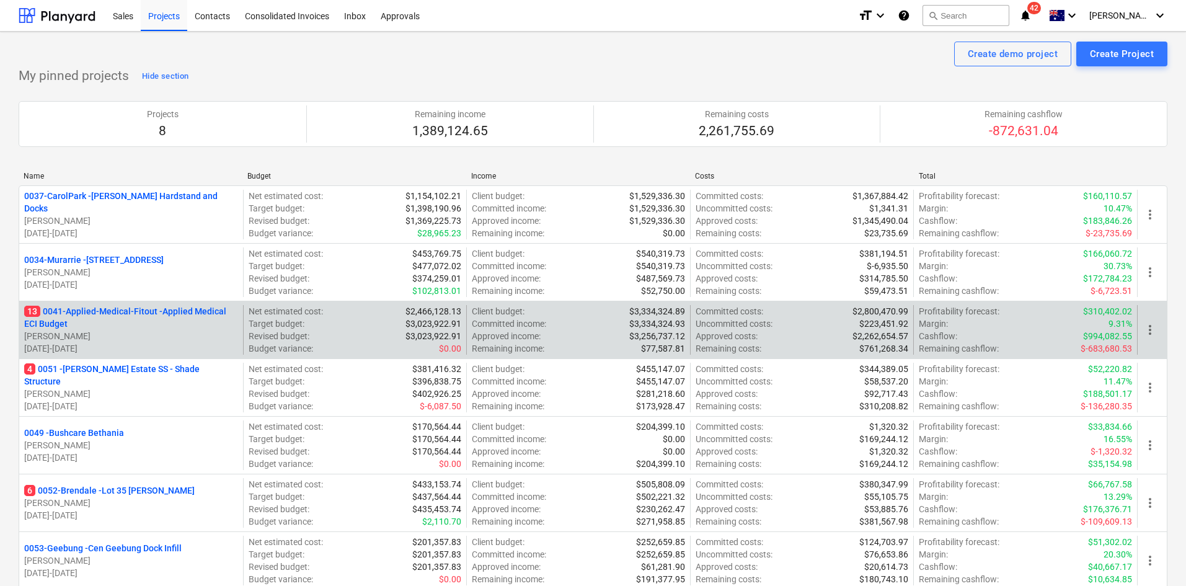
click at [102, 308] on p "13 0041-Applied-Medical-Fitout - Applied Medical ECI Budget" at bounding box center [131, 317] width 214 height 25
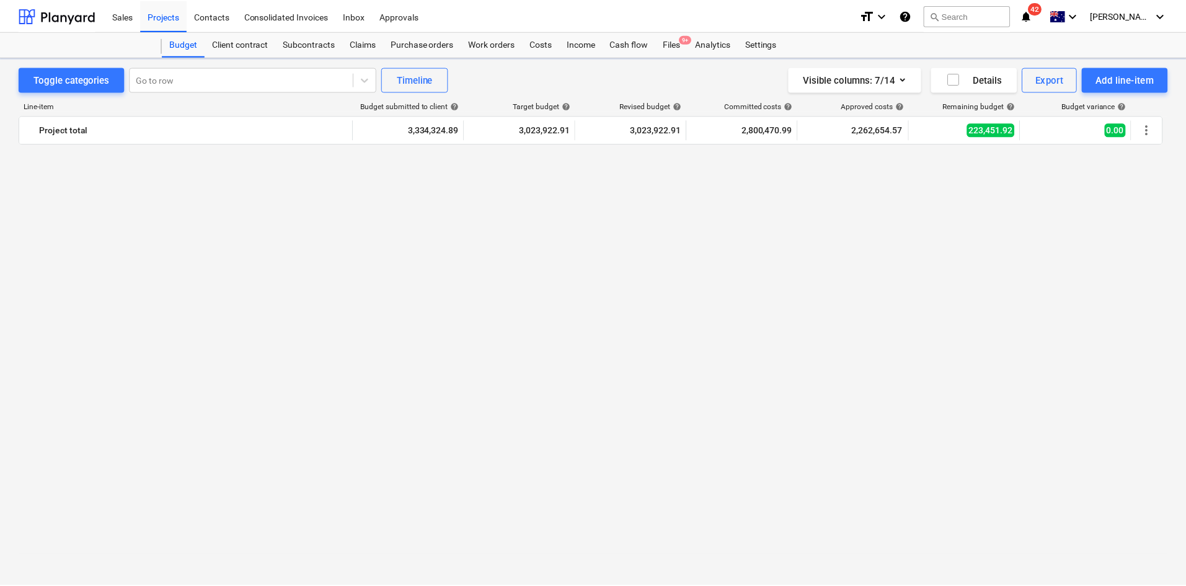
scroll to position [1364, 0]
click at [682, 38] on span "9+" at bounding box center [688, 39] width 12 height 9
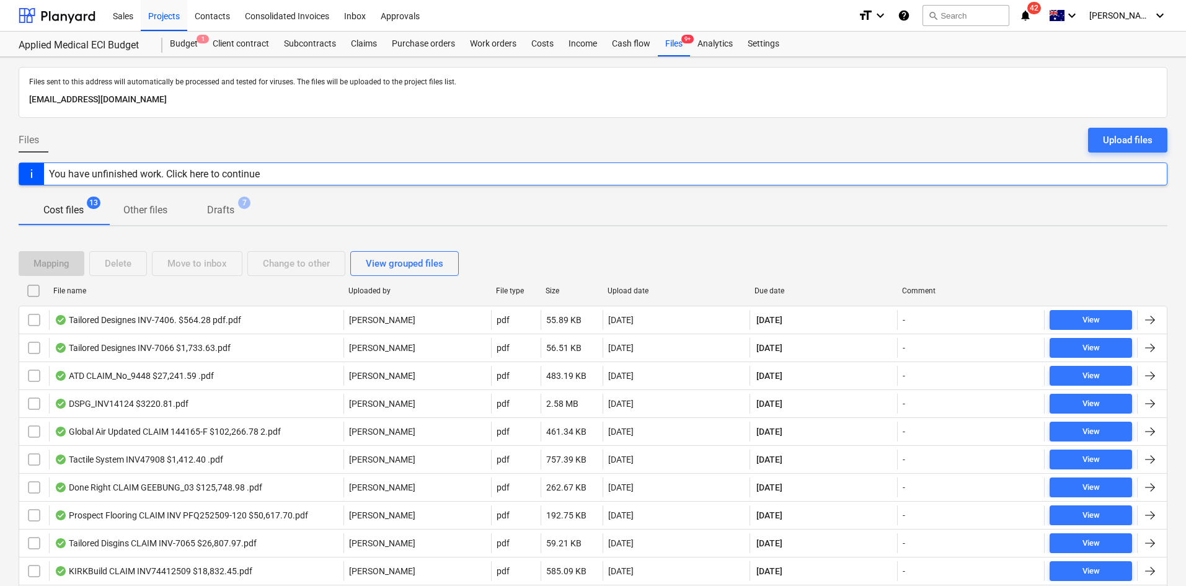
click at [635, 285] on div "Upload date" at bounding box center [677, 291] width 148 height 20
checkbox input "false"
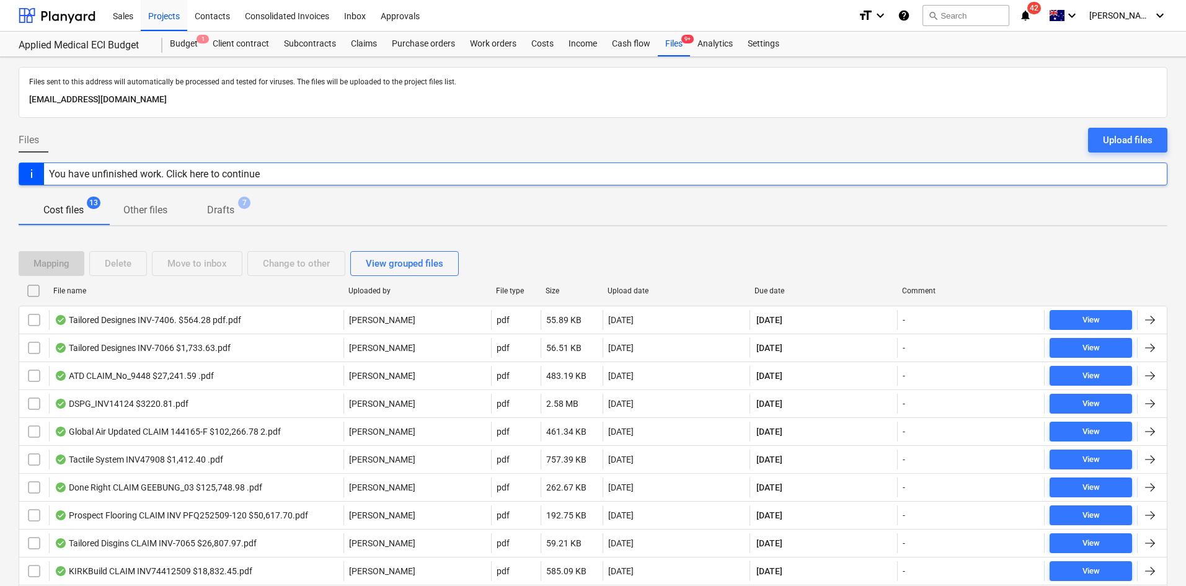
checkbox input "false"
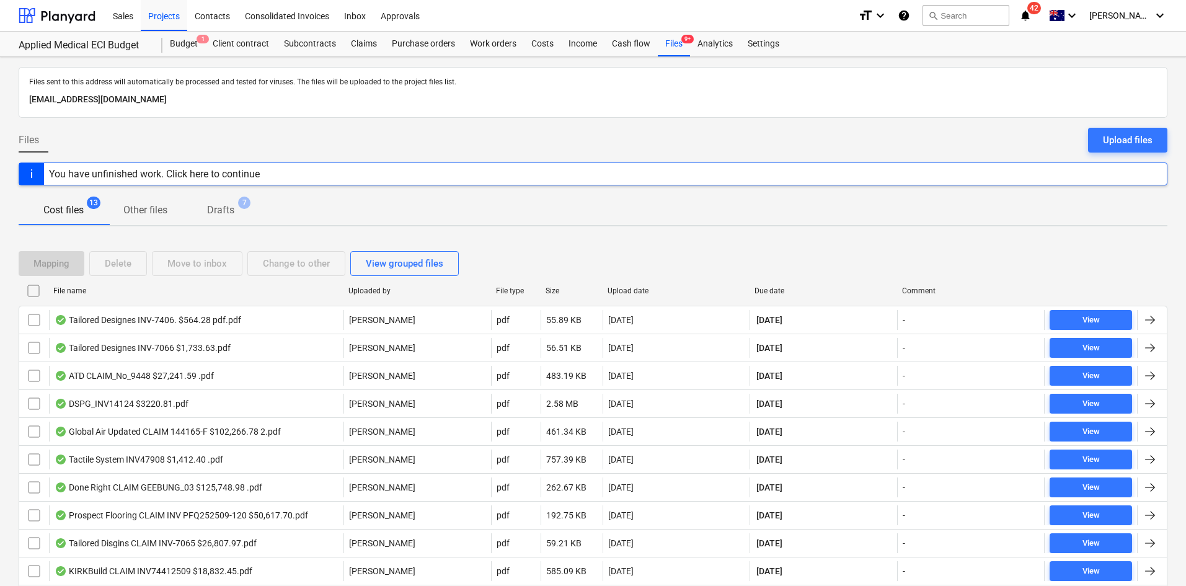
checkbox input "false"
click at [635, 285] on div "Upload date" at bounding box center [677, 291] width 148 height 20
checkbox input "false"
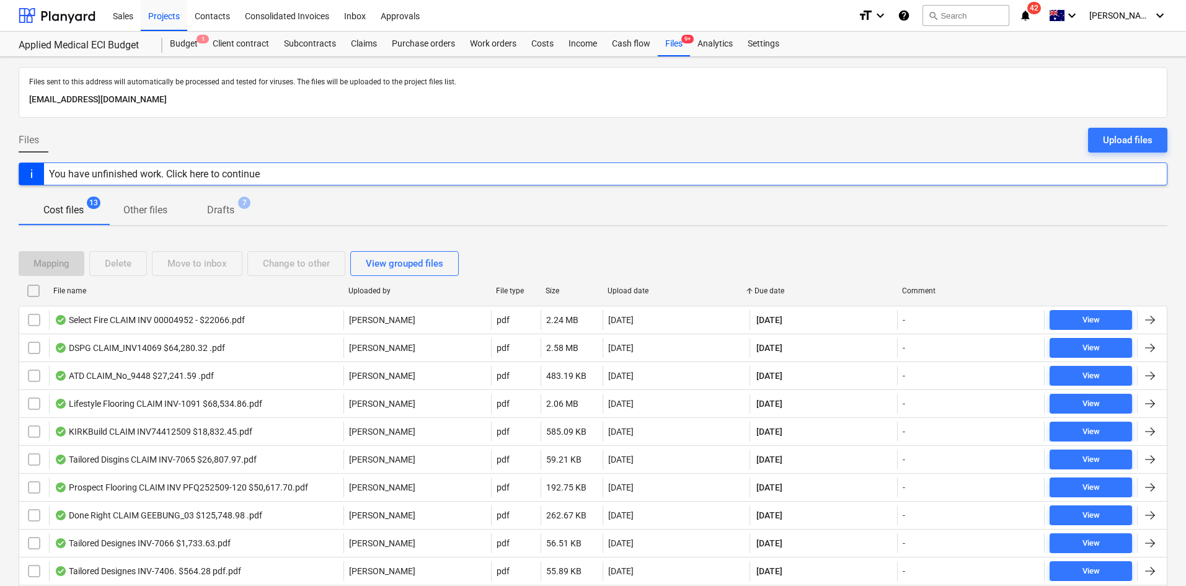
checkbox input "false"
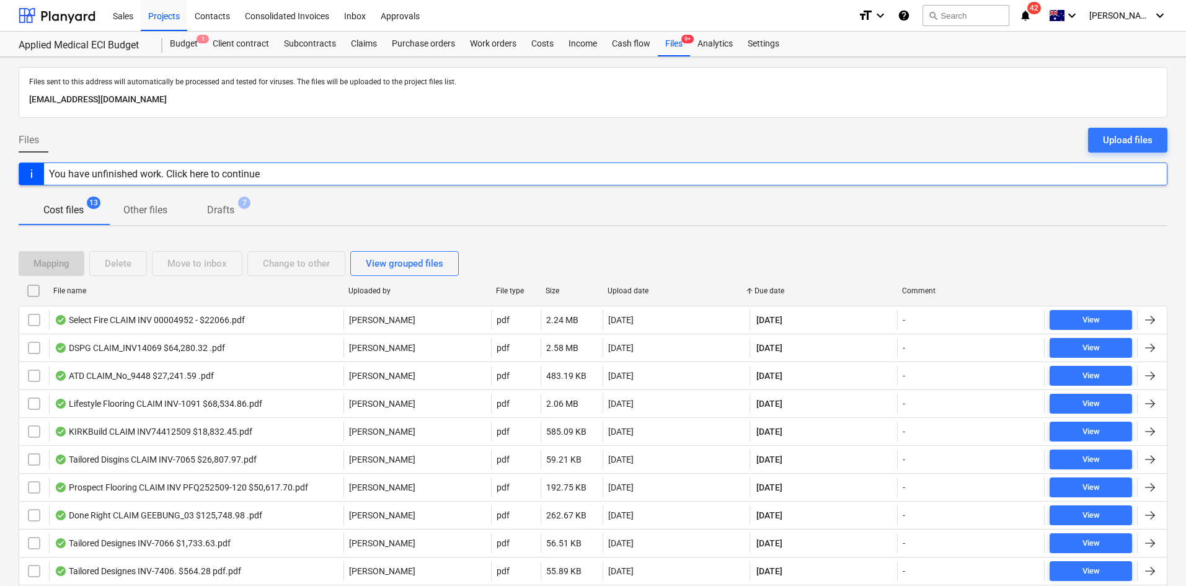
checkbox input "false"
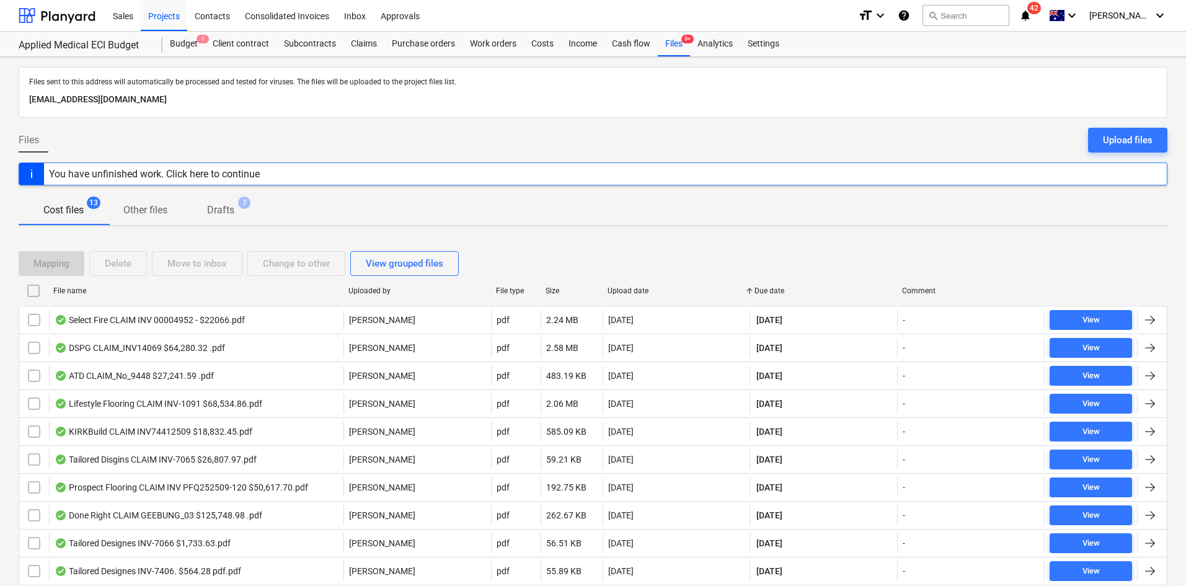
checkbox input "false"
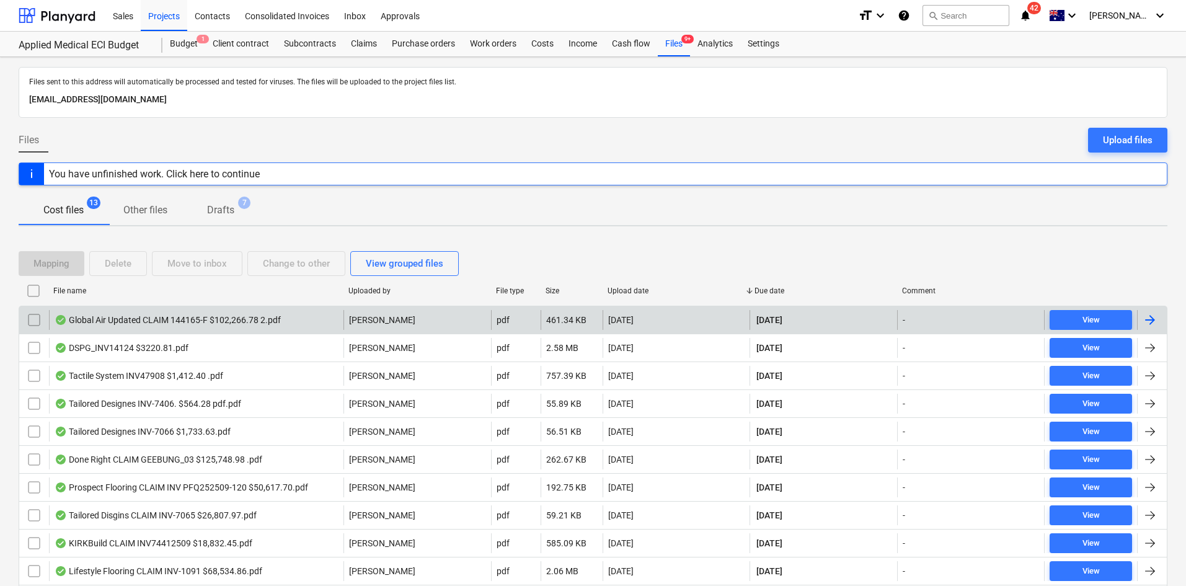
click at [410, 314] on div "[PERSON_NAME]" at bounding box center [418, 320] width 148 height 20
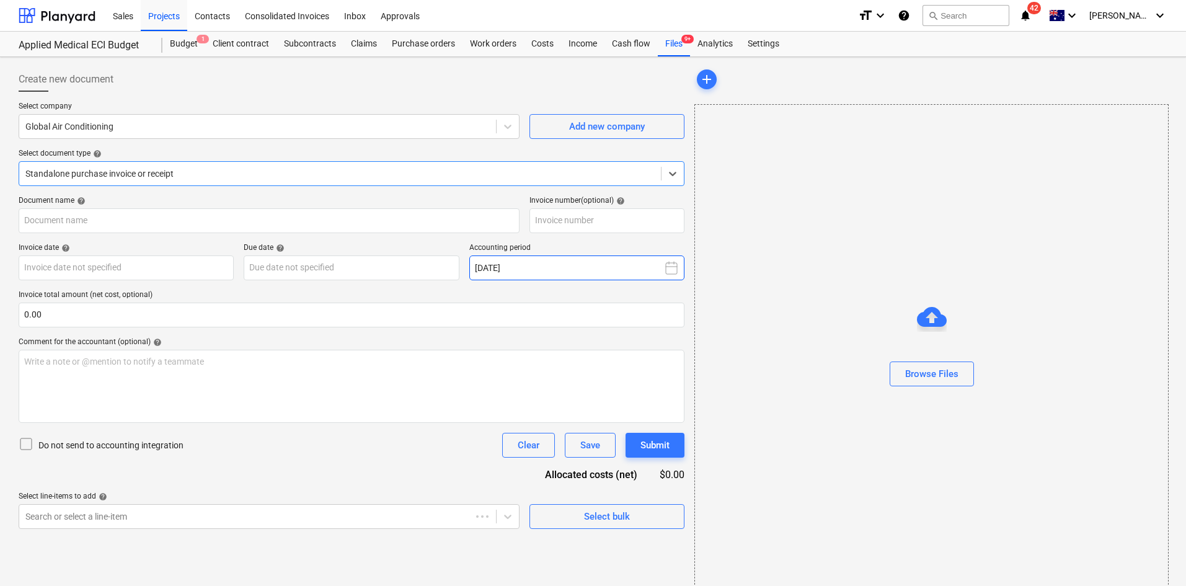
type input "144165-F"
type input "[DATE]"
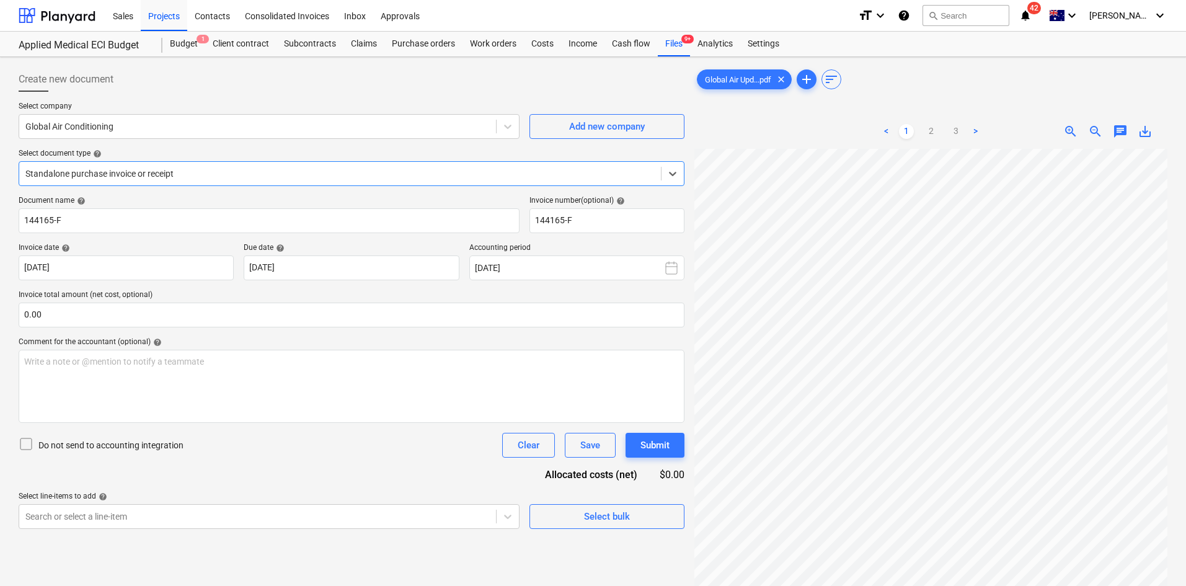
scroll to position [186, 0]
click at [1094, 135] on span "zoom_out" at bounding box center [1095, 131] width 15 height 15
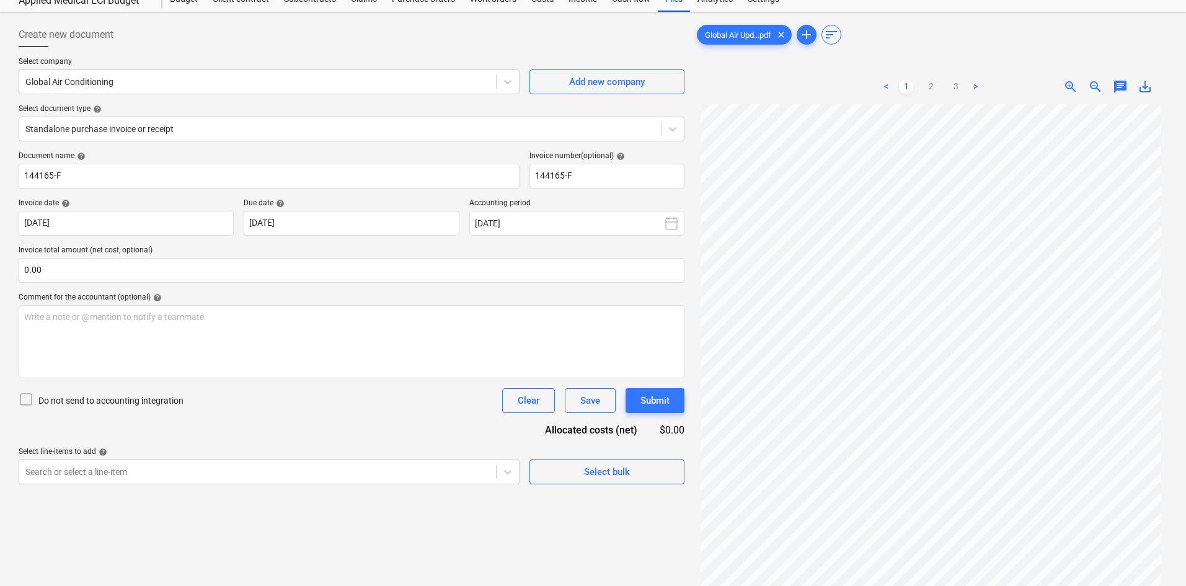
scroll to position [0, 0]
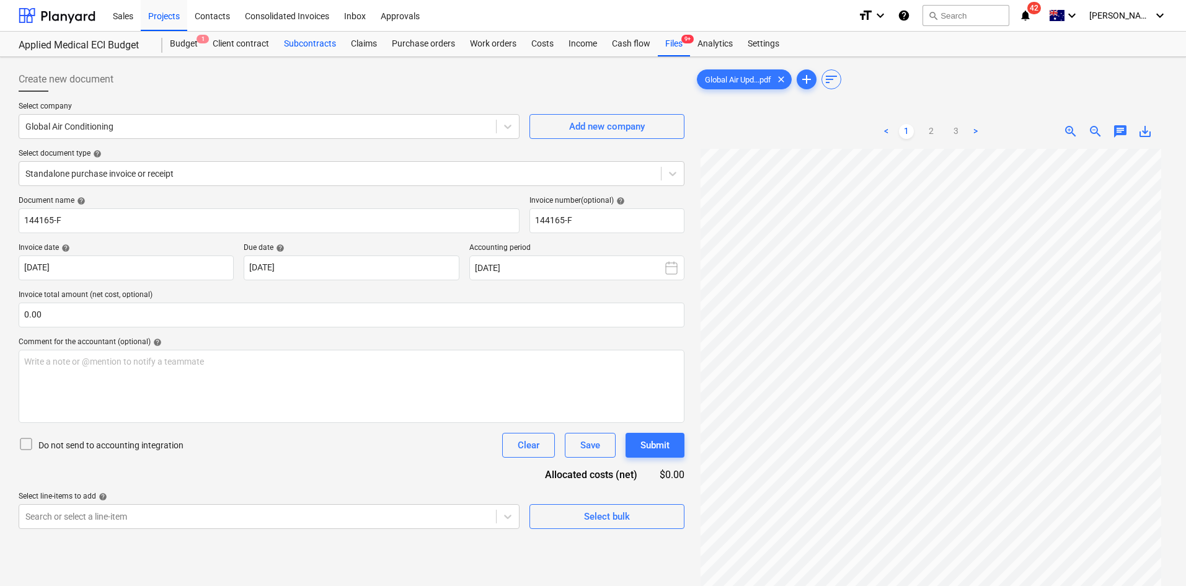
click at [322, 47] on div "Subcontracts" at bounding box center [310, 44] width 67 height 25
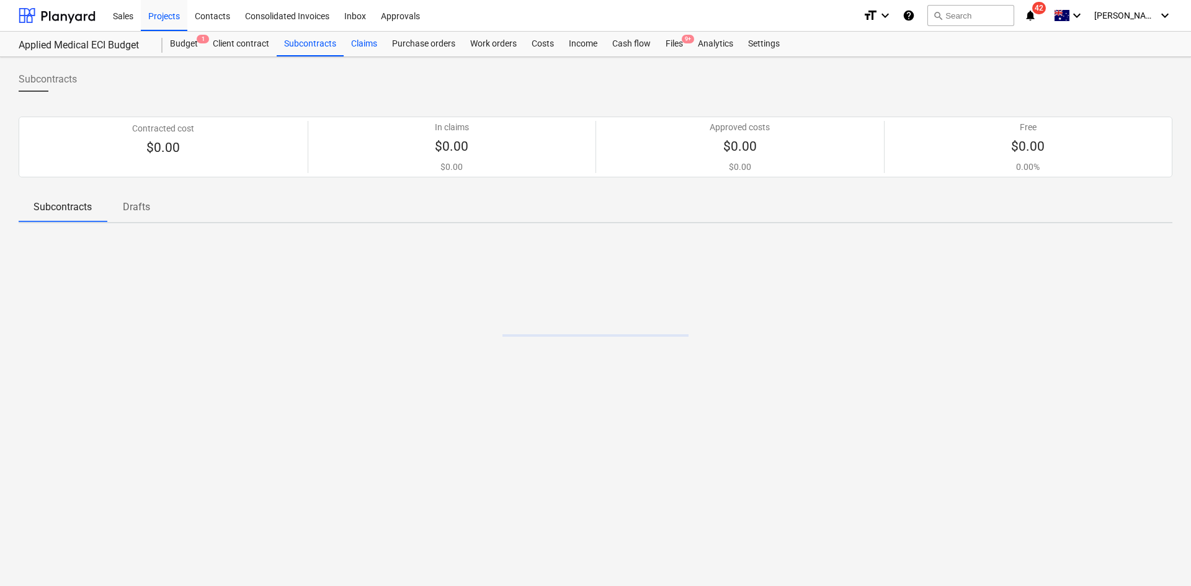
click at [381, 45] on div "Claims" at bounding box center [364, 44] width 41 height 25
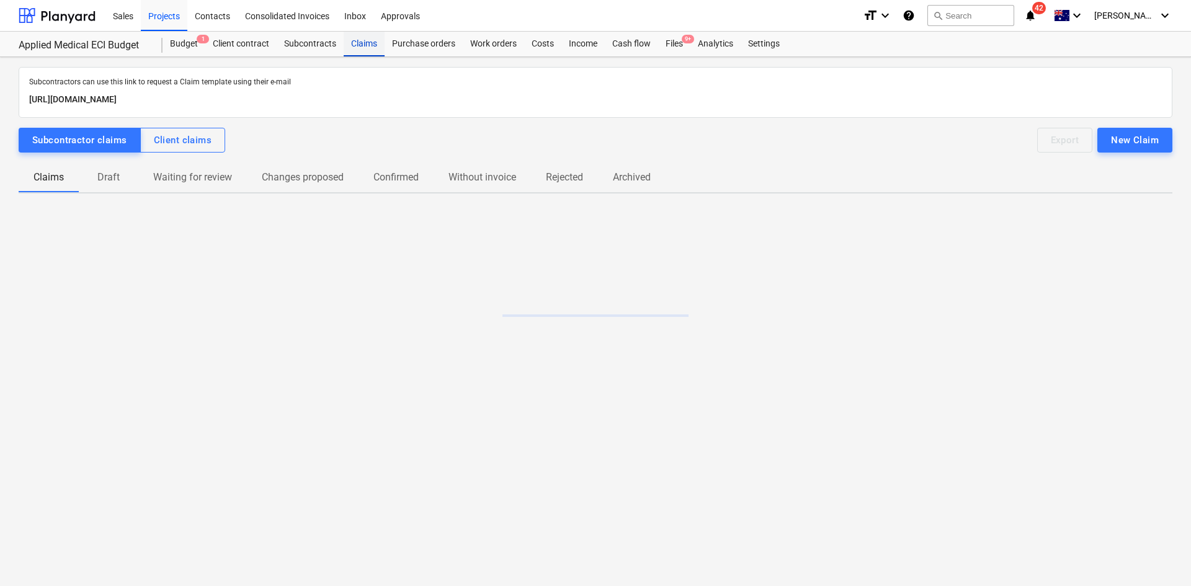
click at [373, 45] on div "Claims" at bounding box center [364, 44] width 41 height 25
click at [112, 179] on p "Draft" at bounding box center [109, 177] width 30 height 15
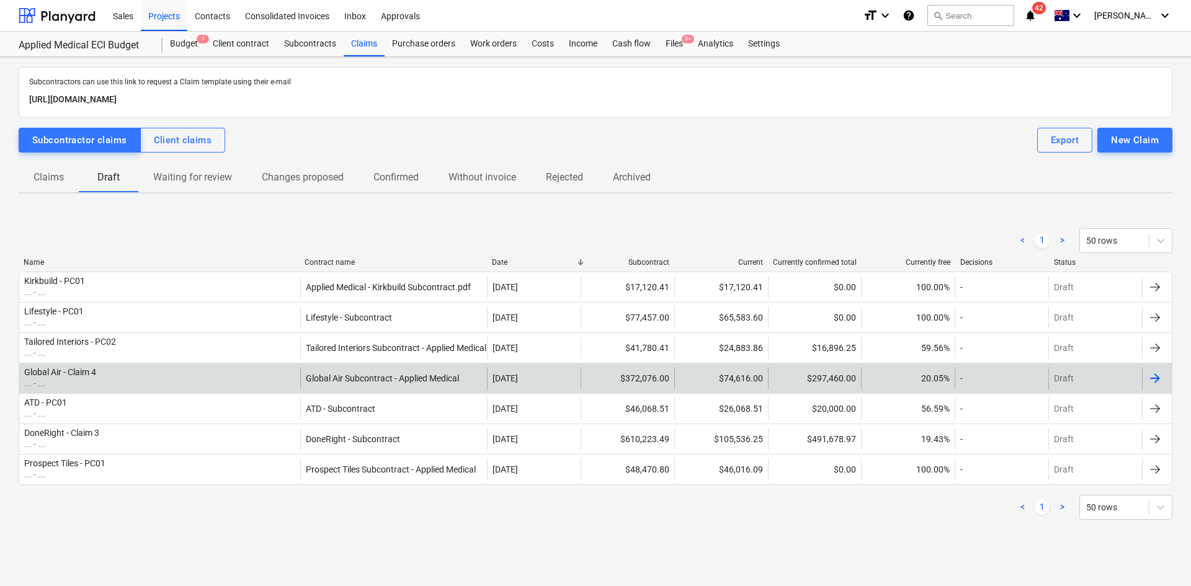
click at [131, 379] on div "Global Air - Claim 4 ... - ..." at bounding box center [159, 378] width 281 height 22
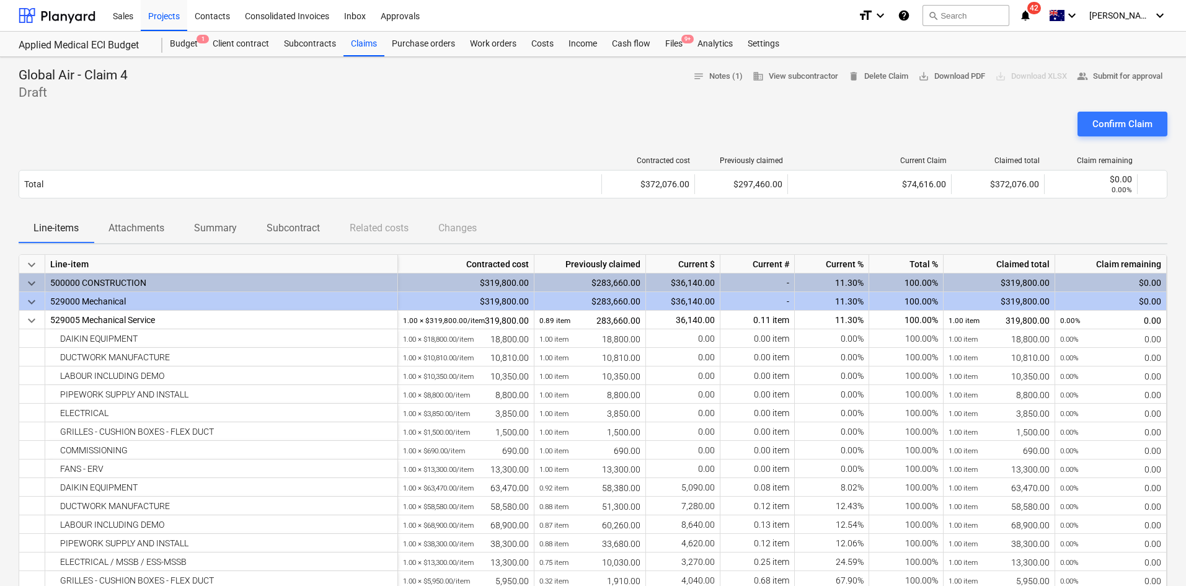
click at [511, 108] on div at bounding box center [593, 107] width 1149 height 10
click at [939, 74] on span "save_alt Download PDF" at bounding box center [951, 76] width 67 height 14
click at [1115, 122] on div "Confirm Claim" at bounding box center [1123, 124] width 60 height 16
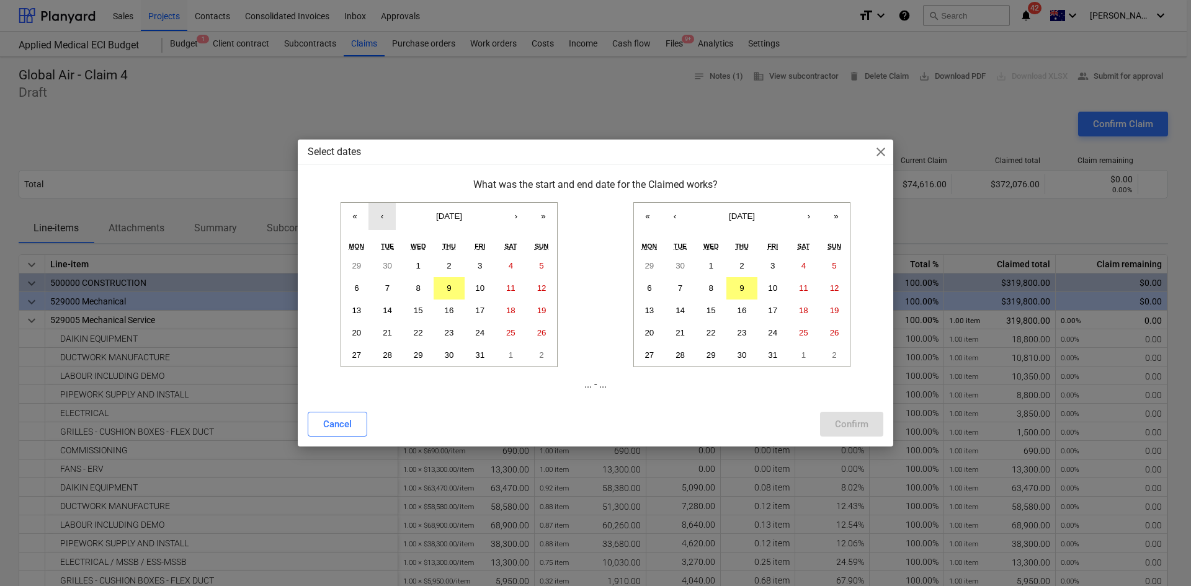
click at [385, 214] on button "‹" at bounding box center [381, 216] width 27 height 27
click at [359, 264] on button "1" at bounding box center [356, 266] width 31 height 22
click at [678, 221] on button "‹" at bounding box center [674, 216] width 27 height 27
click at [680, 351] on abbr "30" at bounding box center [679, 354] width 9 height 9
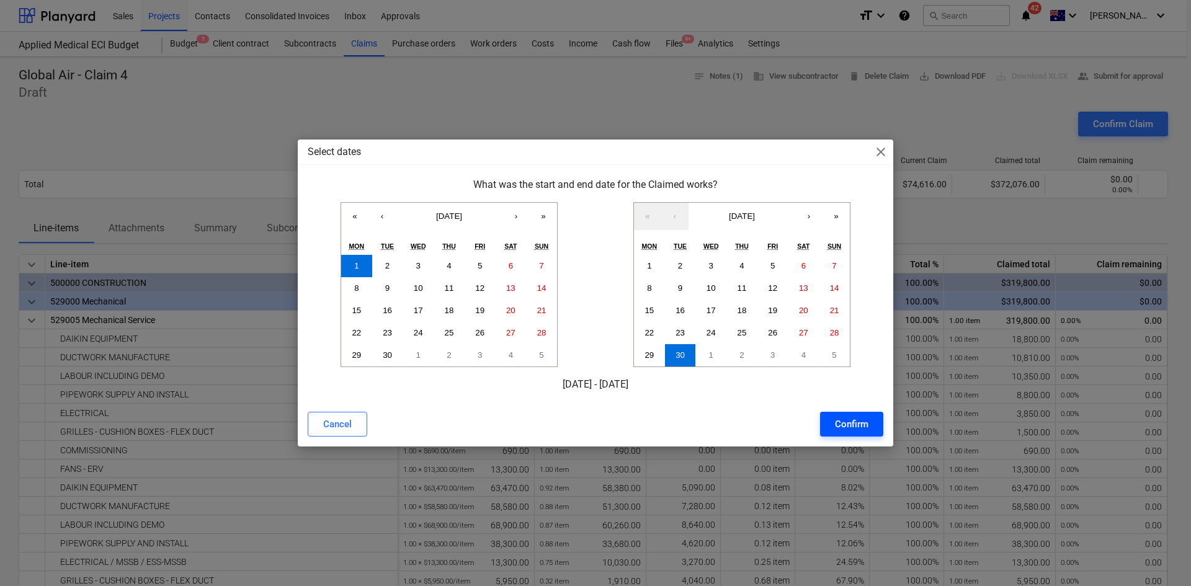
click at [851, 424] on div "Confirm" at bounding box center [851, 424] width 33 height 16
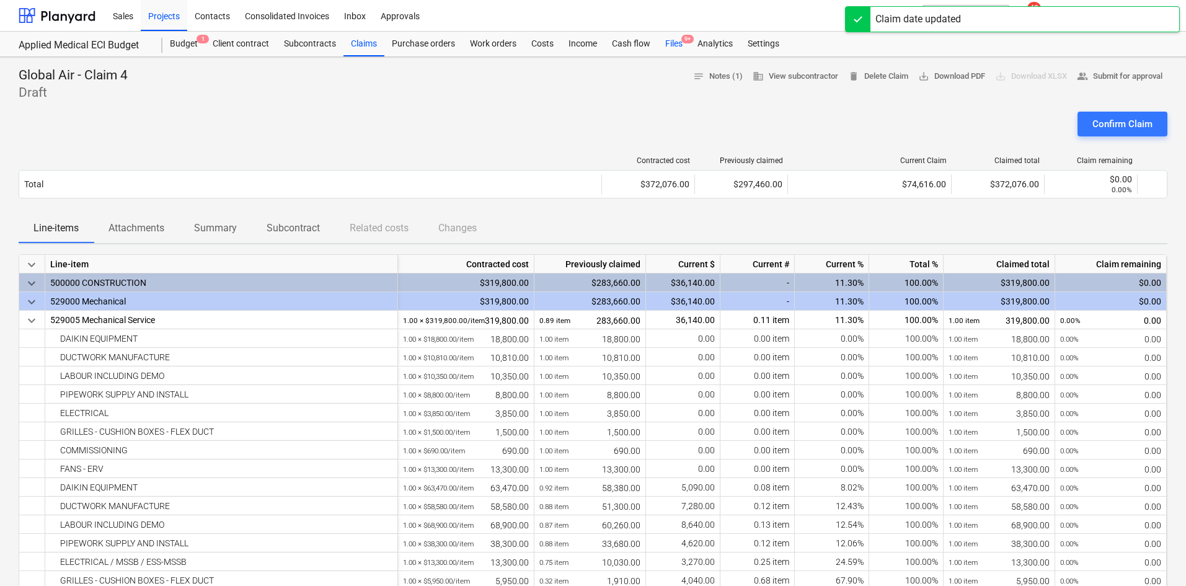
click at [678, 43] on div "Files 9+" at bounding box center [674, 44] width 32 height 25
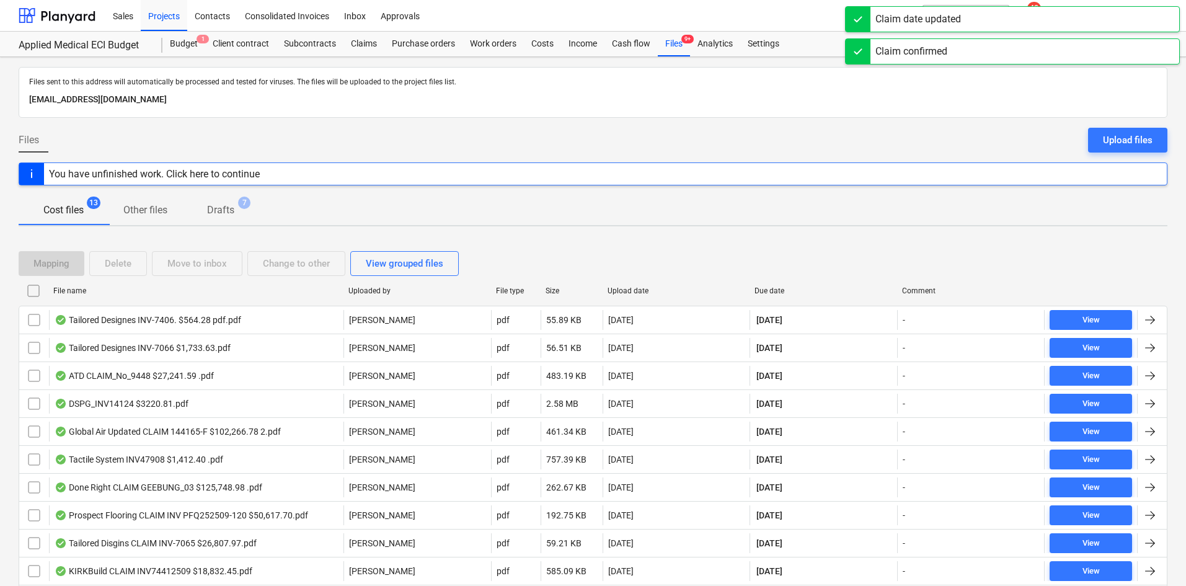
click at [773, 284] on div "Due date" at bounding box center [824, 291] width 148 height 20
checkbox input "false"
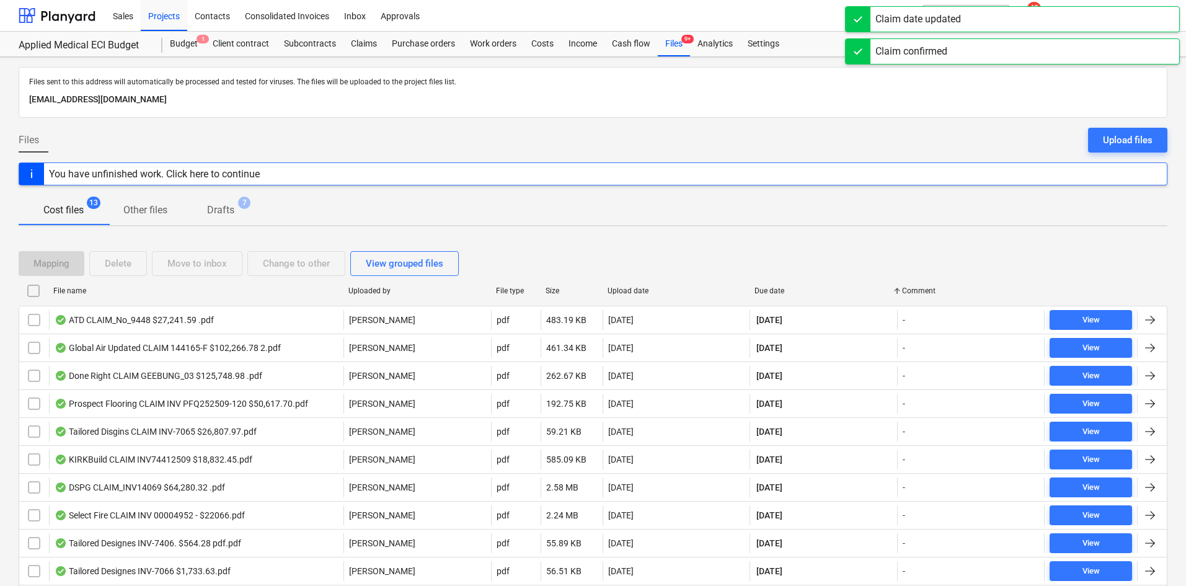
checkbox input "false"
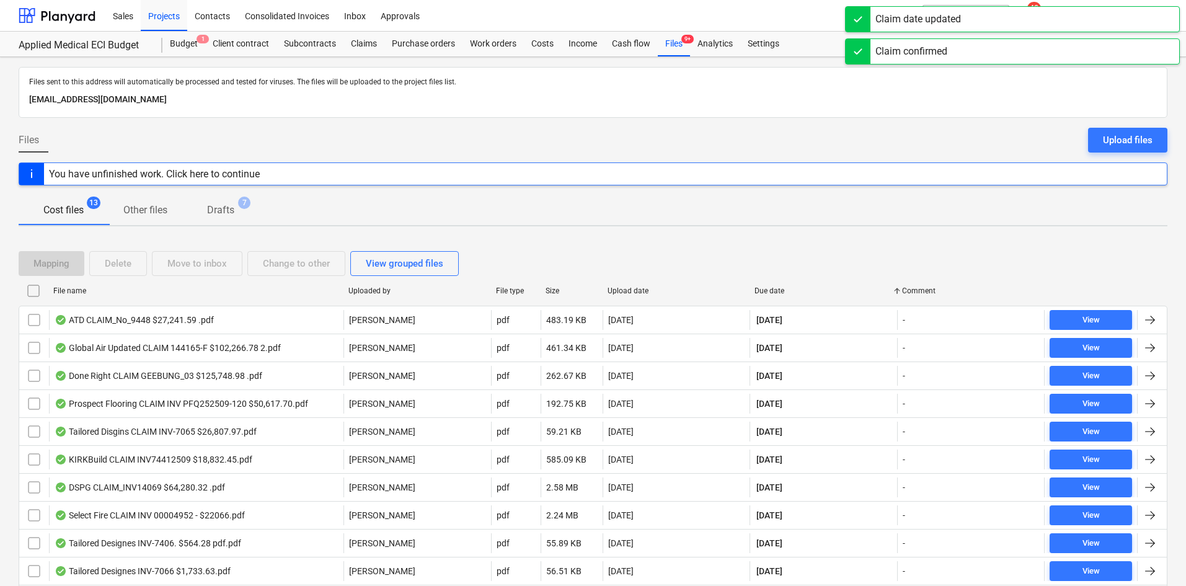
checkbox input "false"
click at [672, 291] on div "Upload date" at bounding box center [677, 291] width 138 height 9
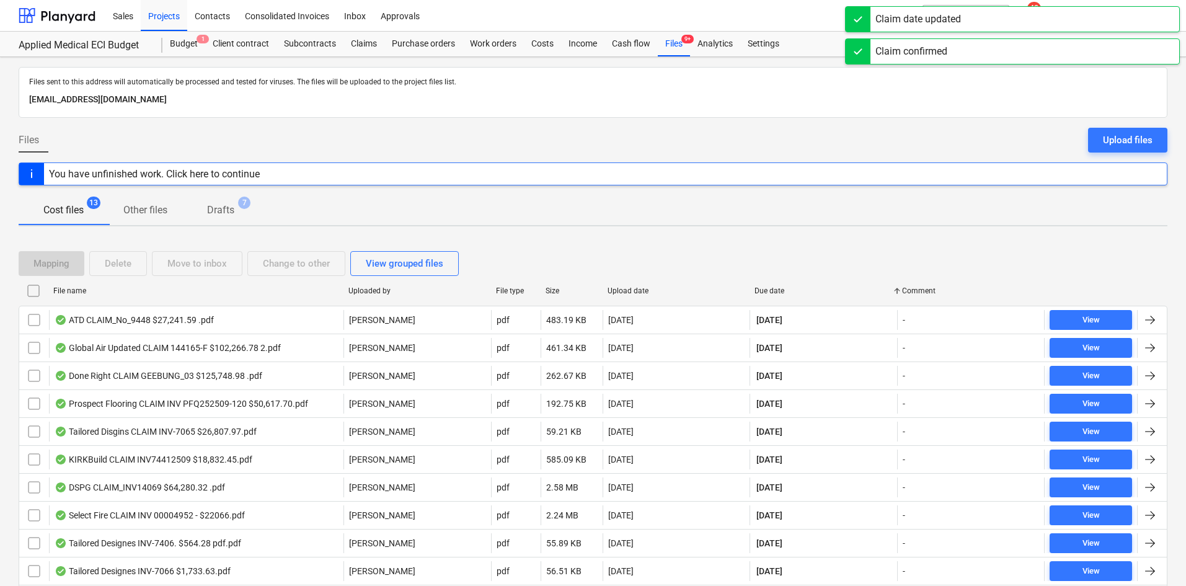
checkbox input "false"
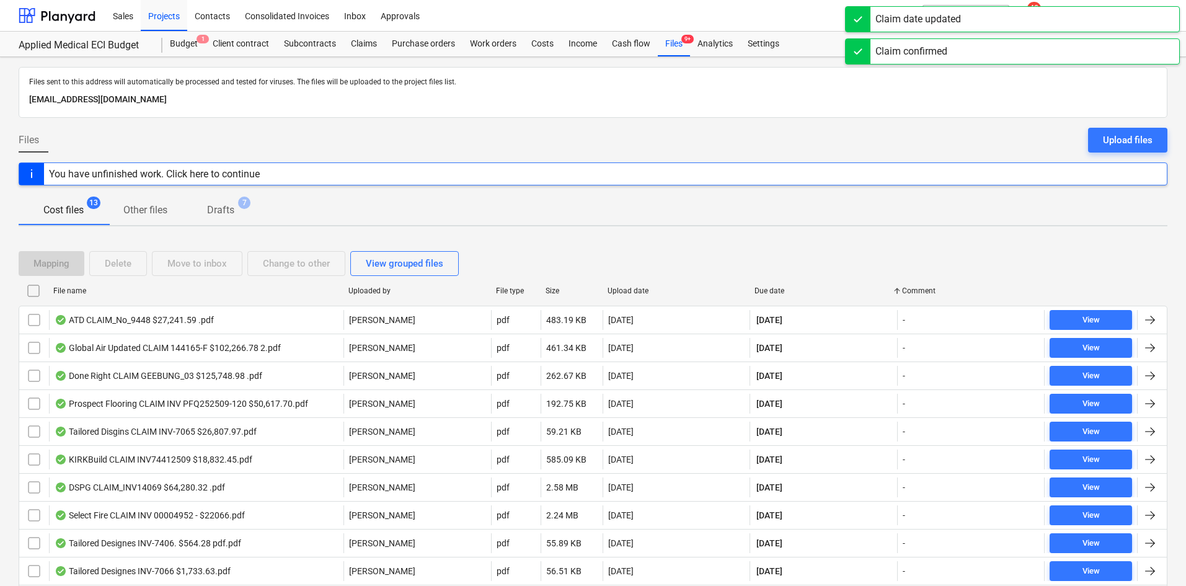
checkbox input "false"
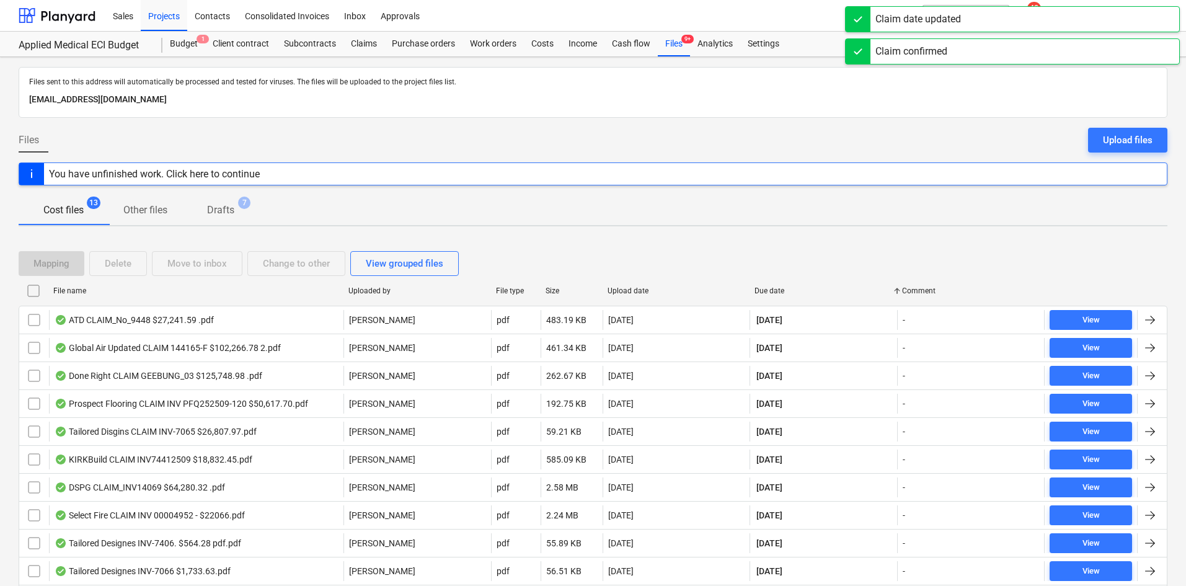
checkbox input "false"
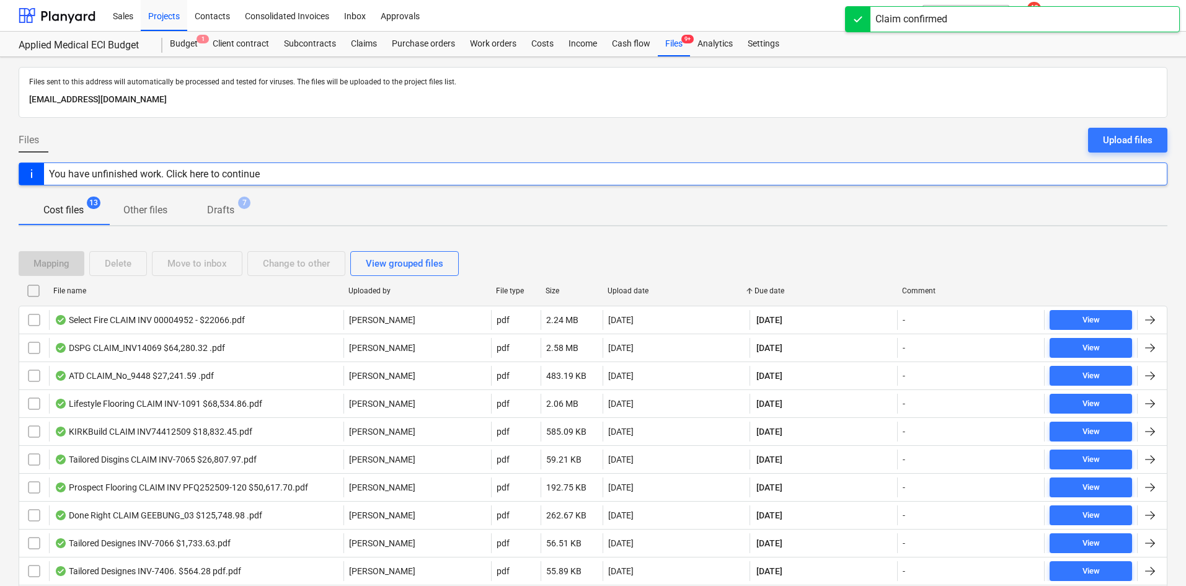
click at [623, 290] on div "Upload date" at bounding box center [677, 291] width 138 height 9
checkbox input "false"
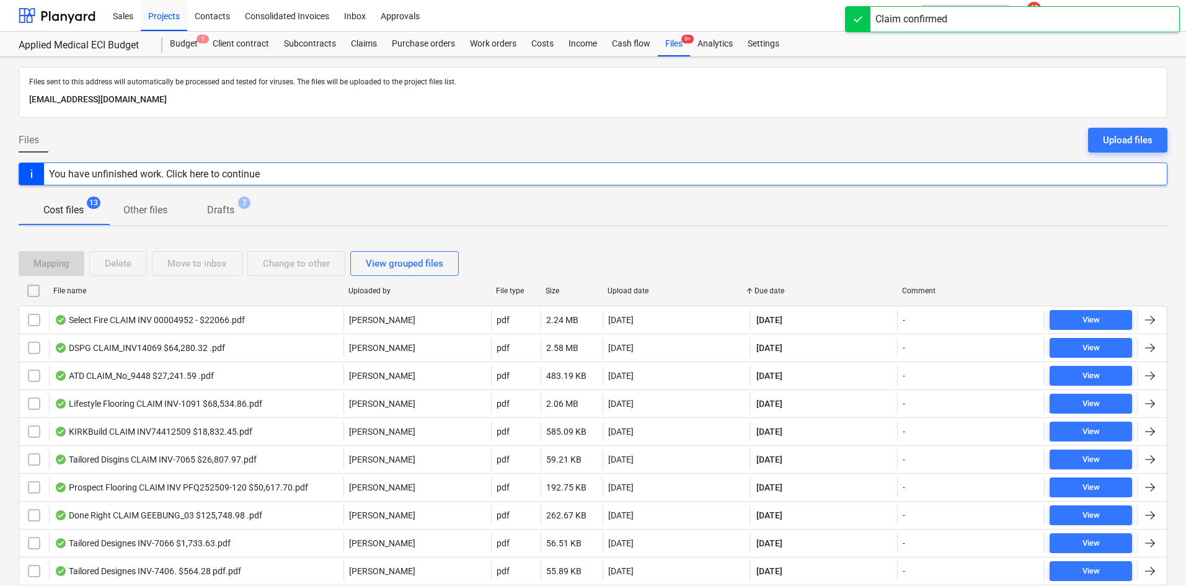
checkbox input "false"
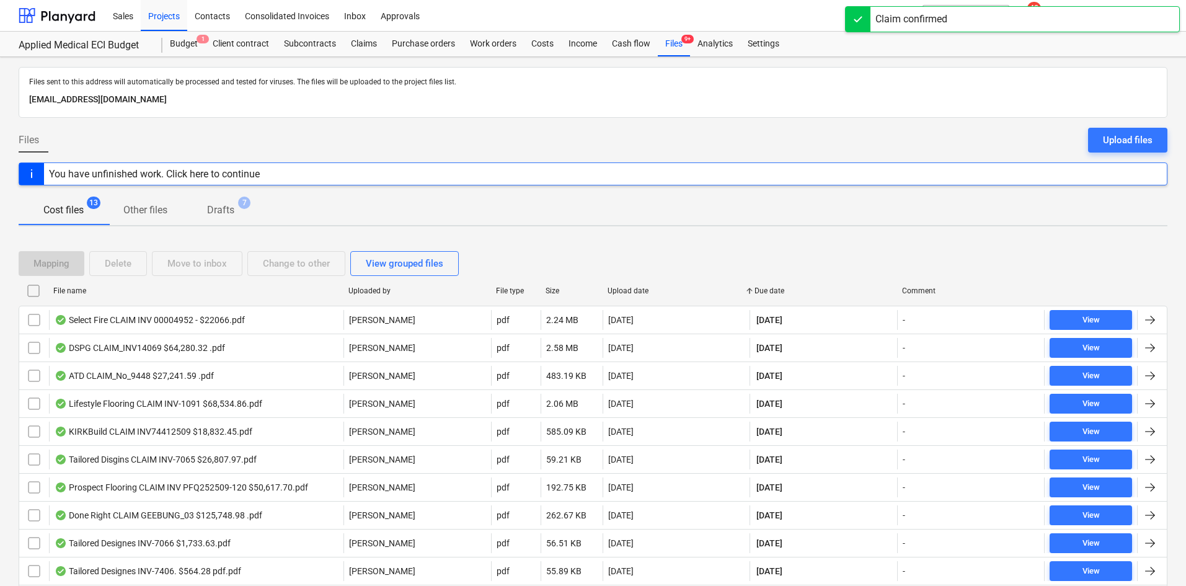
checkbox input "false"
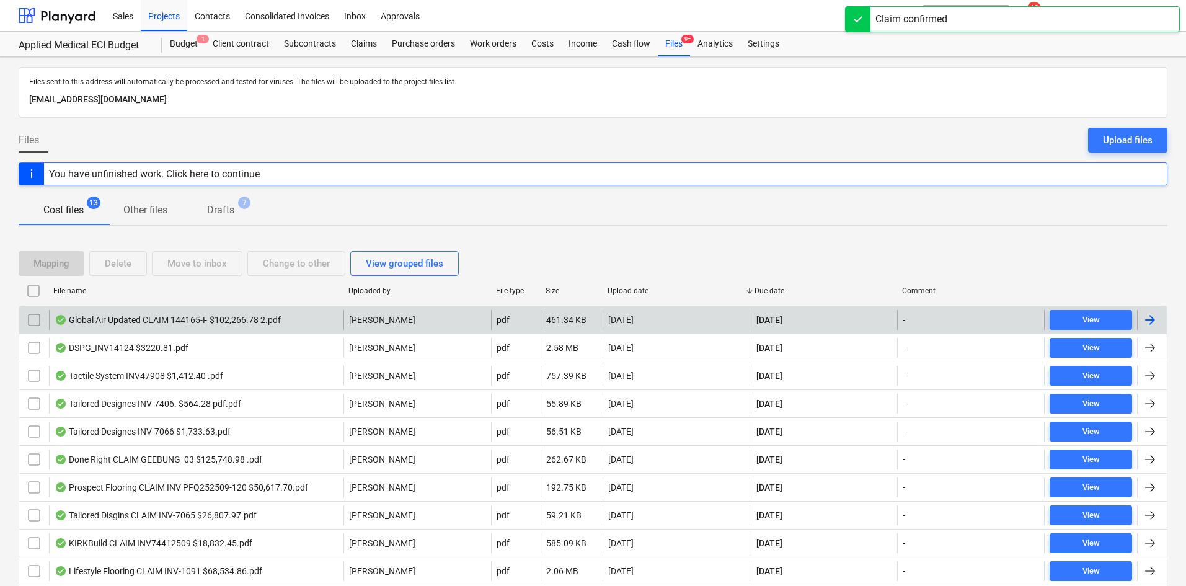
click at [254, 323] on div "Global Air Updated CLAIM 144165-F $102,266.78 2.pdf" at bounding box center [168, 320] width 226 height 10
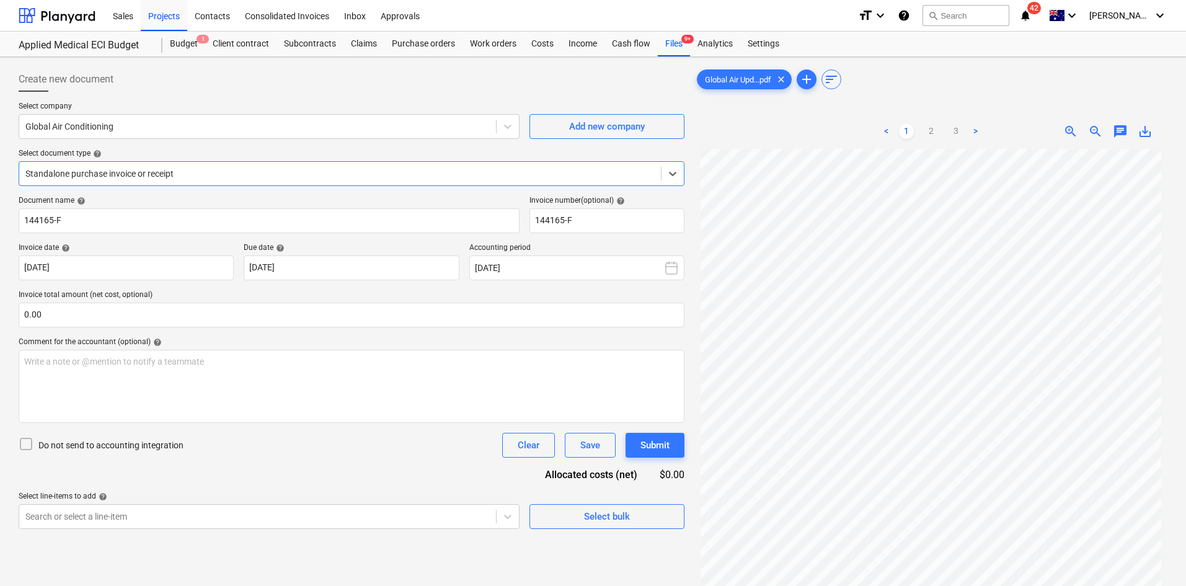
click at [157, 180] on div "Standalone purchase invoice or receipt" at bounding box center [340, 173] width 642 height 17
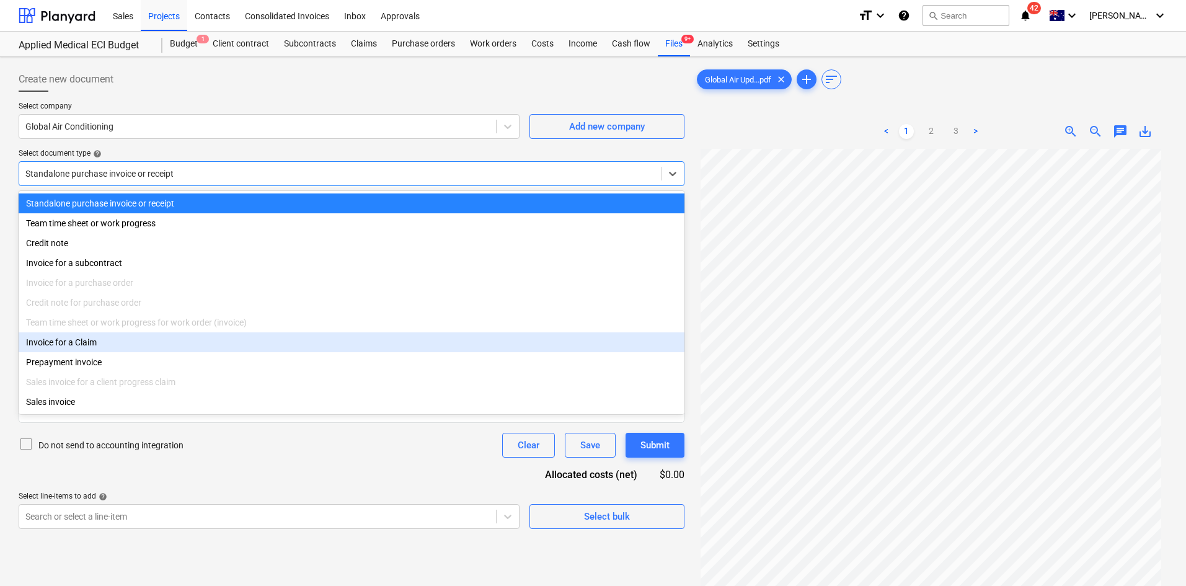
click at [92, 345] on div "Invoice for a Claim" at bounding box center [352, 342] width 666 height 20
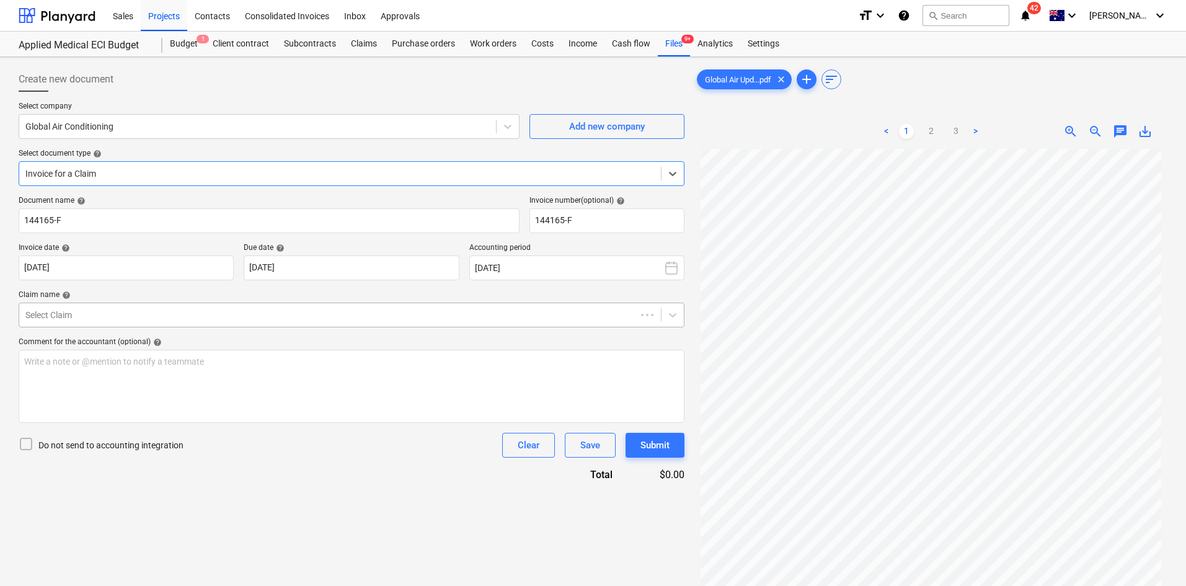
click at [157, 320] on div at bounding box center [327, 315] width 605 height 12
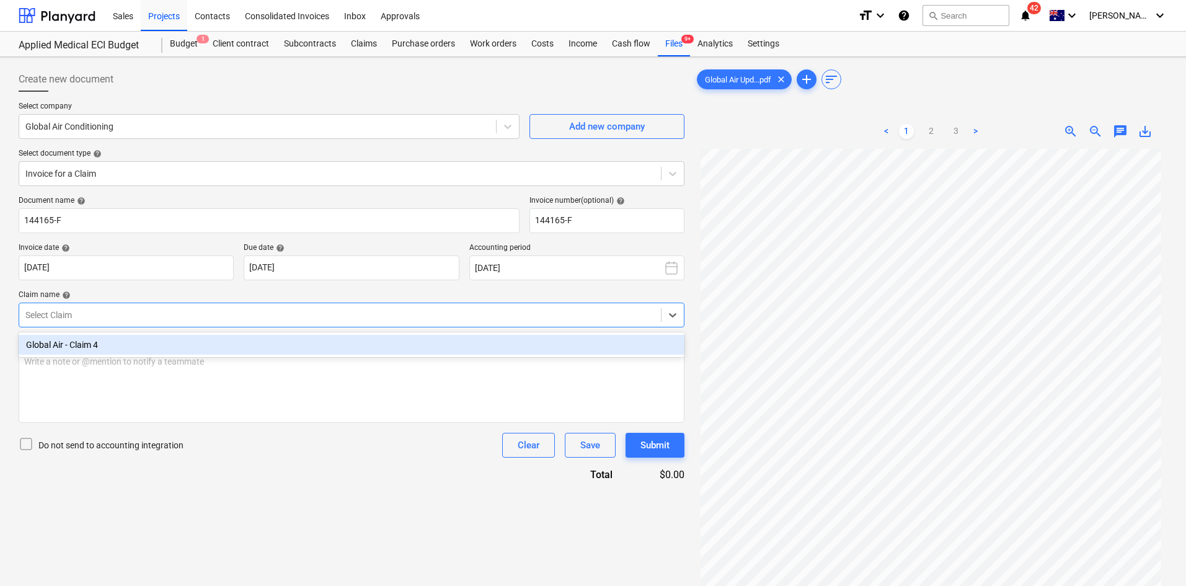
click at [141, 345] on div "Global Air - Claim 4" at bounding box center [352, 345] width 666 height 20
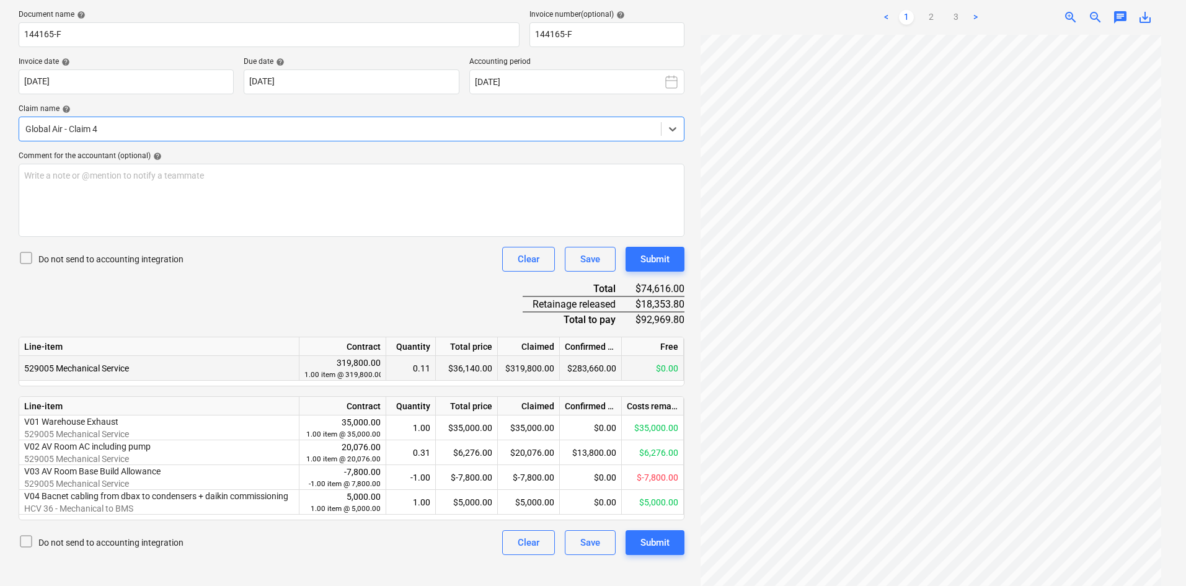
scroll to position [186, 0]
click at [72, 176] on p "Write a note or @mention to notify a teammate [PERSON_NAME]" at bounding box center [351, 175] width 655 height 12
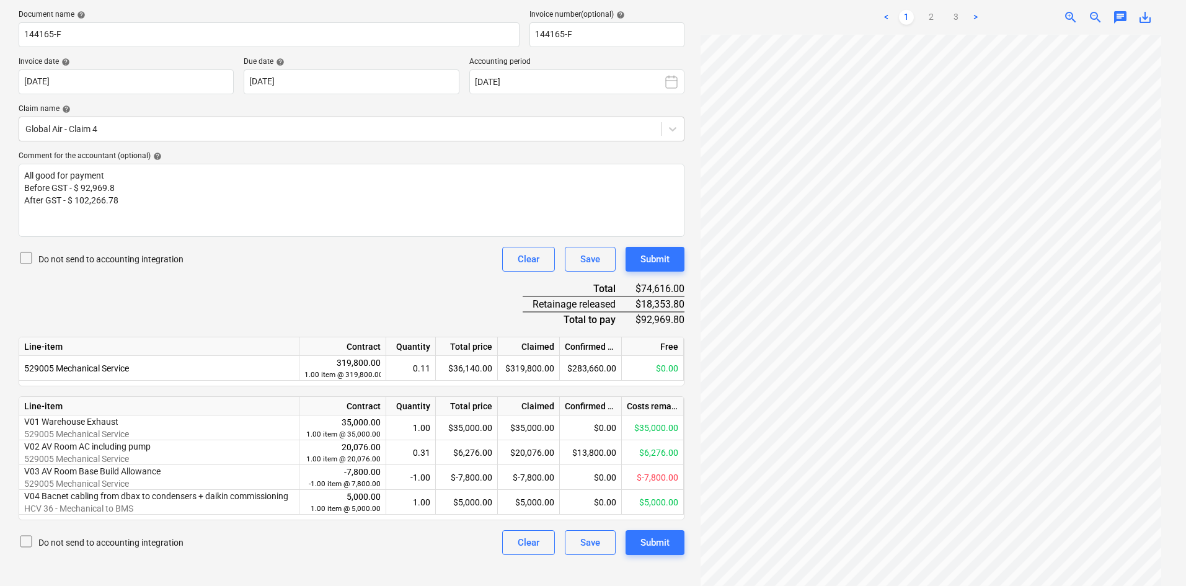
click at [241, 298] on div "Document name help 144165-F Invoice number (optional) help 144165-F Invoice dat…" at bounding box center [352, 282] width 666 height 545
click at [119, 185] on p "Before GST - $ 92,969.8" at bounding box center [351, 188] width 655 height 12
click at [125, 186] on p "Before GST - $ 92,969.8" at bounding box center [351, 188] width 655 height 12
click at [148, 214] on div "All good for payment Before GST - $ 92,969.80 After GST - $ 102,266.78" at bounding box center [352, 200] width 666 height 73
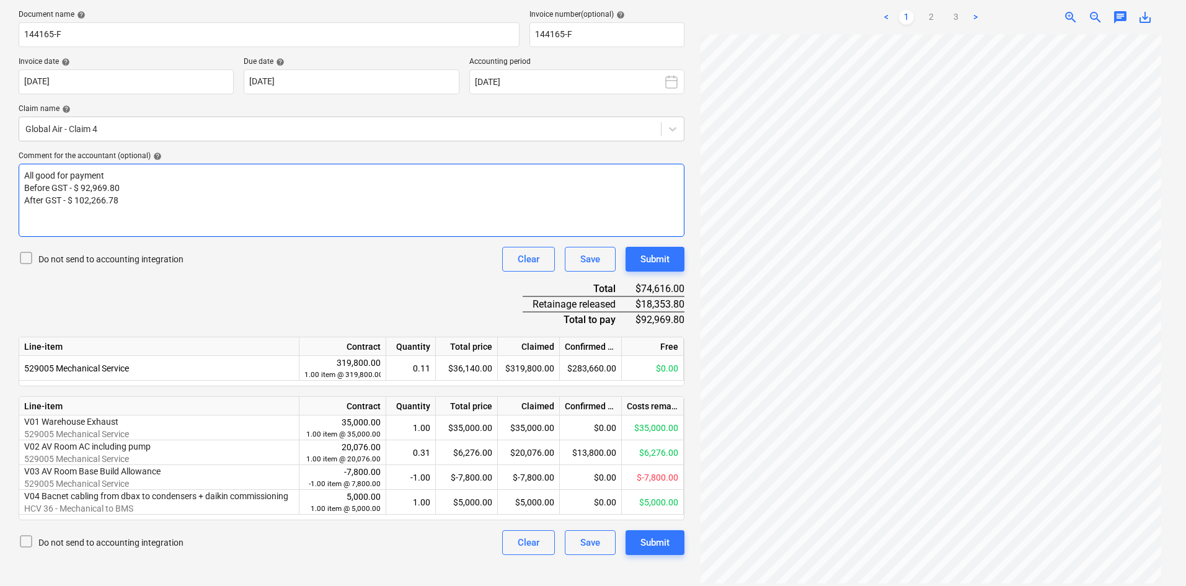
click at [117, 165] on div "All good for payment Before GST - $ 92,969.80 After GST - $ 102,266.78" at bounding box center [352, 200] width 666 height 73
click at [414, 179] on p "All good for payment. Retention released as we have received Bank guarantees" at bounding box center [351, 175] width 655 height 12
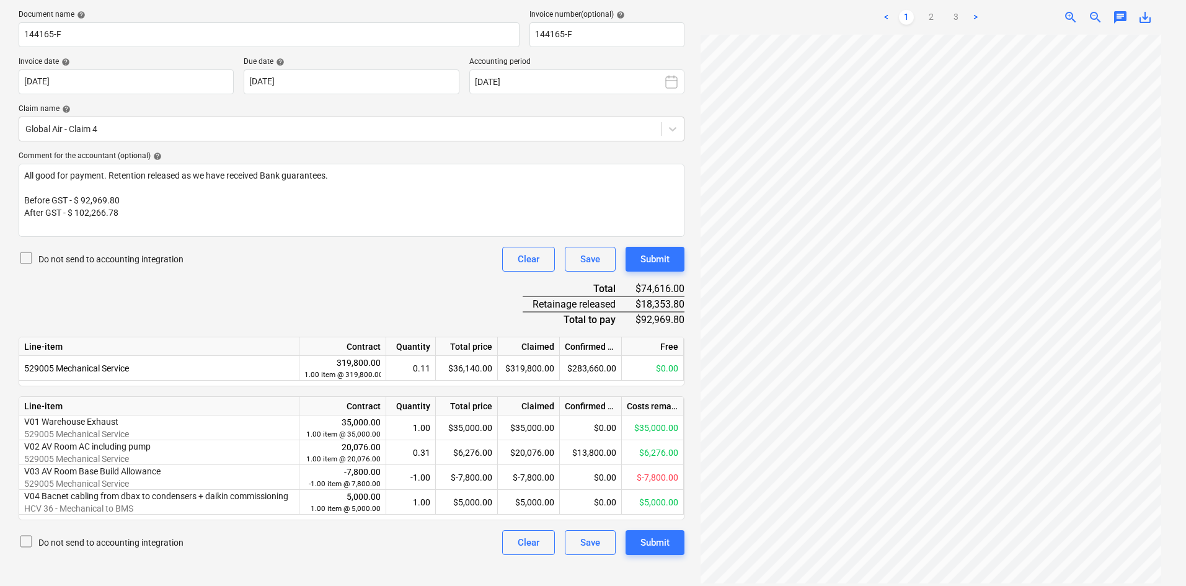
click at [370, 302] on div "Document name help 144165-F Invoice number (optional) help 144165-F Invoice dat…" at bounding box center [352, 282] width 666 height 545
click at [935, 15] on link "2" at bounding box center [931, 17] width 15 height 15
click at [956, 16] on link "3" at bounding box center [956, 17] width 15 height 15
click at [910, 17] on link "1" at bounding box center [906, 17] width 15 height 15
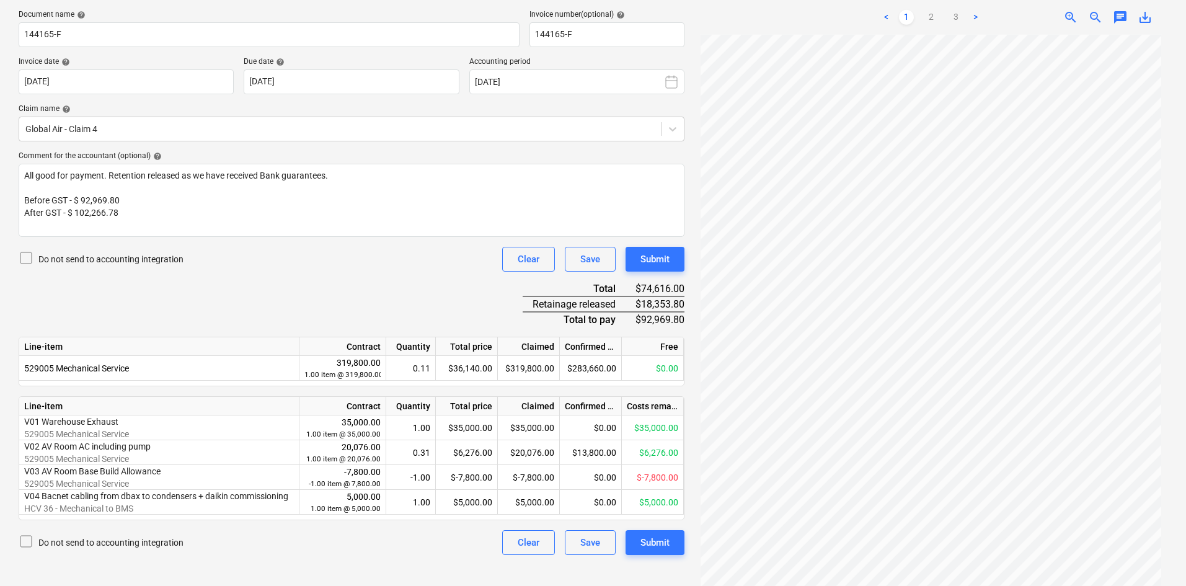
click at [1151, 16] on span "save_alt" at bounding box center [1145, 17] width 15 height 15
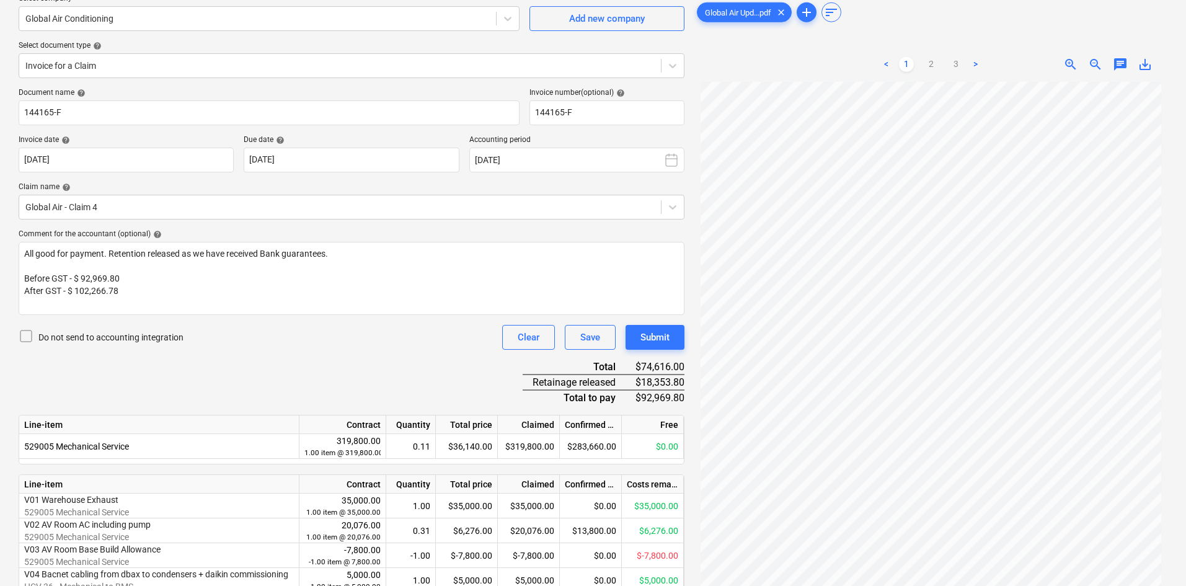
scroll to position [165, 0]
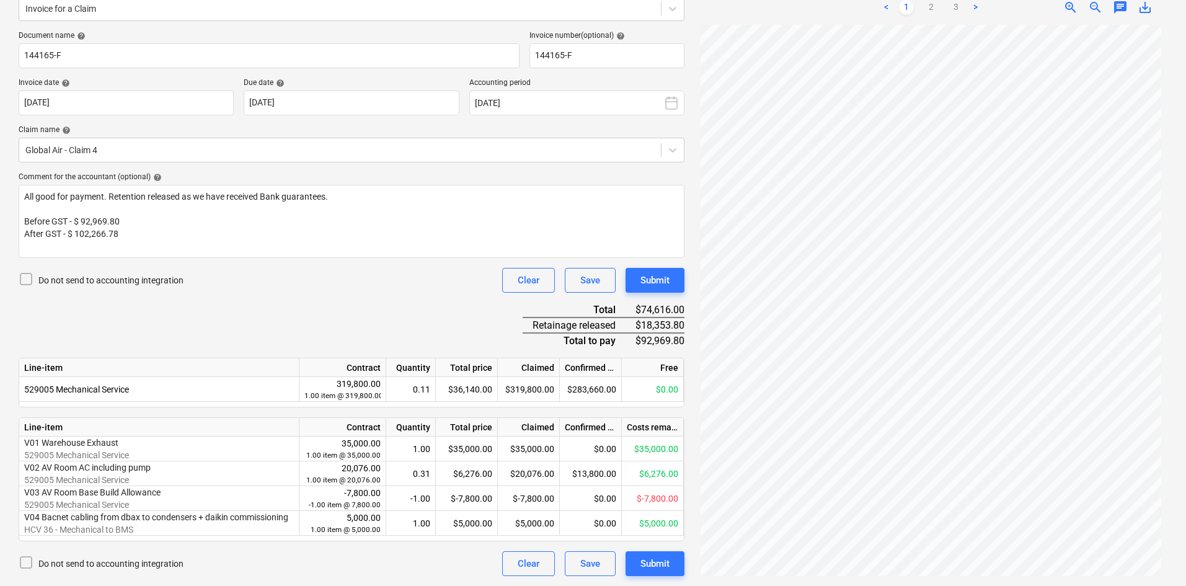
click at [447, 303] on div "Document name help 144165-F Invoice number (optional) help 144165-F Invoice dat…" at bounding box center [352, 303] width 666 height 545
click at [656, 276] on div "Submit" at bounding box center [655, 280] width 29 height 16
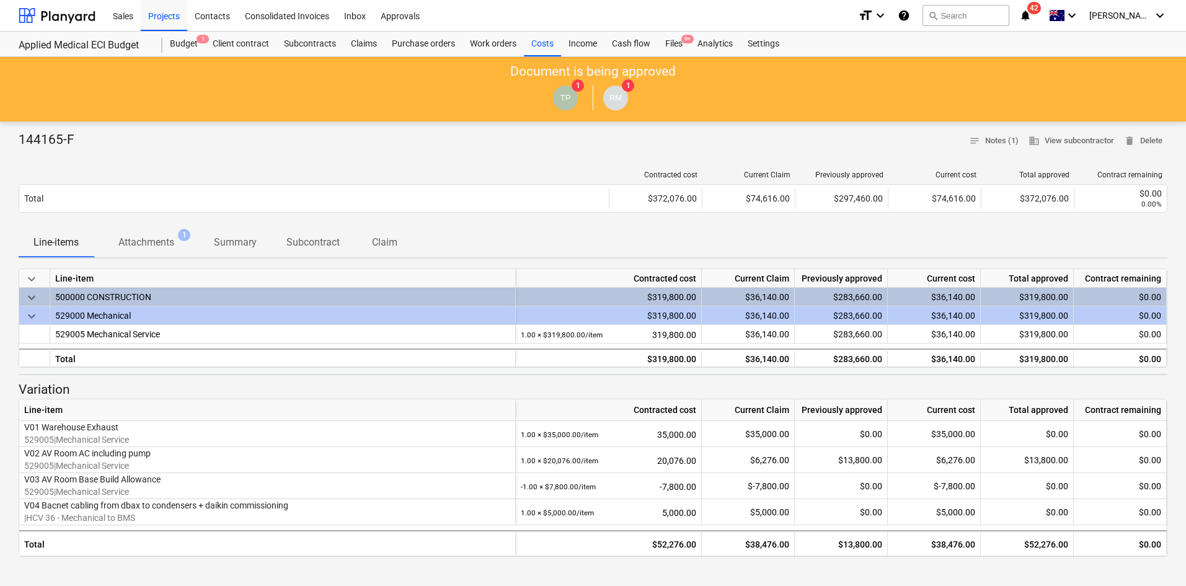
click at [1043, 22] on div "format_size keyboard_arrow_down help search Search notifications 42 keyboard_ar…" at bounding box center [1012, 15] width 309 height 31
drag, startPoint x: 1055, startPoint y: 20, endPoint x: 1057, endPoint y: 42, distance: 22.4
click at [1032, 20] on icon "notifications" at bounding box center [1026, 15] width 12 height 15
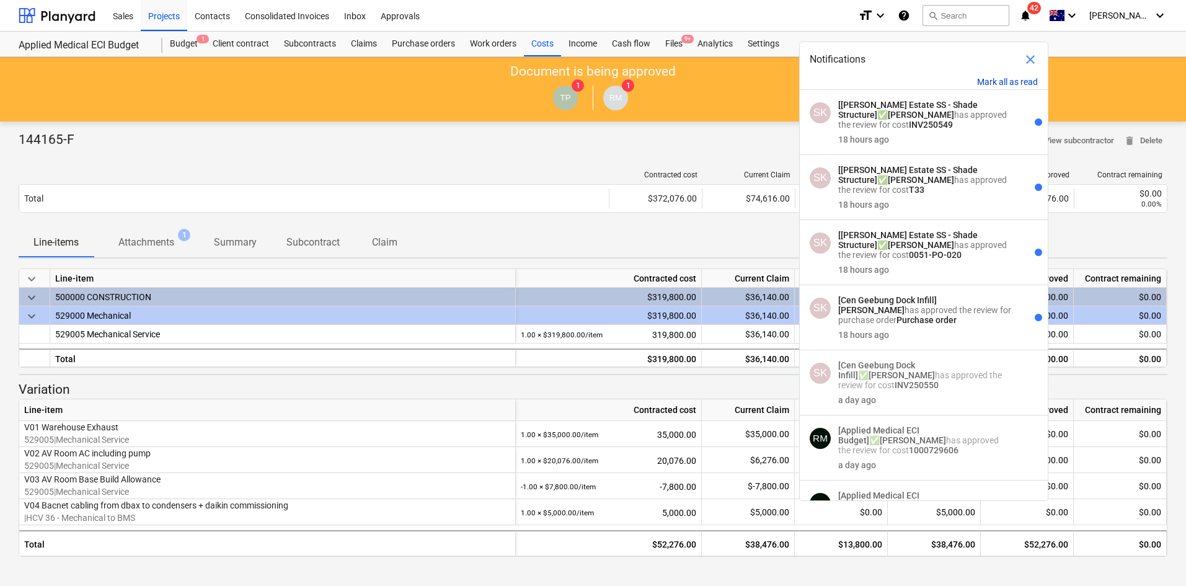
click at [1010, 82] on button "Mark all as read" at bounding box center [1007, 82] width 61 height 10
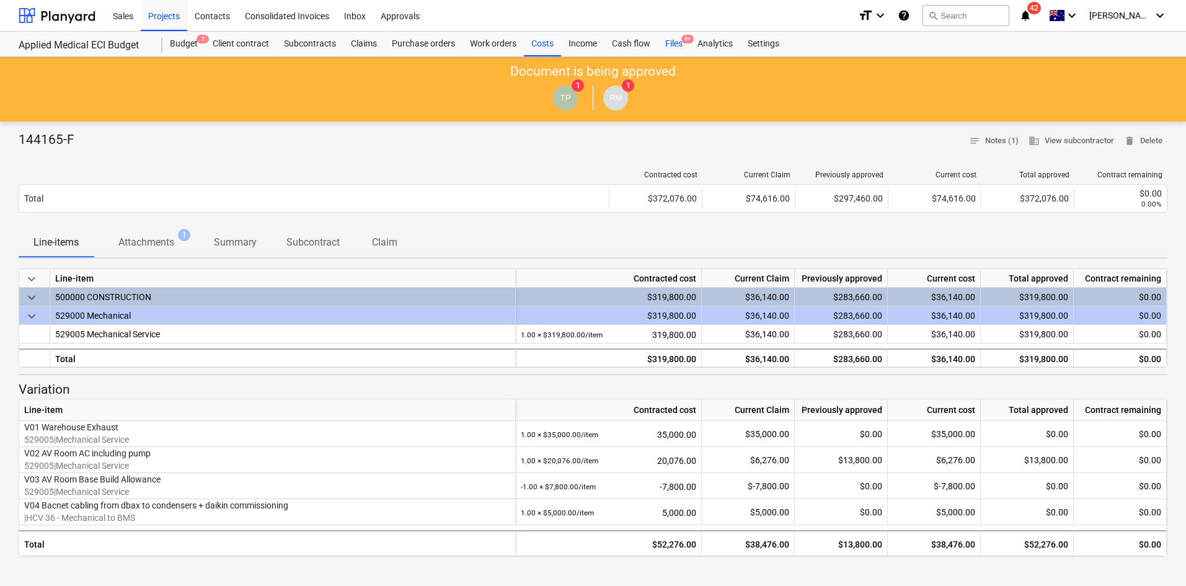
click at [686, 47] on div "Files 9+" at bounding box center [674, 44] width 32 height 25
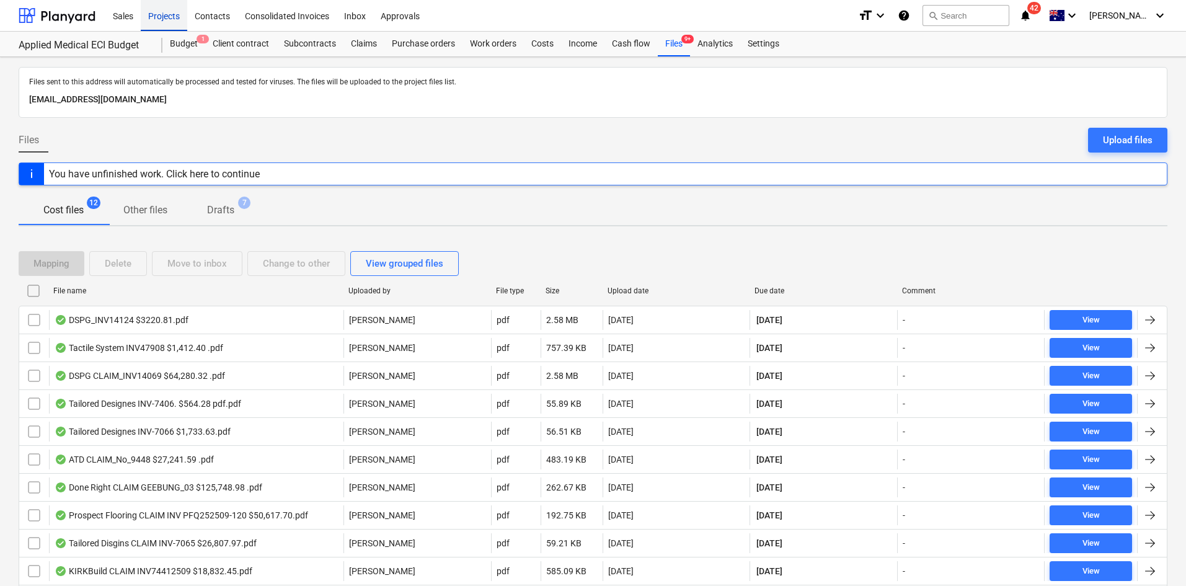
click at [154, 12] on div "Projects" at bounding box center [164, 15] width 47 height 32
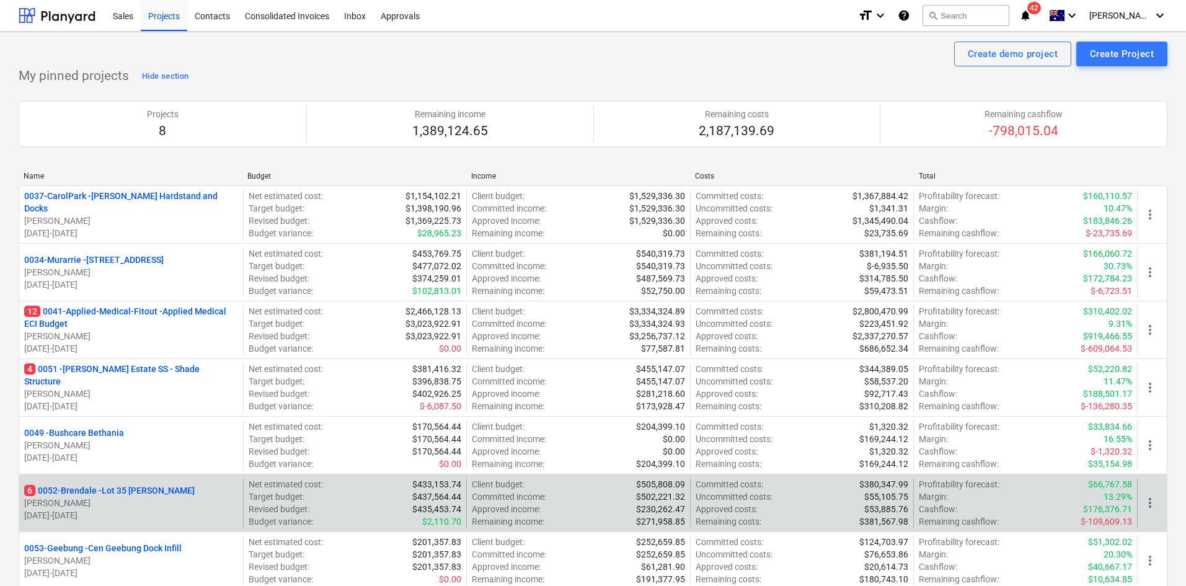
click at [120, 492] on p "6 0052-Brendale - Lot 35 [PERSON_NAME]" at bounding box center [109, 490] width 171 height 12
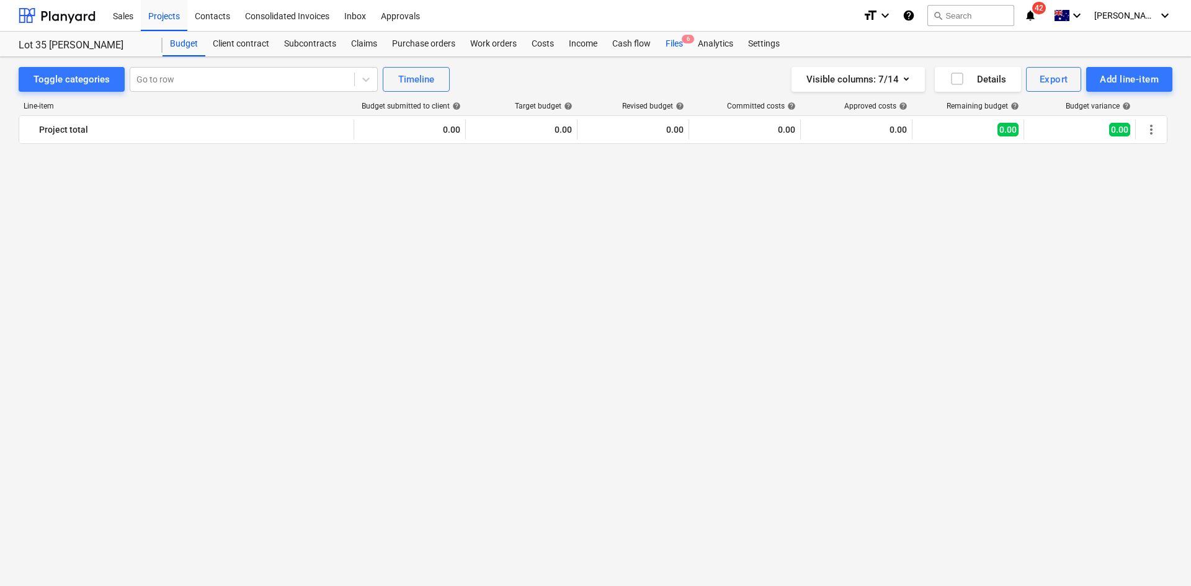
click at [679, 42] on div "Files 6" at bounding box center [674, 44] width 32 height 25
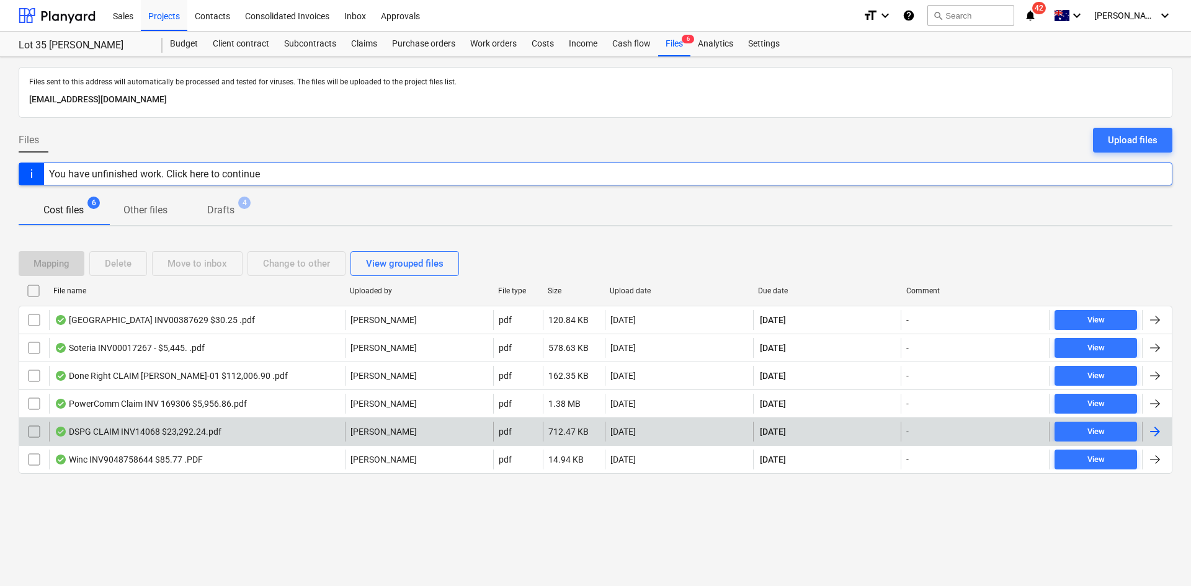
click at [247, 438] on div "DSPG CLAIM INV14068 $23,292.24.pdf" at bounding box center [197, 432] width 296 height 20
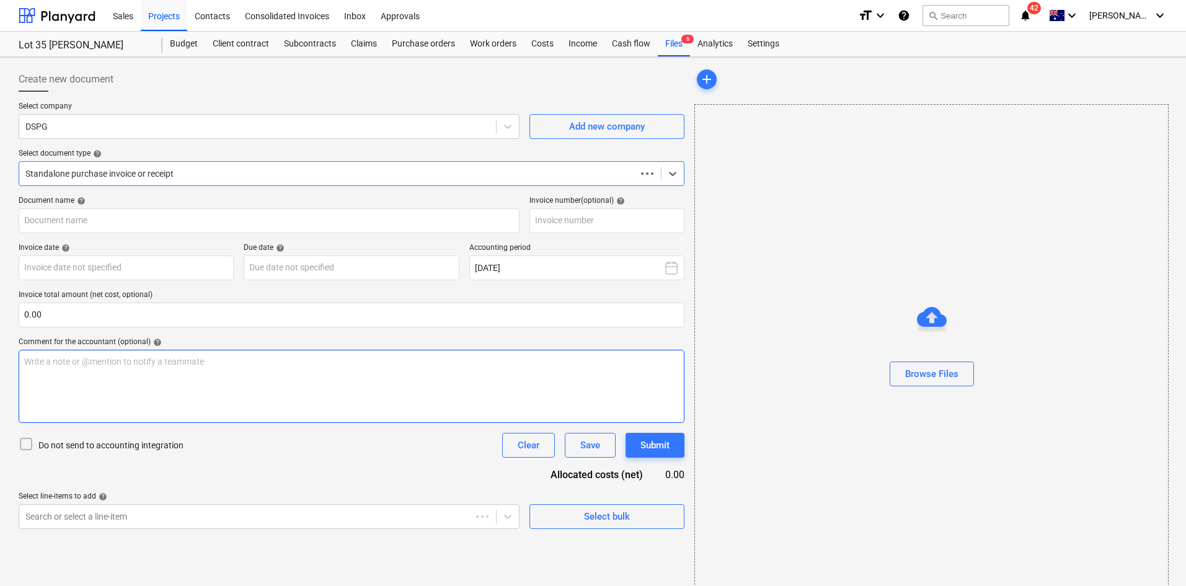
type input "14068"
type input "[DATE]"
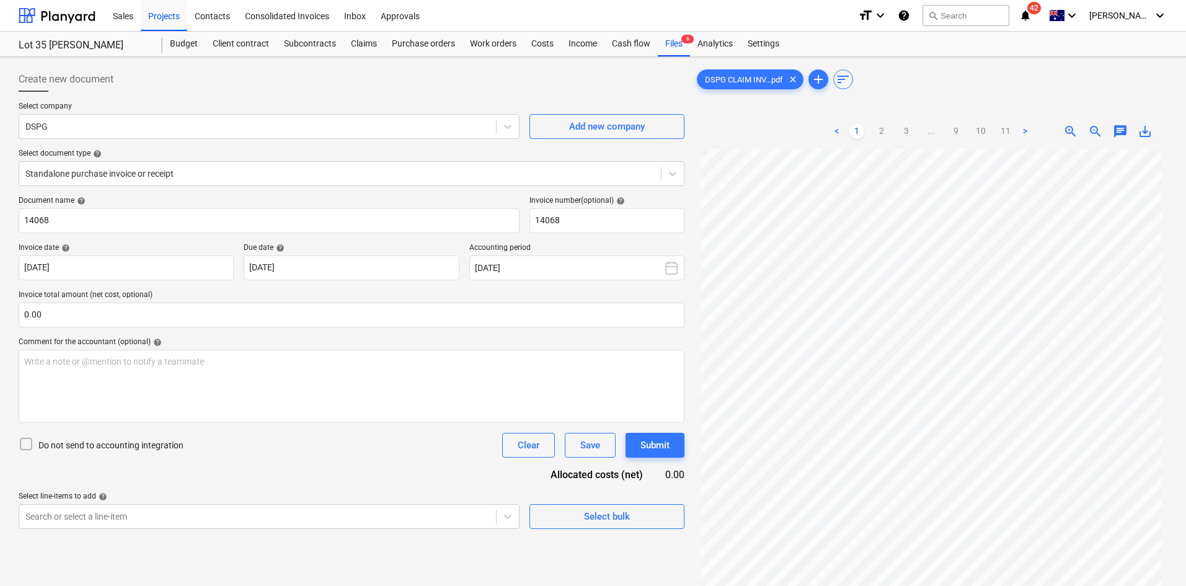
click at [1156, 130] on div "save_alt" at bounding box center [1145, 131] width 25 height 15
click at [1147, 133] on span "save_alt" at bounding box center [1145, 131] width 15 height 15
click at [681, 47] on div "Files 6" at bounding box center [674, 44] width 32 height 25
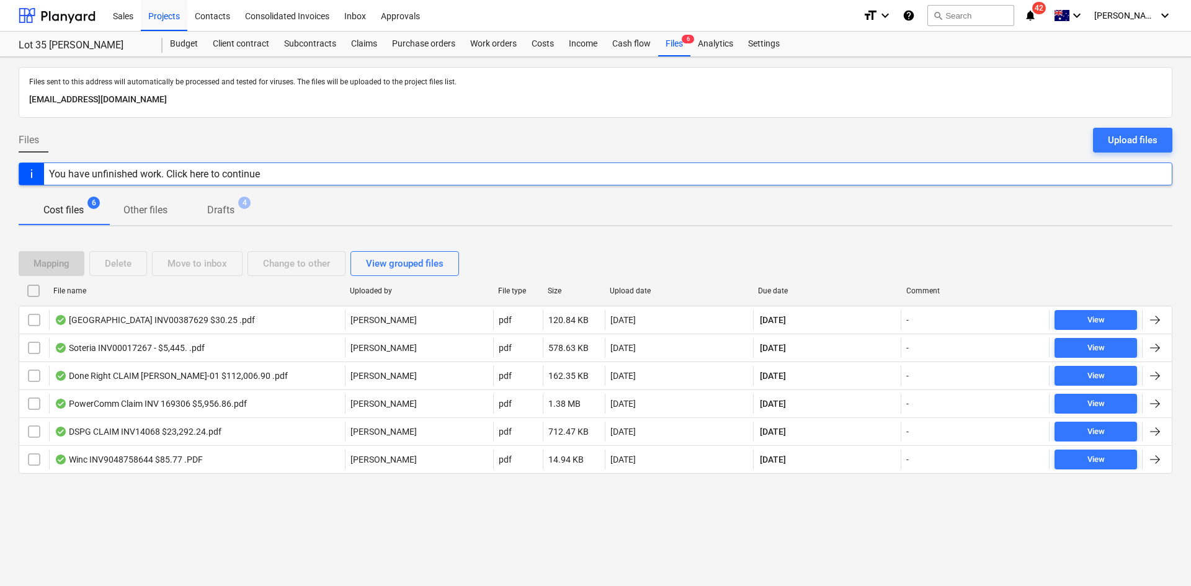
click at [321, 539] on div "Files sent to this address will automatically be processed and tested for virus…" at bounding box center [595, 321] width 1191 height 529
drag, startPoint x: 230, startPoint y: 210, endPoint x: 221, endPoint y: 210, distance: 9.3
click at [231, 210] on p "Drafts" at bounding box center [220, 210] width 27 height 15
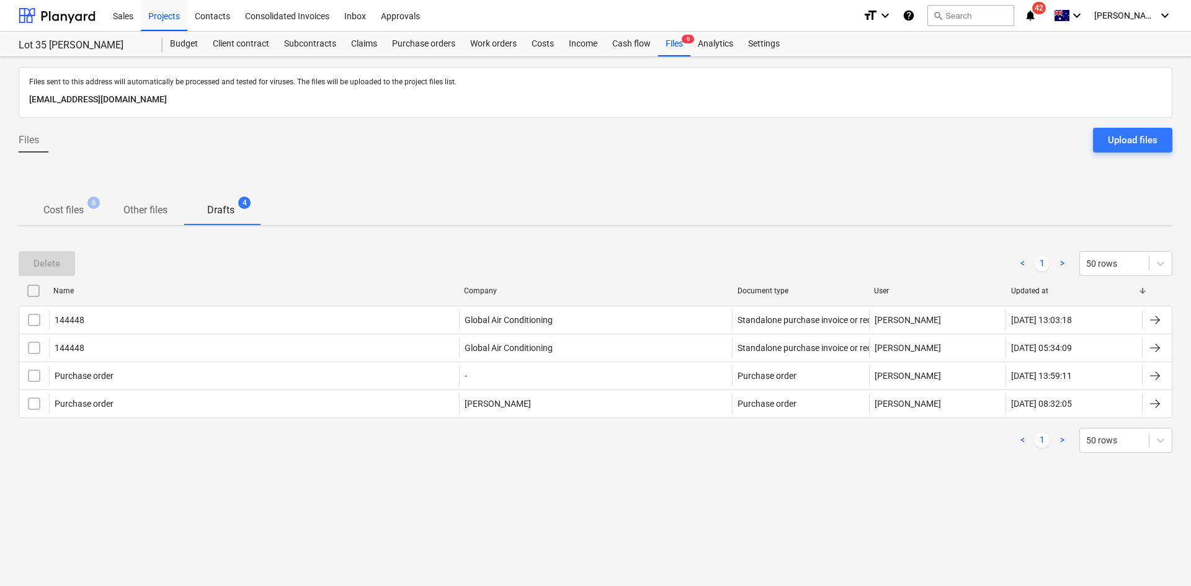
click at [87, 201] on span "Cost files 6" at bounding box center [64, 210] width 90 height 23
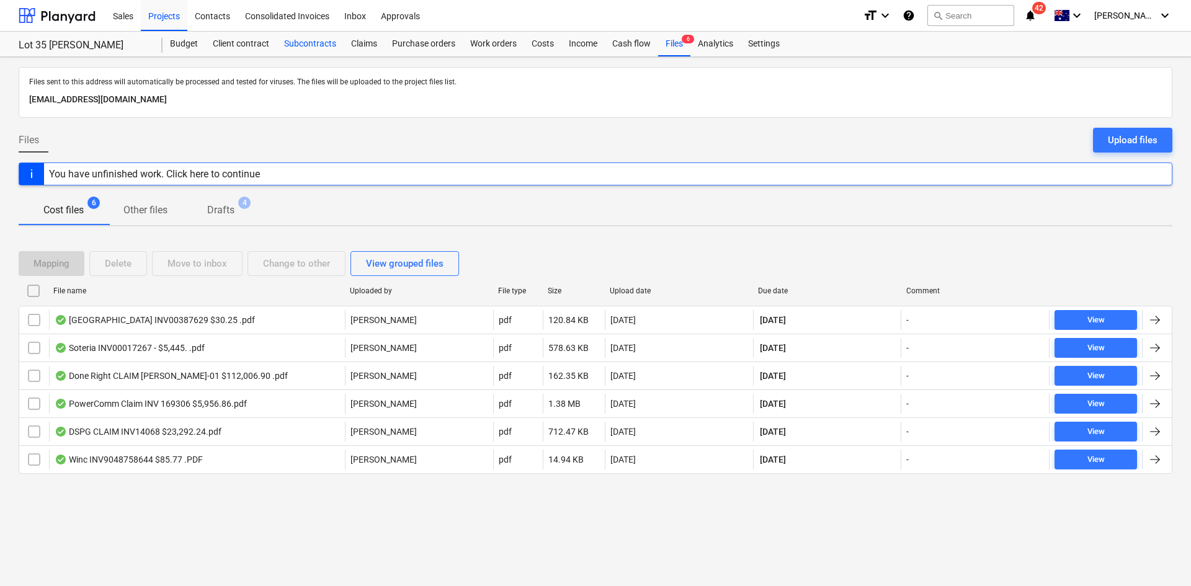
click at [278, 41] on div "Subcontracts" at bounding box center [310, 44] width 67 height 25
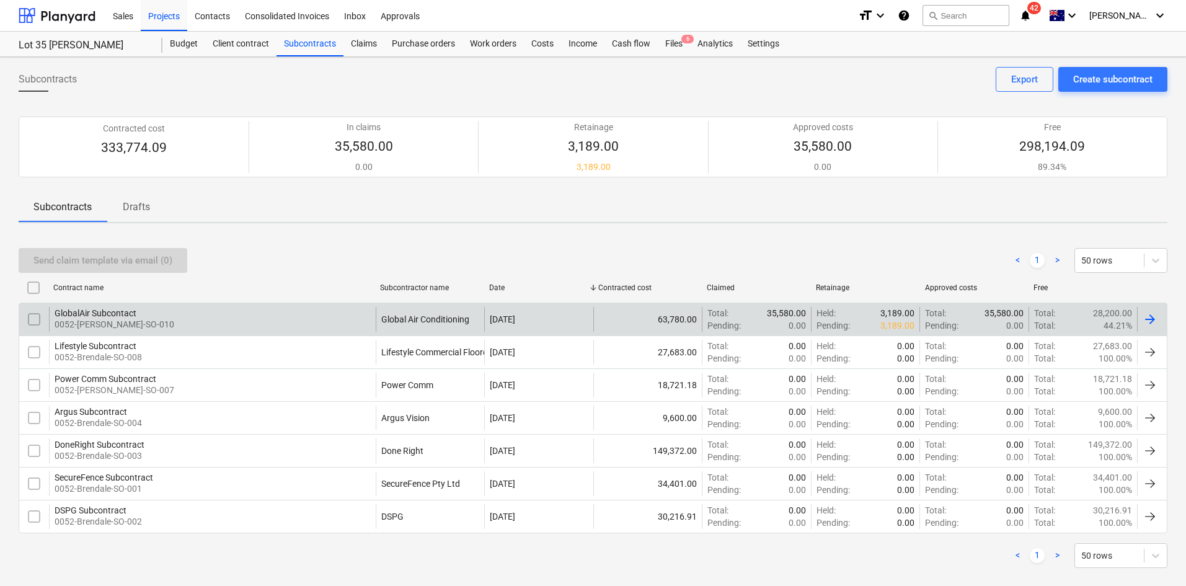
click at [205, 327] on div "GlobalAir Subcontact 0052-Brendale-SO-010" at bounding box center [212, 319] width 327 height 25
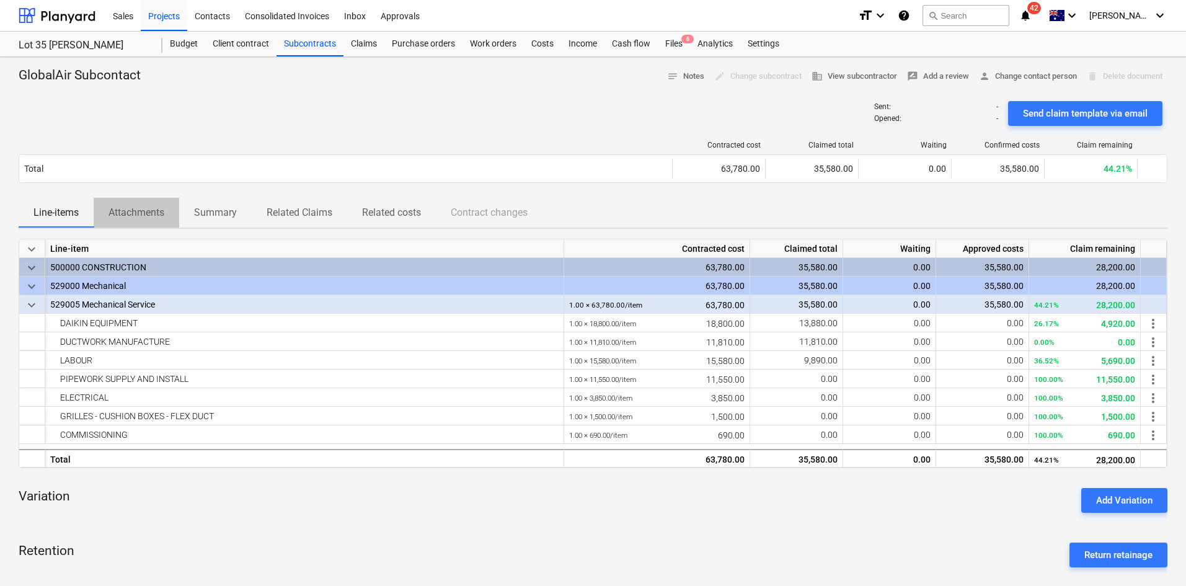
click at [164, 211] on p "Attachments" at bounding box center [137, 212] width 56 height 15
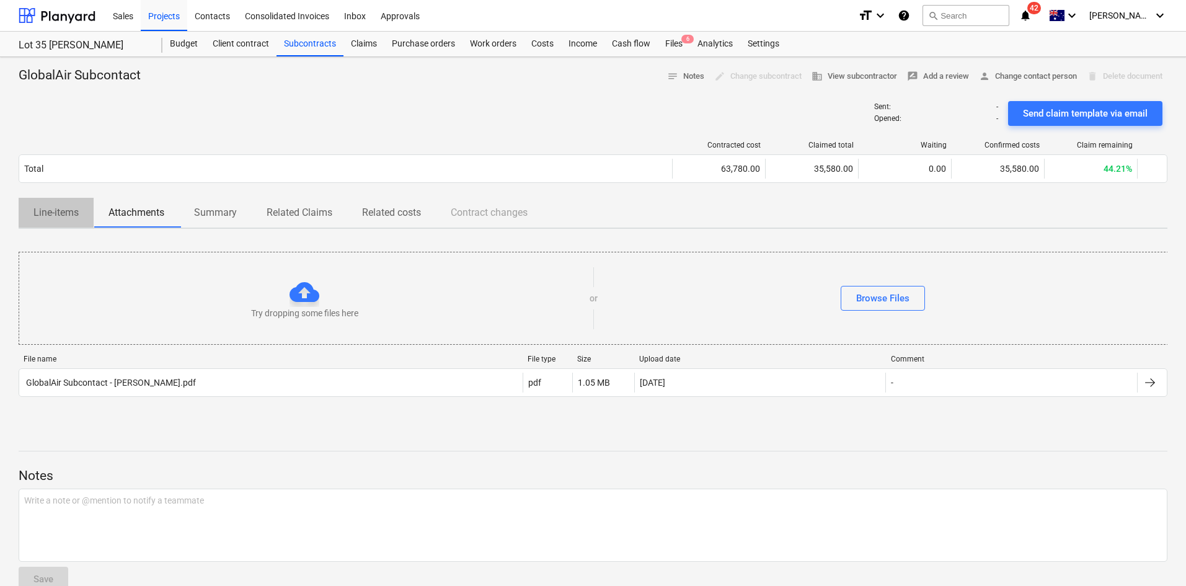
click at [54, 213] on p "Line-items" at bounding box center [55, 212] width 45 height 15
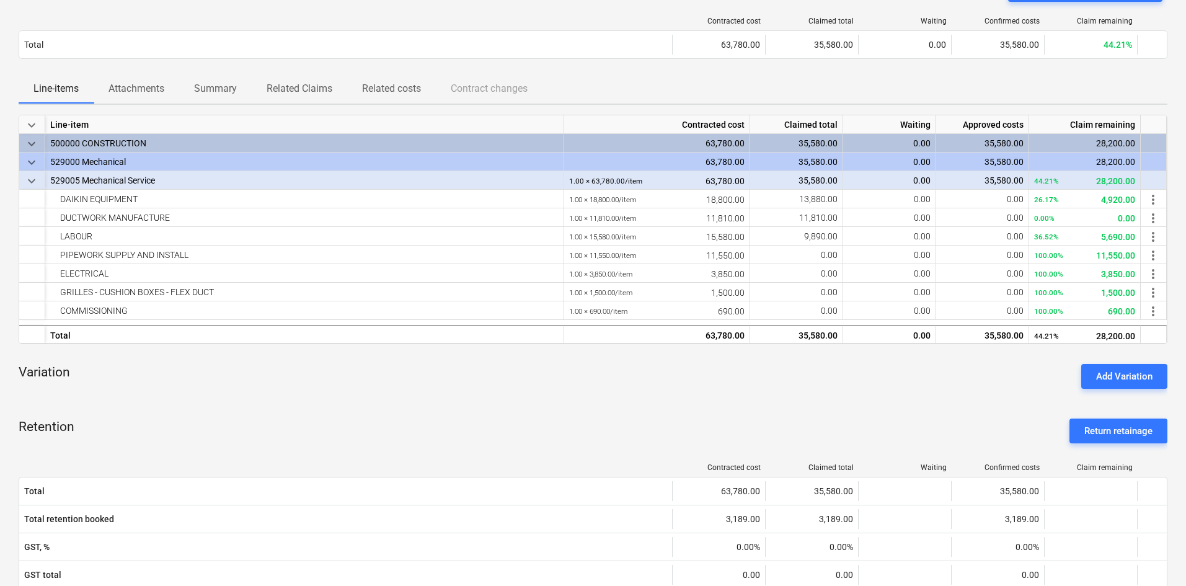
click at [456, 417] on div "Retention Return retainage" at bounding box center [593, 431] width 1149 height 45
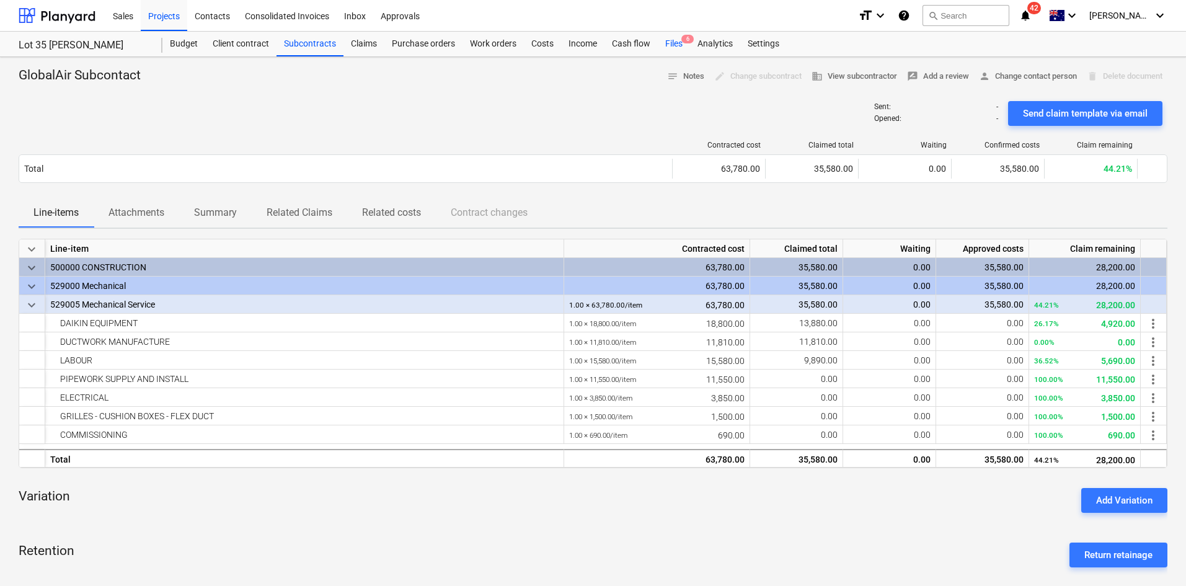
click at [670, 50] on div "Files 6" at bounding box center [674, 44] width 32 height 25
click at [411, 116] on div "Sent : - Opened : - Send claim template via email" at bounding box center [593, 113] width 1149 height 35
click at [431, 115] on div "Sent : - Opened : - Send claim template via email" at bounding box center [593, 113] width 1149 height 35
click at [398, 111] on div "Sent : - Opened : - Send claim template via email" at bounding box center [593, 113] width 1149 height 35
click at [162, 14] on div "Projects" at bounding box center [164, 15] width 47 height 32
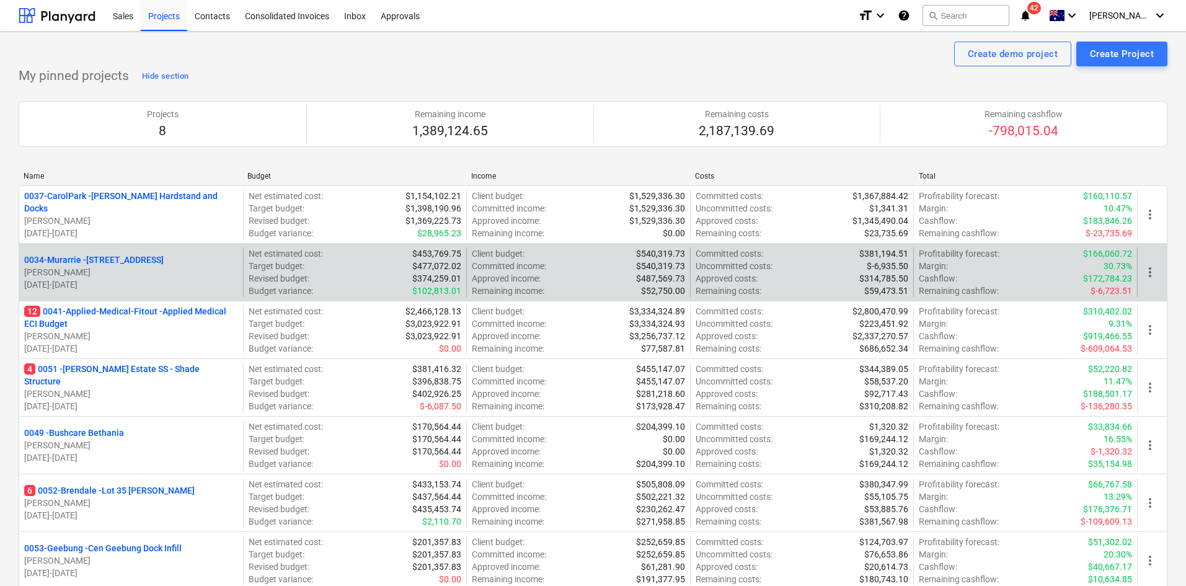
click at [178, 249] on div "0034-[GEOGRAPHIC_DATA] - [STREET_ADDRESS][PERSON_NAME] [DATE] - [DATE]" at bounding box center [131, 272] width 224 height 50
click at [173, 253] on div "0034-[GEOGRAPHIC_DATA] - [STREET_ADDRESS][PERSON_NAME] [DATE] - [DATE]" at bounding box center [131, 272] width 224 height 50
click at [164, 259] on p "0034-[GEOGRAPHIC_DATA] - [STREET_ADDRESS]" at bounding box center [94, 260] width 140 height 12
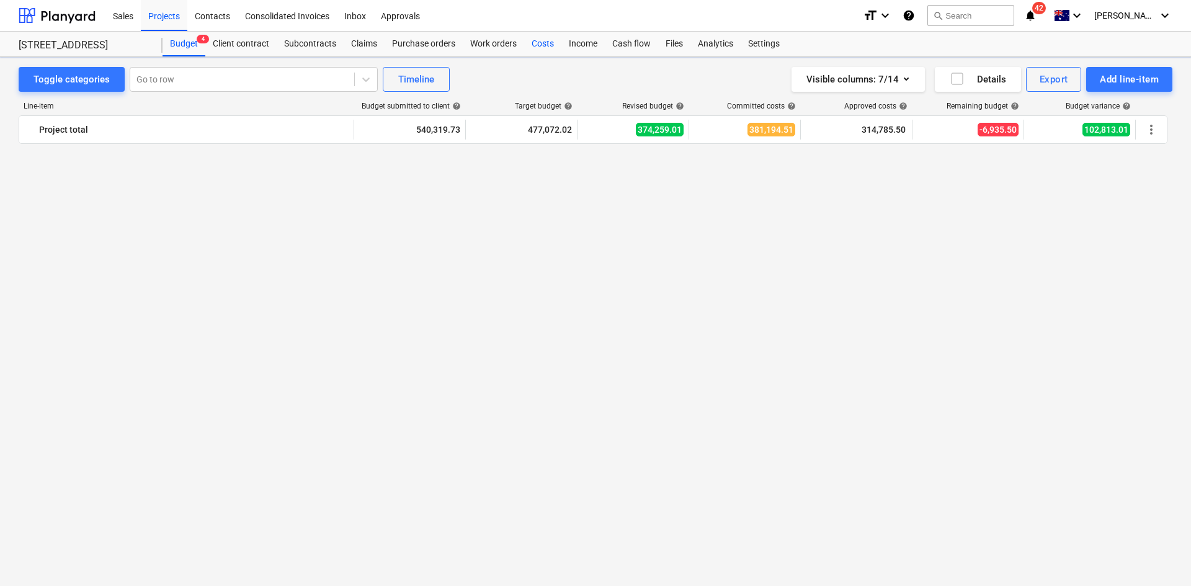
scroll to position [1423, 0]
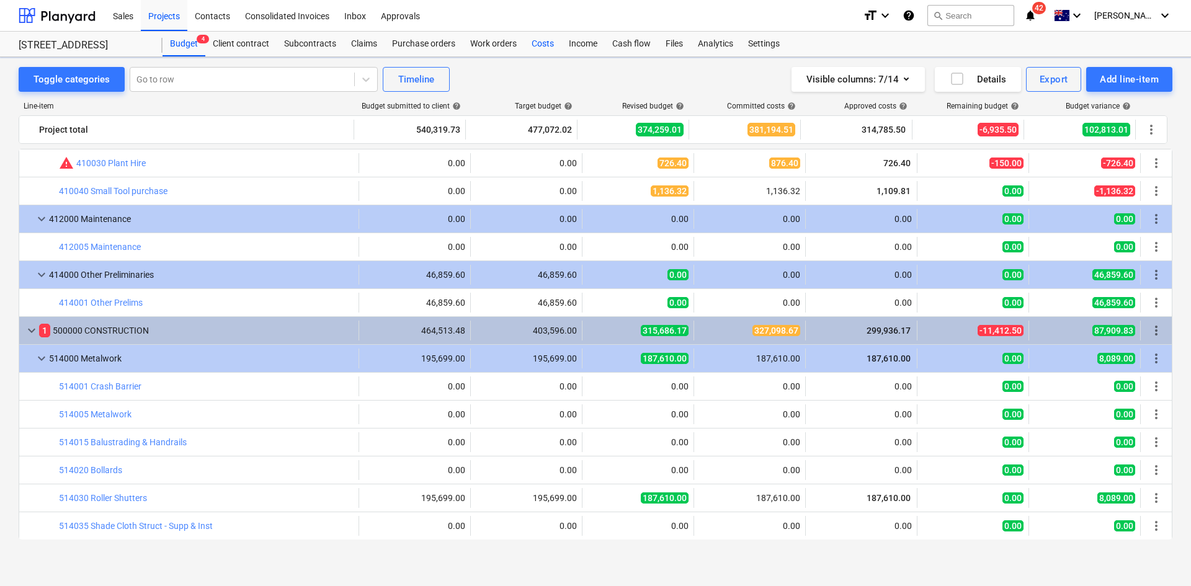
click at [550, 45] on div "Costs" at bounding box center [542, 44] width 37 height 25
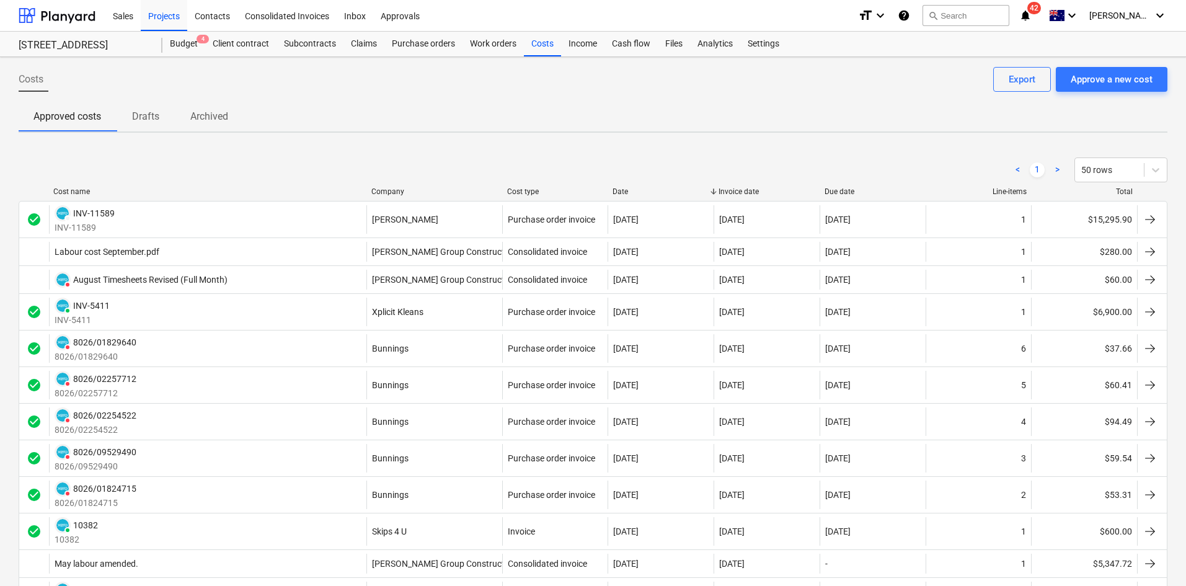
click at [540, 118] on div "Approved costs Drafts Archived" at bounding box center [593, 117] width 1149 height 30
click at [316, 37] on div "Subcontracts" at bounding box center [310, 44] width 67 height 25
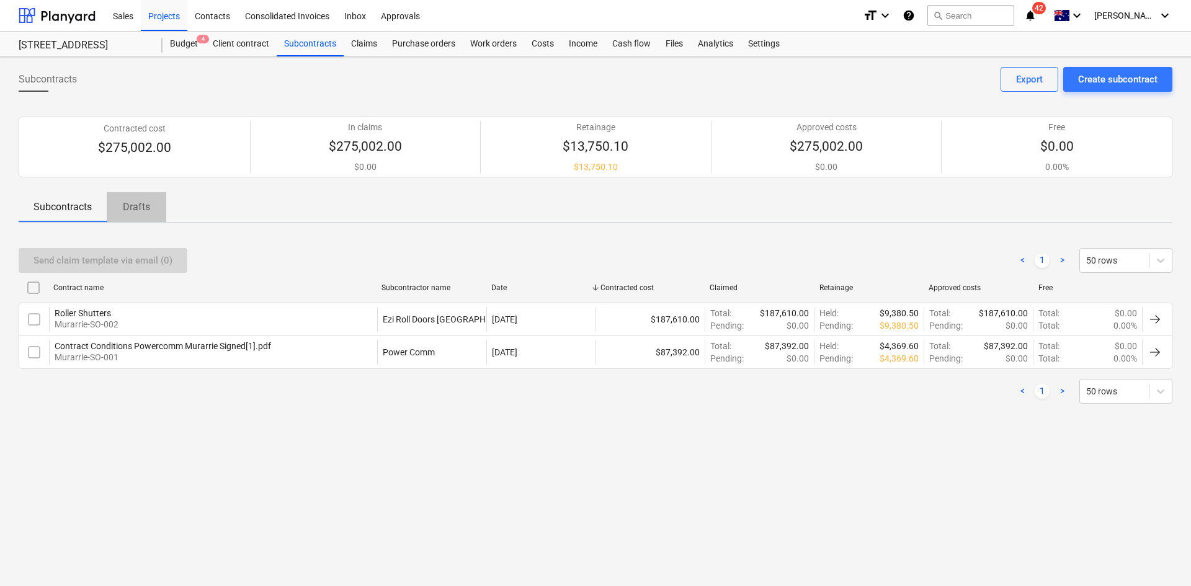
click at [144, 209] on p "Drafts" at bounding box center [137, 207] width 30 height 15
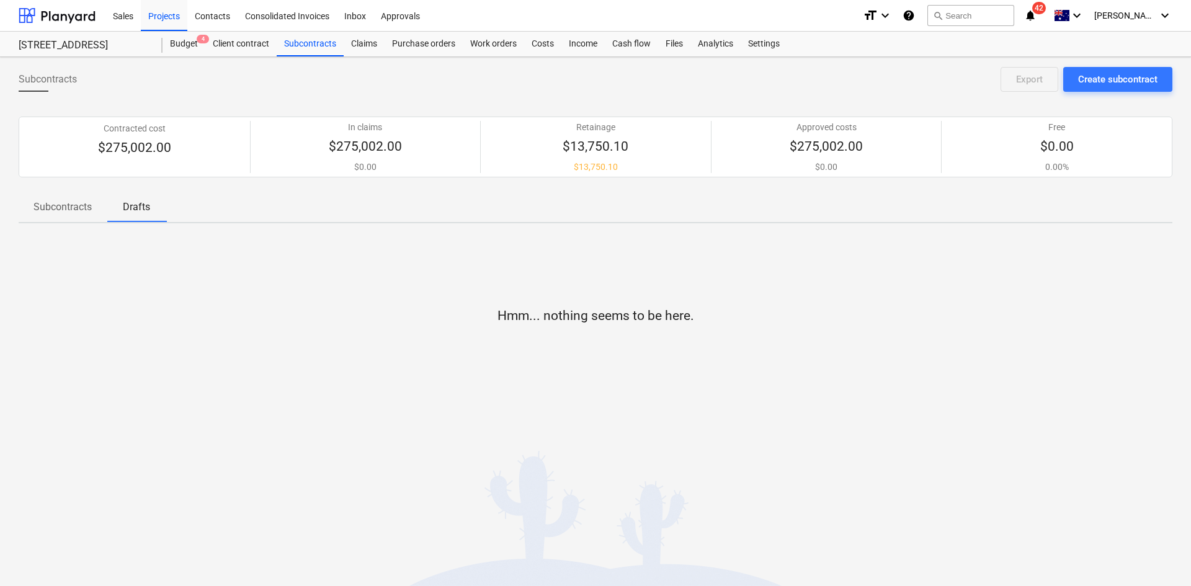
click at [71, 206] on p "Subcontracts" at bounding box center [62, 207] width 58 height 15
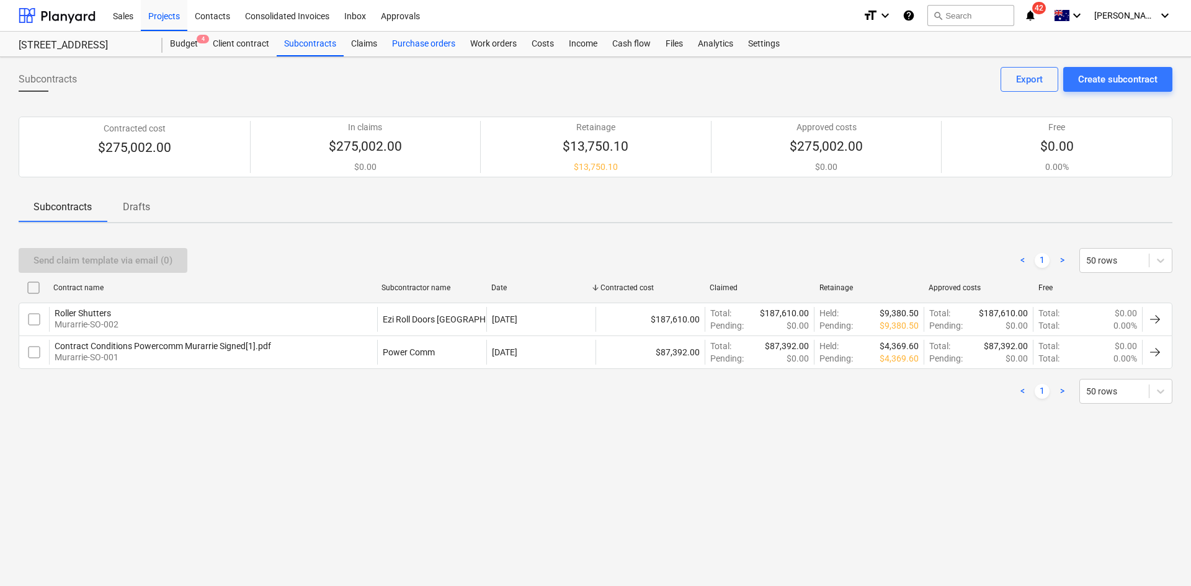
click at [409, 41] on div "Purchase orders" at bounding box center [424, 44] width 78 height 25
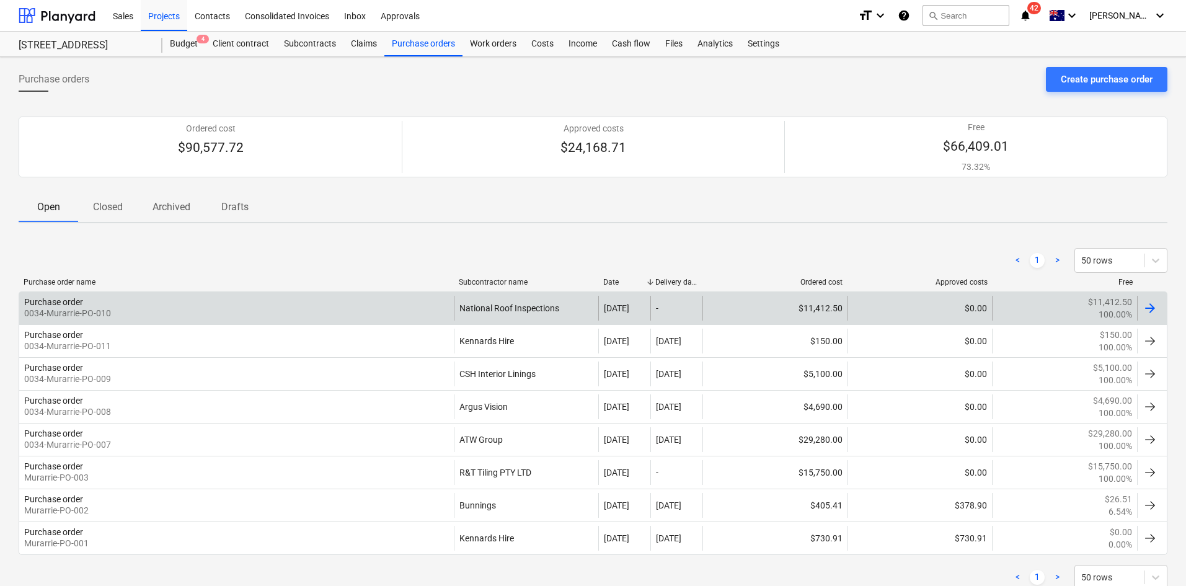
click at [389, 311] on div "Purchase order 0034-Murarrie-PO-010" at bounding box center [236, 308] width 435 height 25
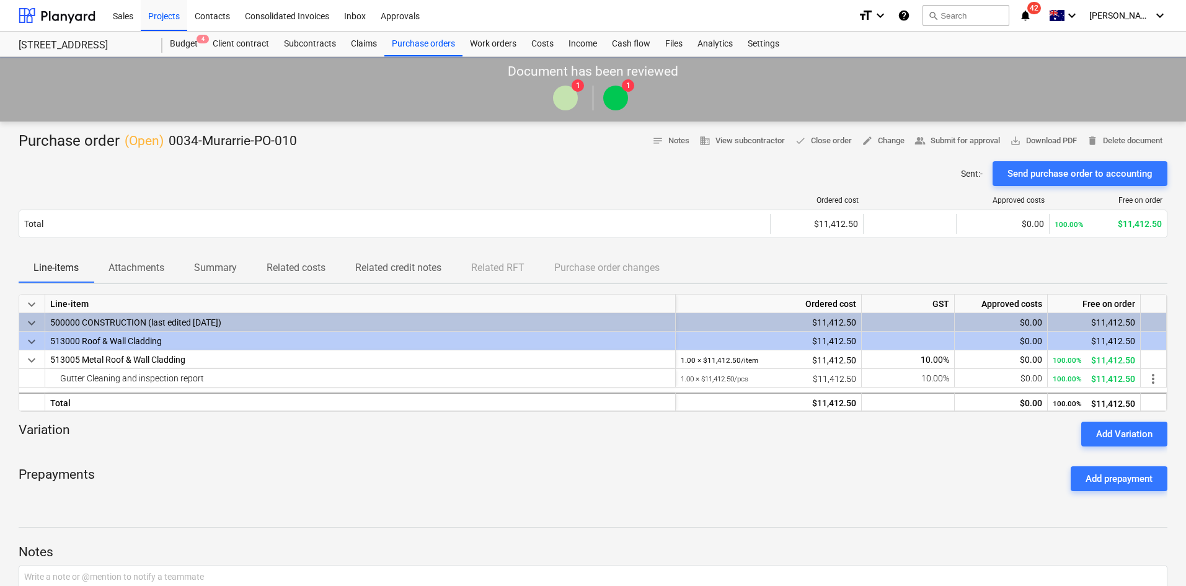
click at [326, 205] on div "Ordered cost Approved costs Free on order" at bounding box center [593, 203] width 1149 height 14
click at [304, 263] on p "Related costs" at bounding box center [296, 267] width 59 height 15
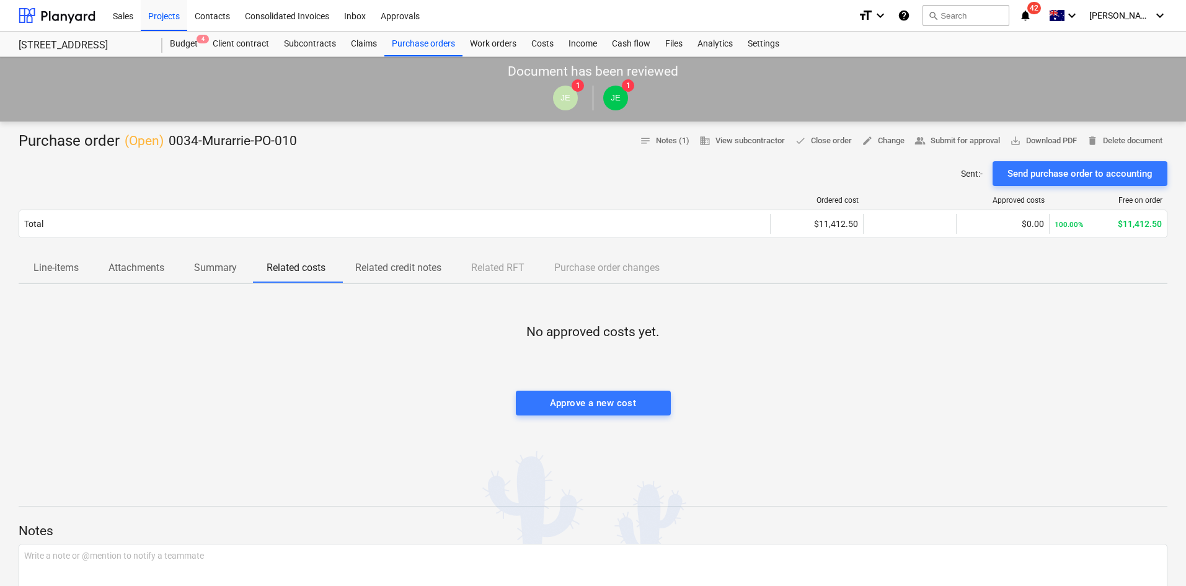
click at [397, 269] on p "Related credit notes" at bounding box center [398, 267] width 86 height 15
click at [268, 269] on p "Related costs" at bounding box center [296, 267] width 59 height 15
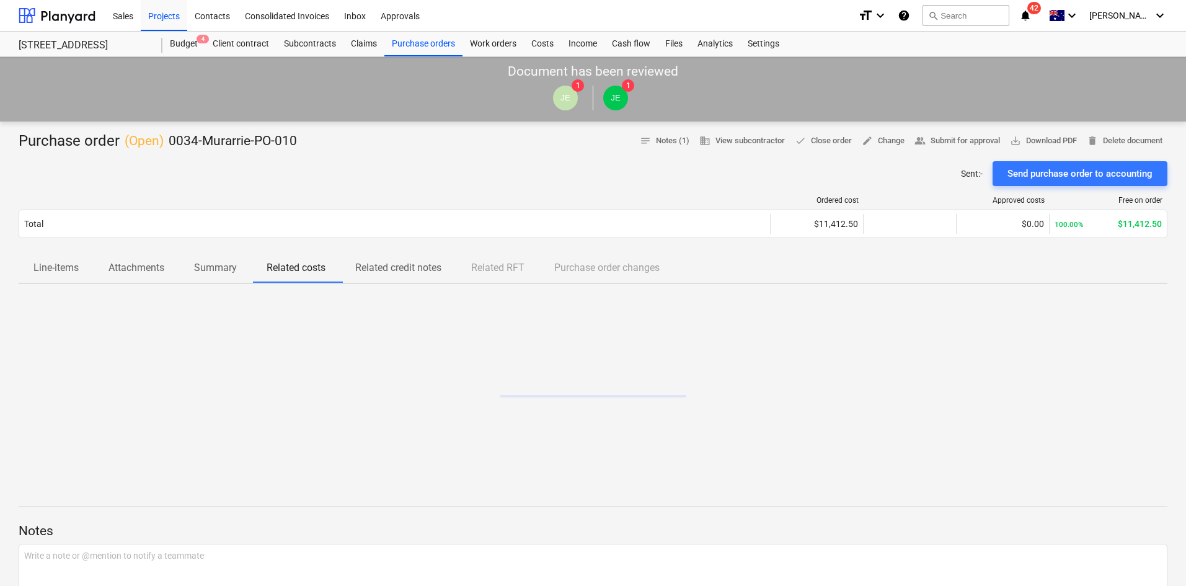
click at [200, 268] on p "Summary" at bounding box center [215, 267] width 43 height 15
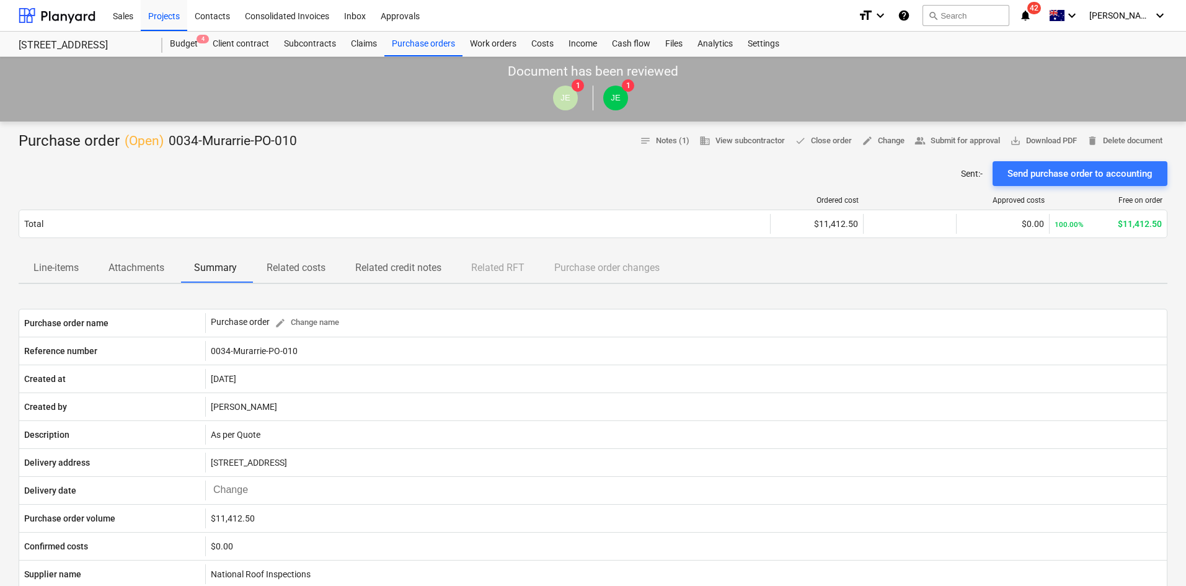
click at [115, 264] on p "Attachments" at bounding box center [137, 267] width 56 height 15
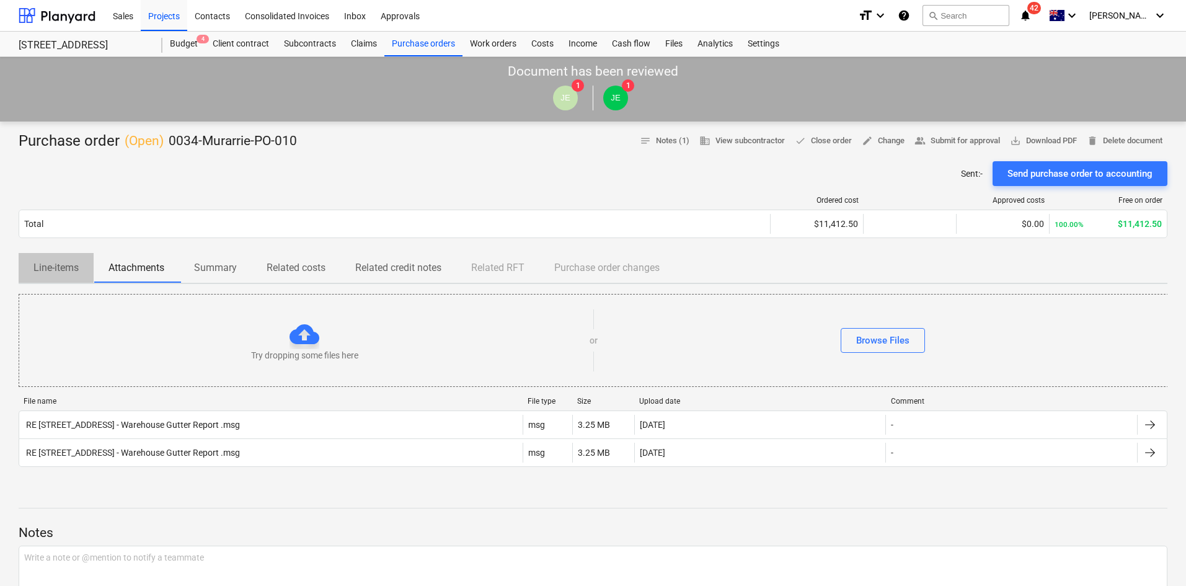
click at [35, 267] on p "Line-items" at bounding box center [55, 267] width 45 height 15
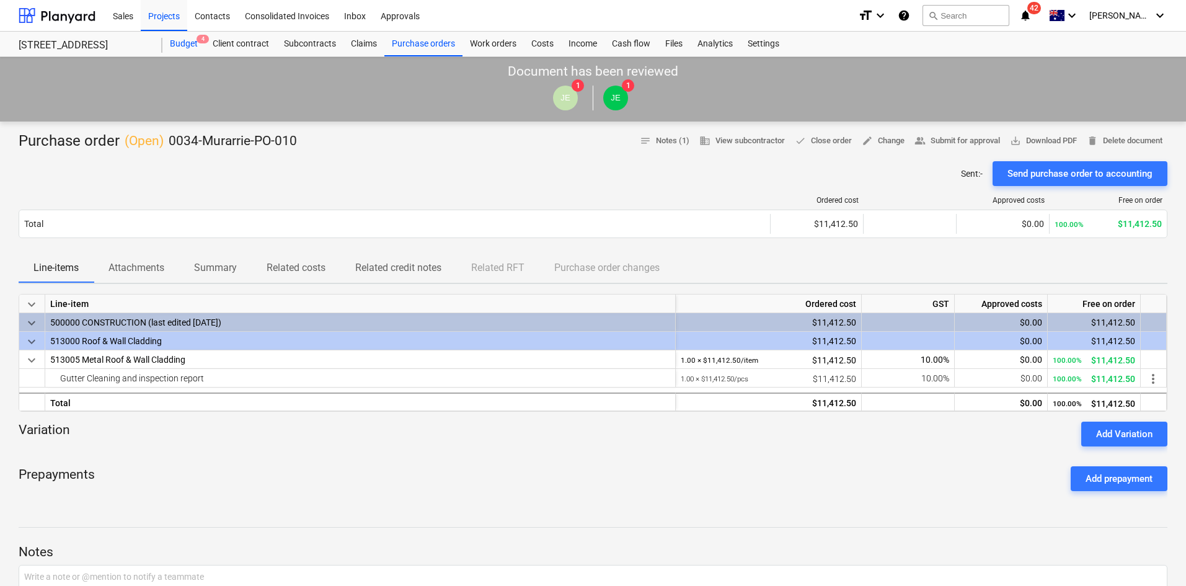
click at [180, 34] on div "Budget 4" at bounding box center [183, 44] width 43 height 25
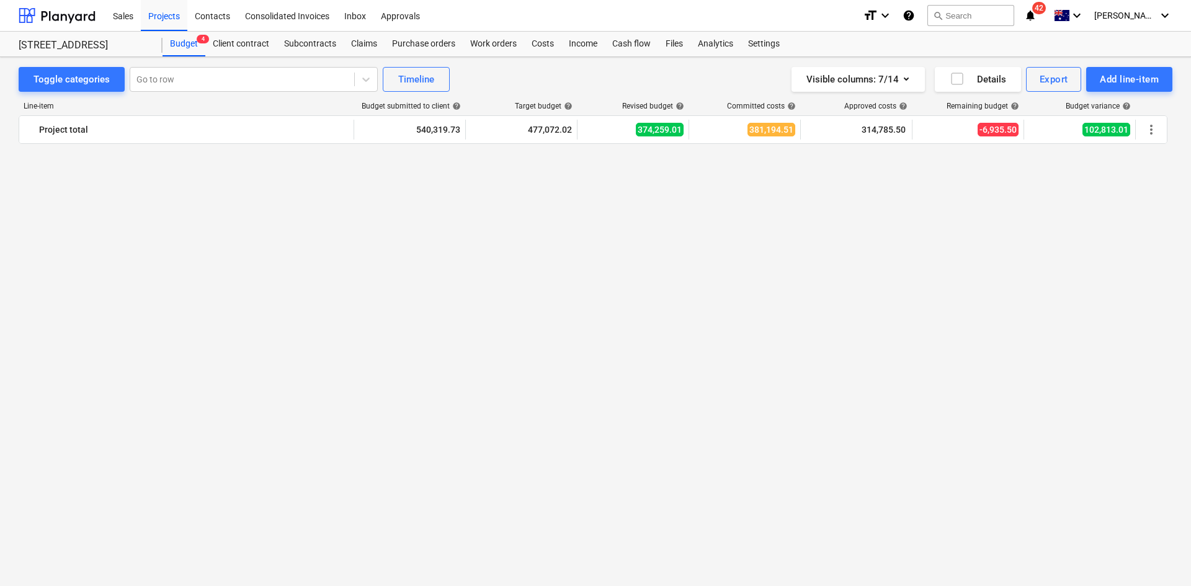
scroll to position [1423, 0]
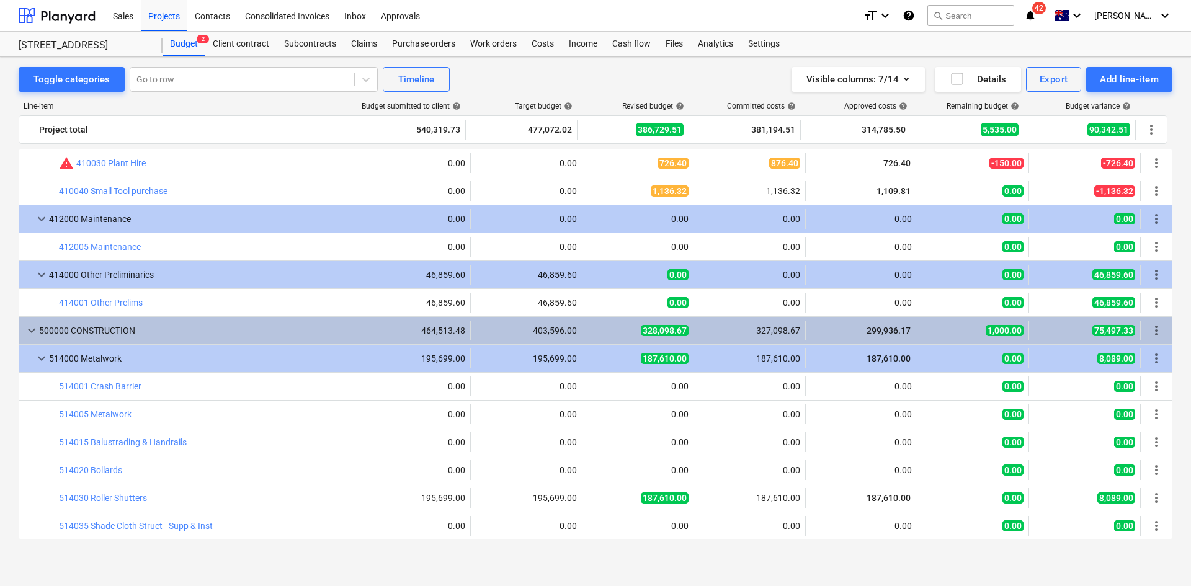
click at [1036, 19] on icon "notifications" at bounding box center [1030, 15] width 12 height 15
click at [1036, 16] on icon "notifications" at bounding box center [1030, 15] width 12 height 15
click at [660, 71] on div "Visible columns : 7/14 Details Export Add line-item" at bounding box center [897, 79] width 549 height 25
click at [694, 45] on div "Analytics" at bounding box center [715, 44] width 50 height 25
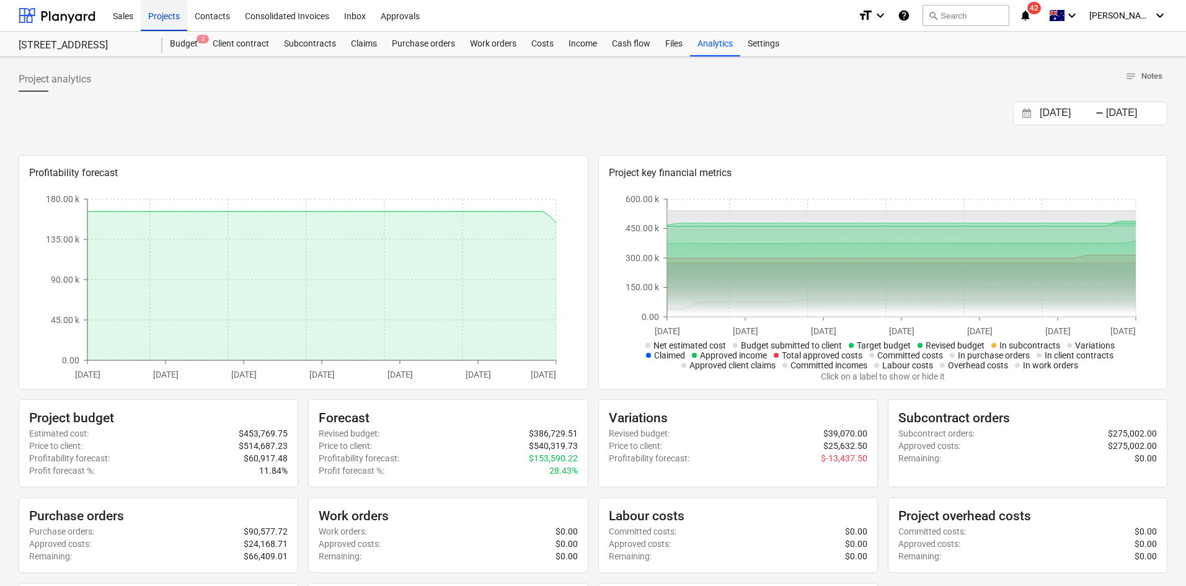
click at [172, 20] on div "Projects" at bounding box center [164, 15] width 47 height 32
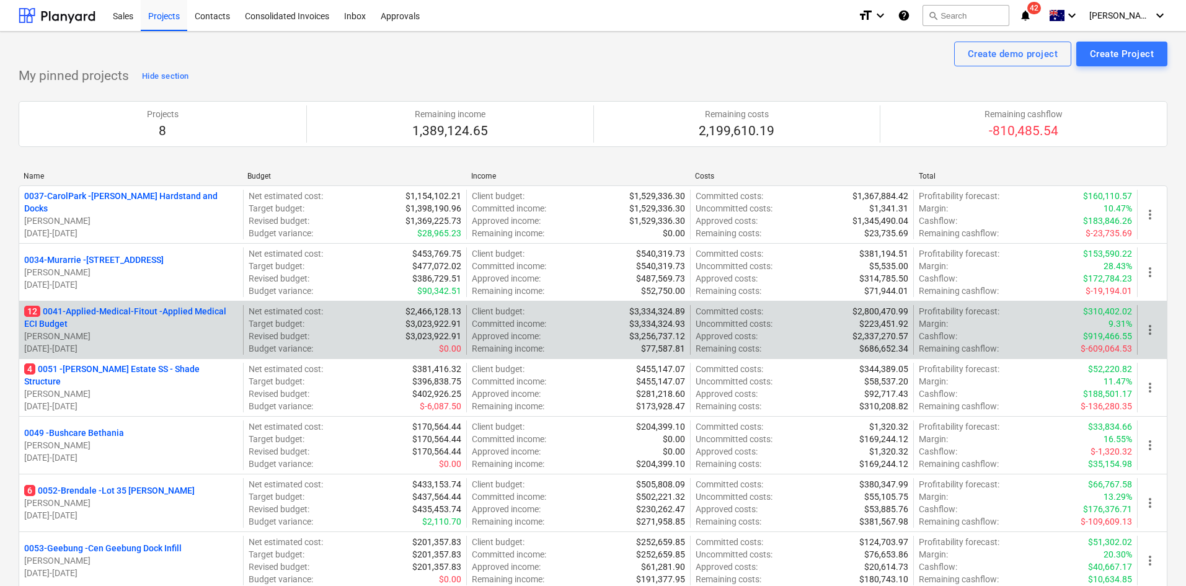
click at [134, 310] on p "12 0041-Applied-Medical-Fitout - Applied Medical ECI Budget" at bounding box center [131, 317] width 214 height 25
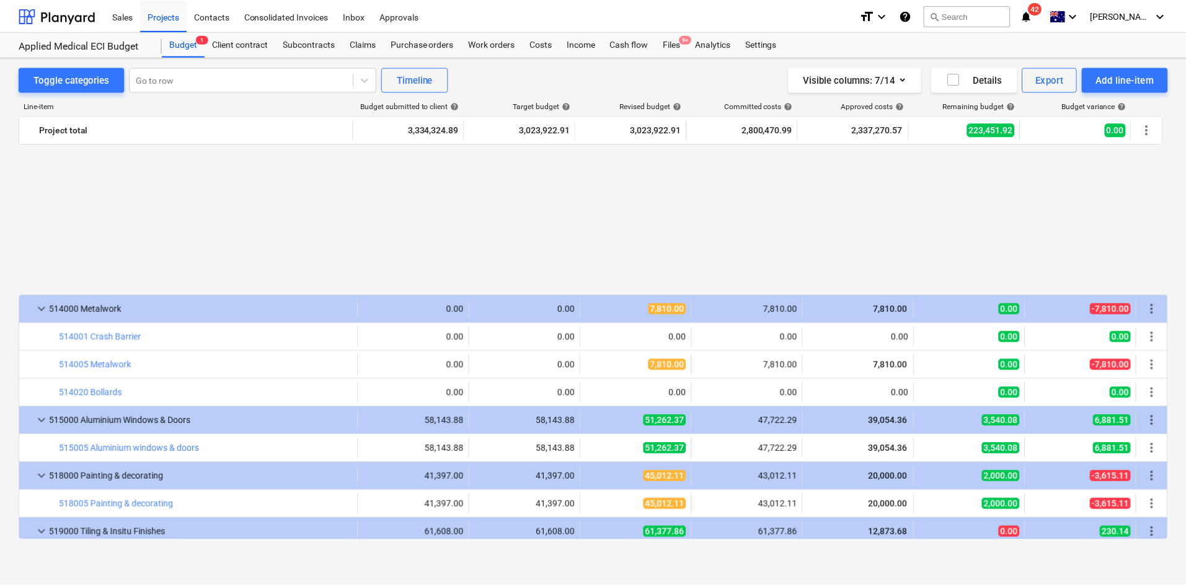
scroll to position [1727, 0]
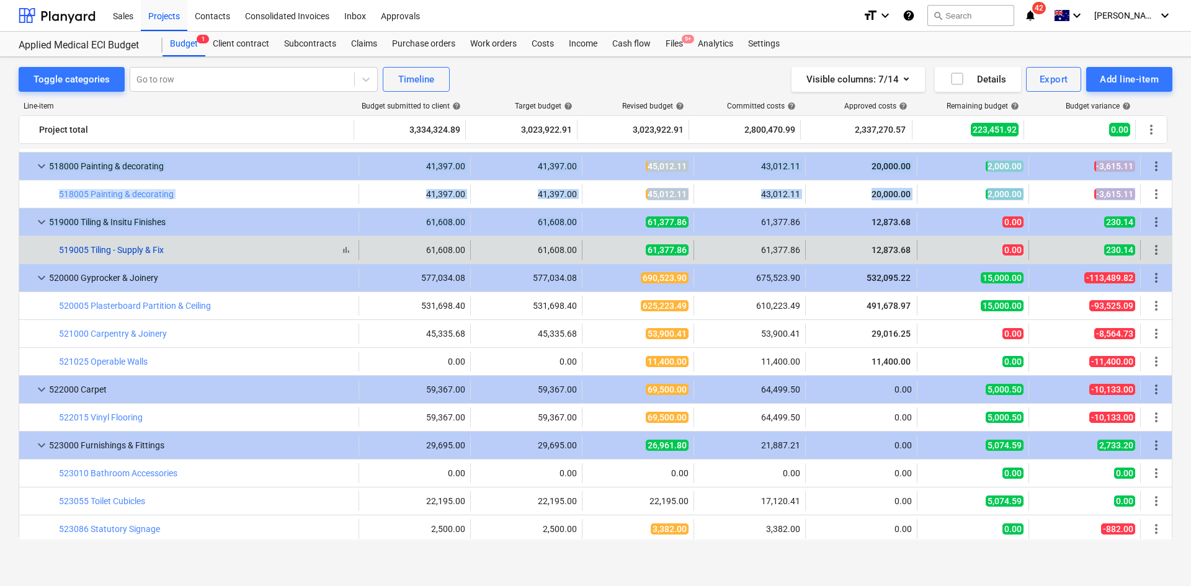
click at [139, 248] on link "519005 Tiling - Supply & Fix" at bounding box center [111, 250] width 105 height 10
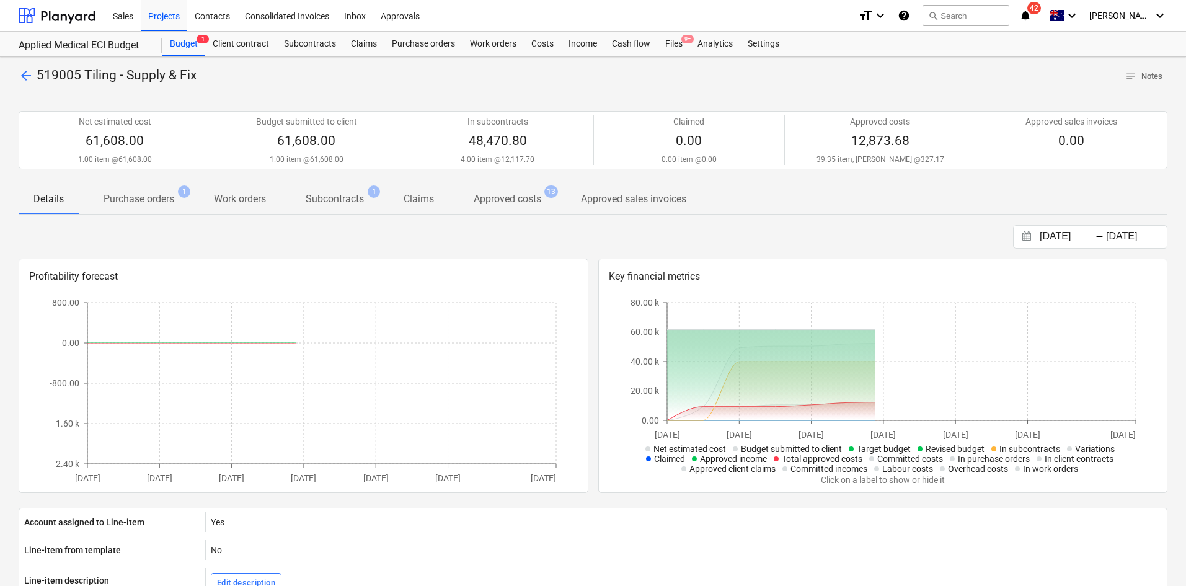
click at [340, 195] on p "Subcontracts" at bounding box center [335, 199] width 58 height 15
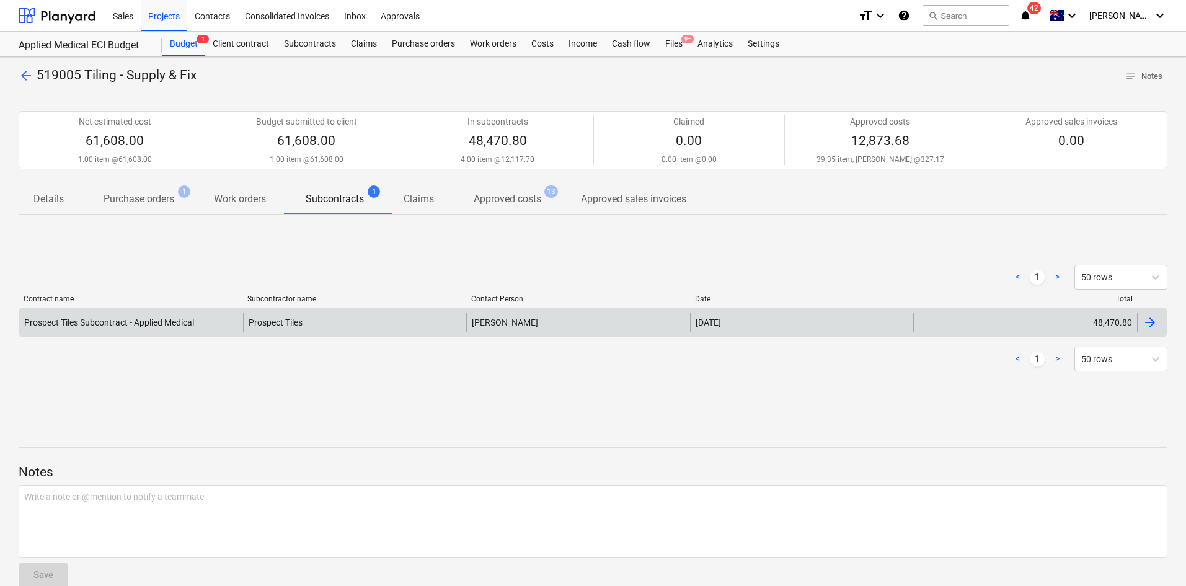
click at [212, 321] on div "Prospect Tiles Subcontract - Applied Medical" at bounding box center [131, 323] width 224 height 20
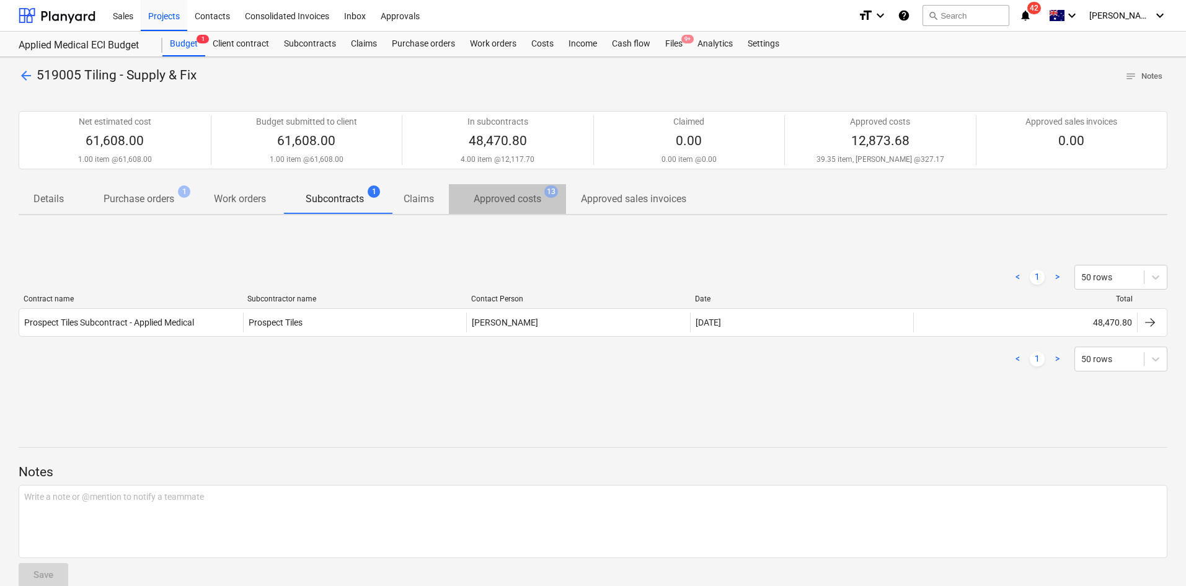
click at [515, 209] on span "Approved costs 13" at bounding box center [507, 198] width 117 height 23
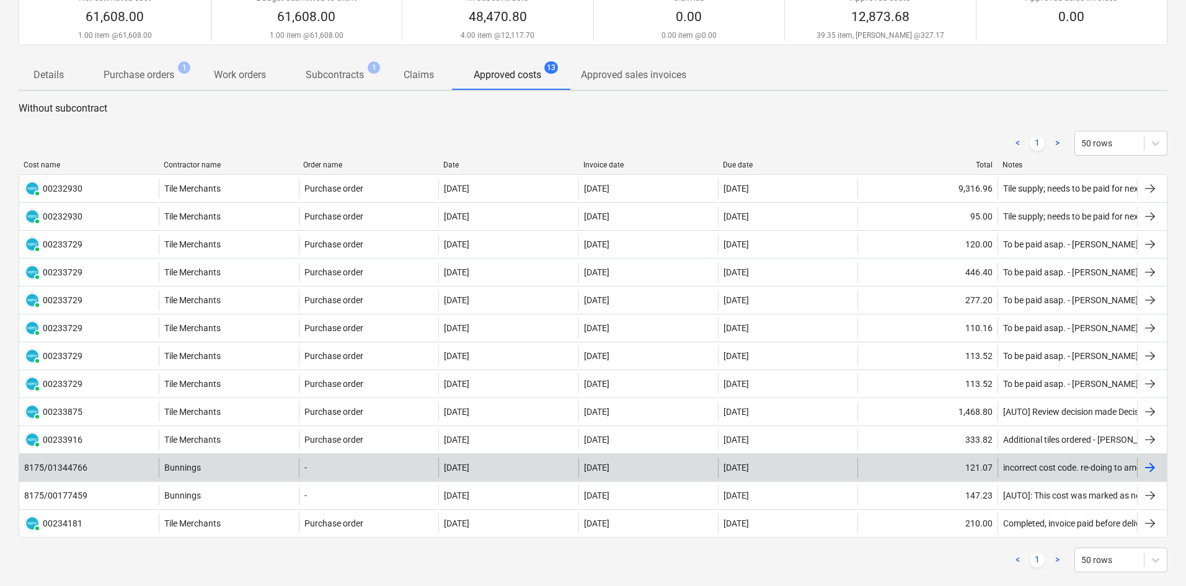
scroll to position [310, 0]
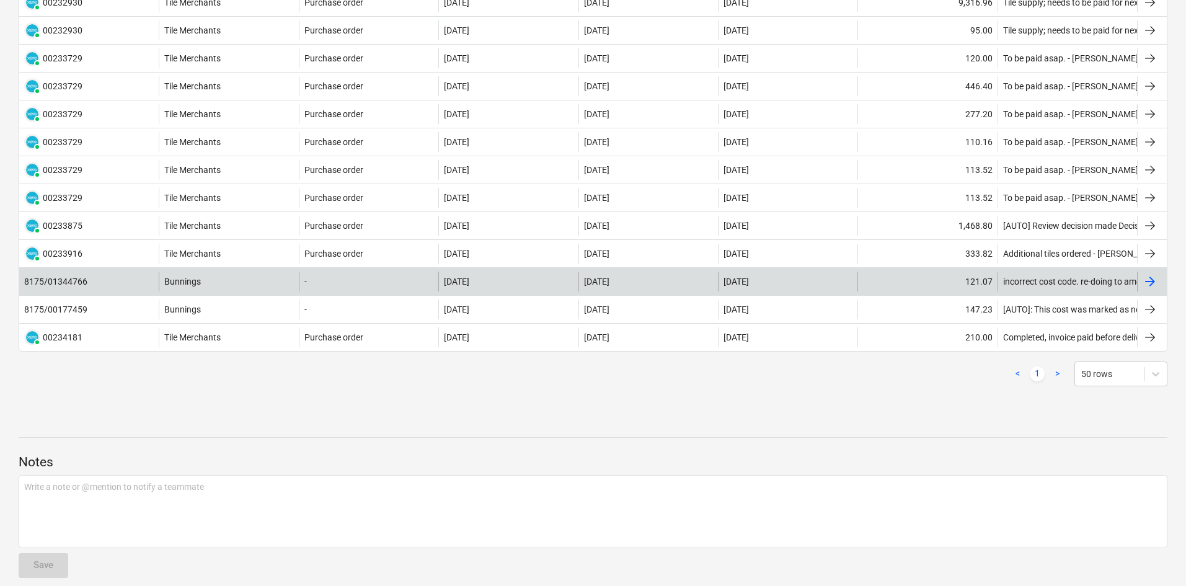
click at [256, 284] on div "Bunnings" at bounding box center [229, 282] width 140 height 20
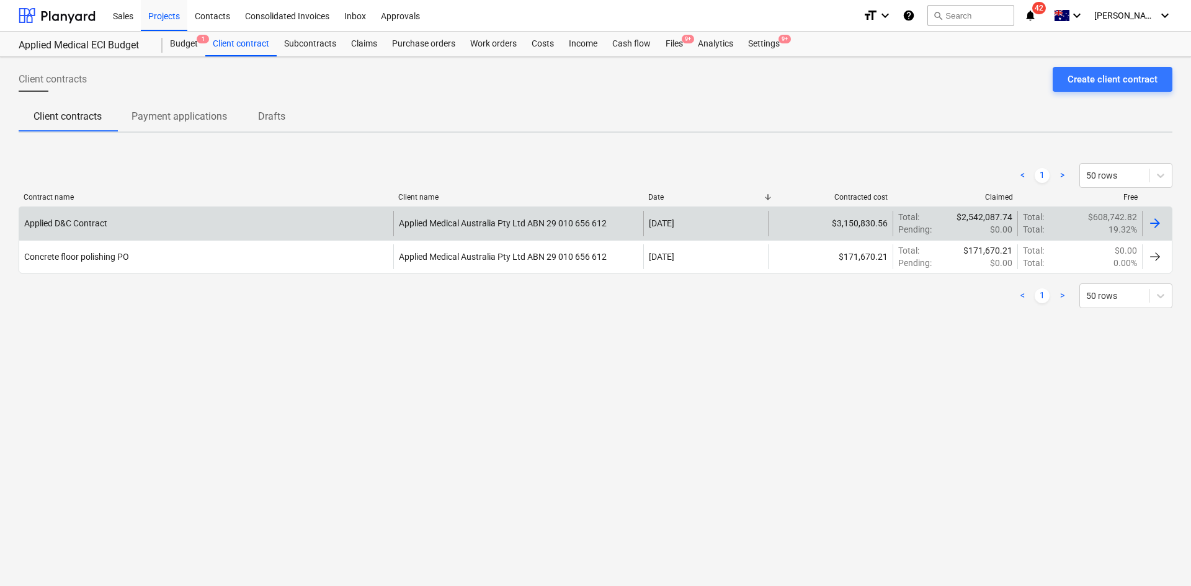
click at [719, 223] on div "12 May 2025" at bounding box center [705, 223] width 125 height 25
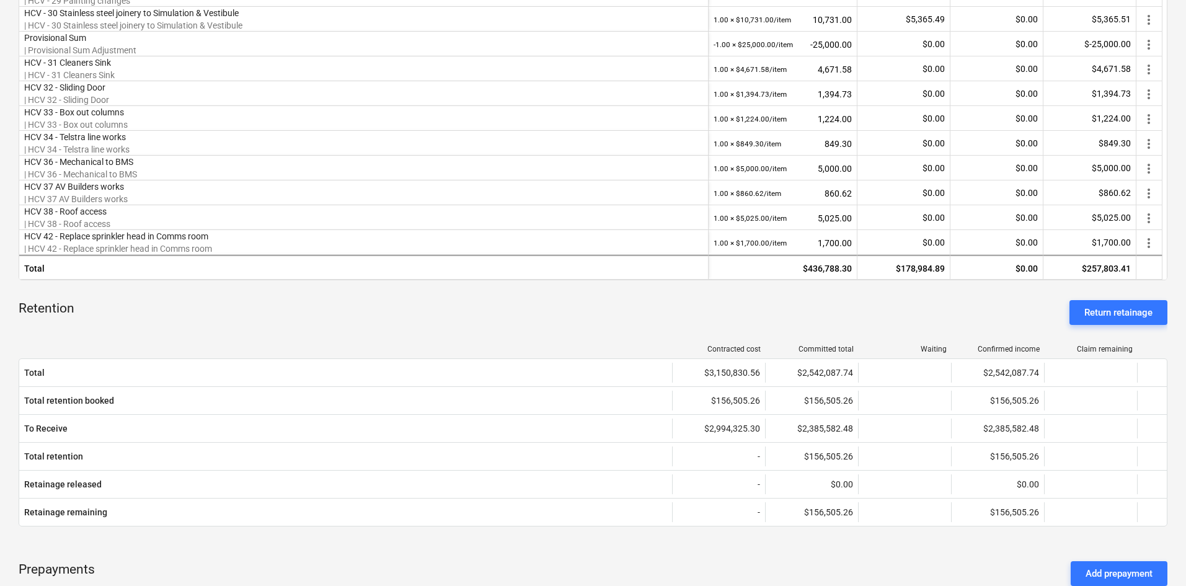
scroll to position [496, 0]
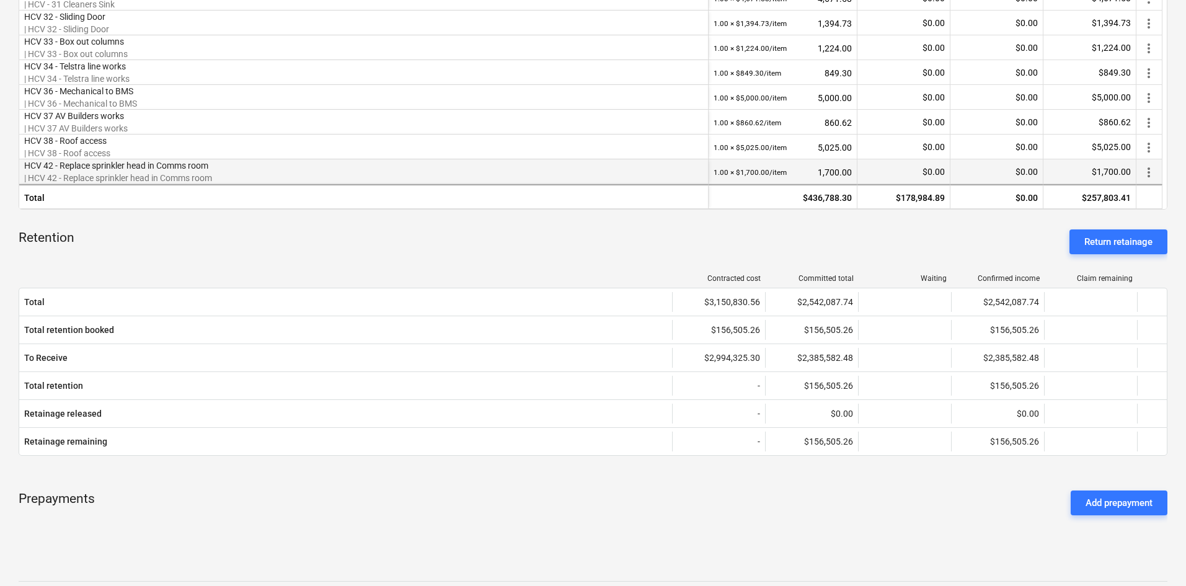
click at [1145, 172] on span "more_vert" at bounding box center [1149, 172] width 15 height 15
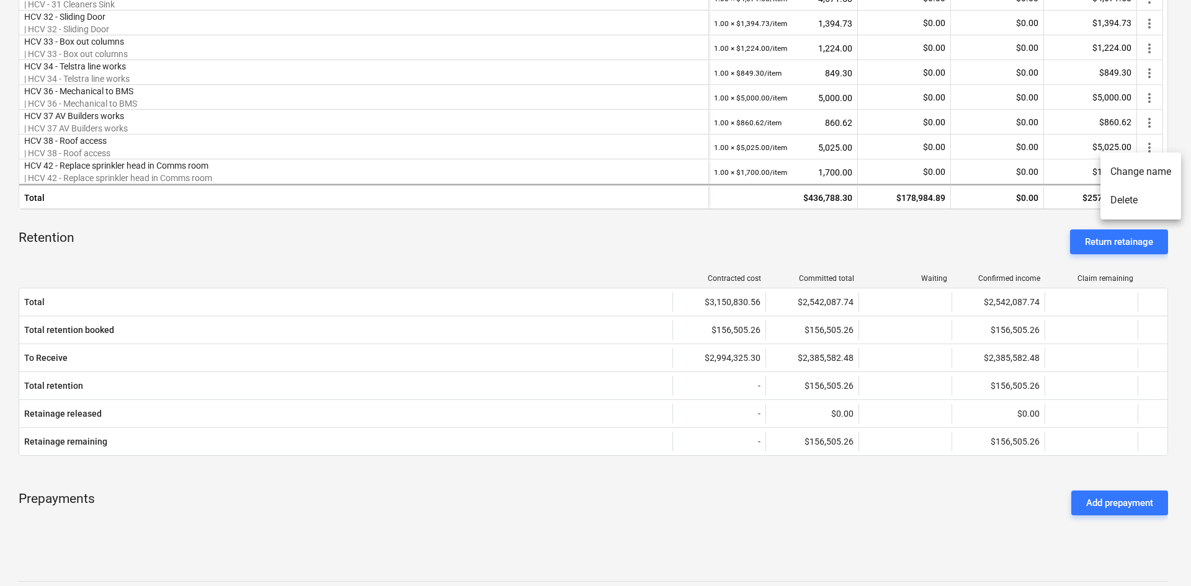
click at [500, 249] on div at bounding box center [595, 293] width 1191 height 586
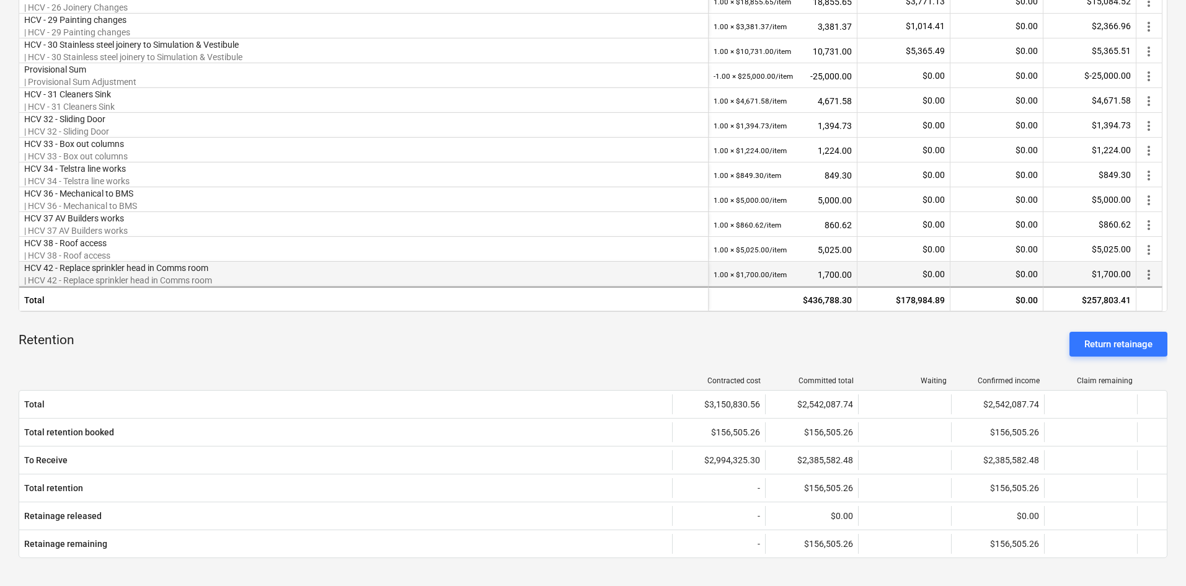
scroll to position [372, 0]
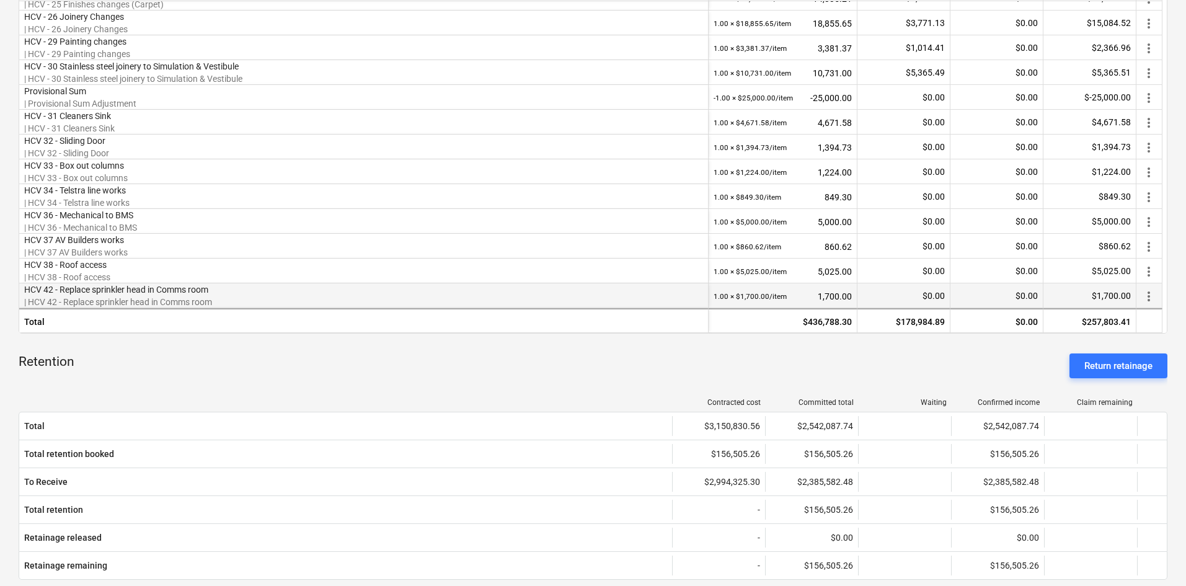
click at [1147, 296] on span "more_vert" at bounding box center [1149, 296] width 15 height 15
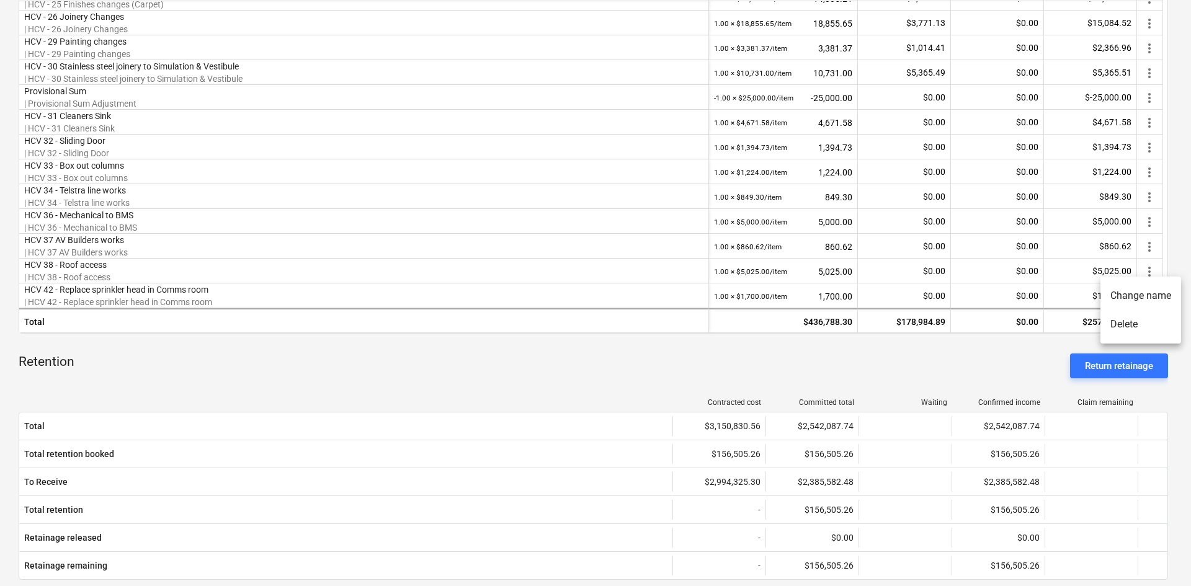
click at [1127, 328] on li "Delete" at bounding box center [1140, 324] width 81 height 29
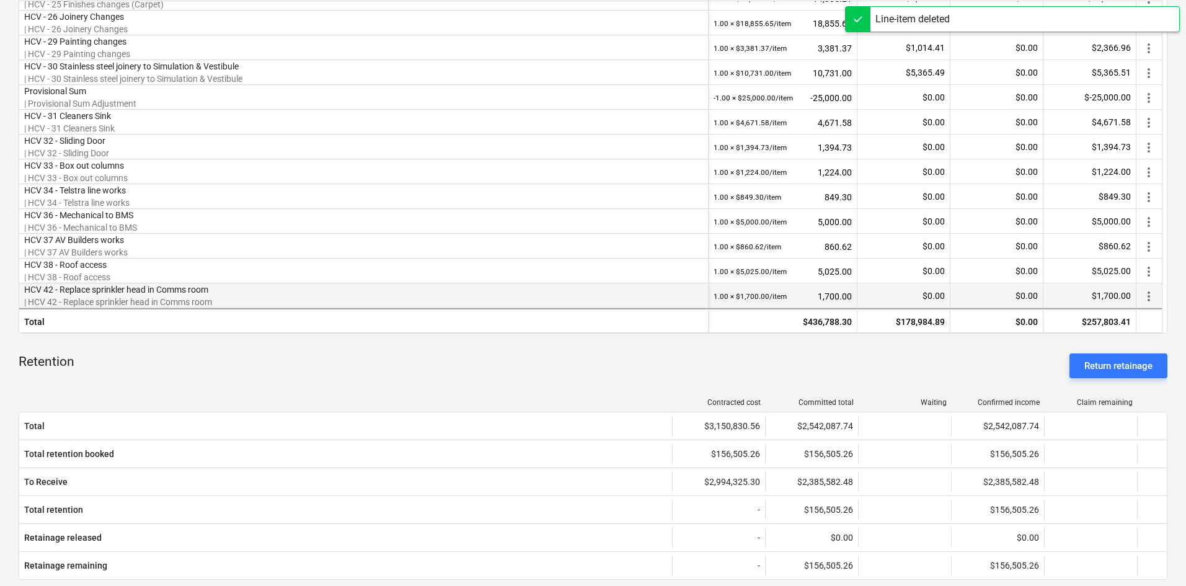
scroll to position [288, 0]
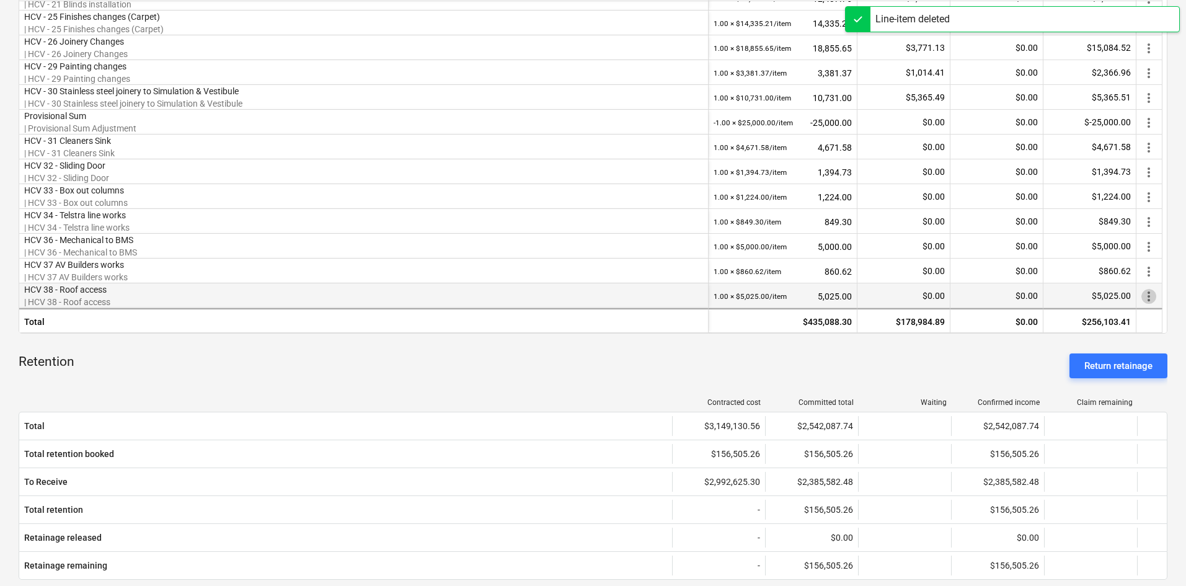
click at [1150, 296] on span "more_vert" at bounding box center [1149, 296] width 15 height 15
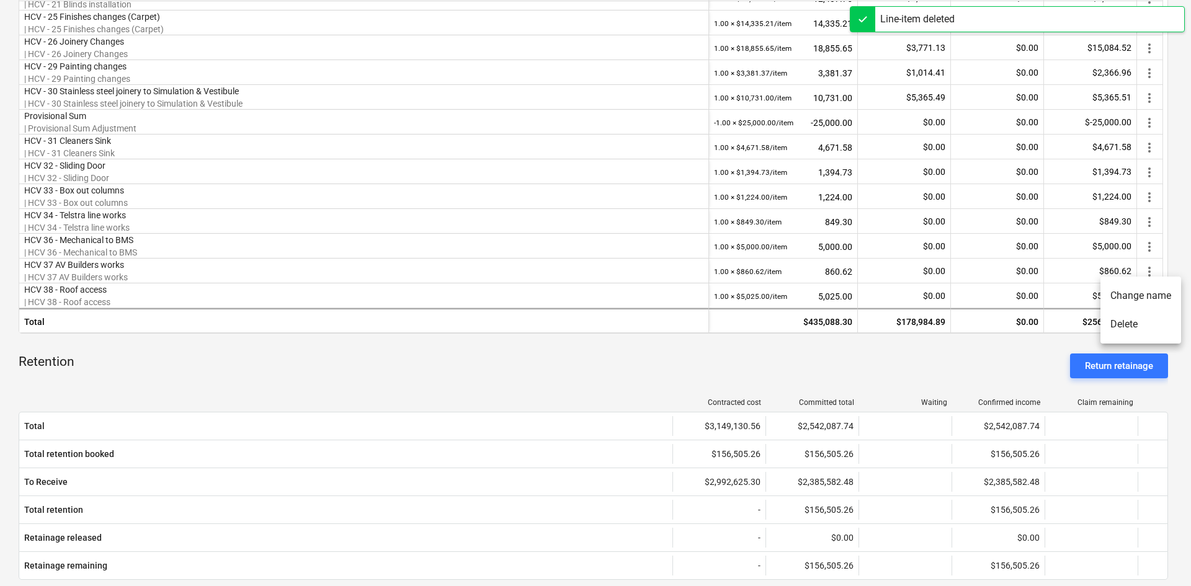
click at [1126, 325] on li "Delete" at bounding box center [1140, 324] width 81 height 29
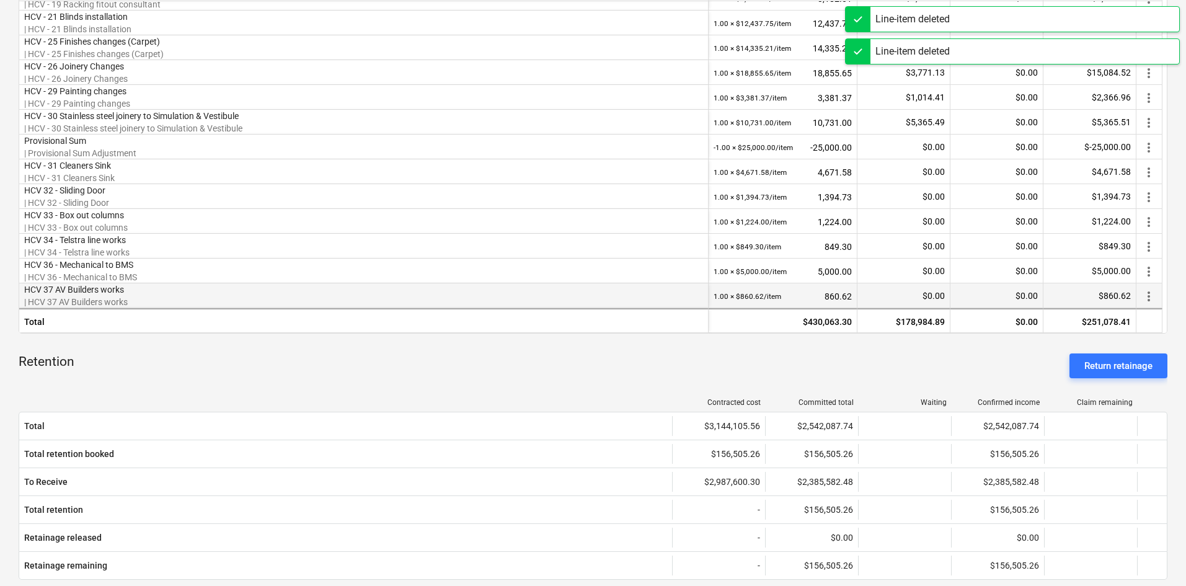
scroll to position [264, 0]
click at [1149, 296] on span "more_vert" at bounding box center [1149, 296] width 15 height 15
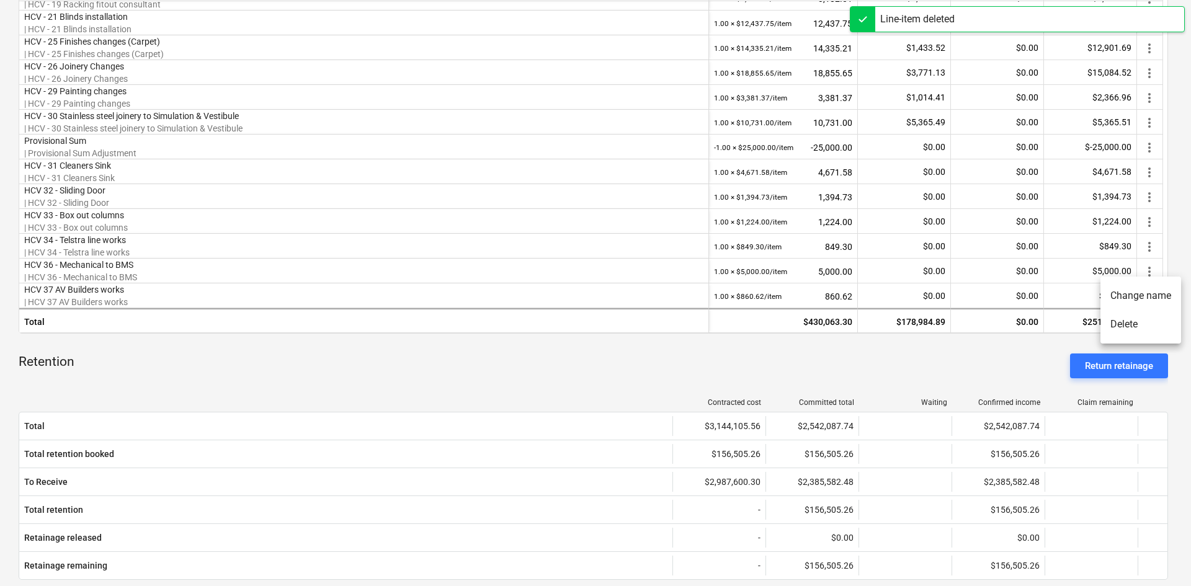
click at [1134, 326] on li "Delete" at bounding box center [1140, 324] width 81 height 29
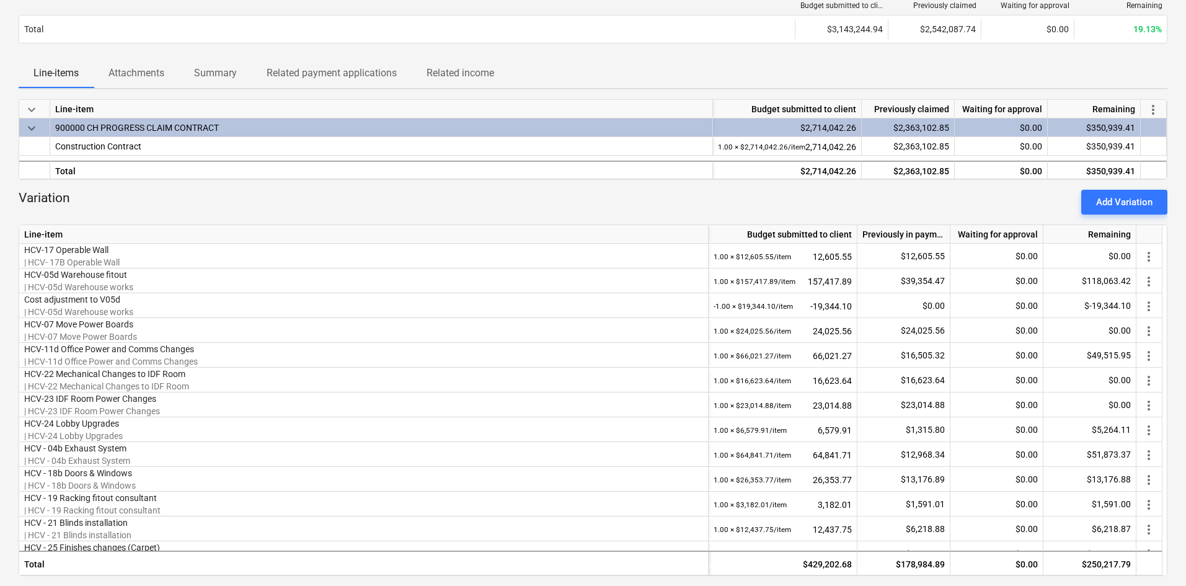
scroll to position [124, 0]
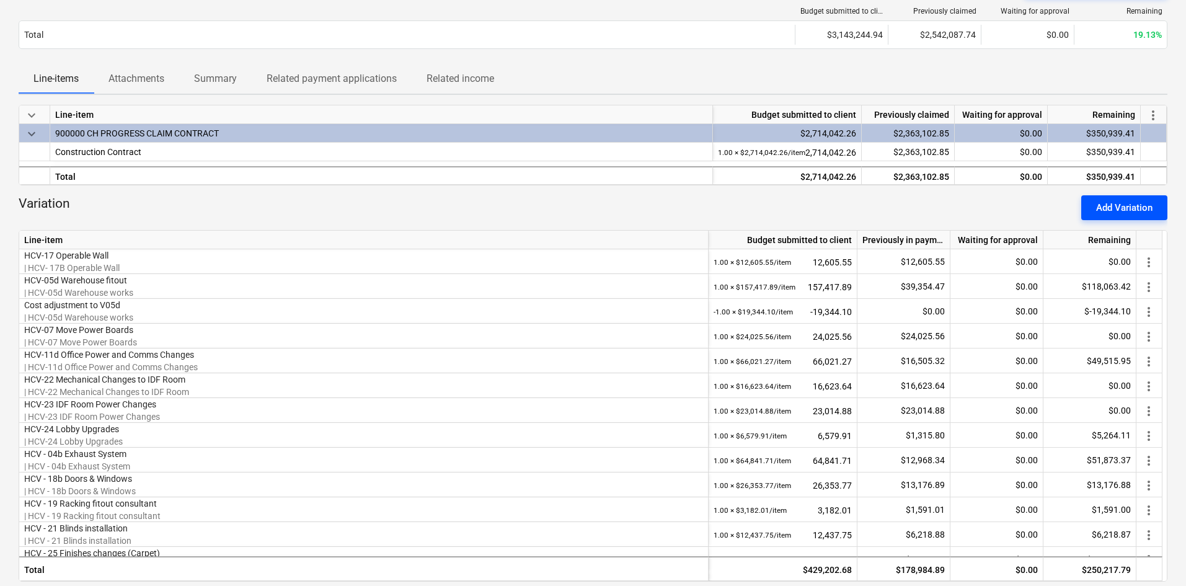
click at [1111, 205] on div "Add Variation" at bounding box center [1124, 208] width 56 height 16
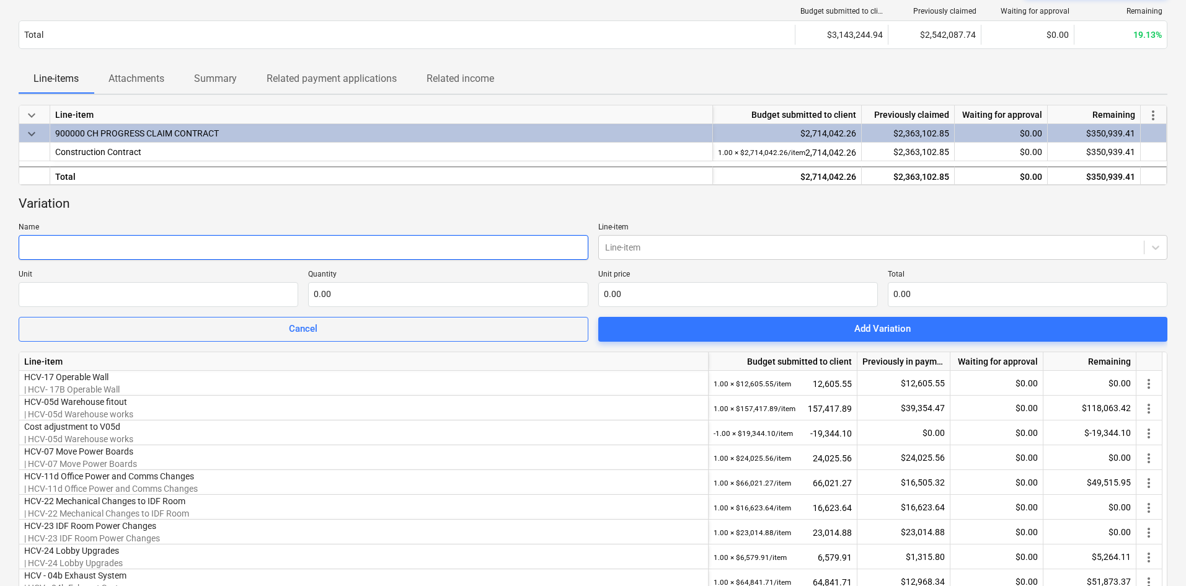
click at [235, 253] on input "text" at bounding box center [304, 247] width 570 height 25
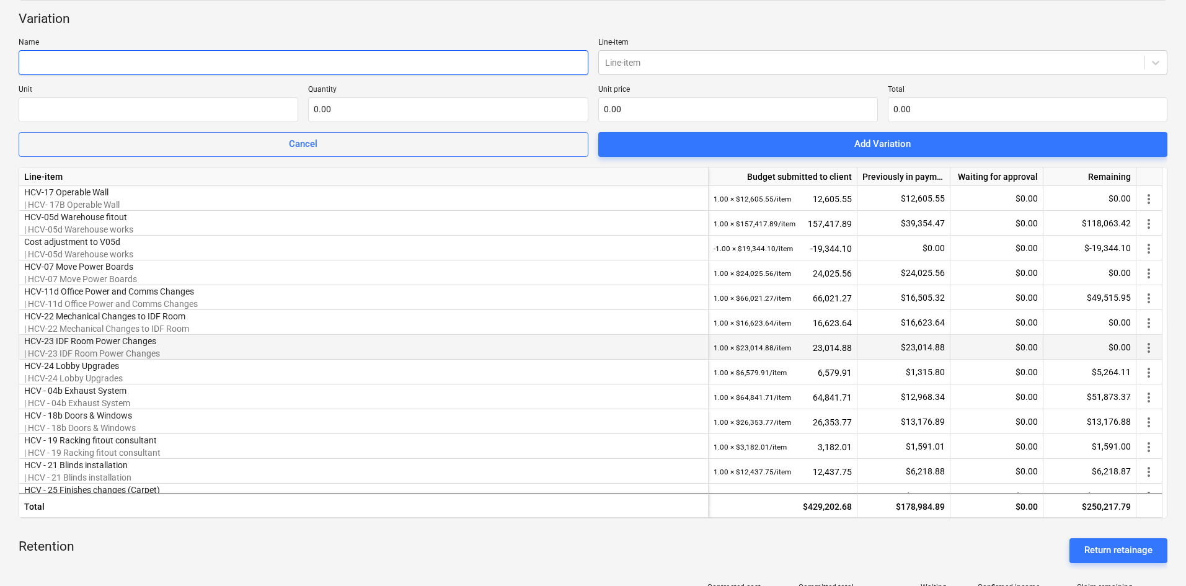
scroll to position [310, 0]
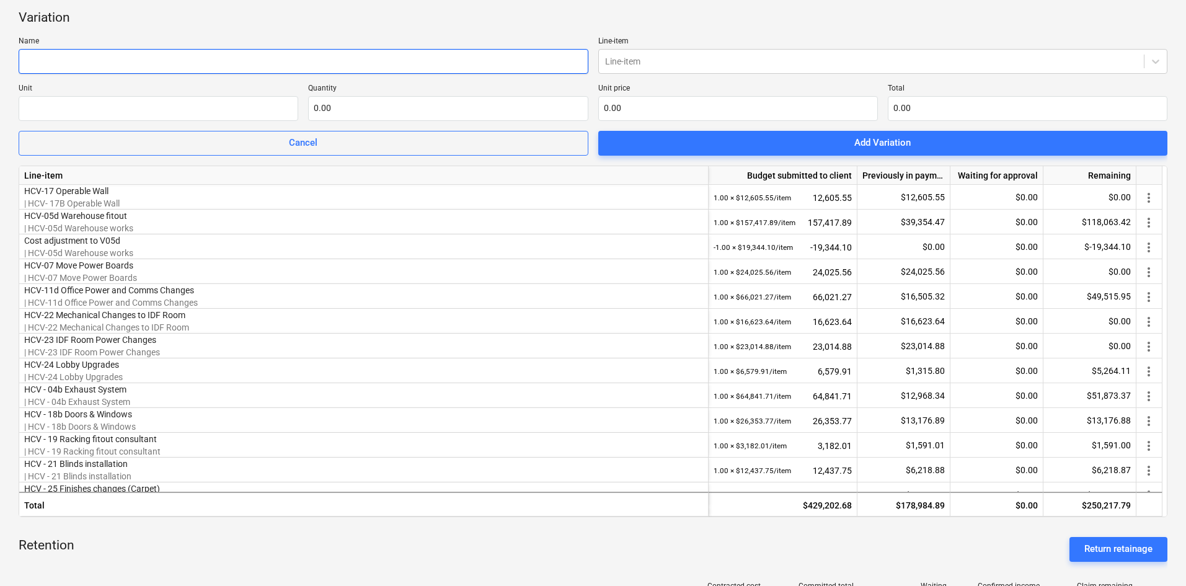
click at [127, 63] on input "text" at bounding box center [304, 61] width 570 height 25
paste input "HCV - 28 Aluminum Door Changes"
type input "HCV - 28 Aluminum Door Changes"
click at [661, 53] on div "Line-item" at bounding box center [872, 61] width 546 height 17
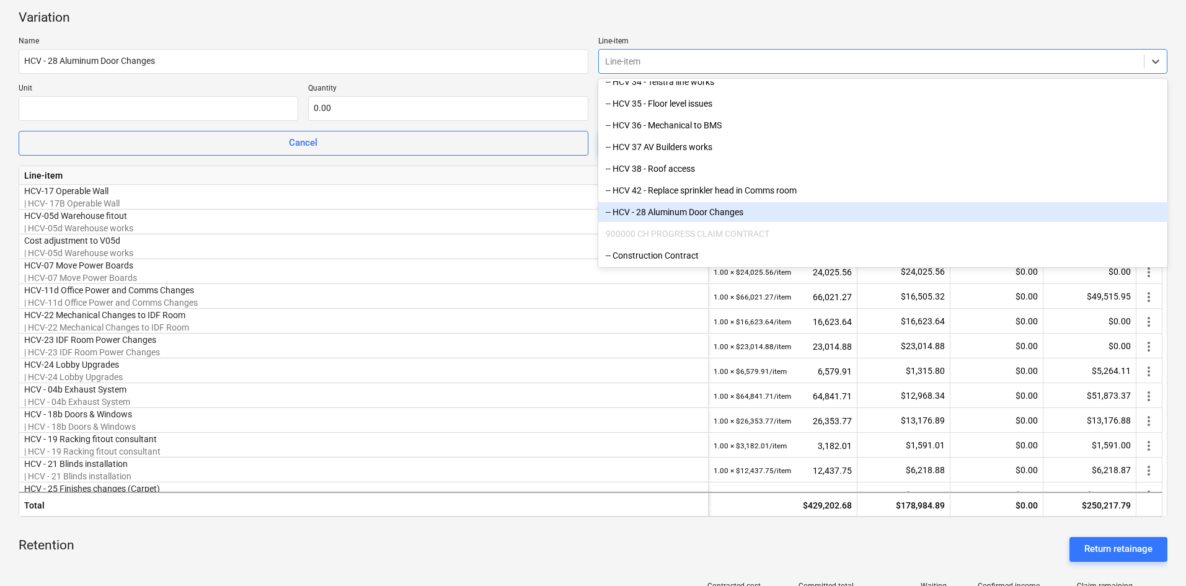
click at [706, 210] on div "-- HCV - 28 Aluminum Door Changes" at bounding box center [883, 212] width 570 height 20
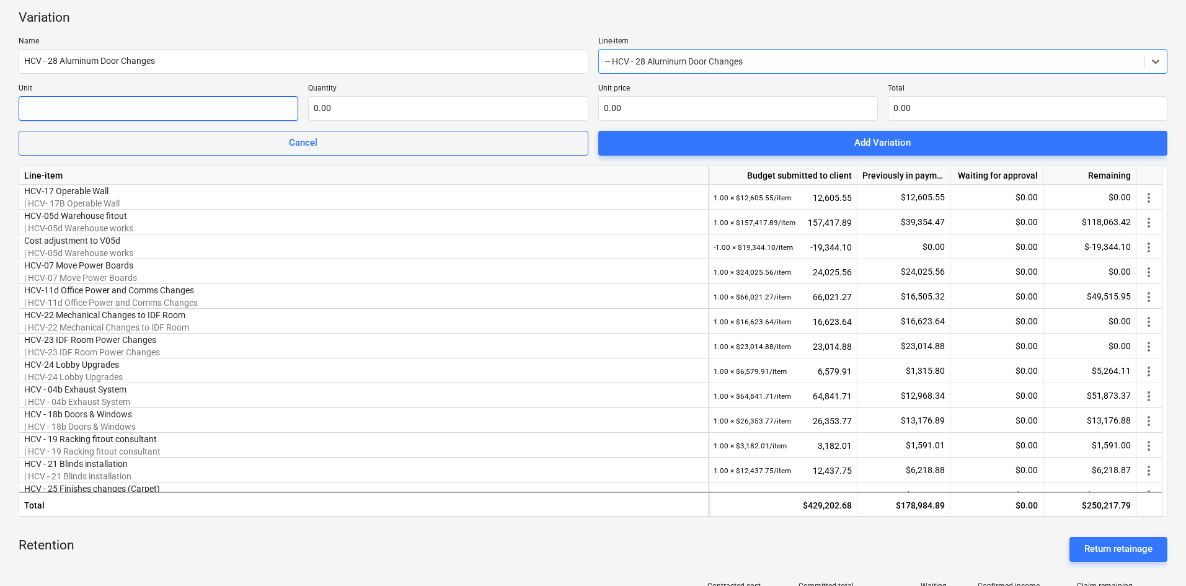
click at [133, 110] on input "text" at bounding box center [159, 108] width 280 height 25
type input "item"
type input "1.00"
type input "4"
type input "4.00"
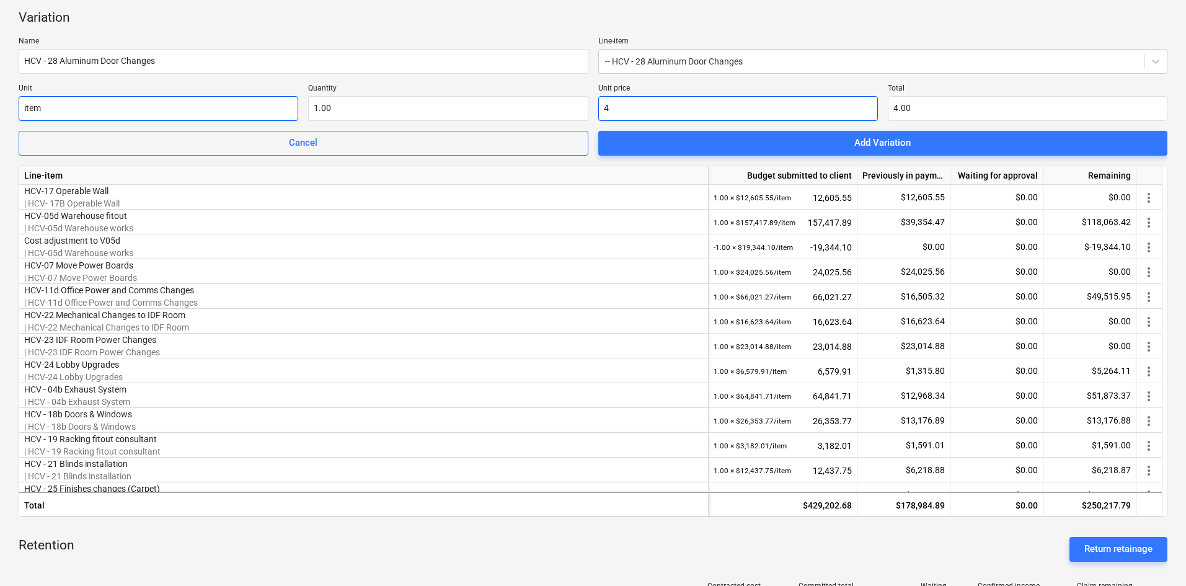
type input "44"
type input "44.00"
type input "440"
type input "440.00"
type input "4406"
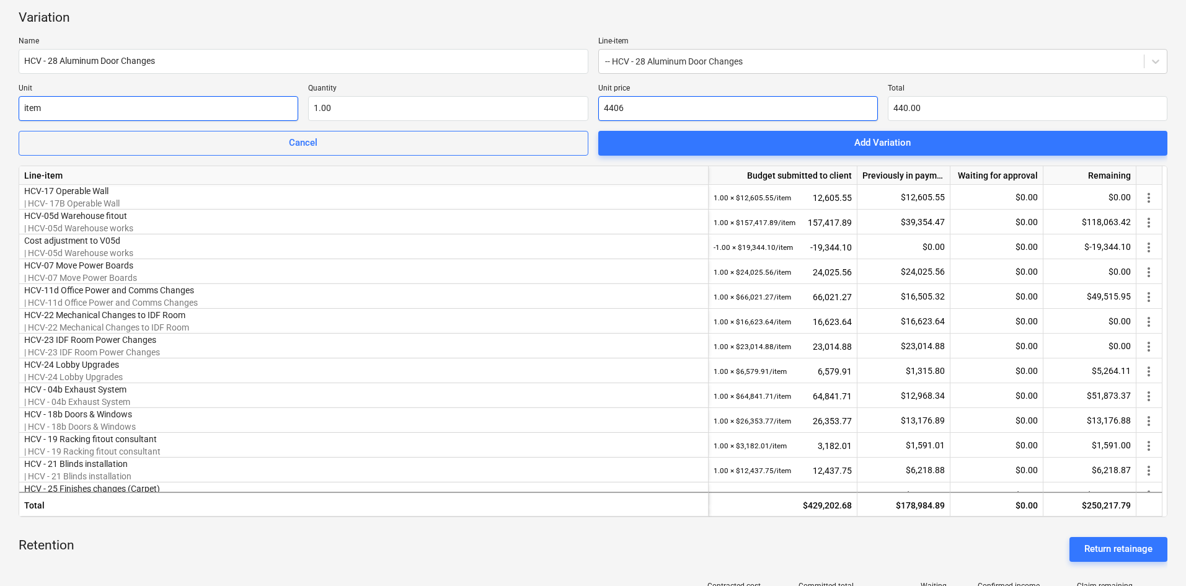
type input "4,406.00"
type input "4406.4"
type input "4,406.40"
type input "4406.49"
type input "4,406.49"
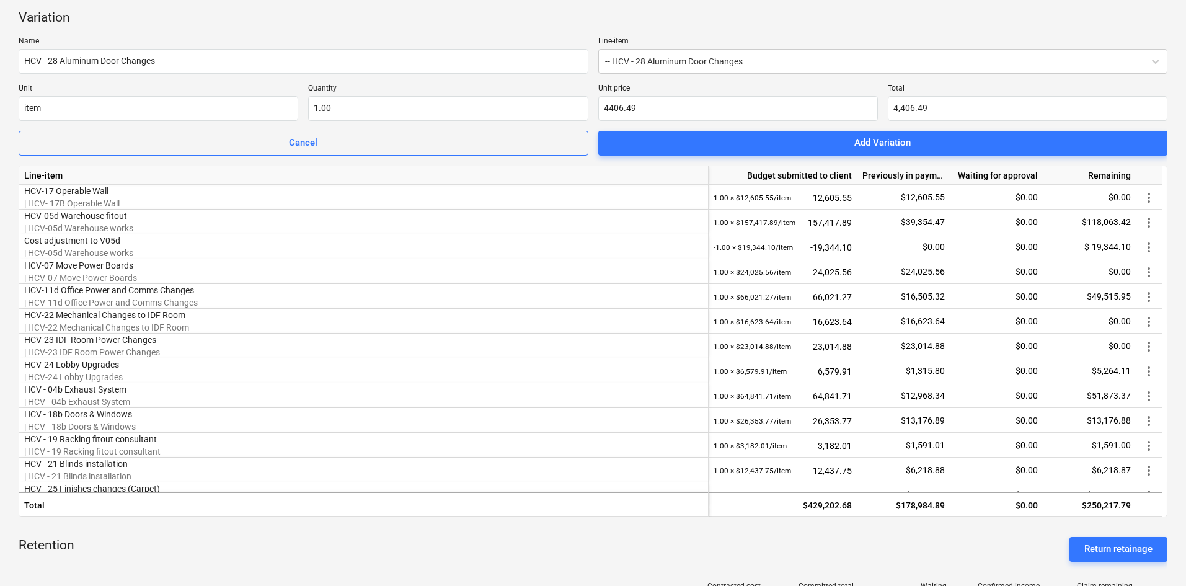
type input "4,406.49"
click at [570, 24] on div "Variation" at bounding box center [593, 17] width 1149 height 17
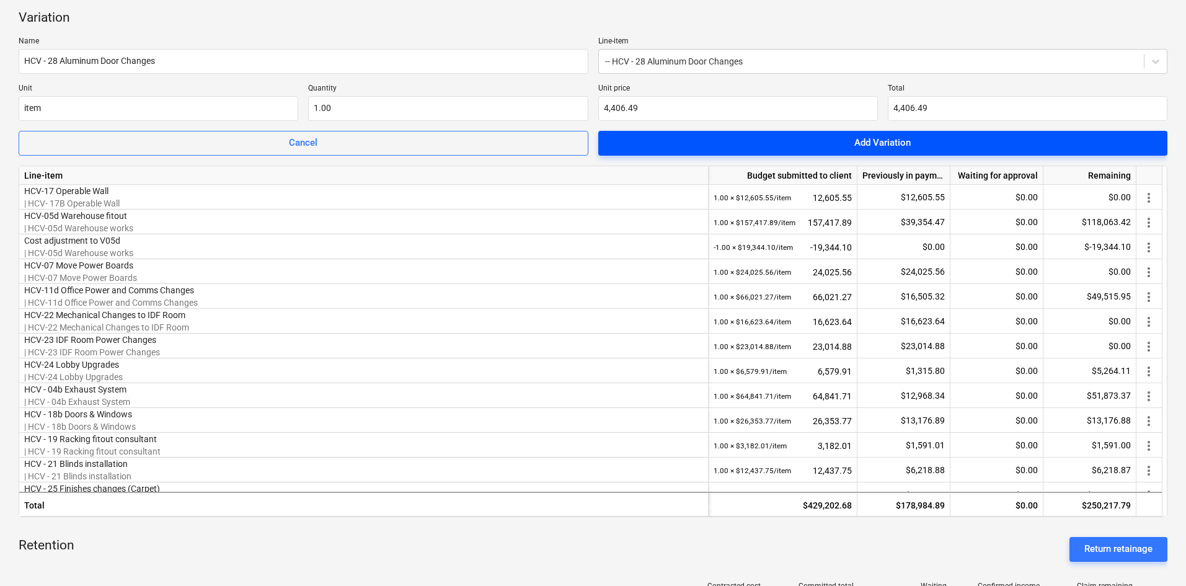
click at [791, 143] on span "Add Variation" at bounding box center [883, 143] width 540 height 16
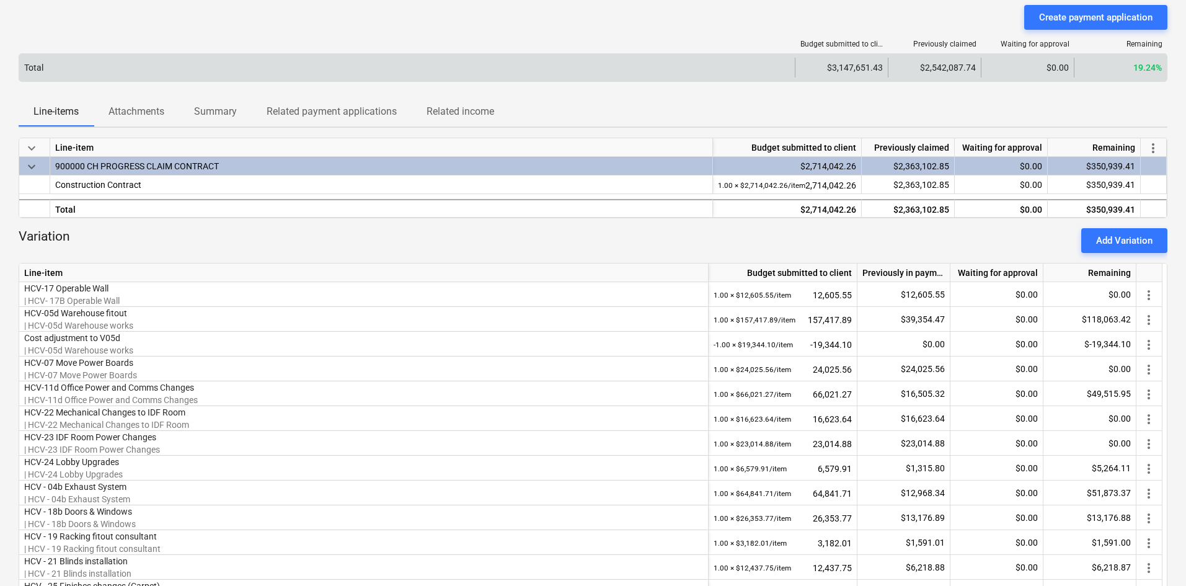
scroll to position [0, 0]
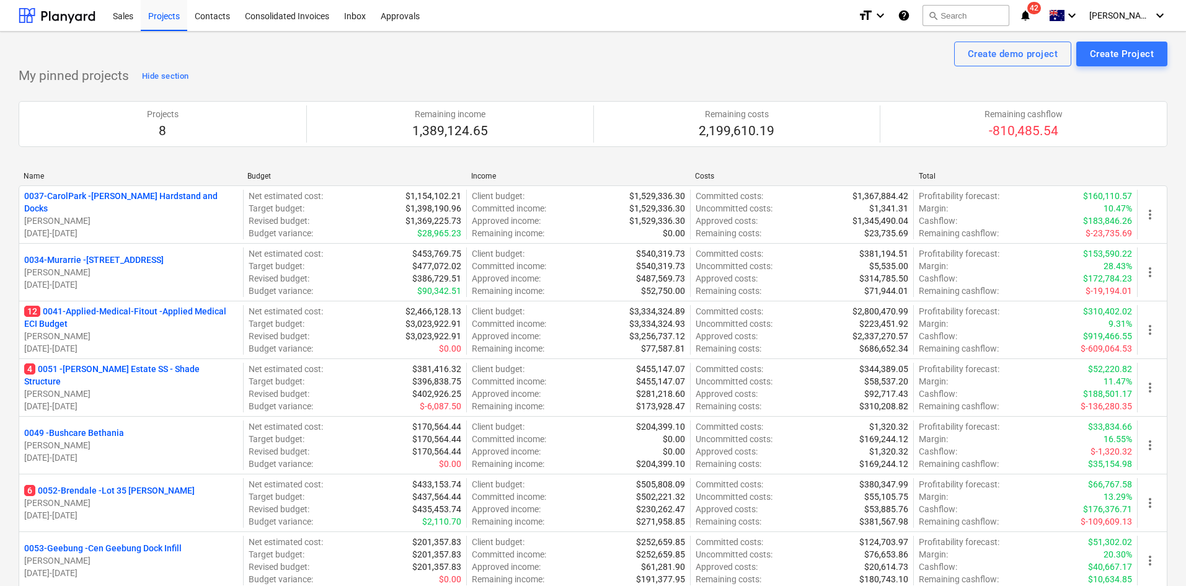
click at [97, 376] on p "4 0051 - Patrick Estate SS - Shade Structure" at bounding box center [131, 375] width 214 height 25
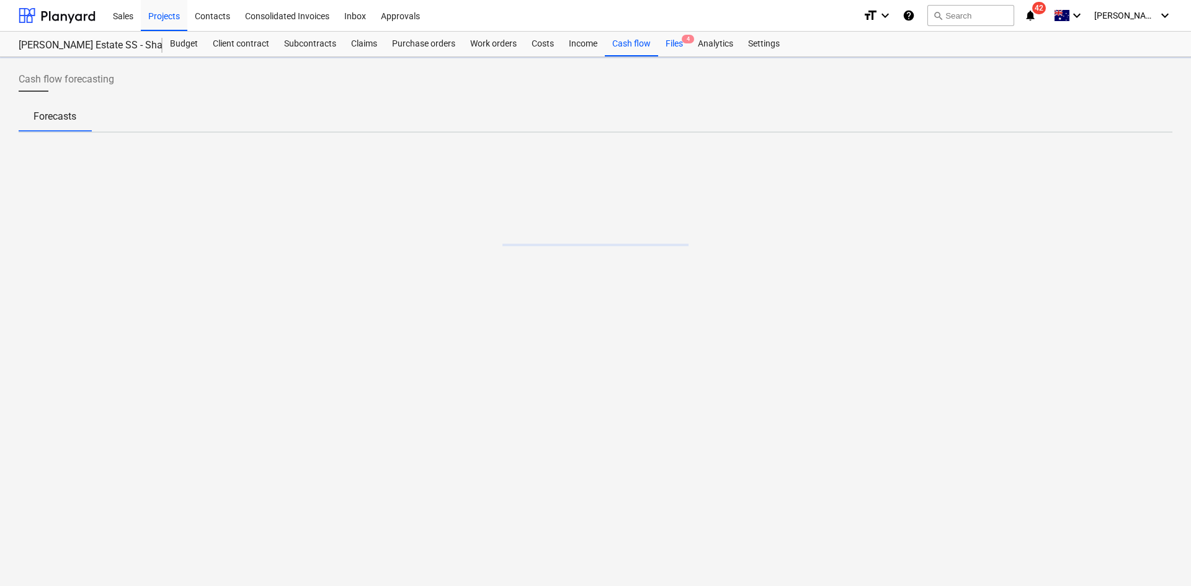
click at [663, 38] on div "Files 4" at bounding box center [674, 44] width 32 height 25
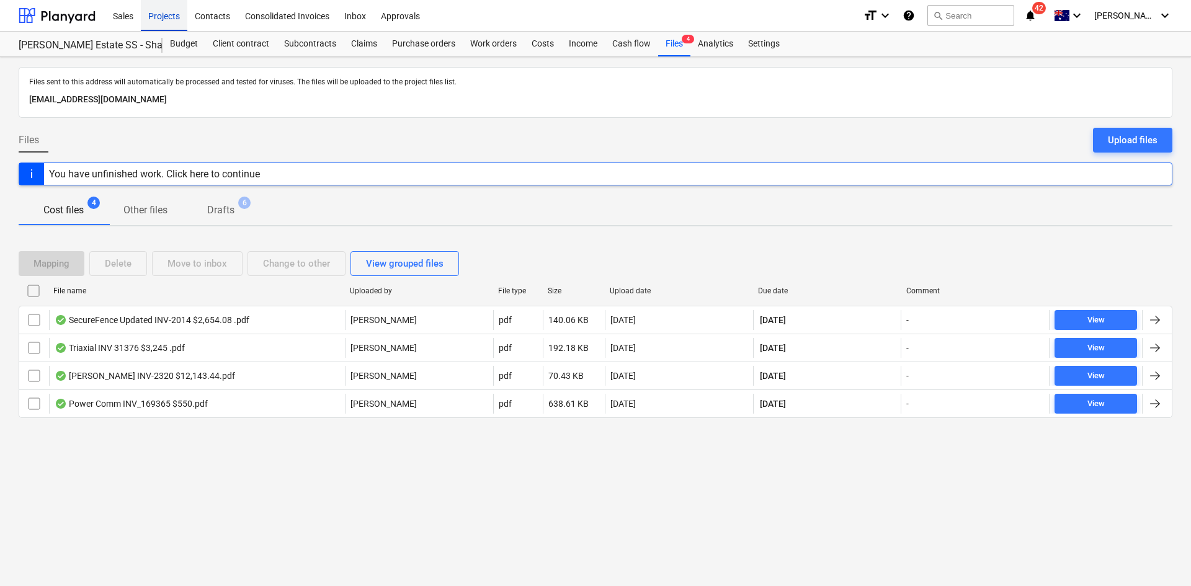
click at [164, 20] on div "Projects" at bounding box center [164, 15] width 47 height 32
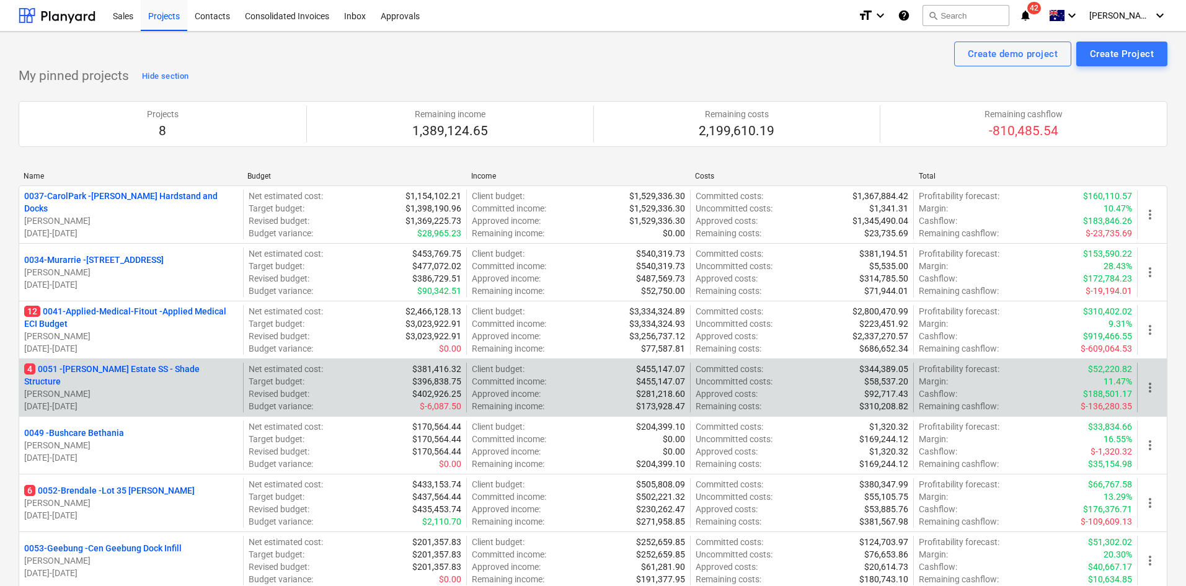
click at [98, 371] on p "4 0051 - Patrick Estate SS - Shade Structure" at bounding box center [131, 375] width 214 height 25
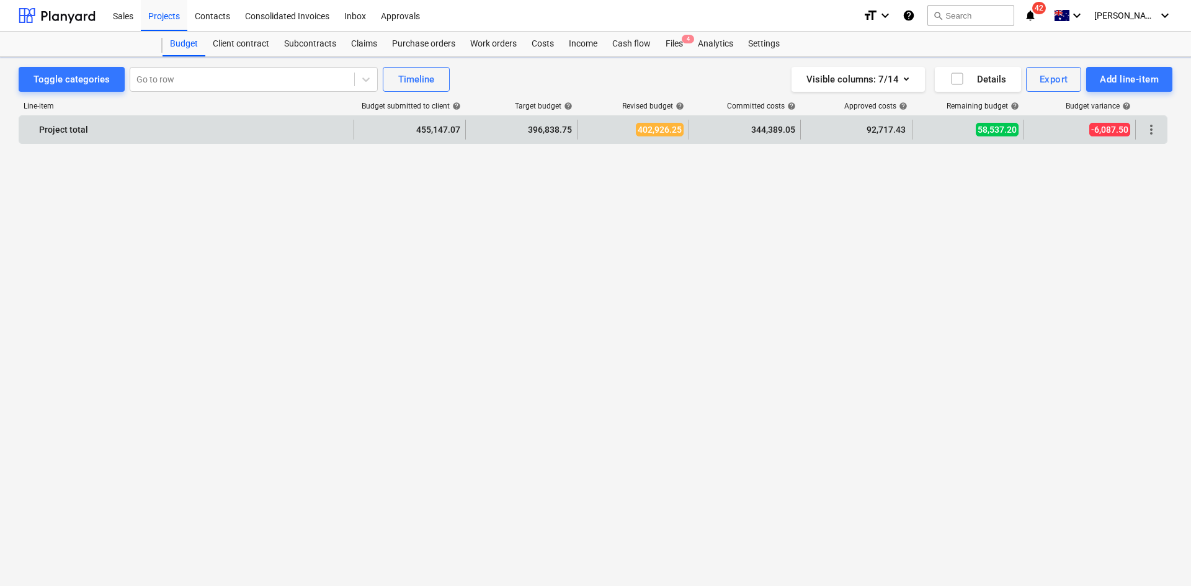
scroll to position [2332, 0]
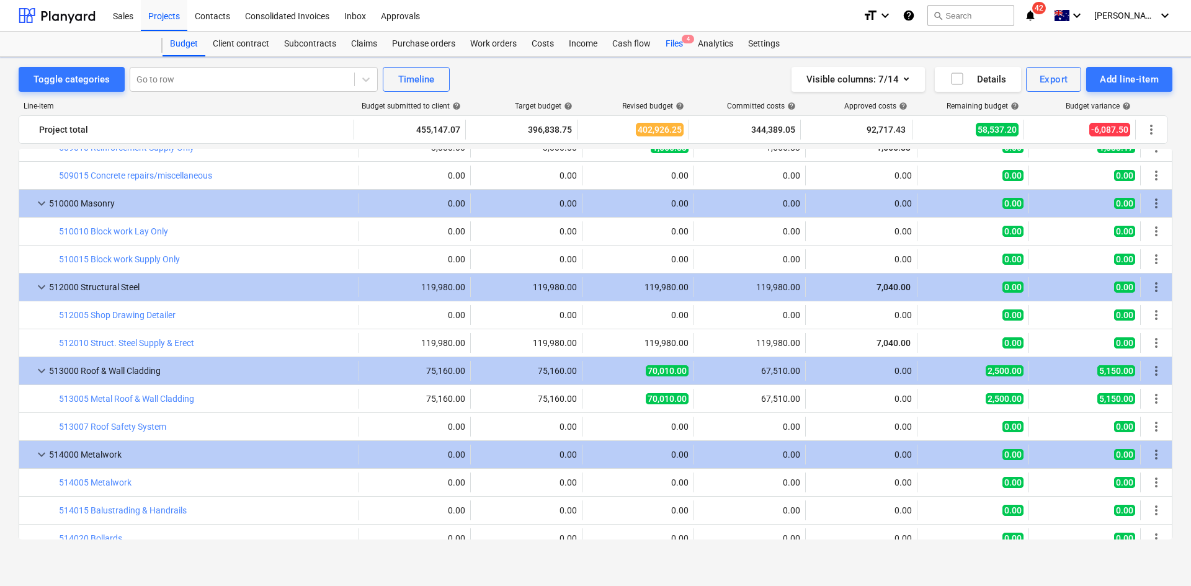
click at [678, 39] on div "Files 4" at bounding box center [674, 44] width 32 height 25
